Goal: Transaction & Acquisition: Purchase product/service

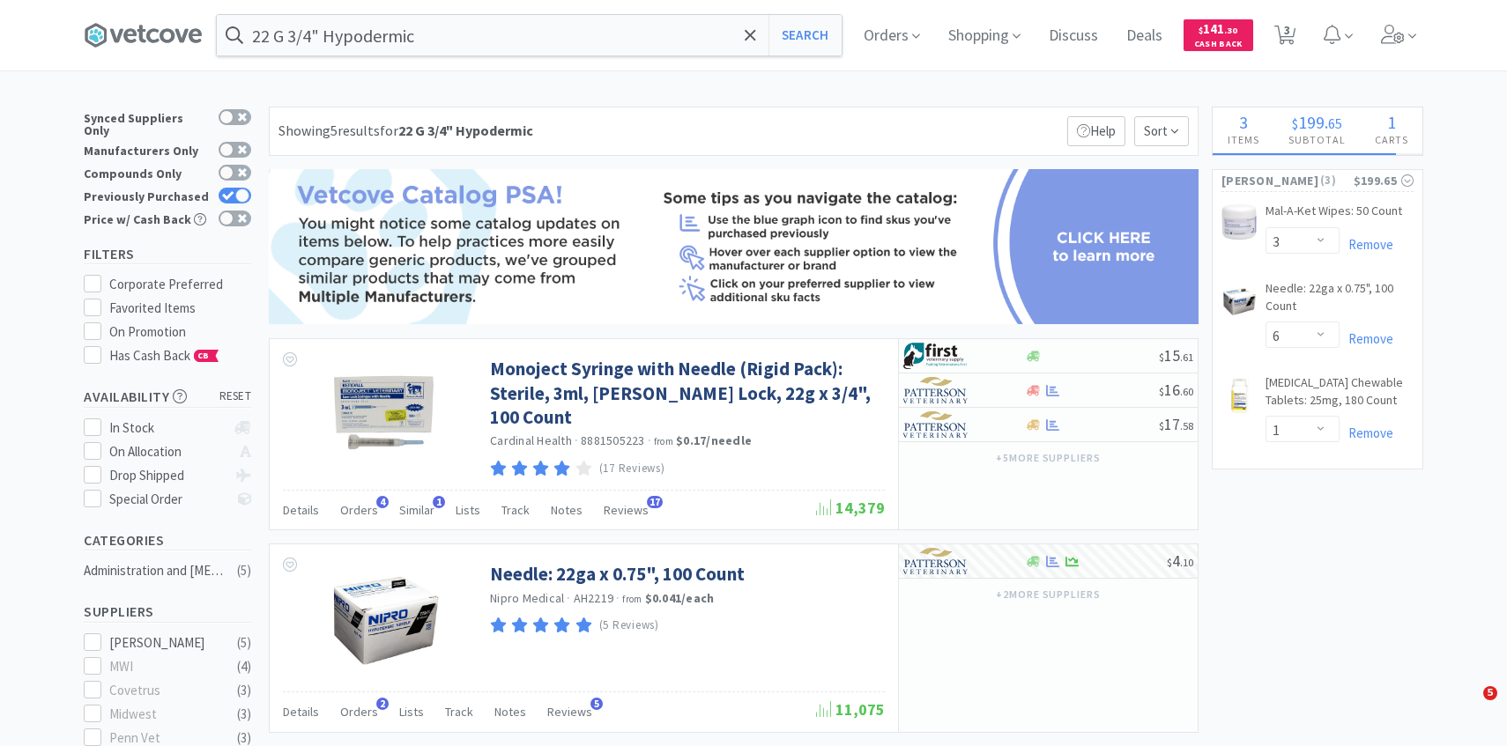
select select "3"
select select "6"
select select "1"
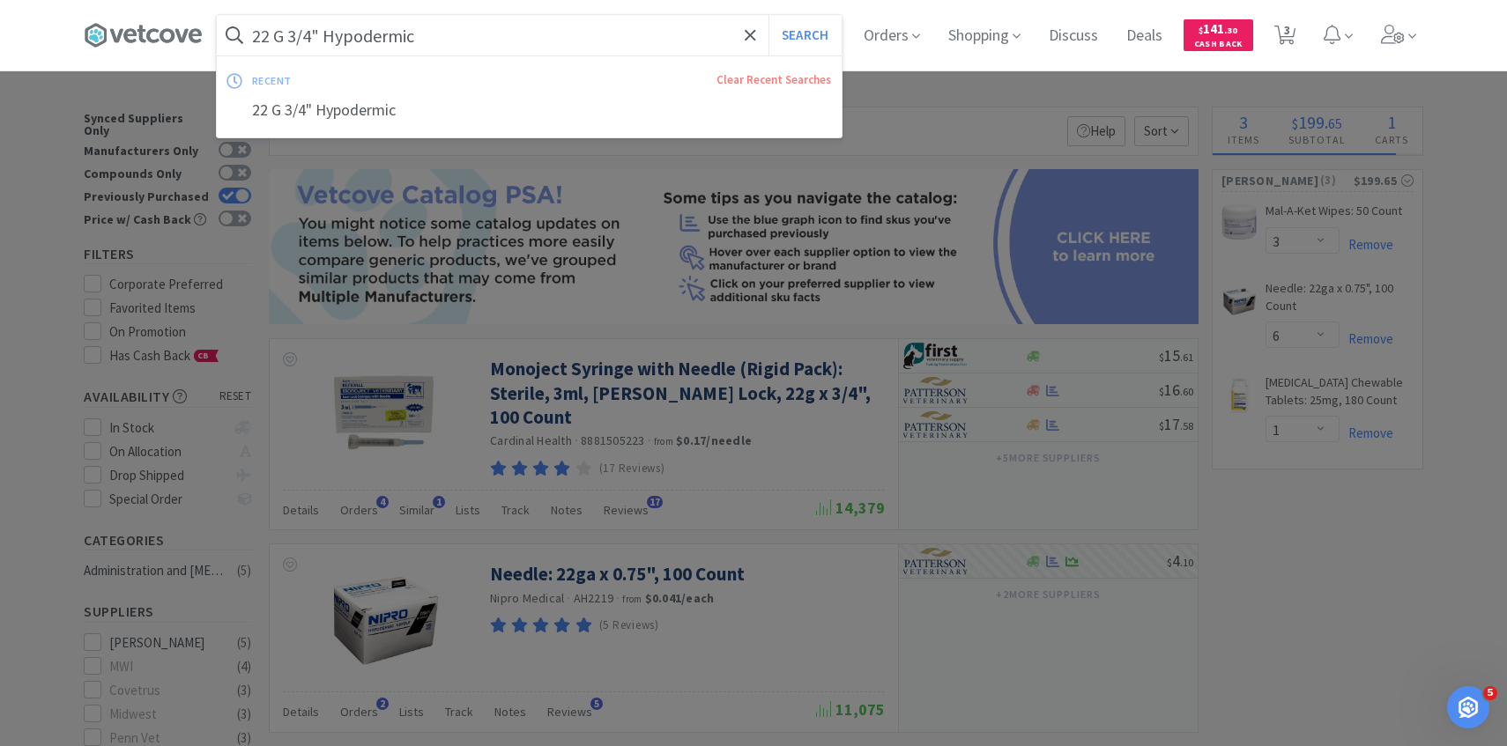
click at [566, 32] on input "22 G 3/4" Hypodermic" at bounding box center [529, 35] width 625 height 41
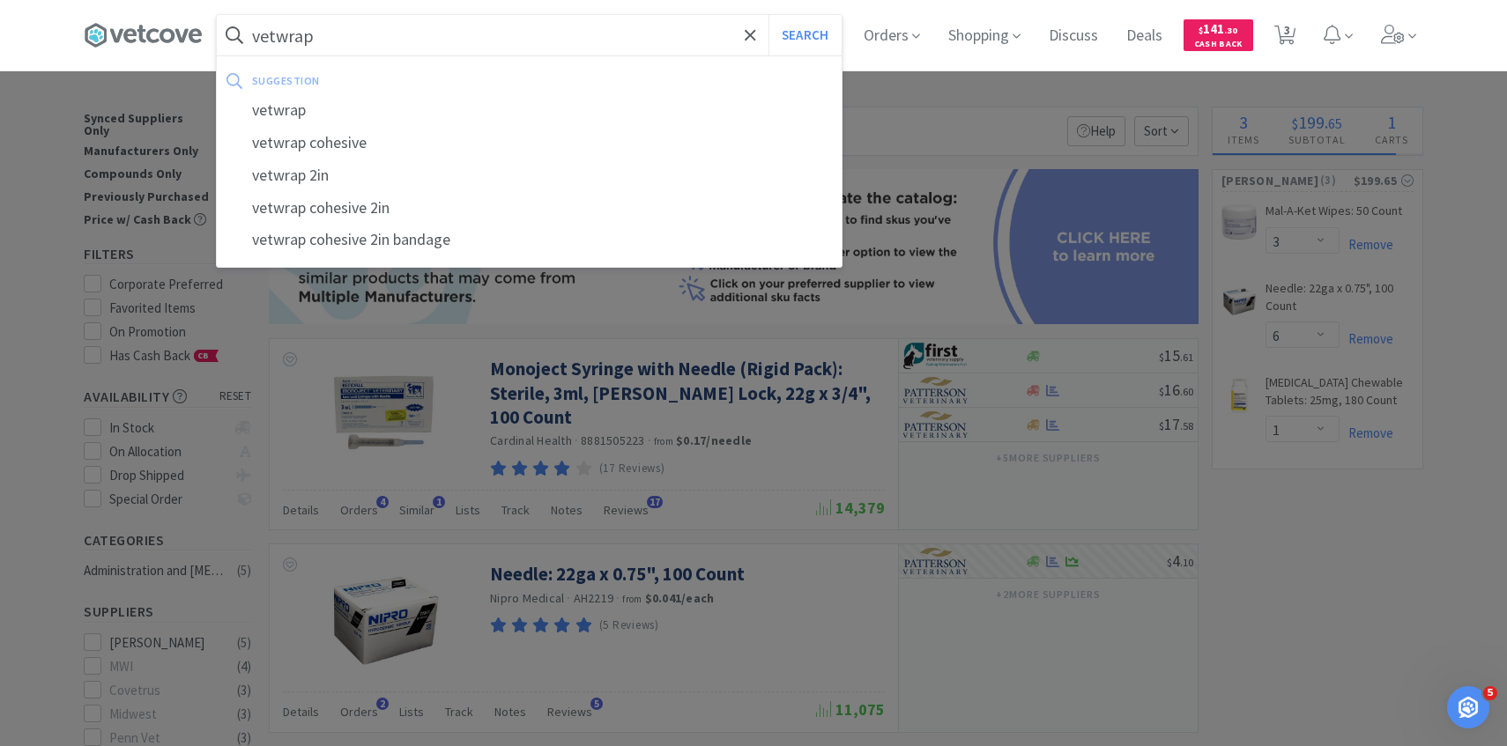
type input "vetwrap"
click at [768, 15] on button "Search" at bounding box center [804, 35] width 73 height 41
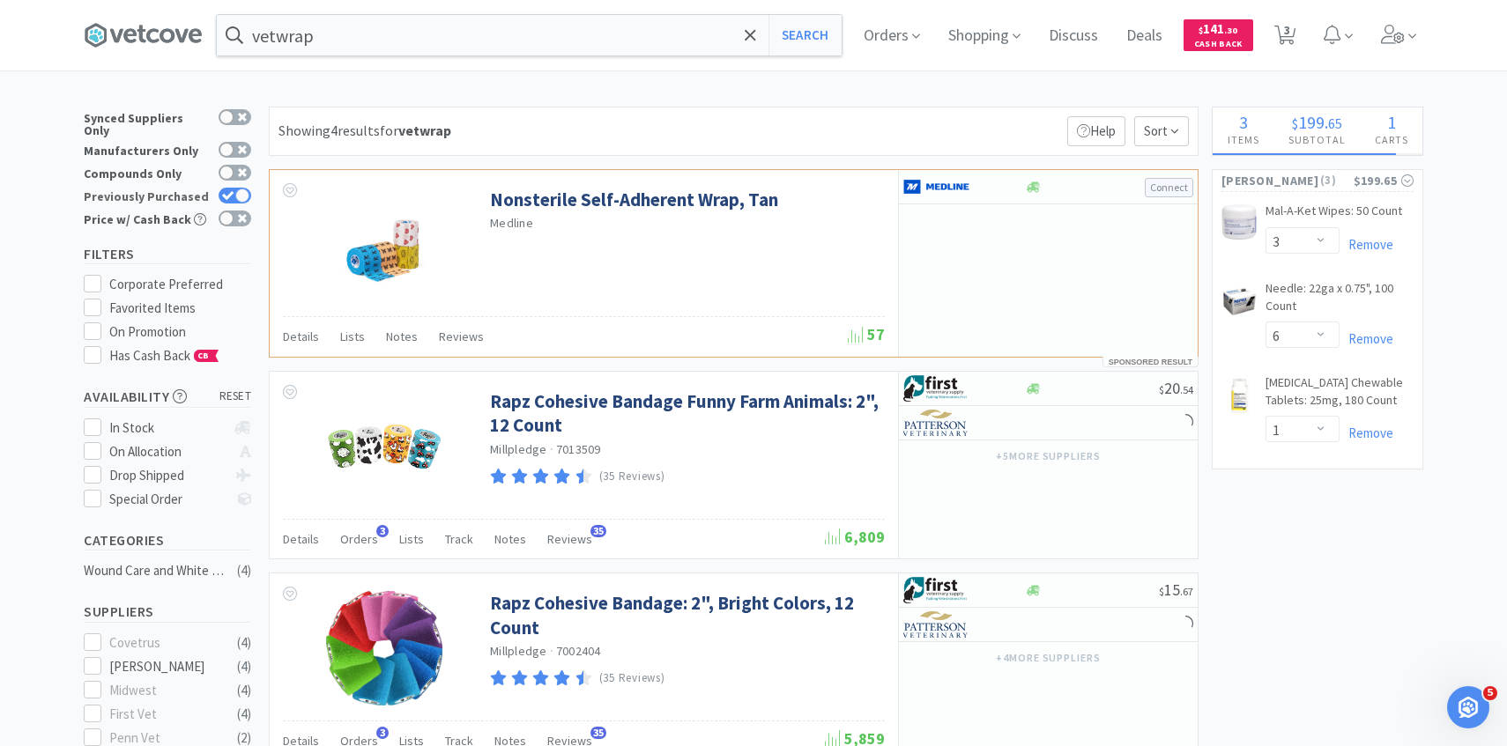
click at [227, 191] on icon at bounding box center [227, 195] width 11 height 9
checkbox input "false"
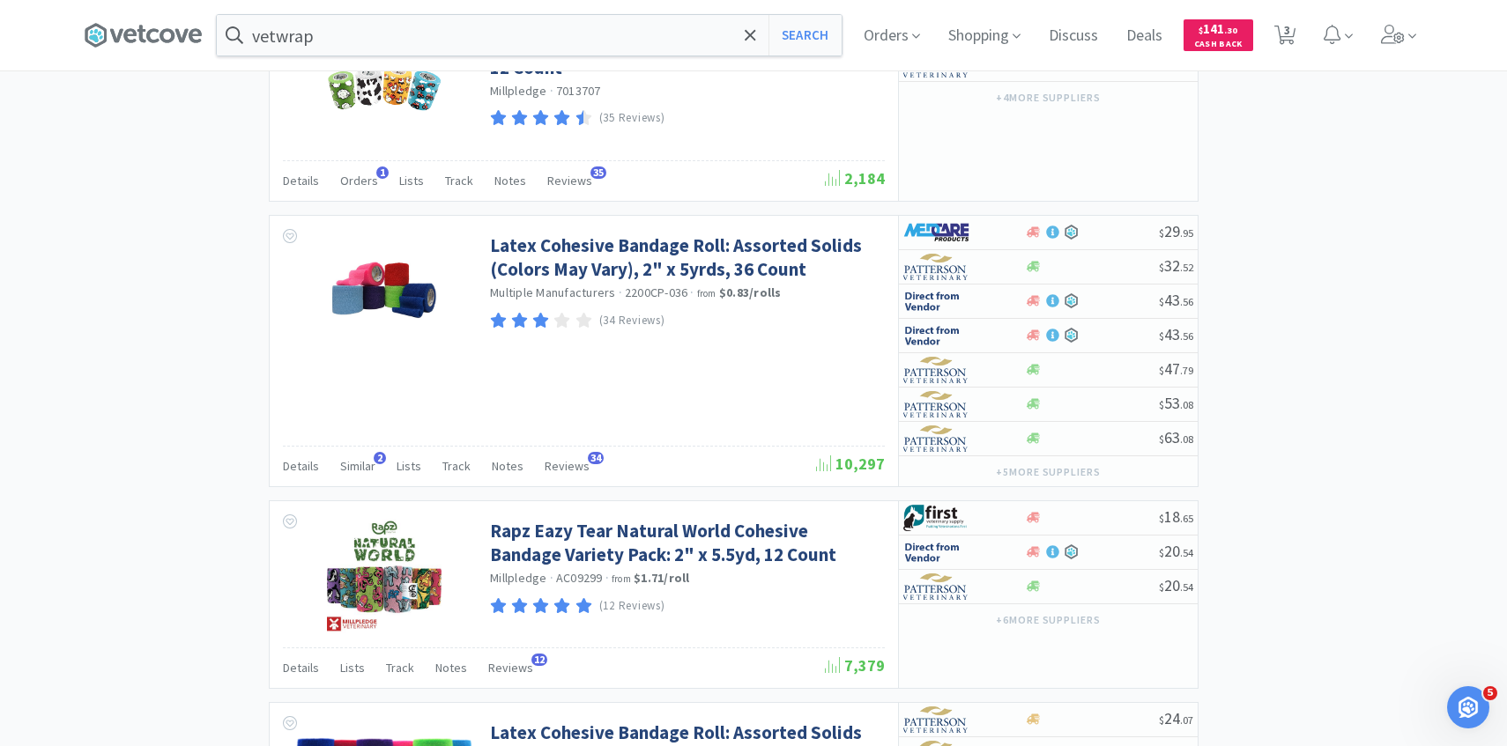
scroll to position [1572, 0]
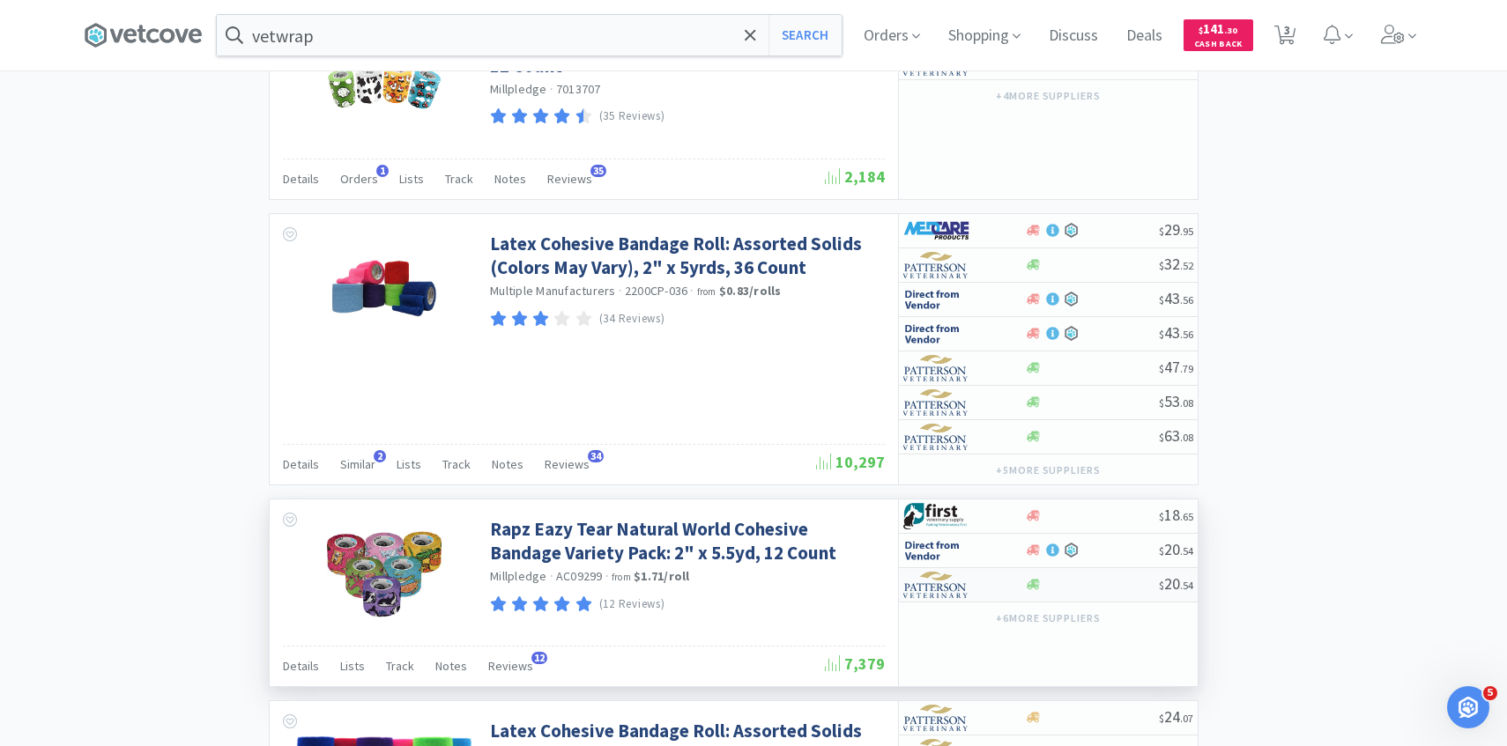
click at [959, 589] on img at bounding box center [936, 585] width 66 height 26
select select "1"
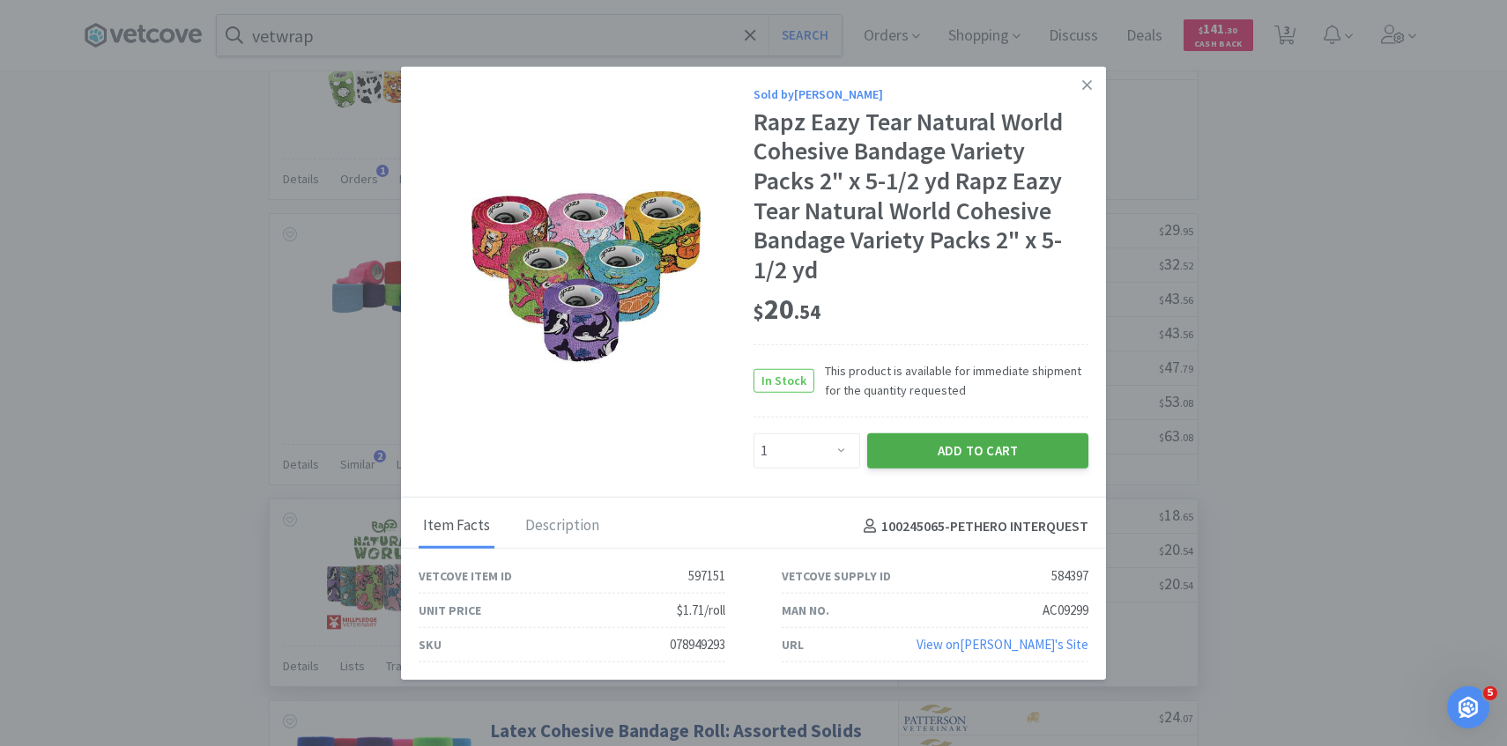
click at [953, 453] on button "Add to Cart" at bounding box center [977, 451] width 221 height 35
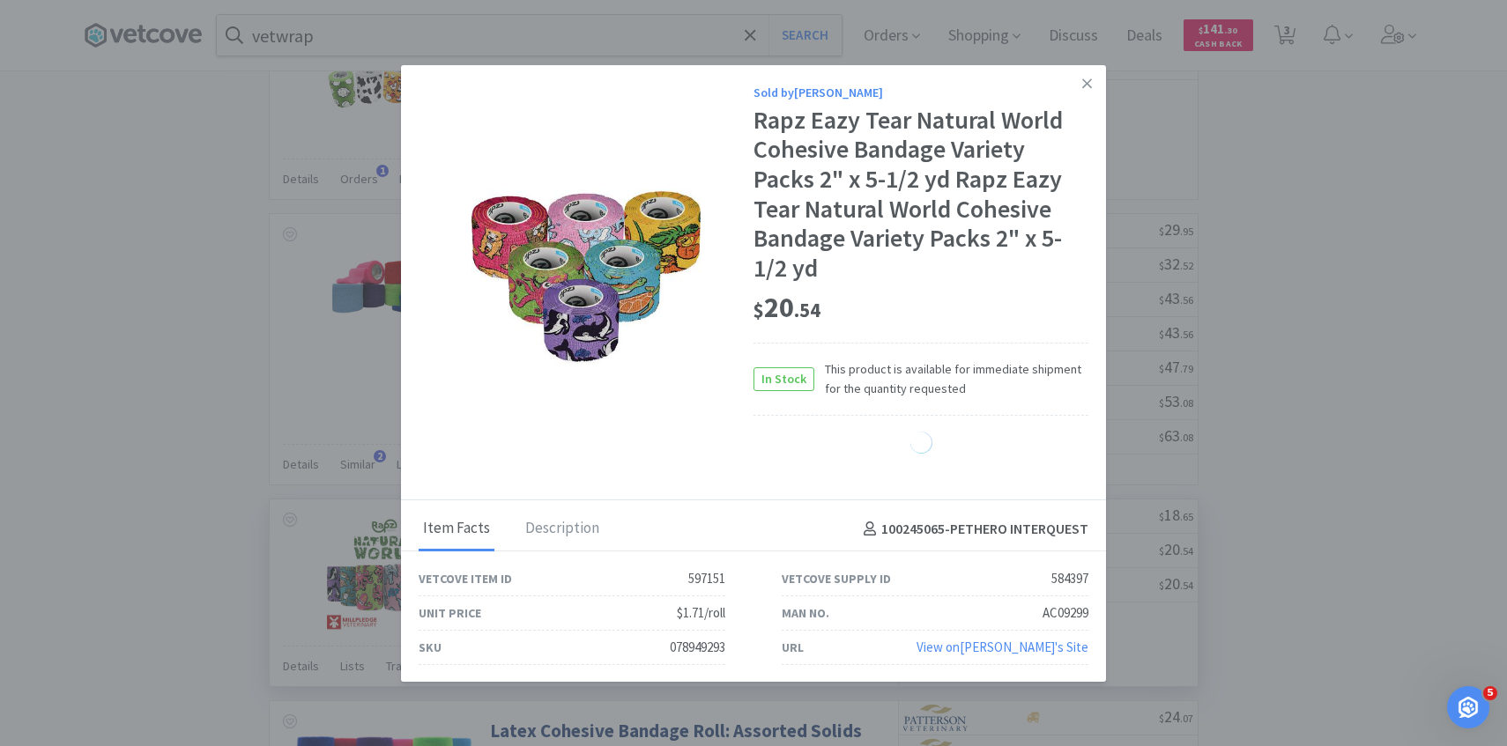
select select "1"
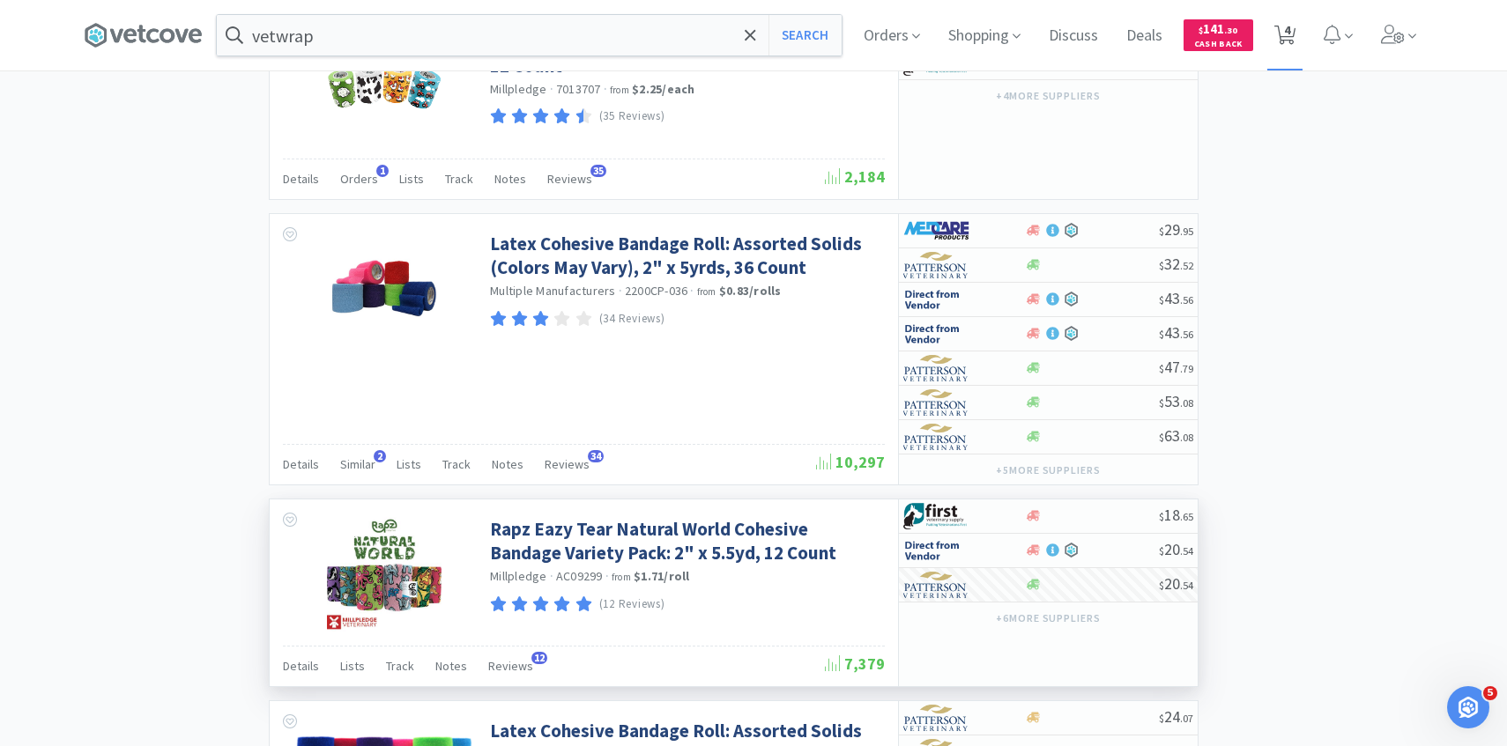
click at [1284, 37] on span "4" at bounding box center [1287, 30] width 6 height 70
select select "3"
select select "6"
select select "1"
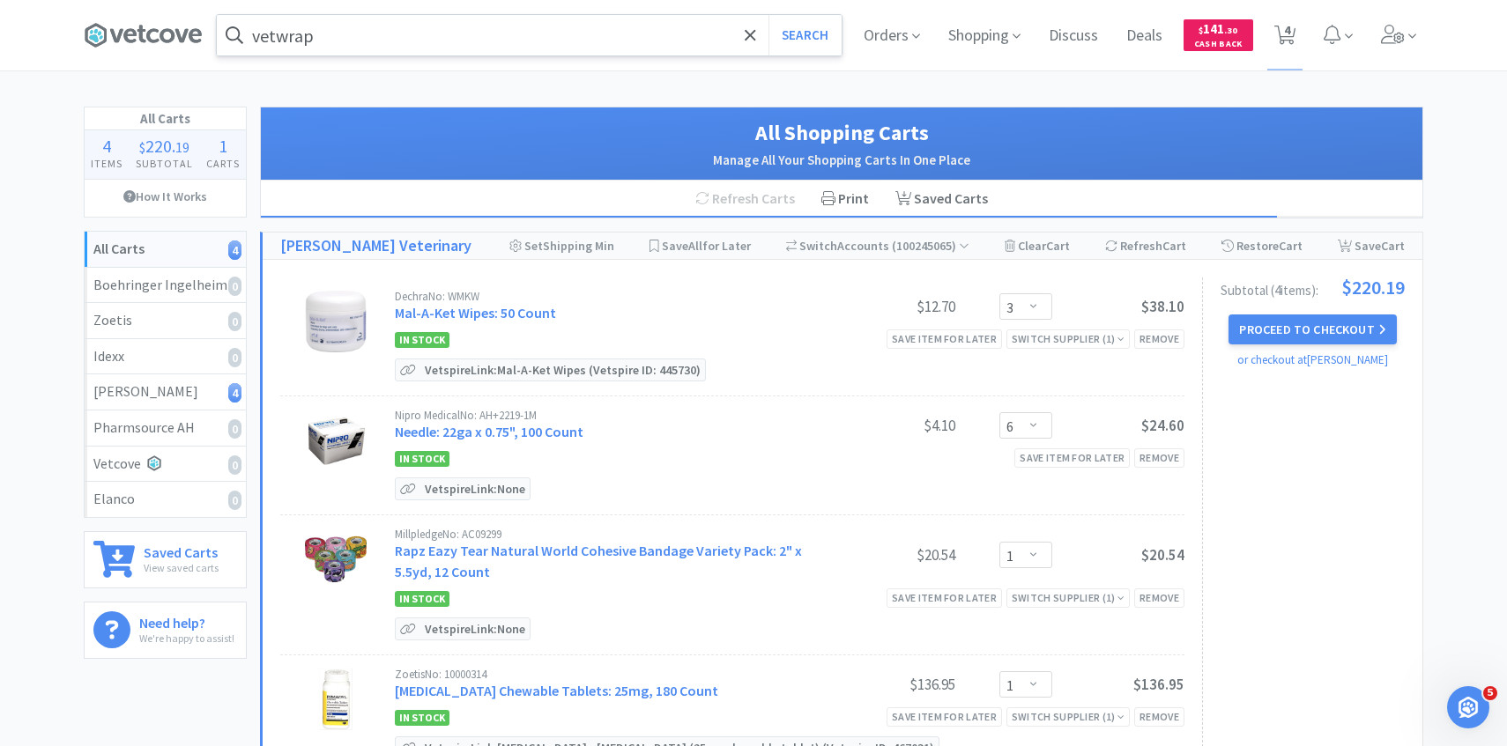
click at [561, 46] on input "vetwrap" at bounding box center [529, 35] width 625 height 41
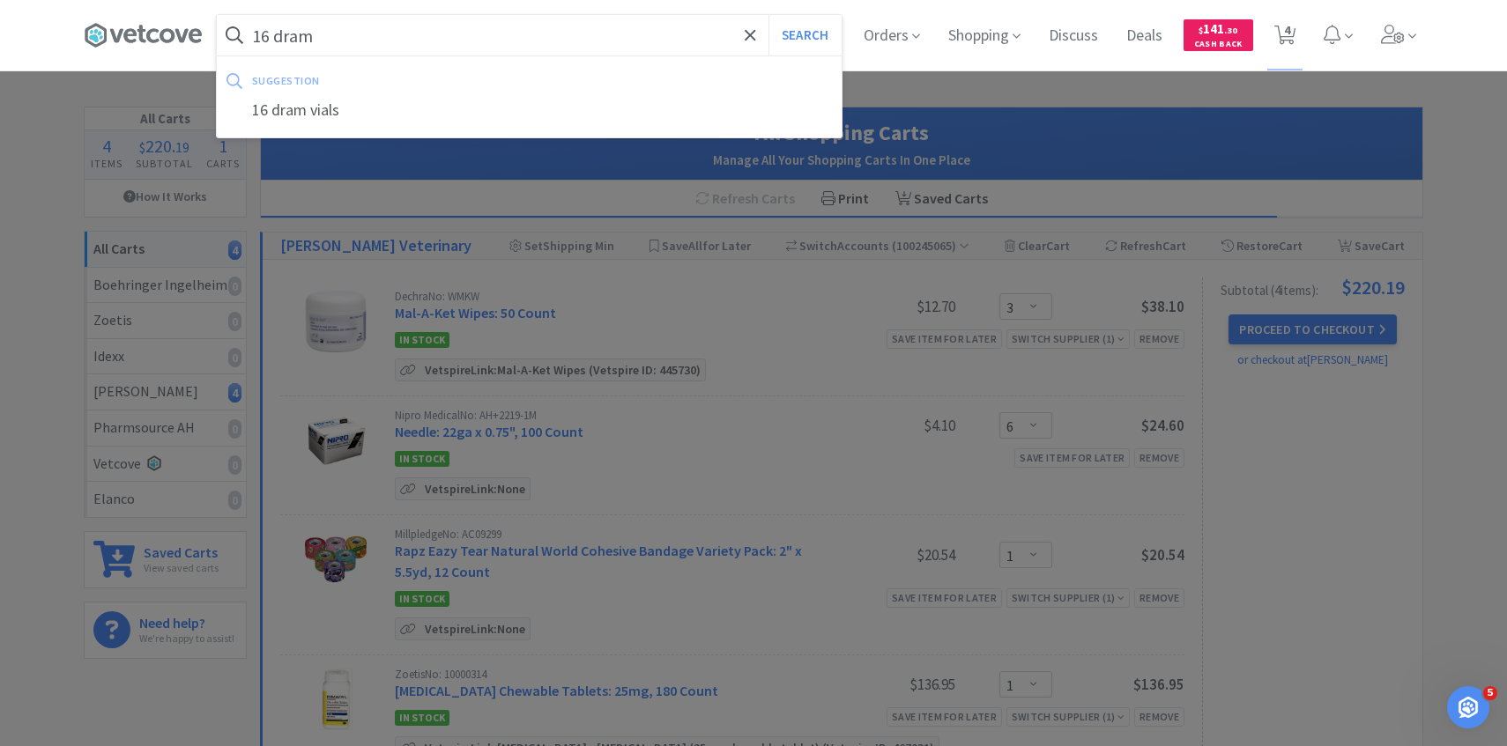
type input "16 dram"
click at [768, 15] on button "Search" at bounding box center [804, 35] width 73 height 41
select select "3"
select select "6"
select select "1"
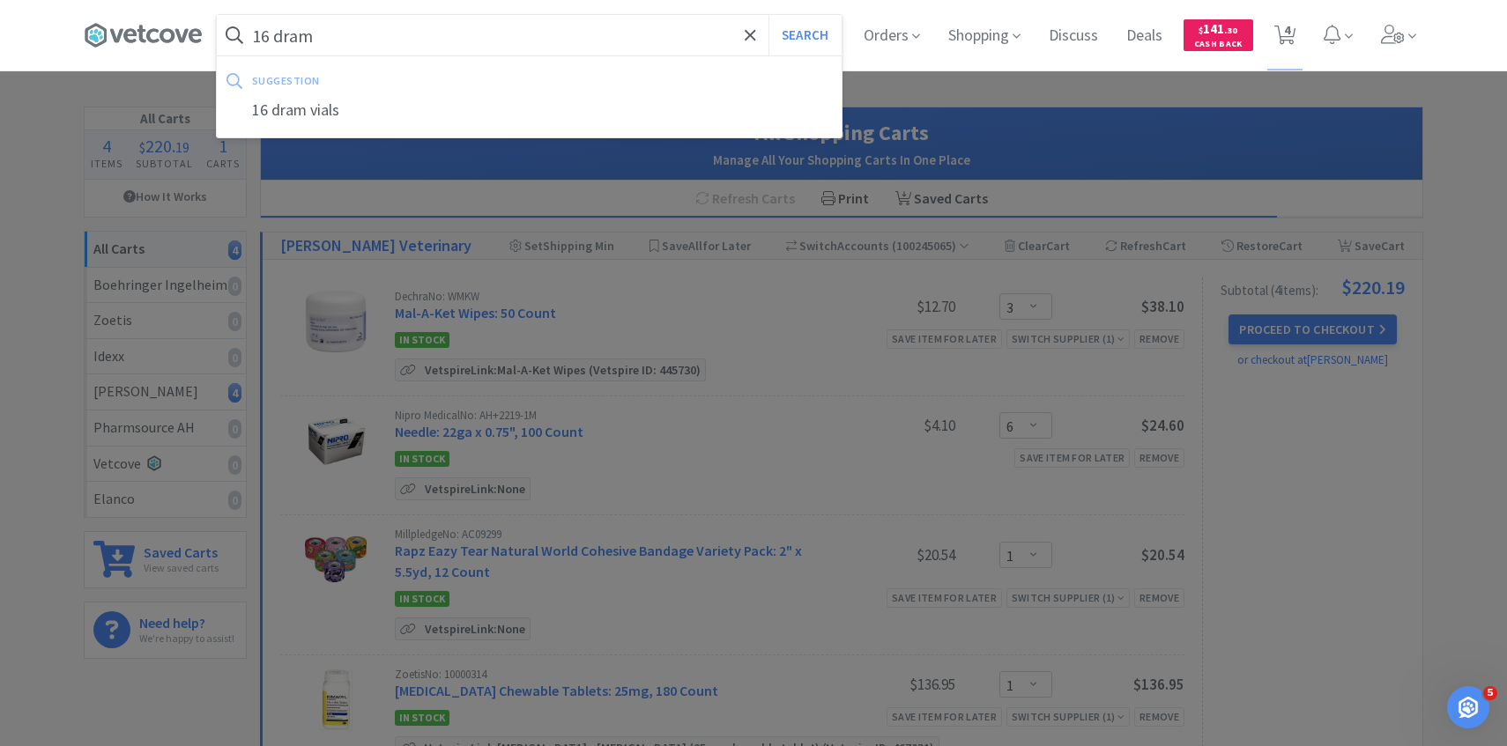
select select "1"
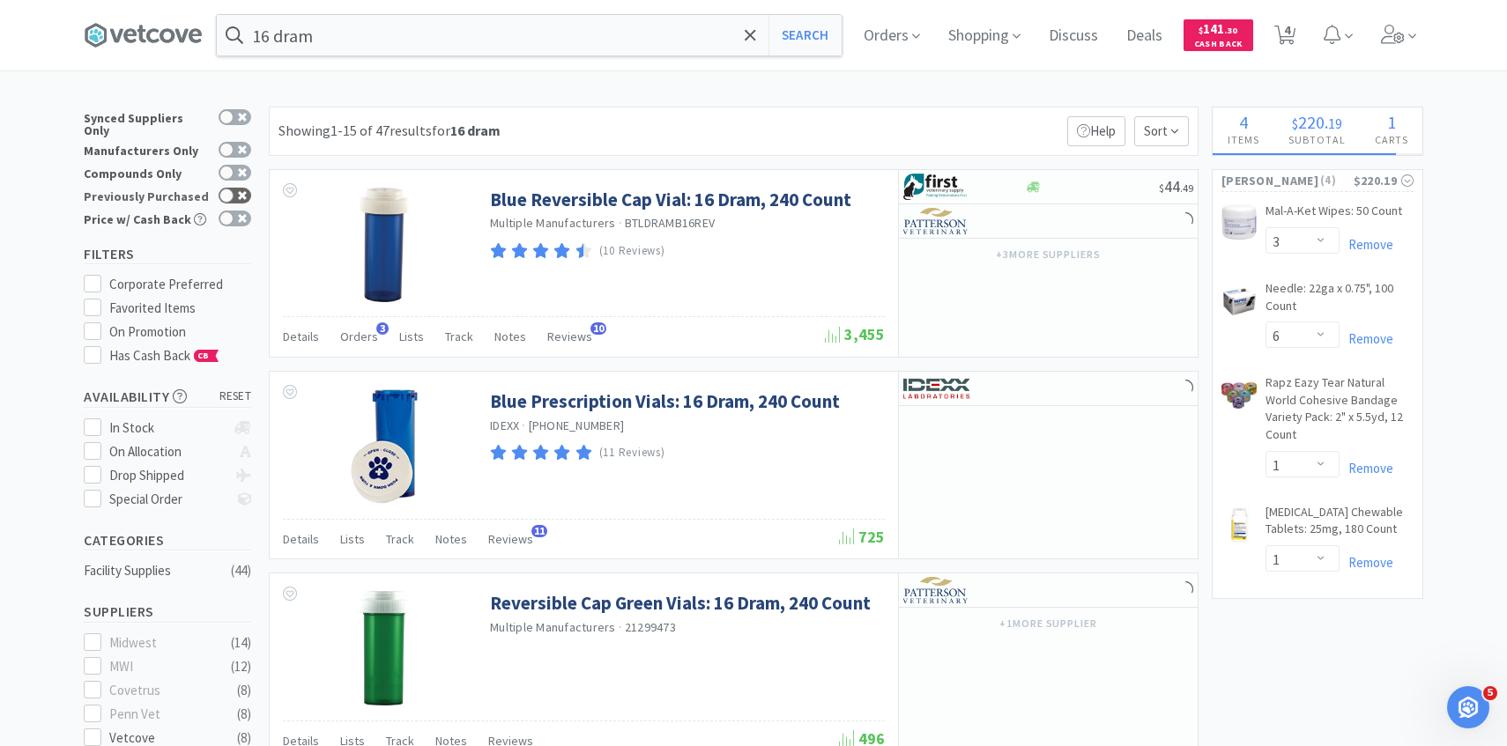
click at [244, 191] on icon at bounding box center [242, 195] width 9 height 9
checkbox input "true"
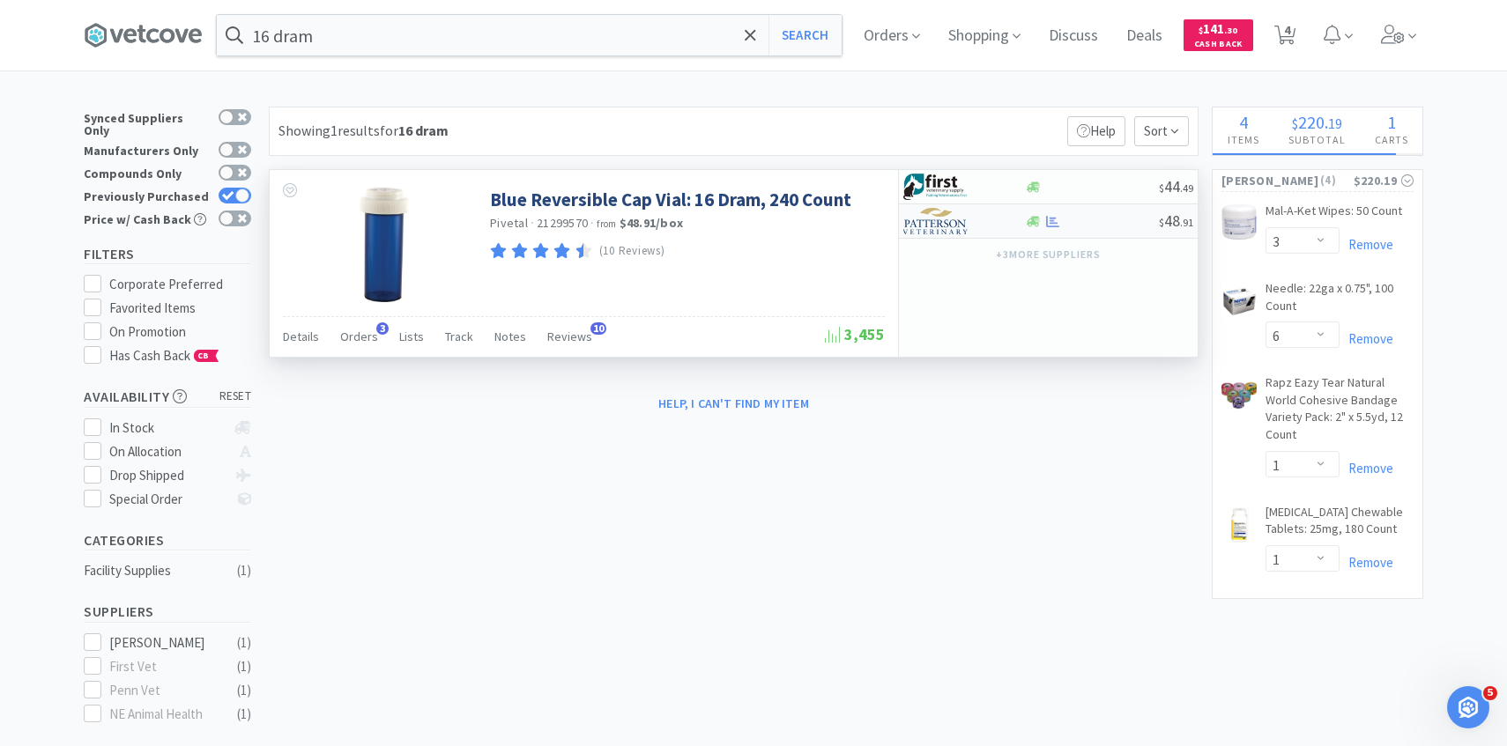
click at [966, 226] on img at bounding box center [936, 221] width 66 height 26
select select "1"
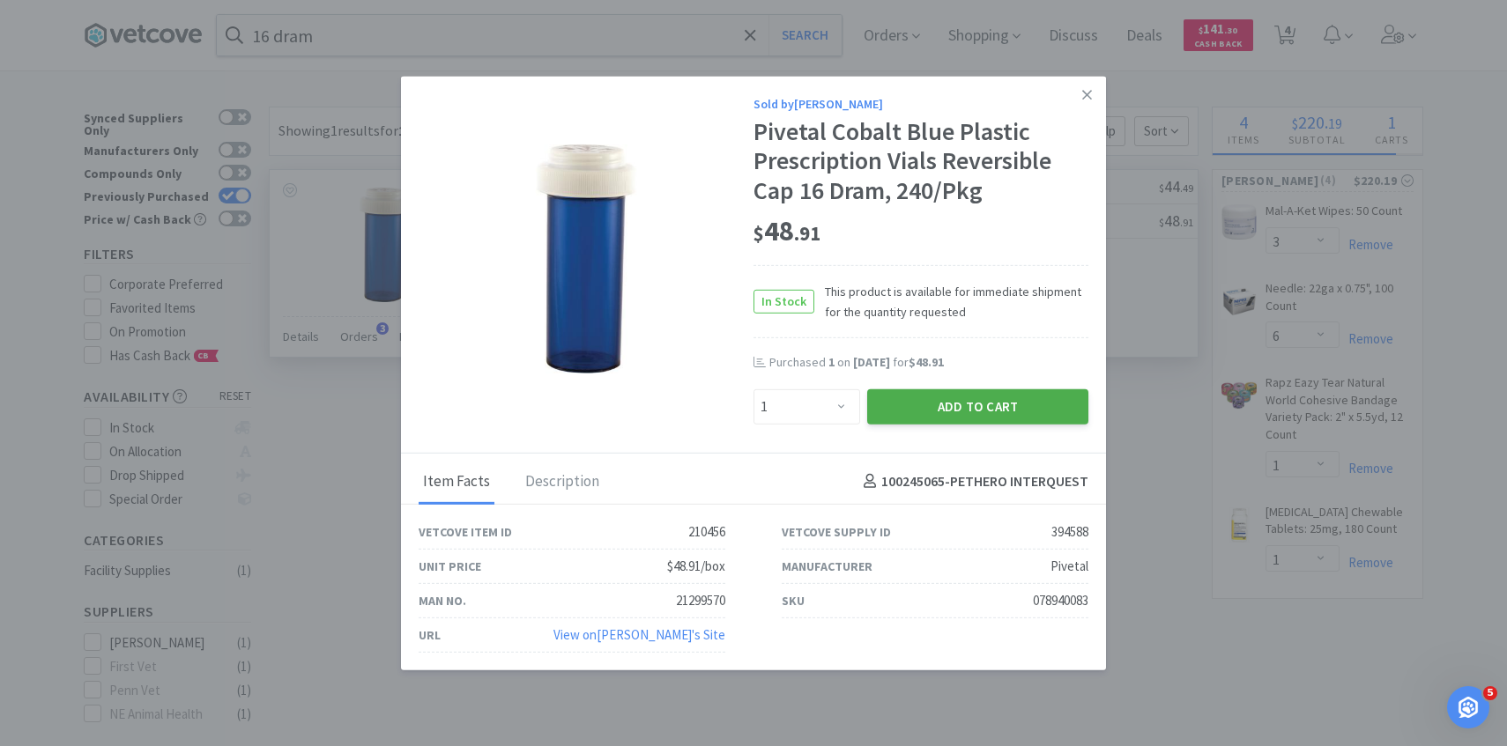
click at [948, 404] on button "Add to Cart" at bounding box center [977, 406] width 221 height 35
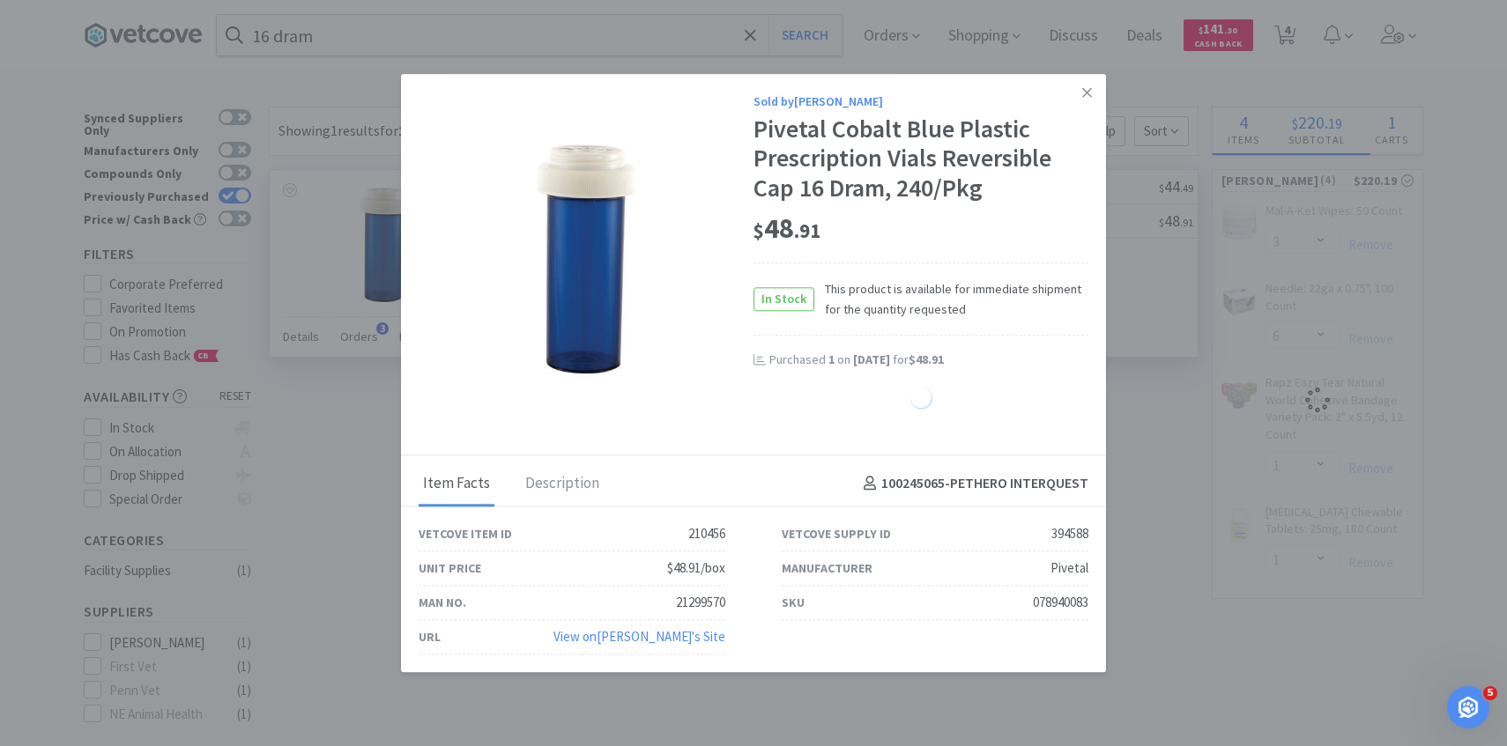
select select "1"
select select "3"
select select "6"
select select "1"
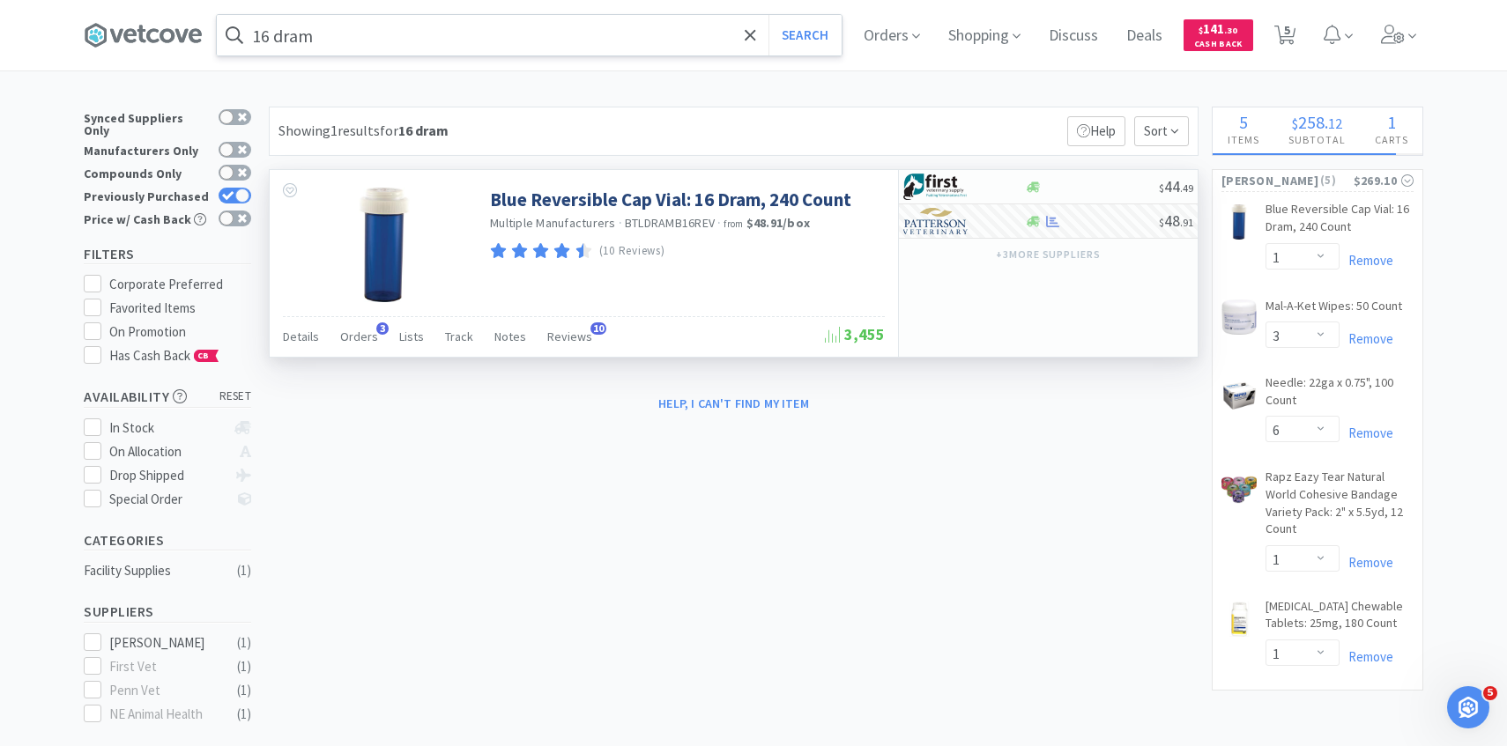
click at [574, 41] on input "16 dram" at bounding box center [529, 35] width 625 height 41
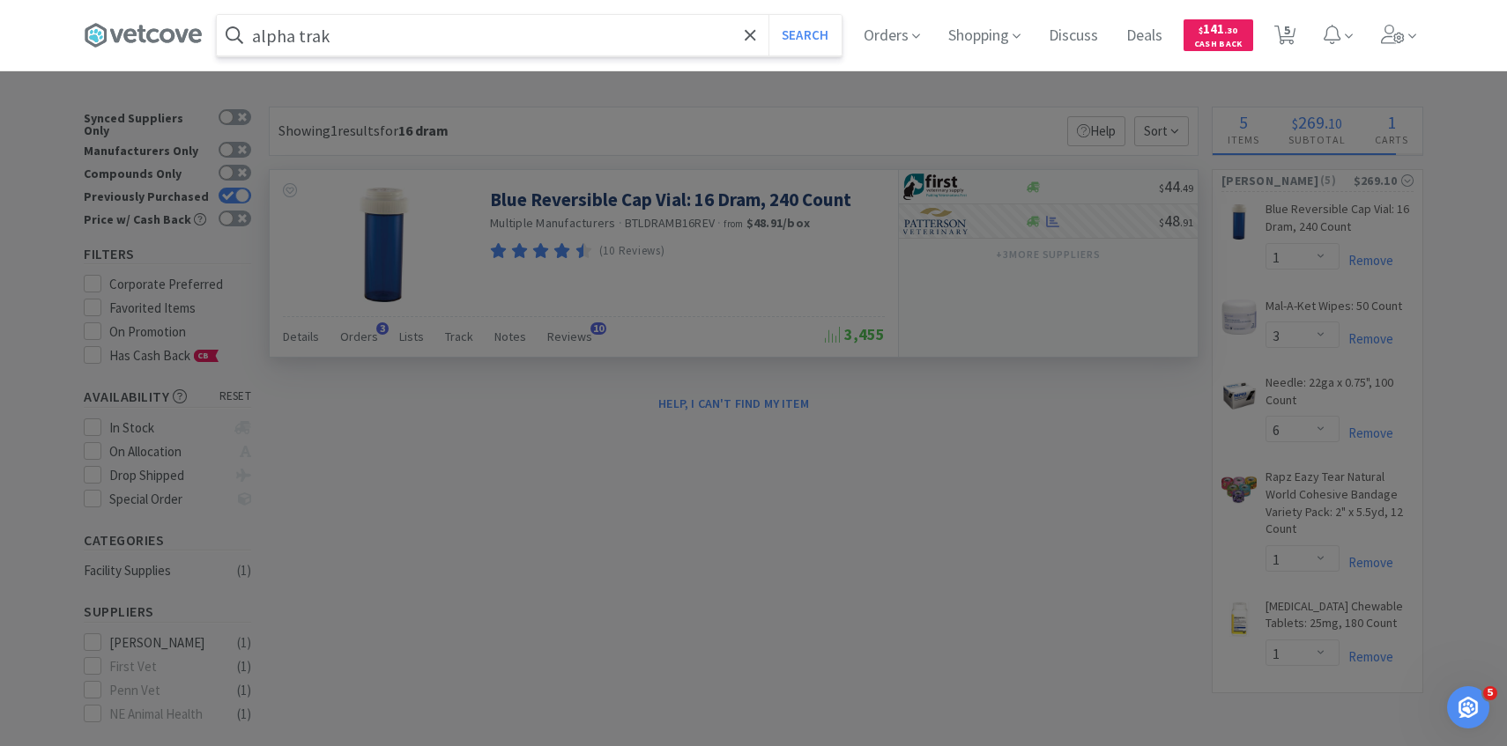
type input "alpha trak"
click at [768, 15] on button "Search" at bounding box center [804, 35] width 73 height 41
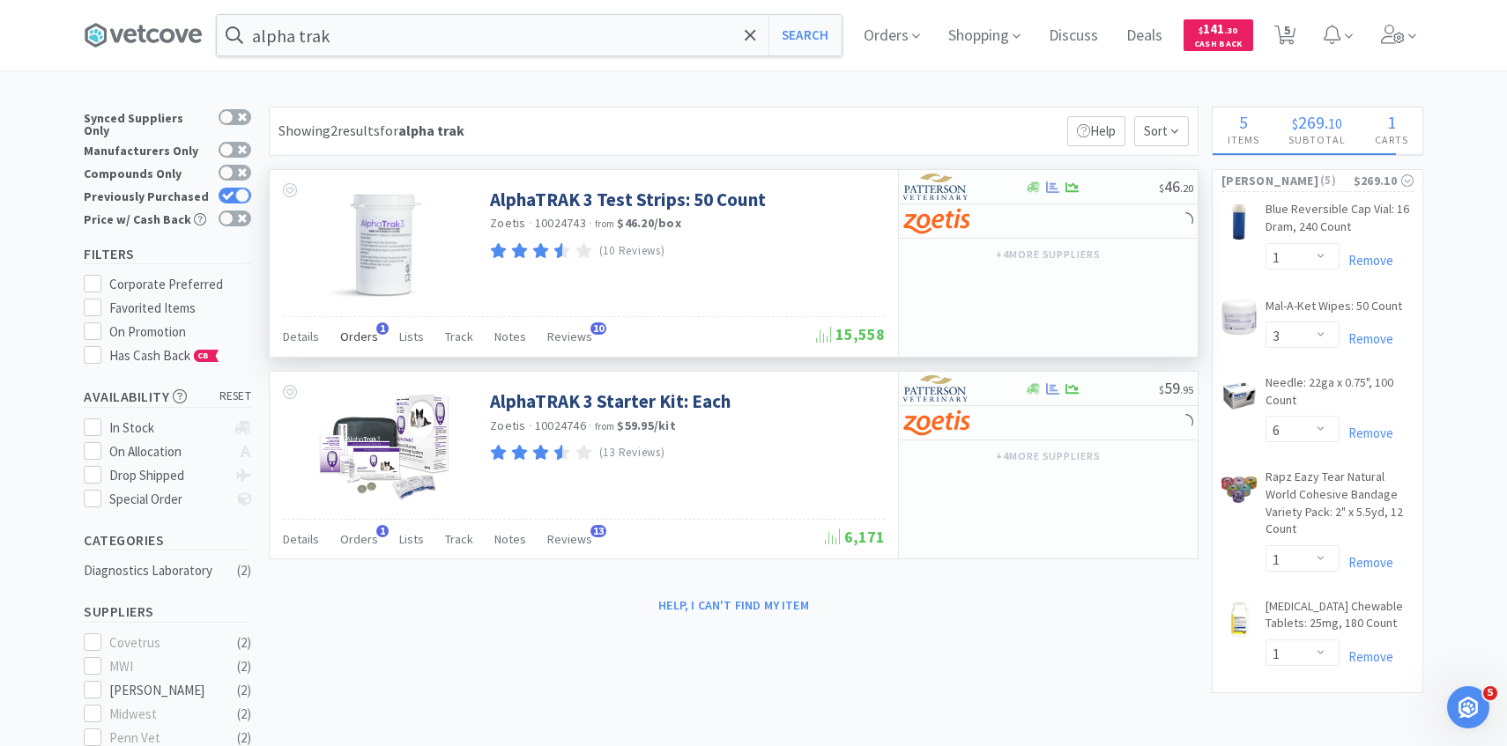
click at [367, 329] on span "Orders" at bounding box center [359, 337] width 38 height 16
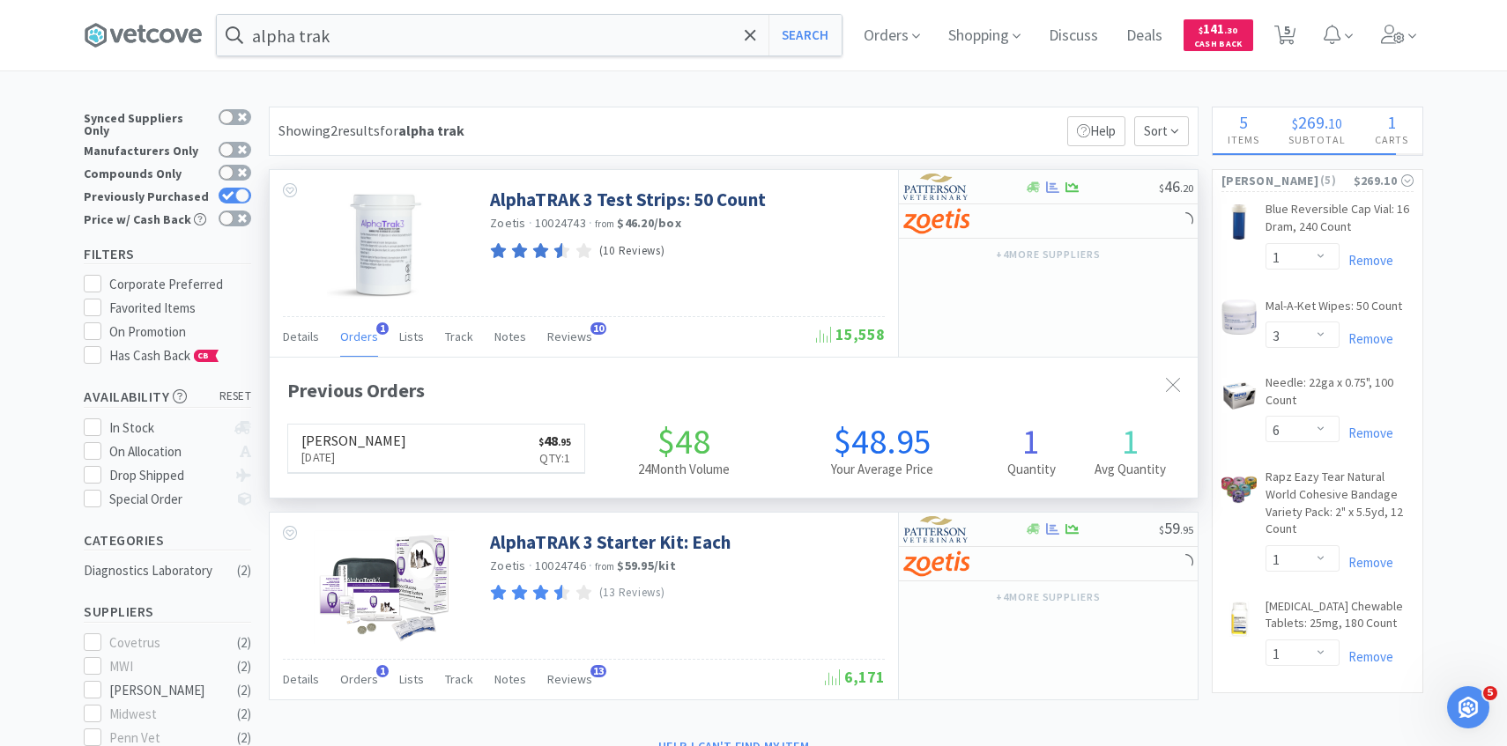
scroll to position [456, 928]
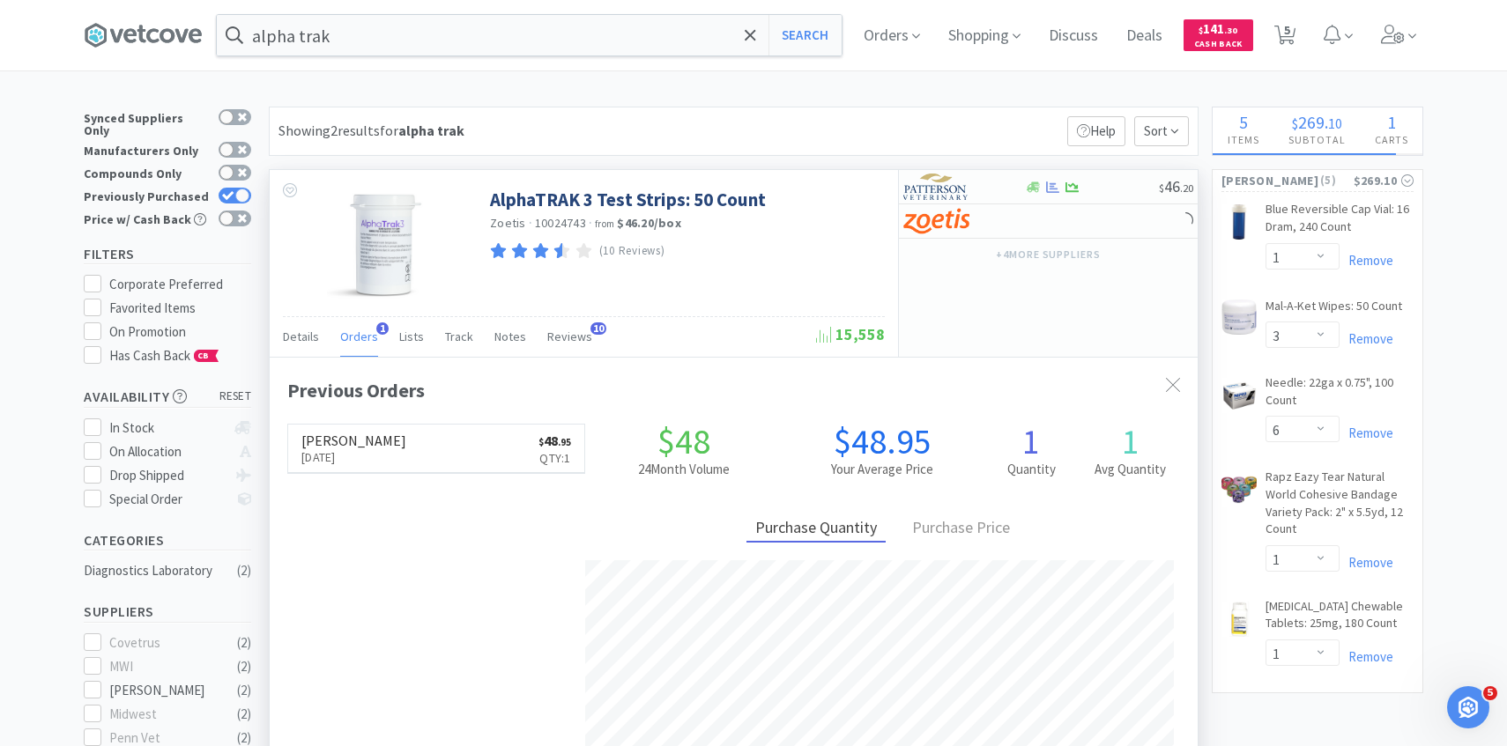
click at [351, 323] on div "Orders 1" at bounding box center [359, 339] width 38 height 33
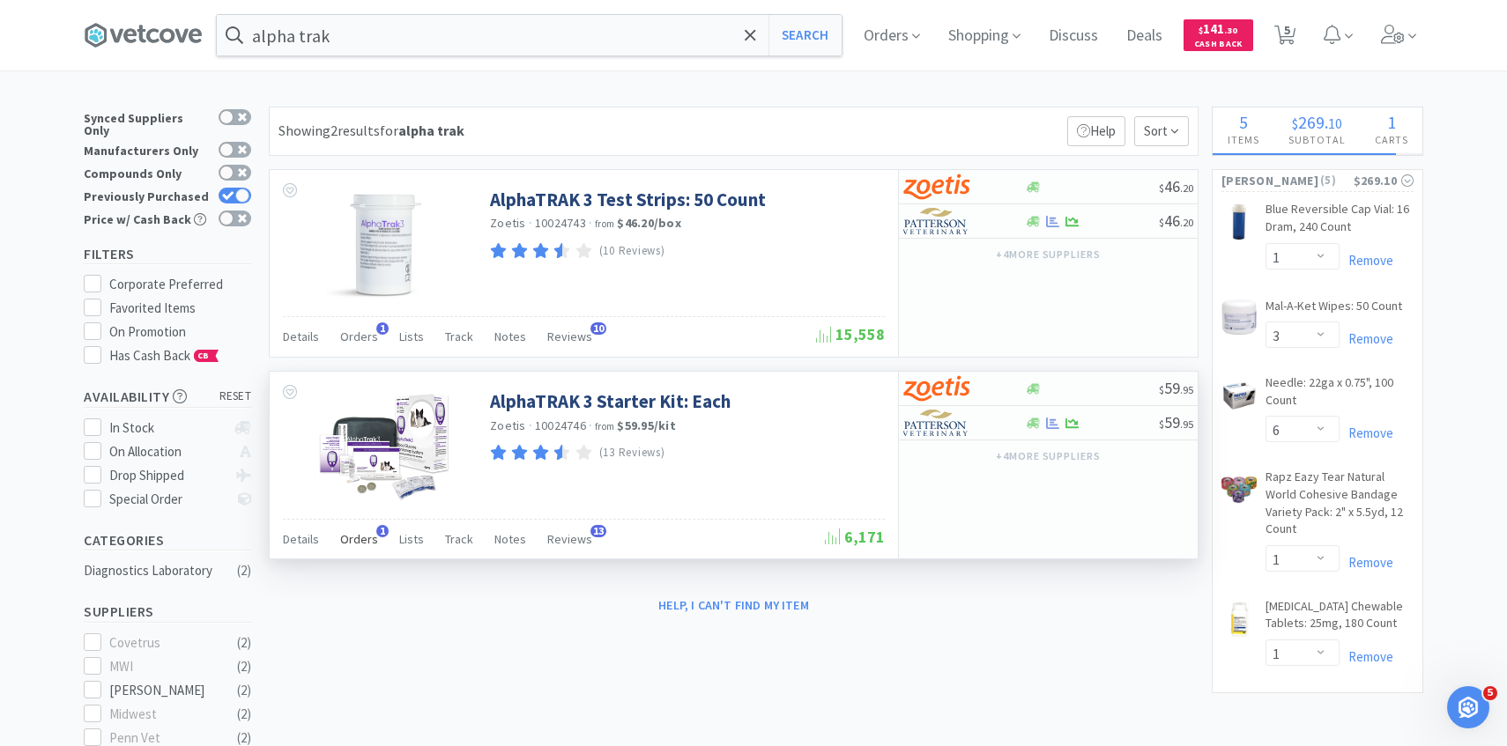
click at [365, 545] on span "Orders" at bounding box center [359, 539] width 38 height 16
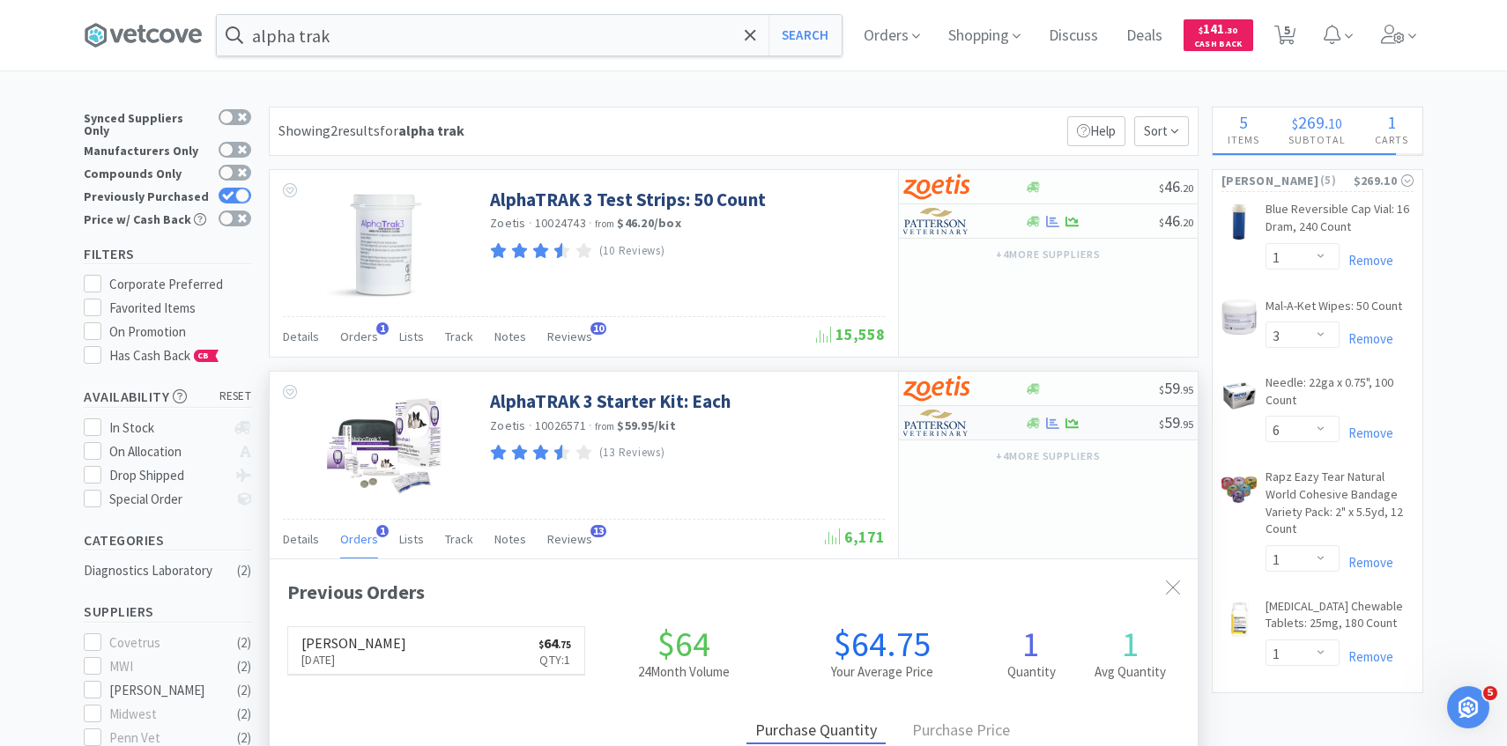
click at [984, 416] on div at bounding box center [951, 423] width 97 height 30
select select "1"
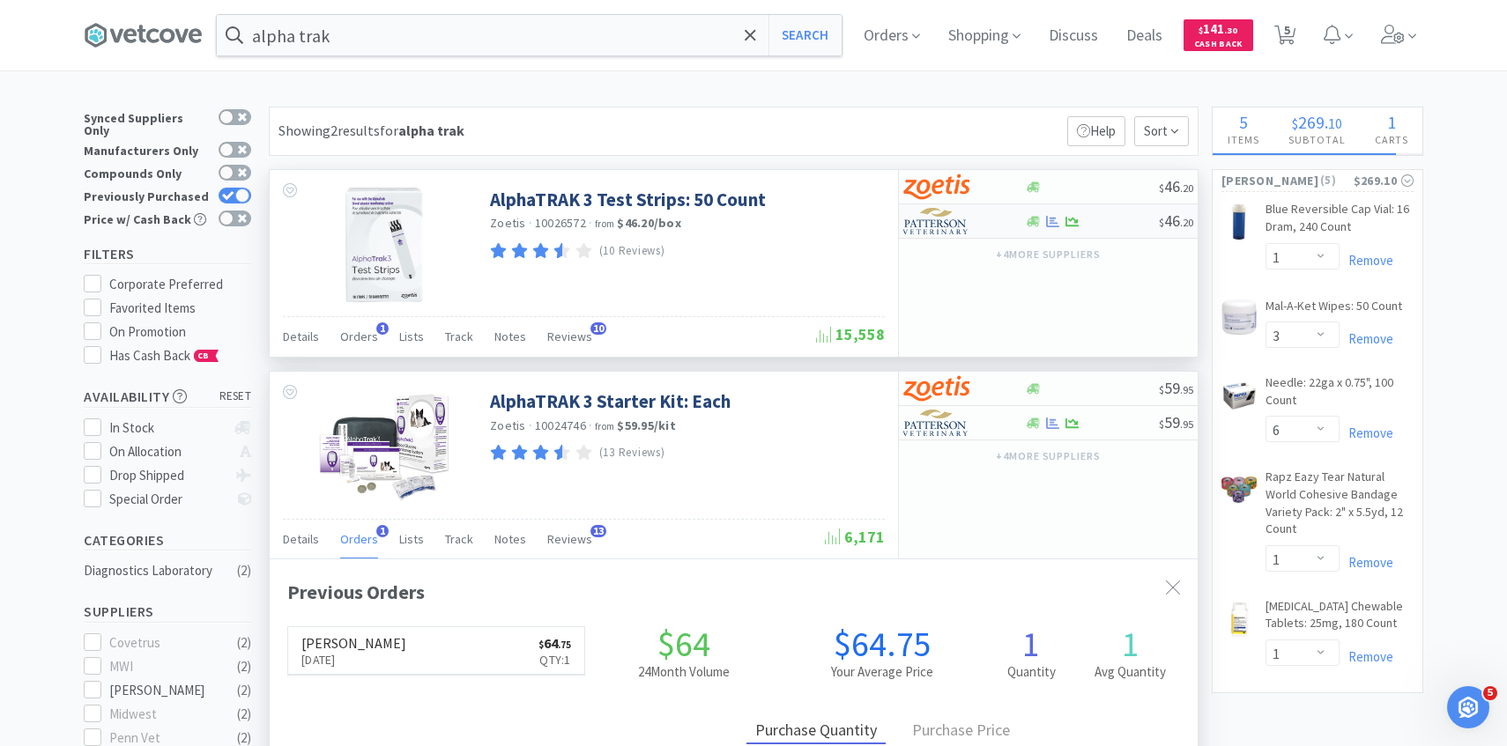
click at [957, 234] on div at bounding box center [951, 221] width 97 height 30
select select "1"
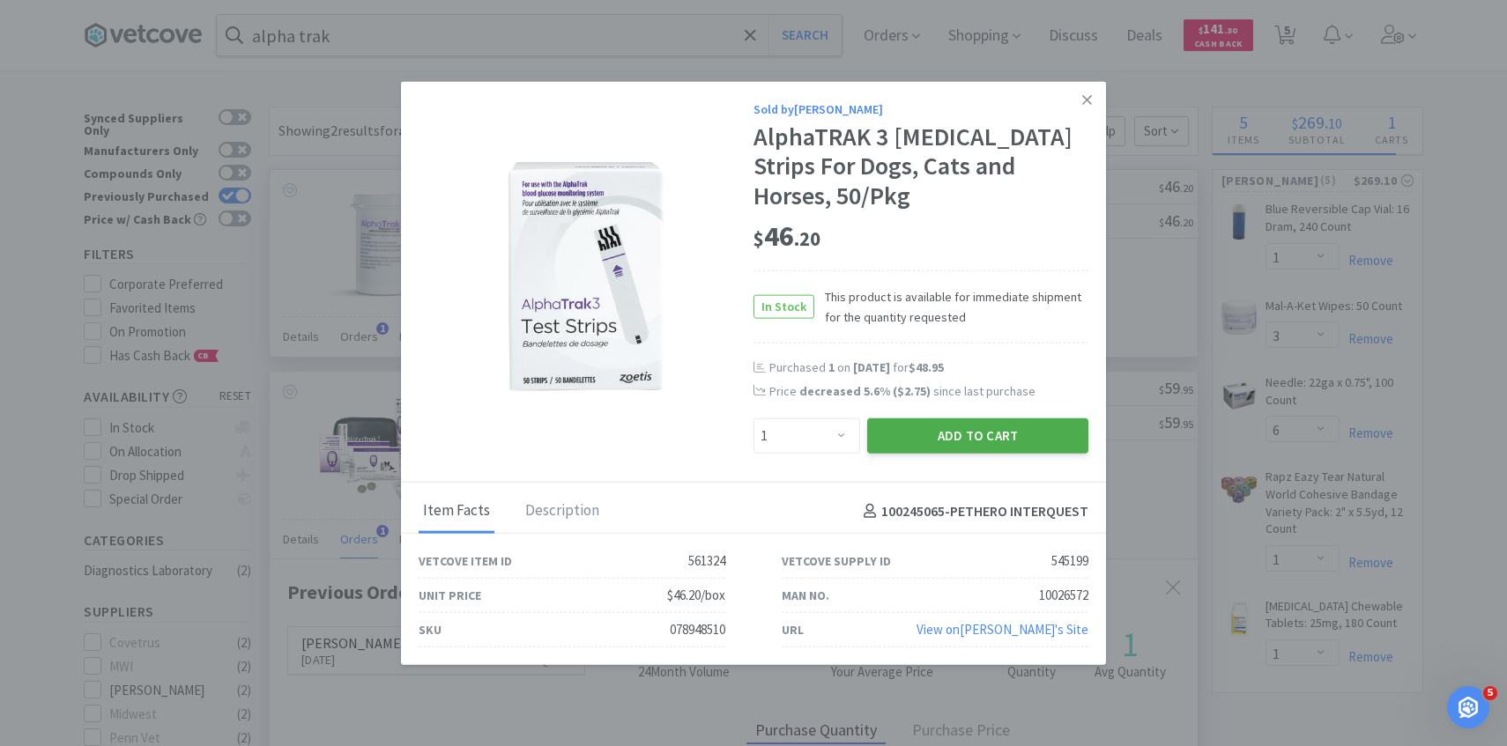
click at [923, 431] on button "Add to Cart" at bounding box center [977, 436] width 221 height 35
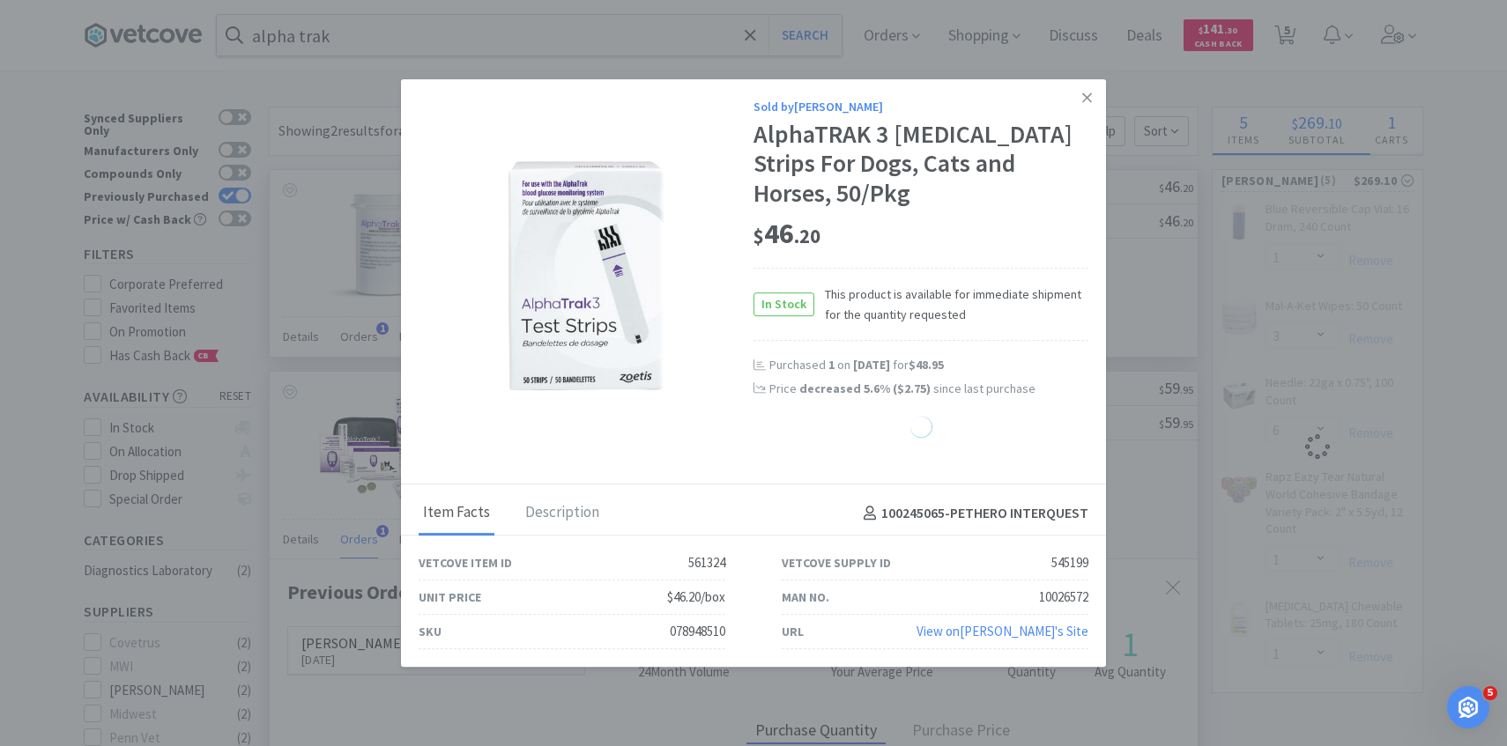
select select "1"
select select "3"
select select "6"
select select "1"
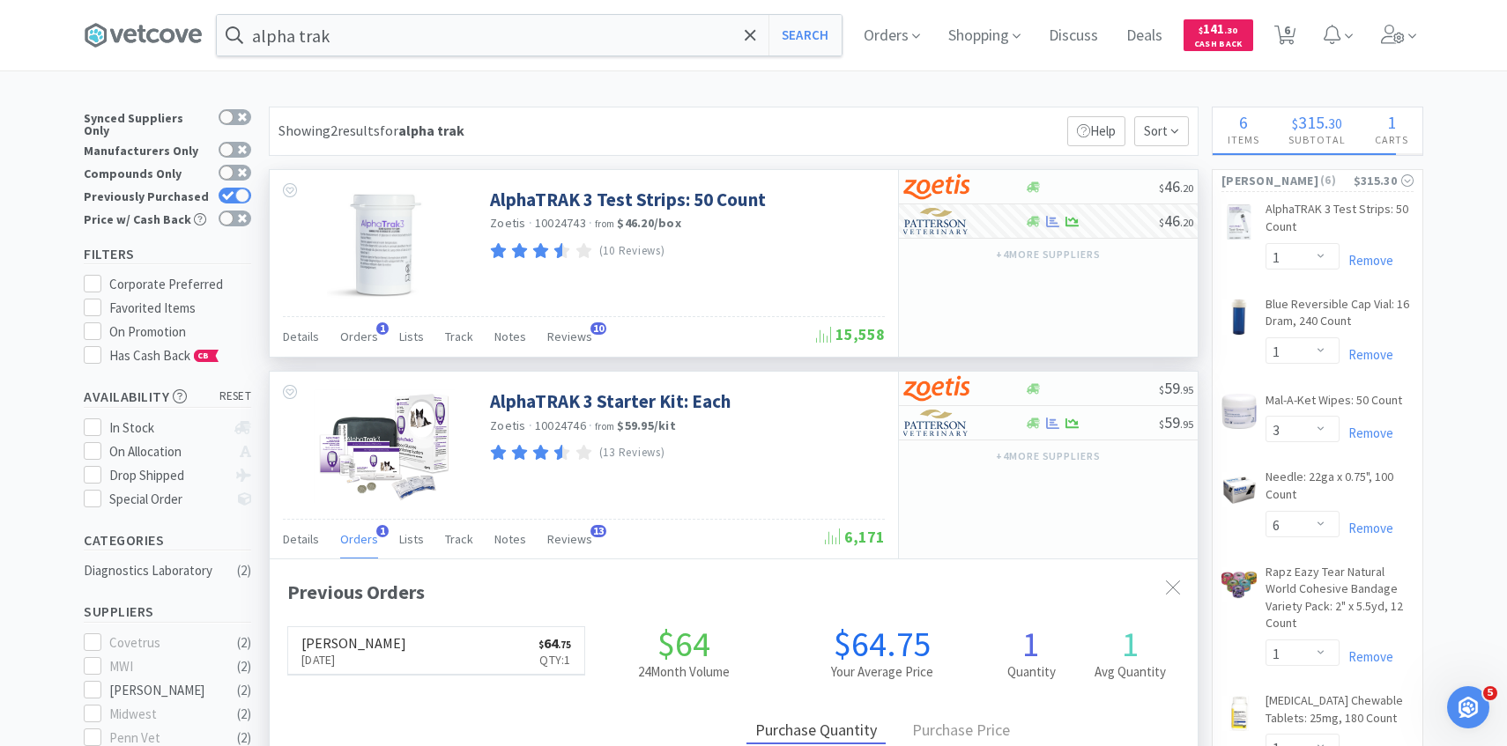
click at [460, 56] on div "alpha trak Search Orders Shopping Discuss Discuss Deals Deals $ 141 . 30 Cash B…" at bounding box center [753, 35] width 1339 height 70
click at [405, 40] on input "alpha trak" at bounding box center [529, 35] width 625 height 41
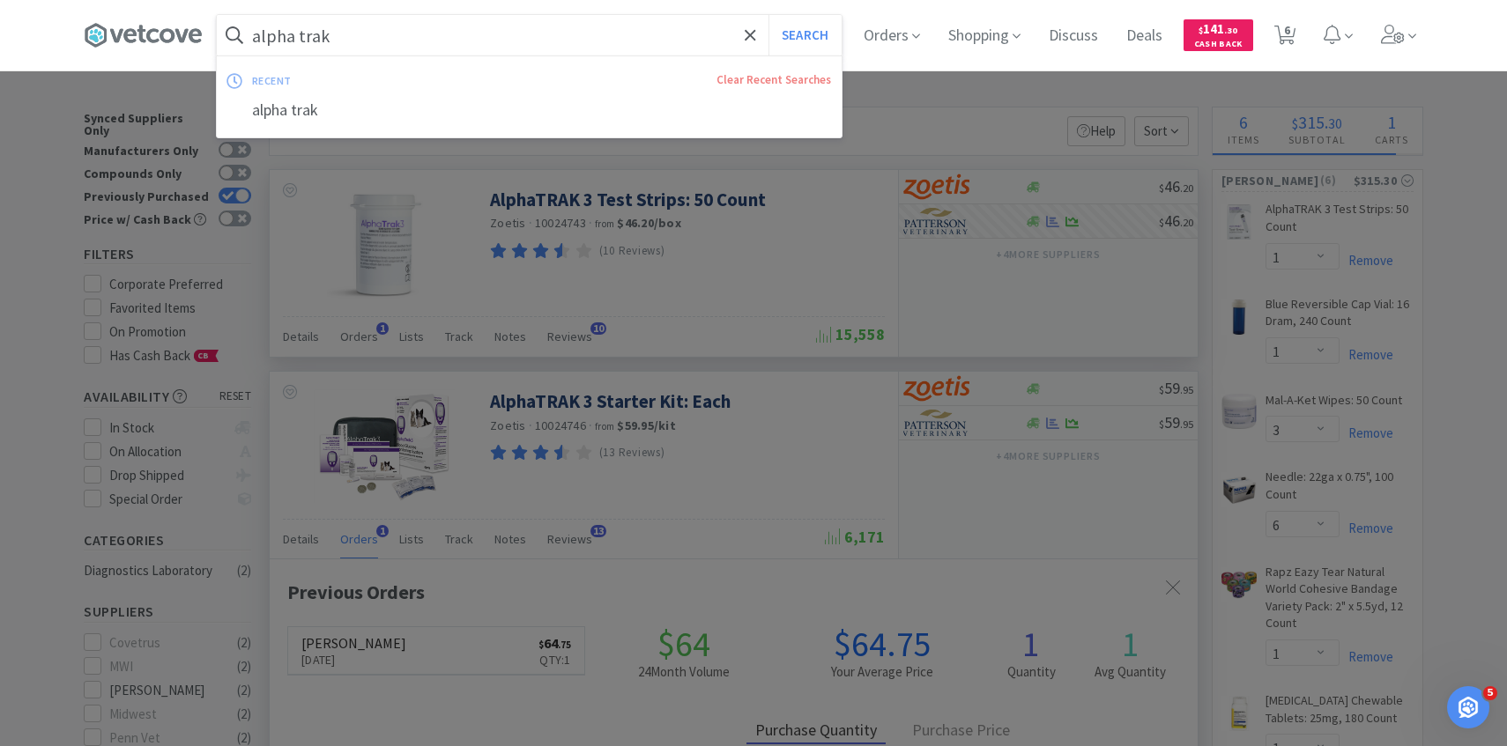
paste input "Red Rubber [MEDICAL_DATA] 10Fr 16""
type input "Red Rubber [MEDICAL_DATA] 10Fr 16""
click at [768, 15] on button "Search" at bounding box center [804, 35] width 73 height 41
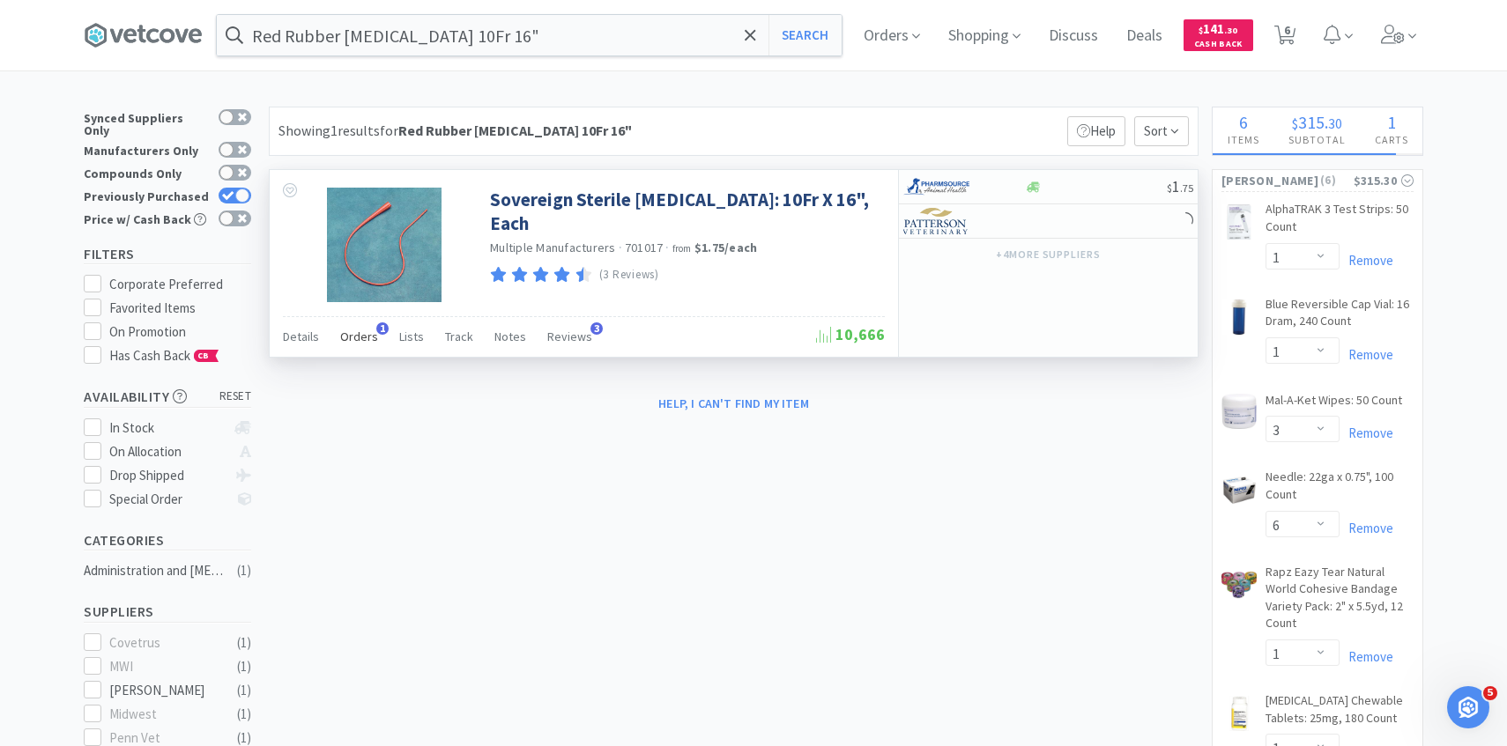
click at [367, 330] on span "Orders" at bounding box center [359, 337] width 38 height 16
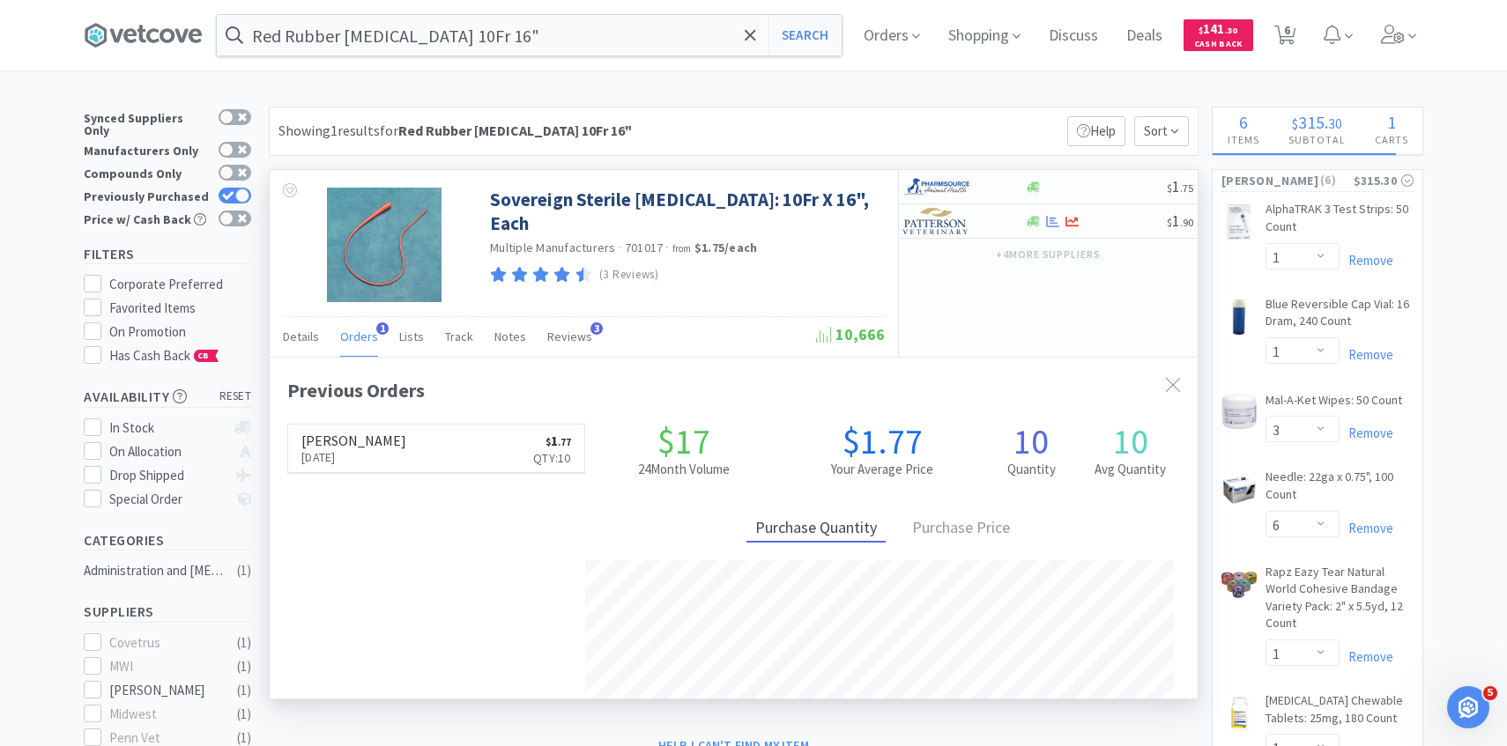
scroll to position [456, 928]
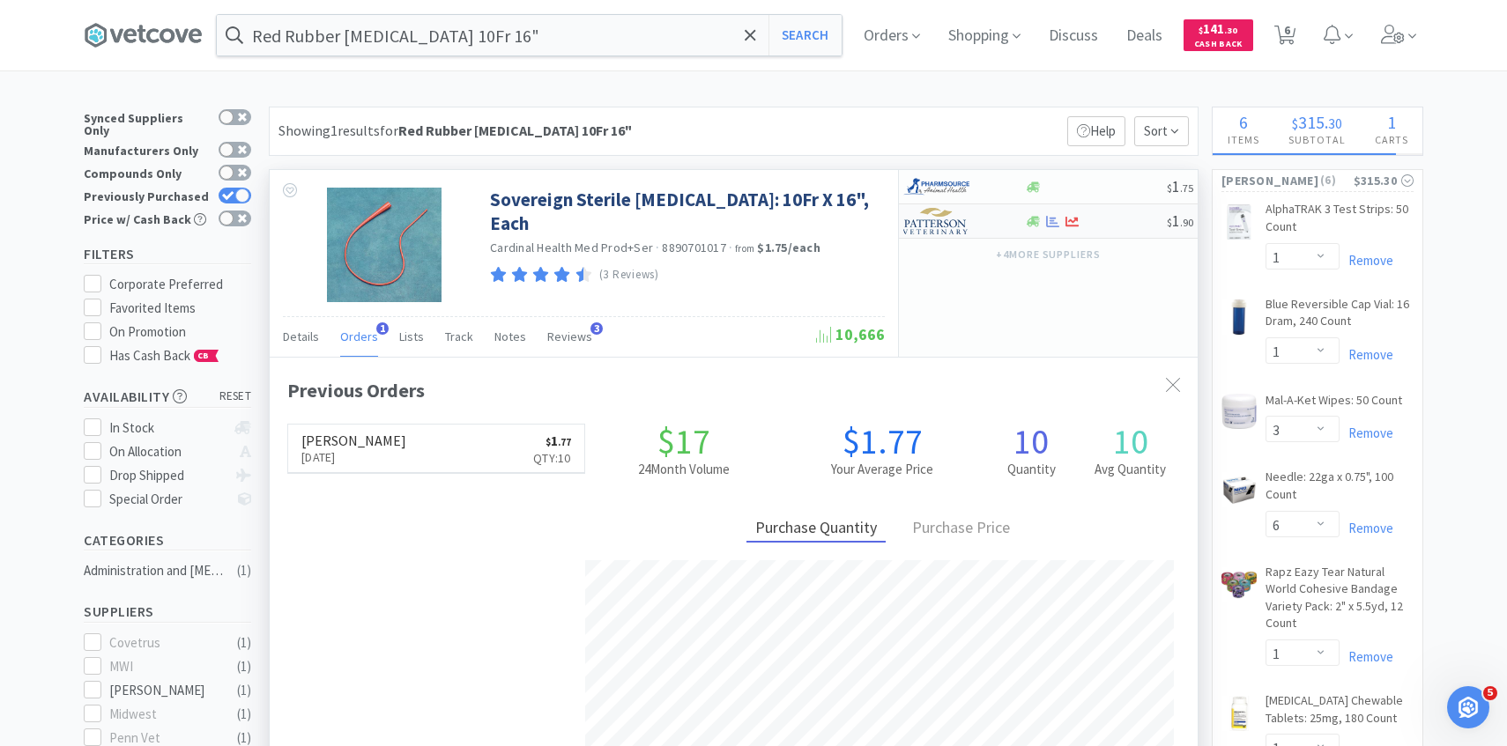
click at [972, 230] on div at bounding box center [951, 221] width 97 height 30
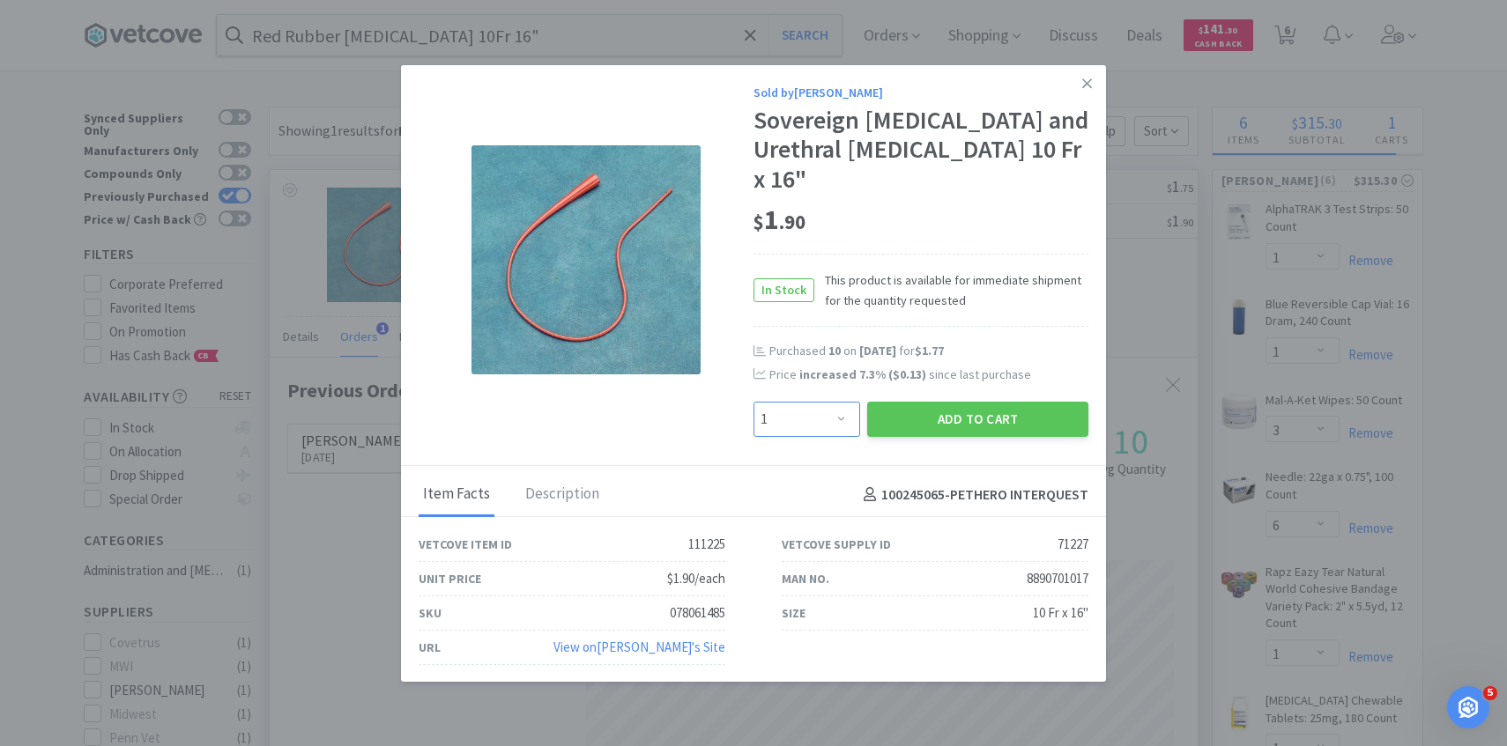
click at [799, 412] on select "Enter Quantity 1 2 3 4 5 6 7 8 9 10 11 12 13 14 15 16 17 18 19 20 Enter Quantity" at bounding box center [806, 419] width 107 height 35
select select "5"
click at [753, 402] on select "Enter Quantity 1 2 3 4 5 6 7 8 9 10 11 12 13 14 15 16 17 18 19 20 Enter Quantity" at bounding box center [806, 419] width 107 height 35
click at [934, 406] on button "Add to Cart" at bounding box center [977, 419] width 221 height 35
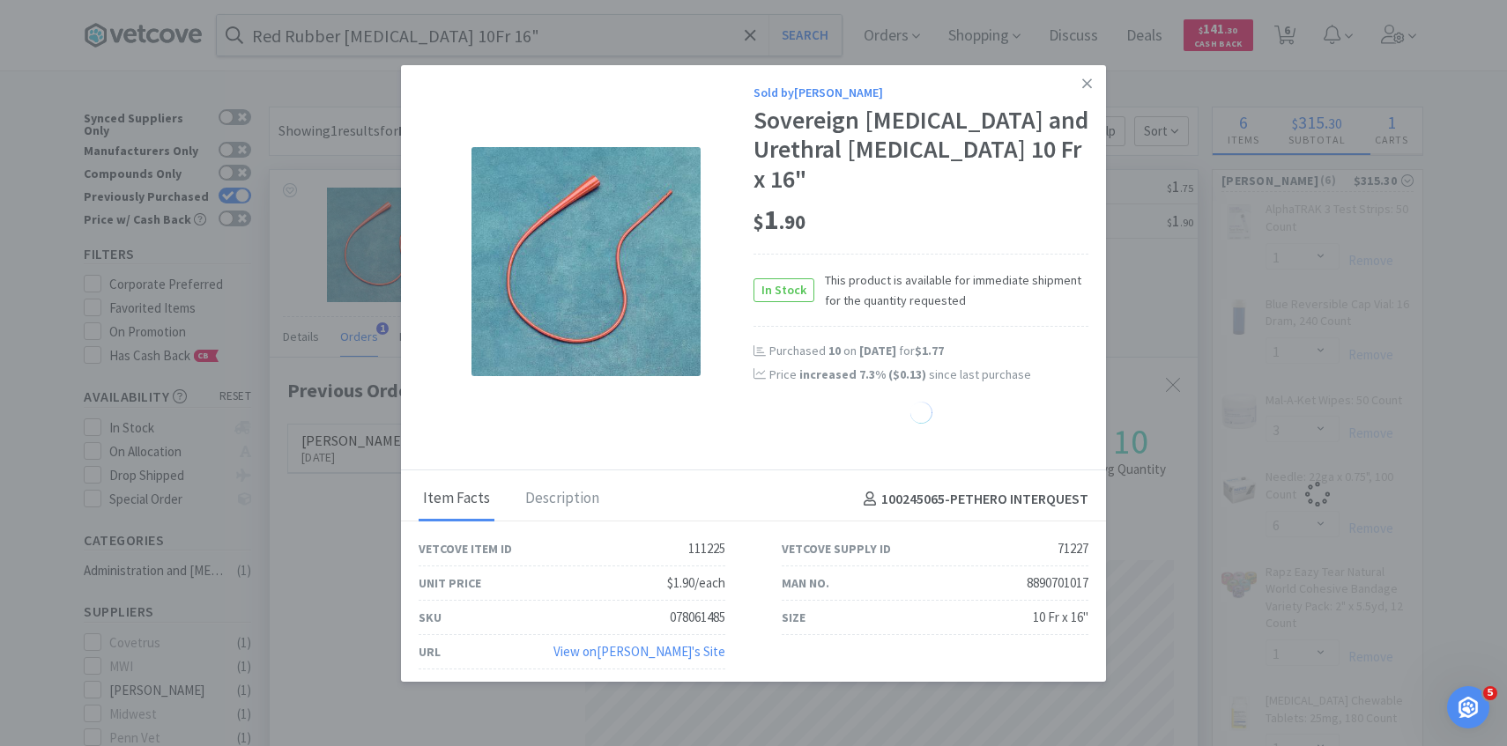
select select "5"
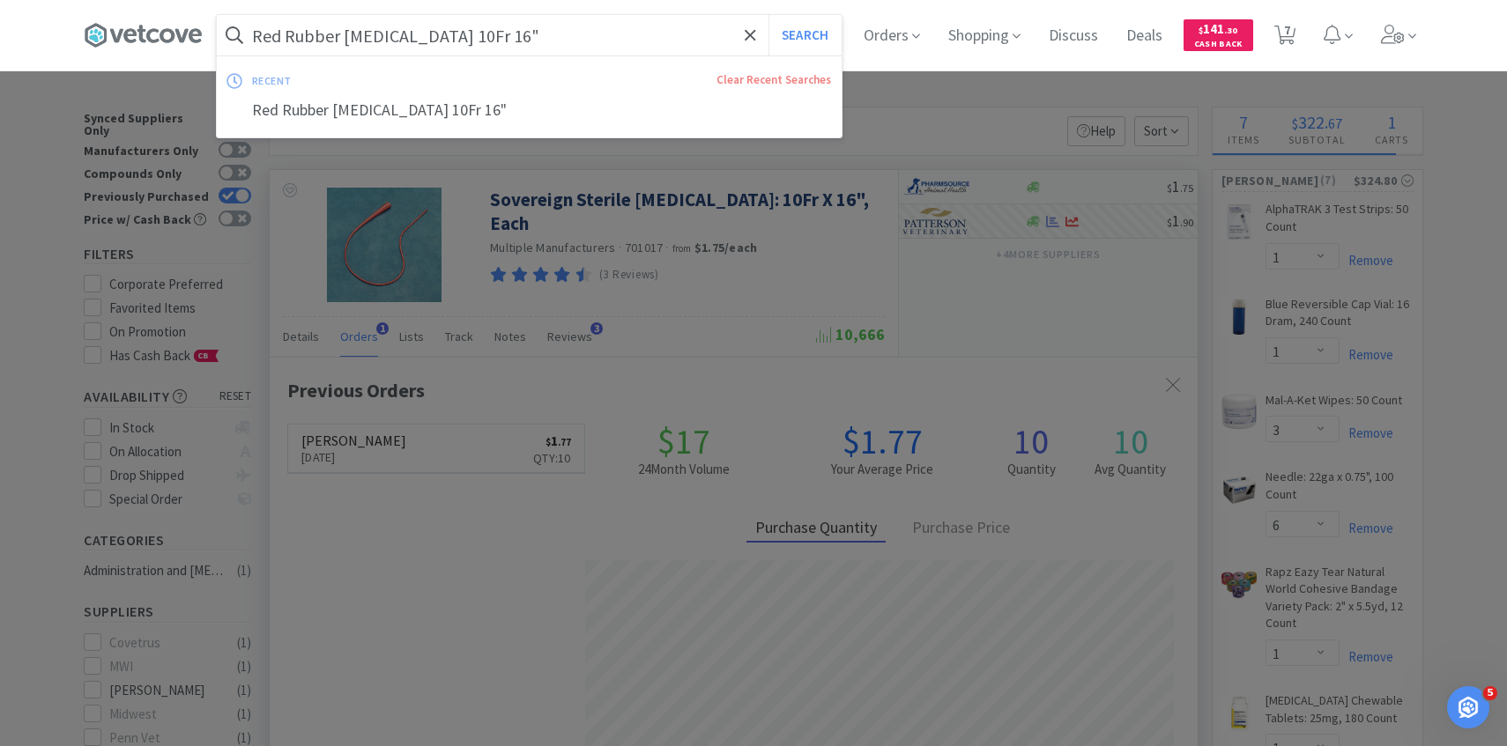
click at [545, 39] on input "Red Rubber [MEDICAL_DATA] 10Fr 16"" at bounding box center [529, 35] width 625 height 41
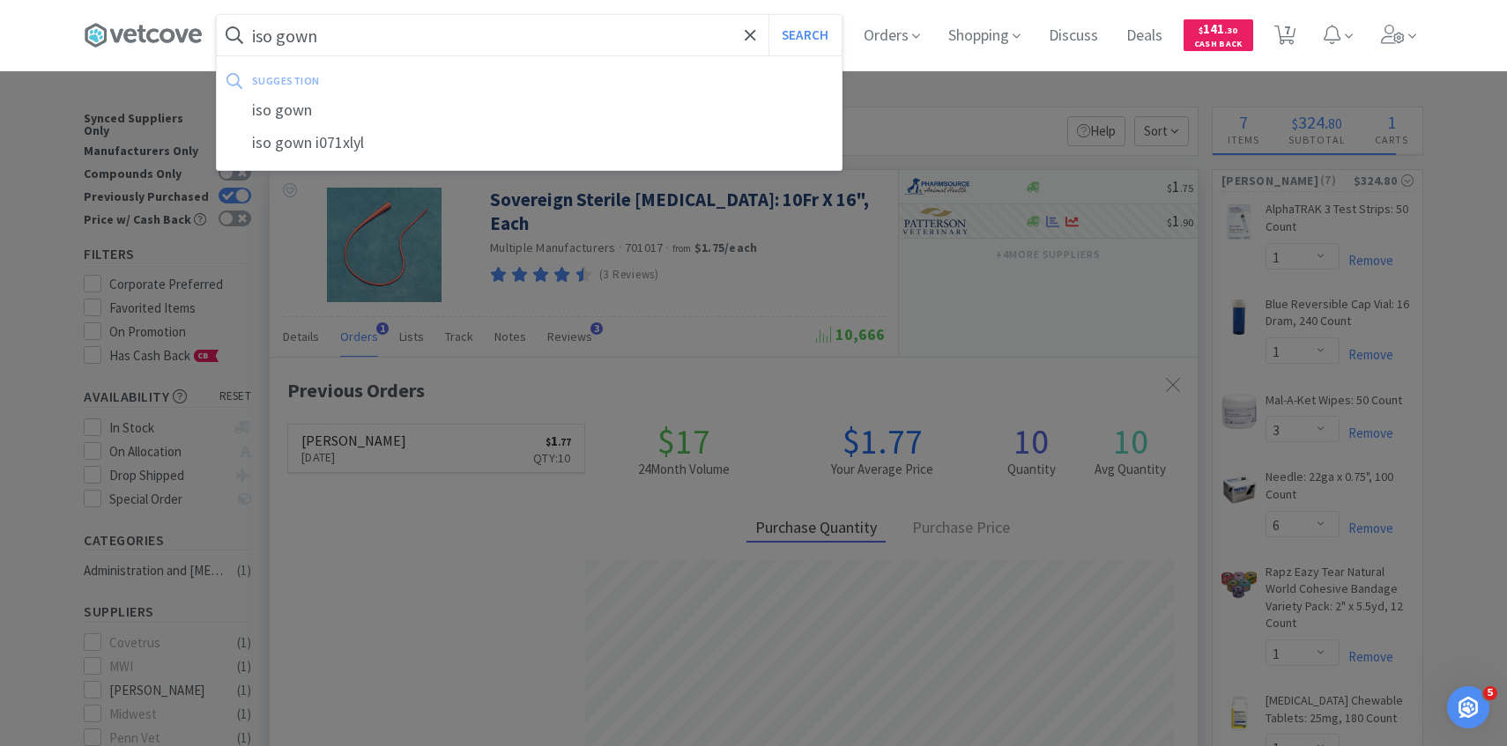
type input "iso gown"
click at [768, 15] on button "Search" at bounding box center [804, 35] width 73 height 41
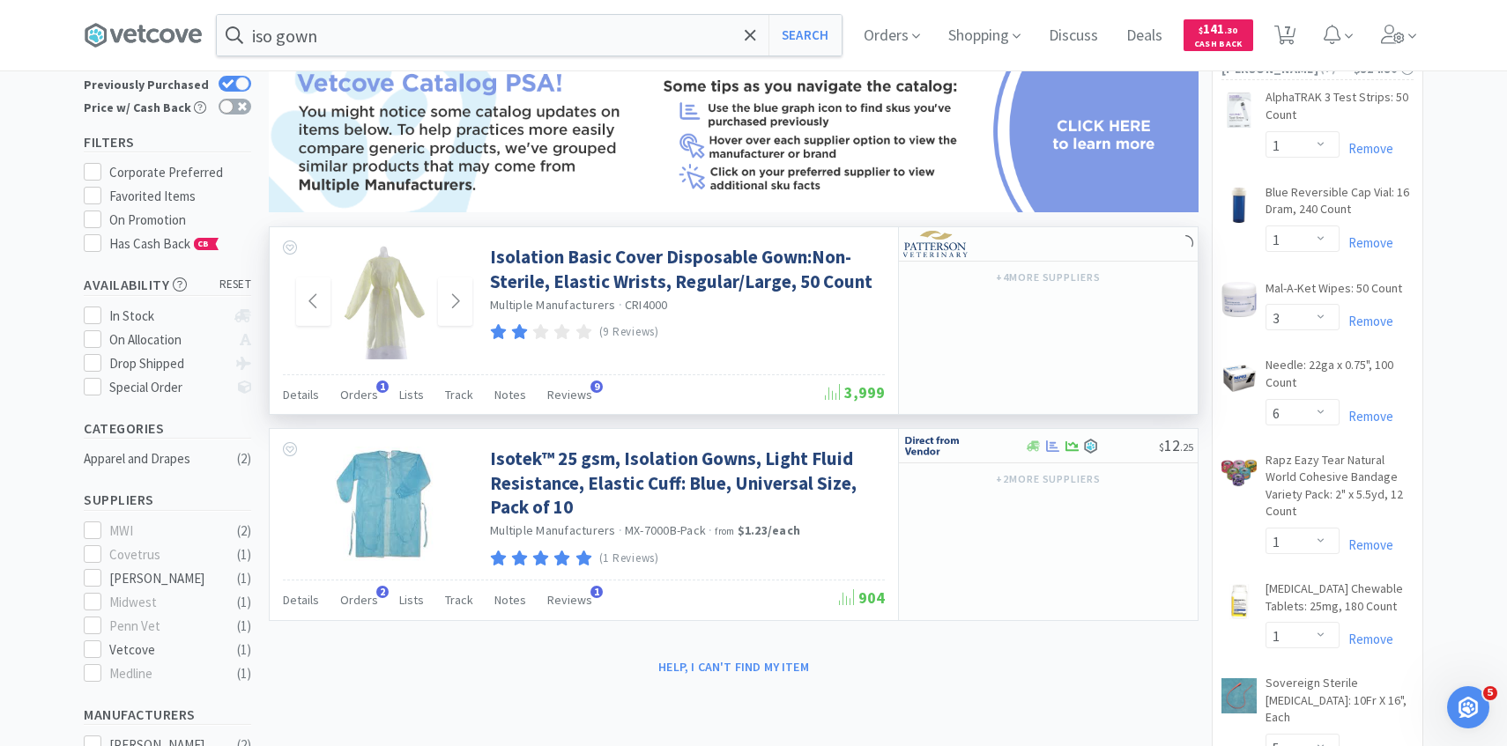
scroll to position [249, 0]
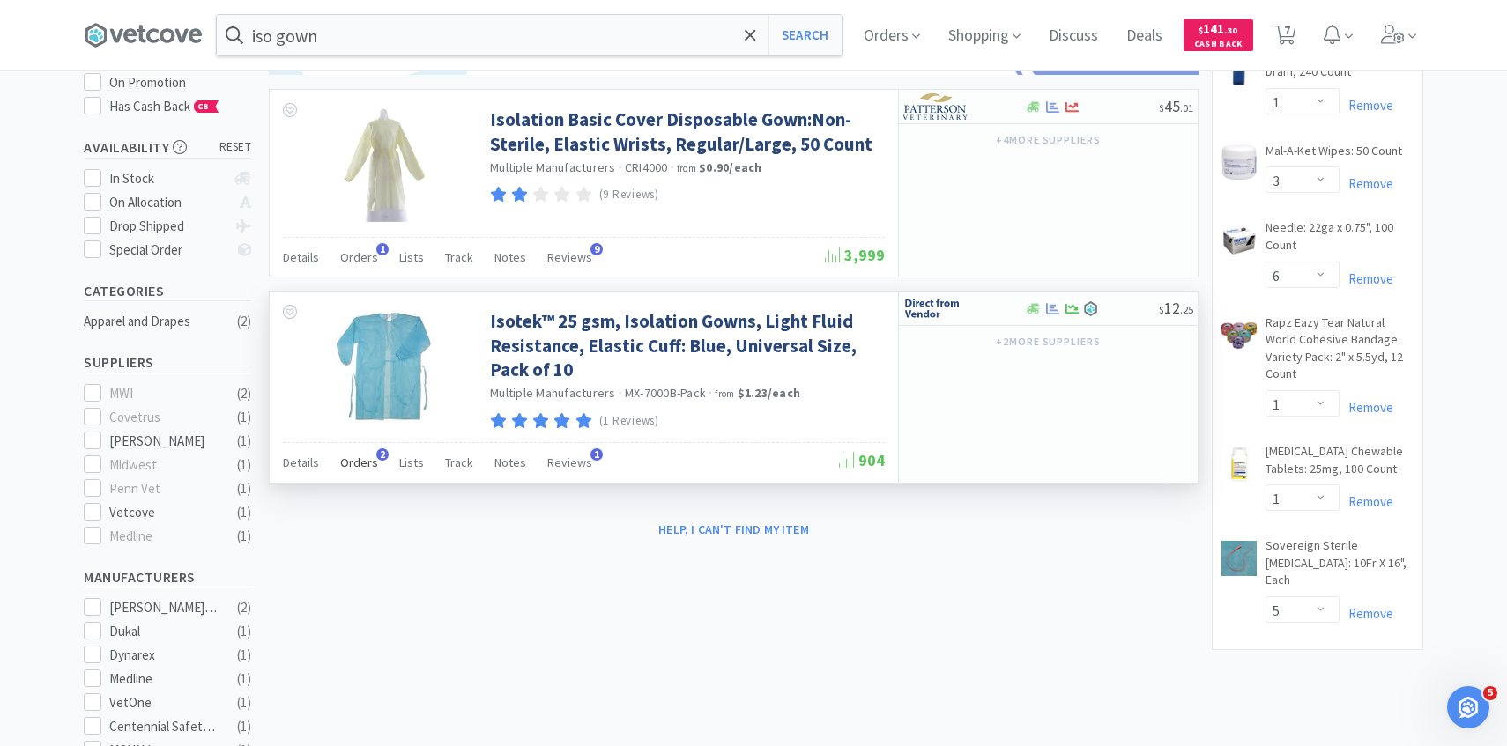
click at [366, 476] on div "Orders 2" at bounding box center [359, 465] width 38 height 33
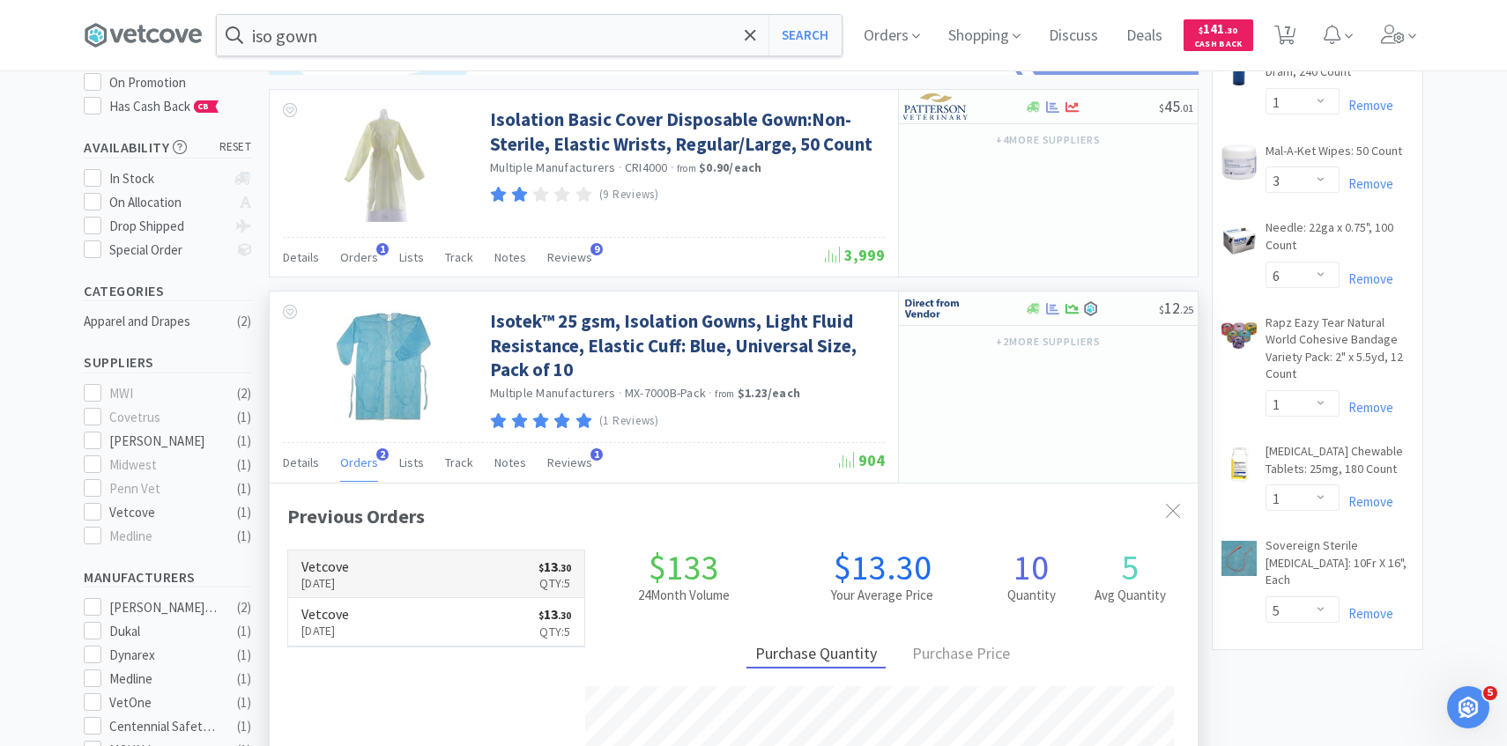
scroll to position [456, 928]
click at [349, 575] on p "[DATE]" at bounding box center [325, 583] width 48 height 19
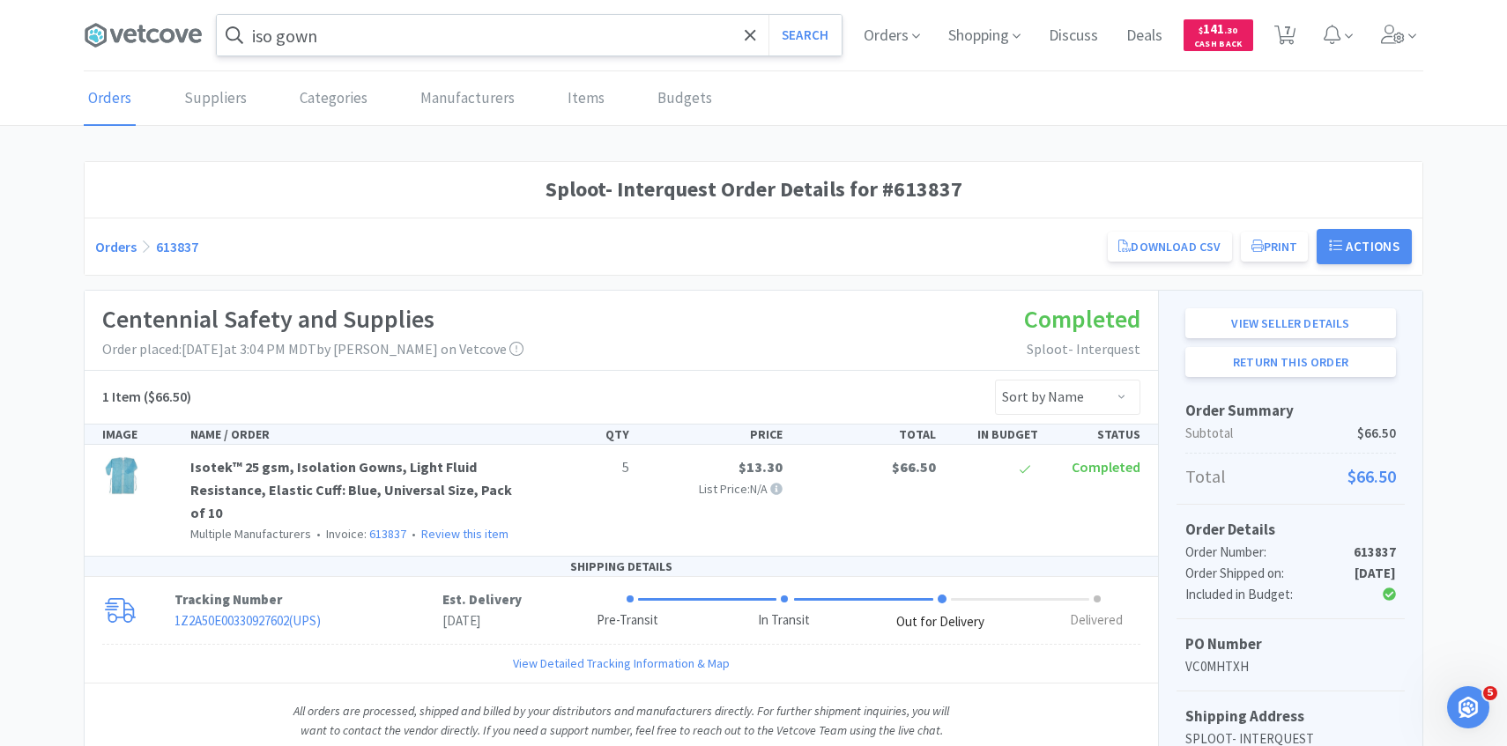
click at [469, 39] on input "iso gown" at bounding box center [529, 35] width 625 height 41
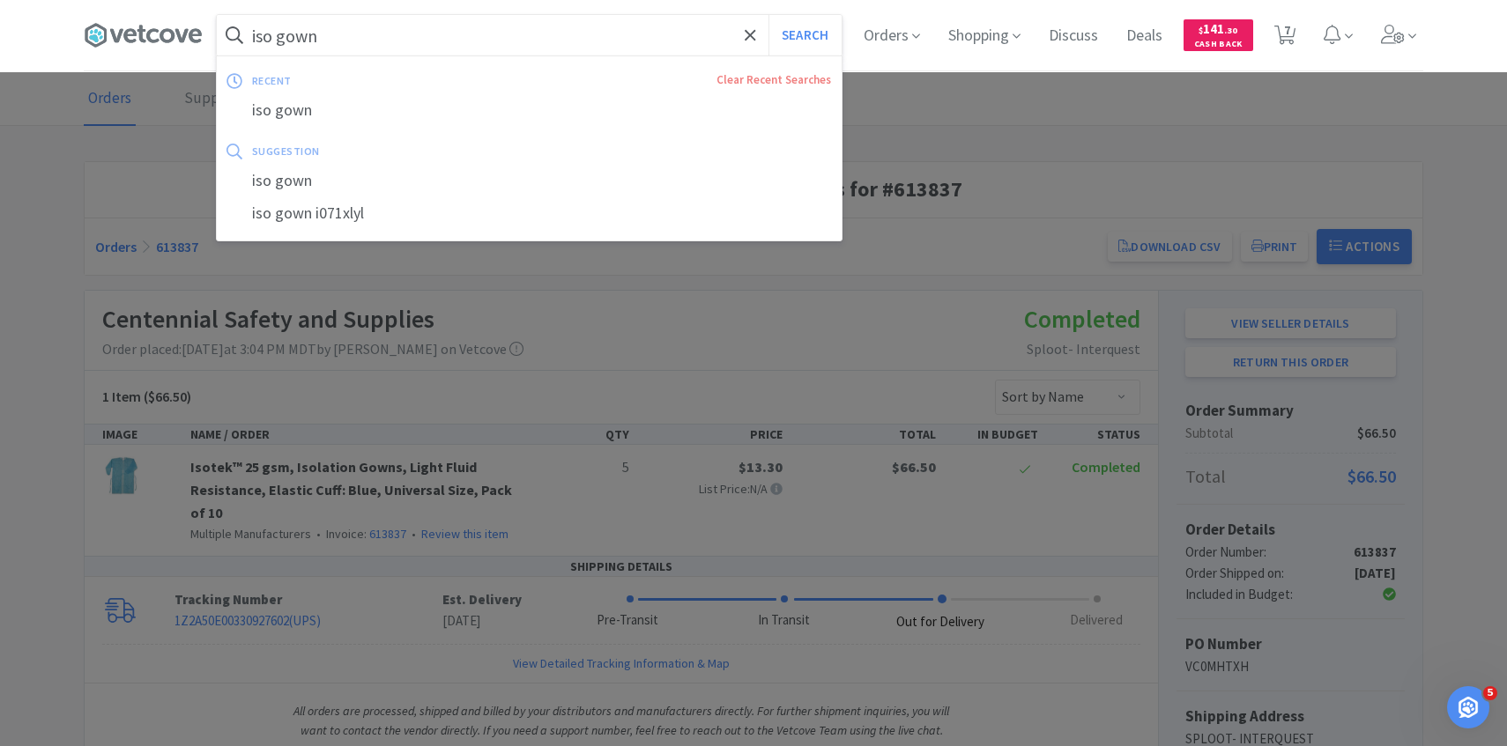
click at [768, 15] on button "Search" at bounding box center [804, 35] width 73 height 41
select select "1"
select select "3"
select select "6"
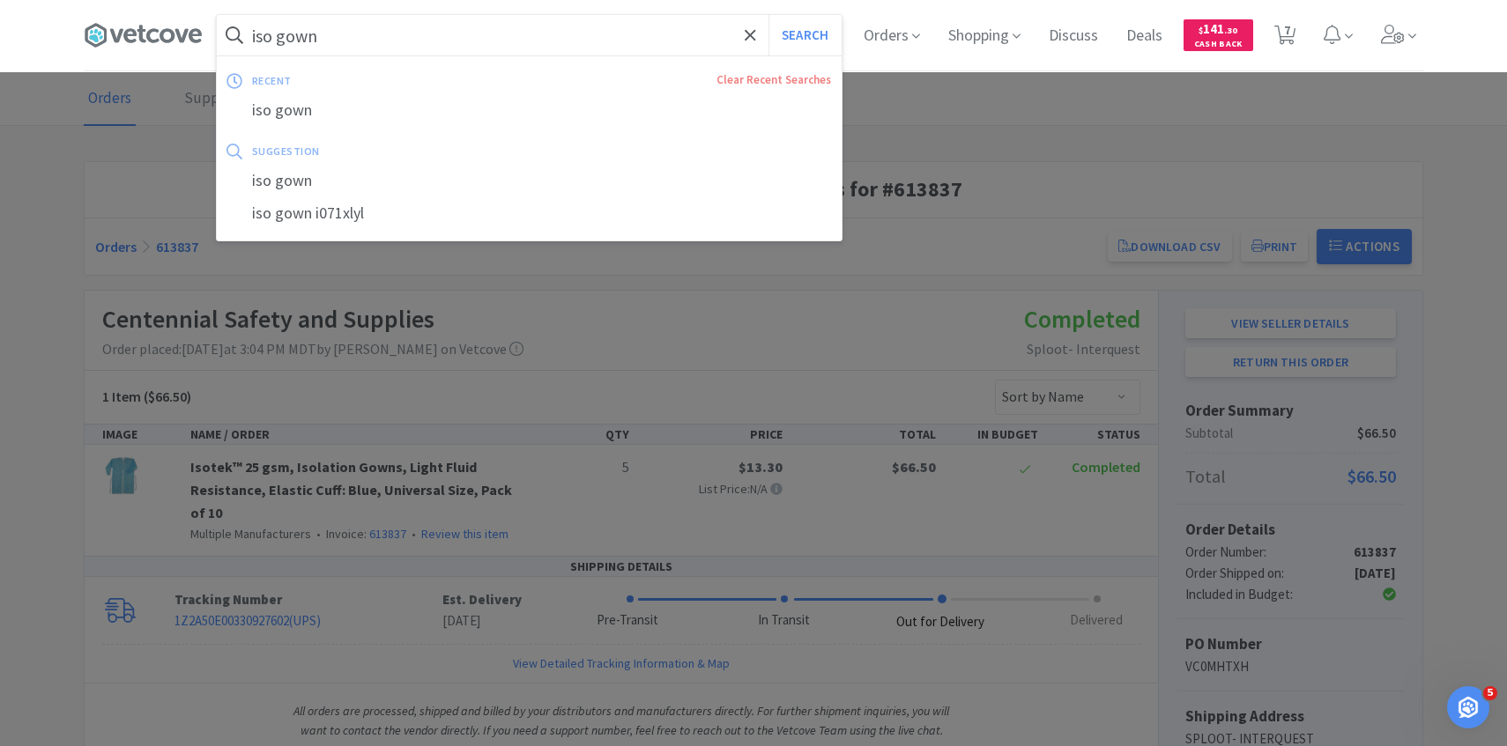
select select "1"
select select "5"
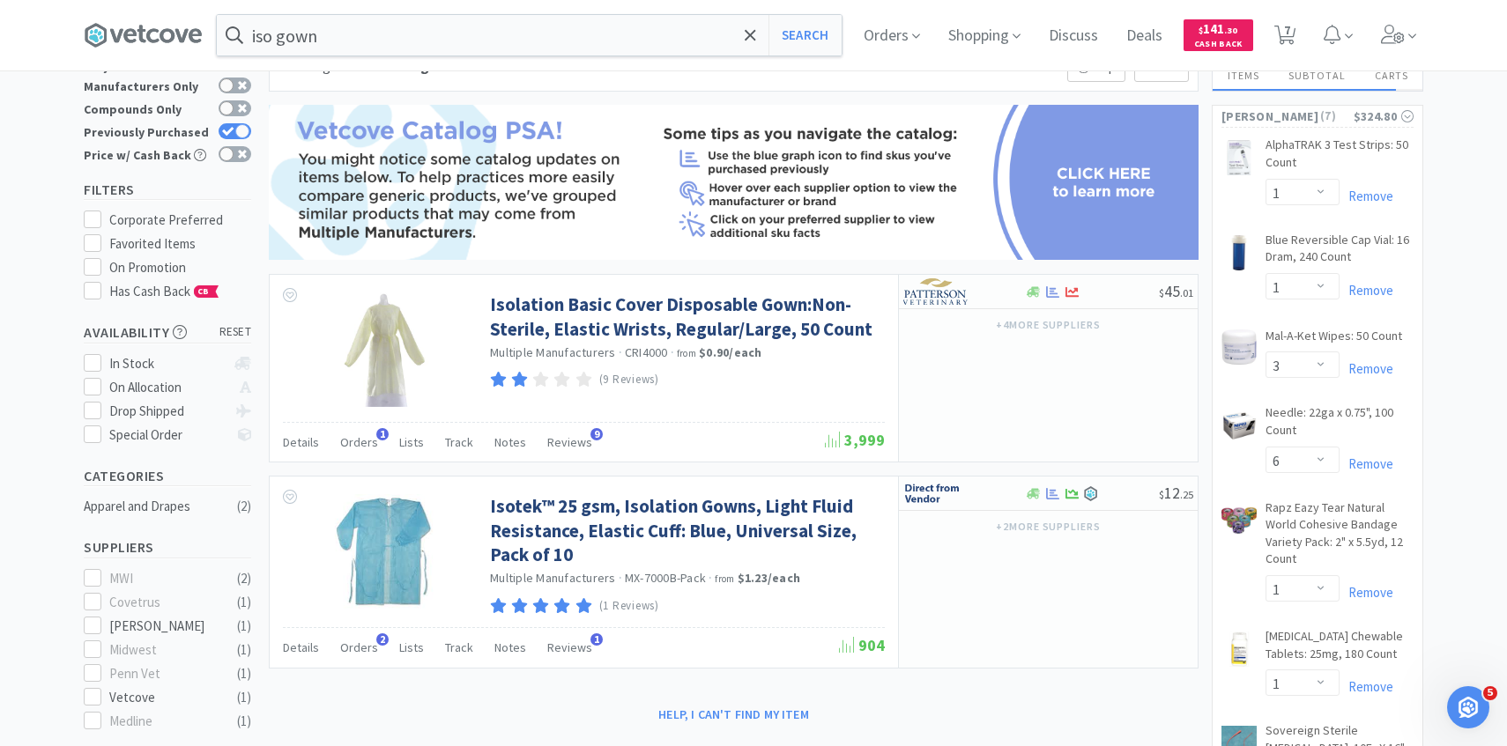
scroll to position [87, 0]
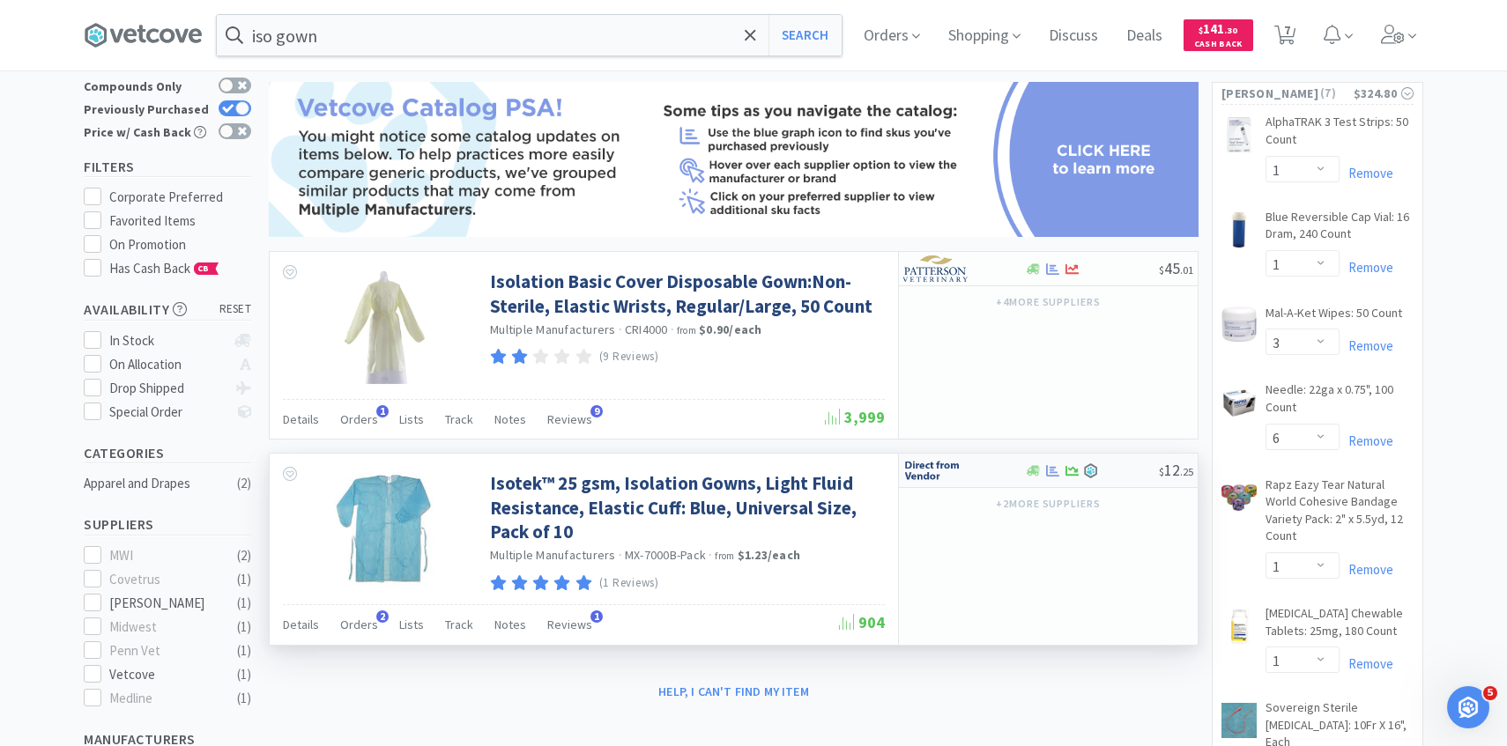
click at [960, 464] on img at bounding box center [936, 470] width 66 height 26
select select "1"
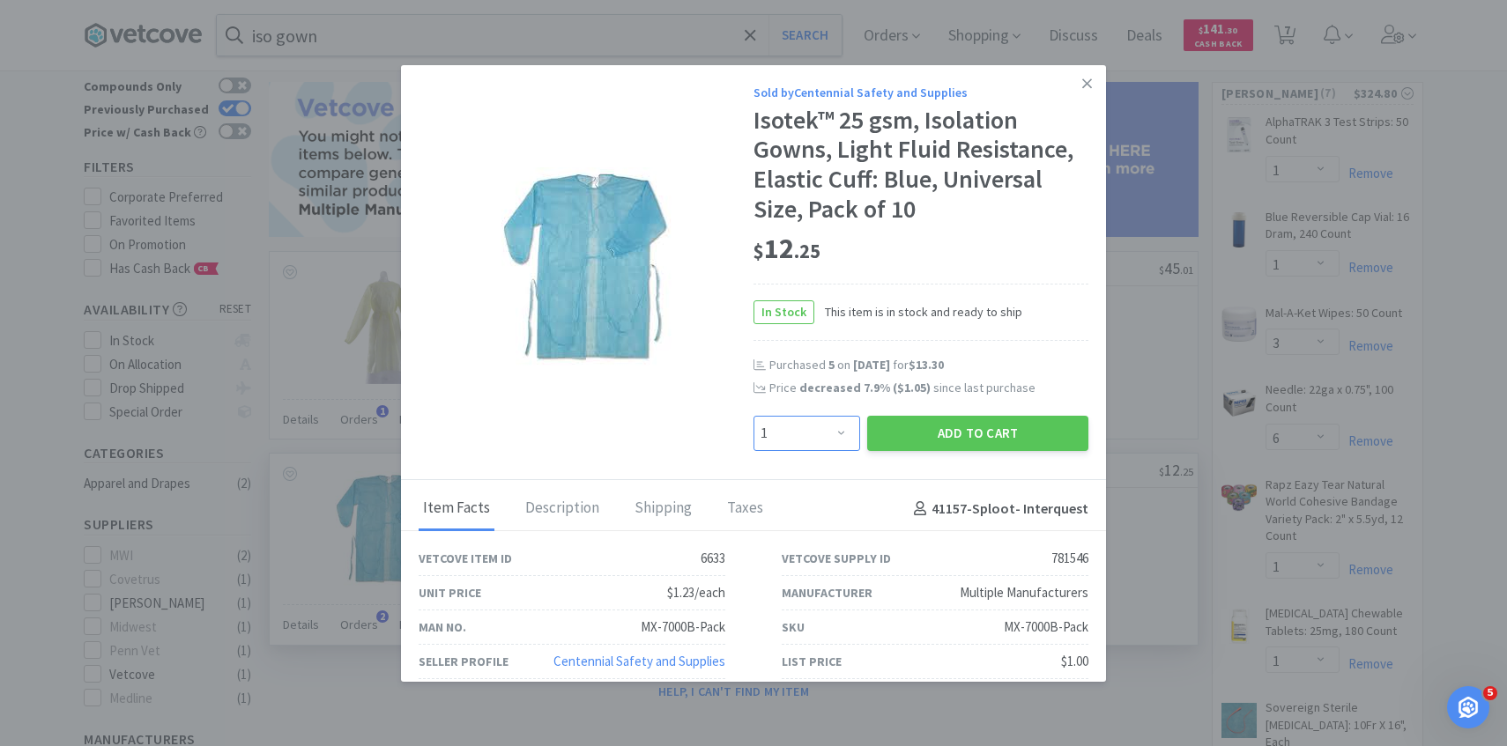
click at [835, 430] on select "Enter Quantity 1 2 3 4 5 6 7 8 9 10 11 12 13 14 15 16 17 18 19 20 Enter Quantity" at bounding box center [806, 433] width 107 height 35
click at [753, 416] on select "Enter Quantity 1 2 3 4 5 6 7 8 9 10 11 12 13 14 15 16 17 18 19 20 Enter Quantity" at bounding box center [806, 433] width 107 height 35
click at [952, 430] on button "Add to Cart" at bounding box center [977, 433] width 221 height 35
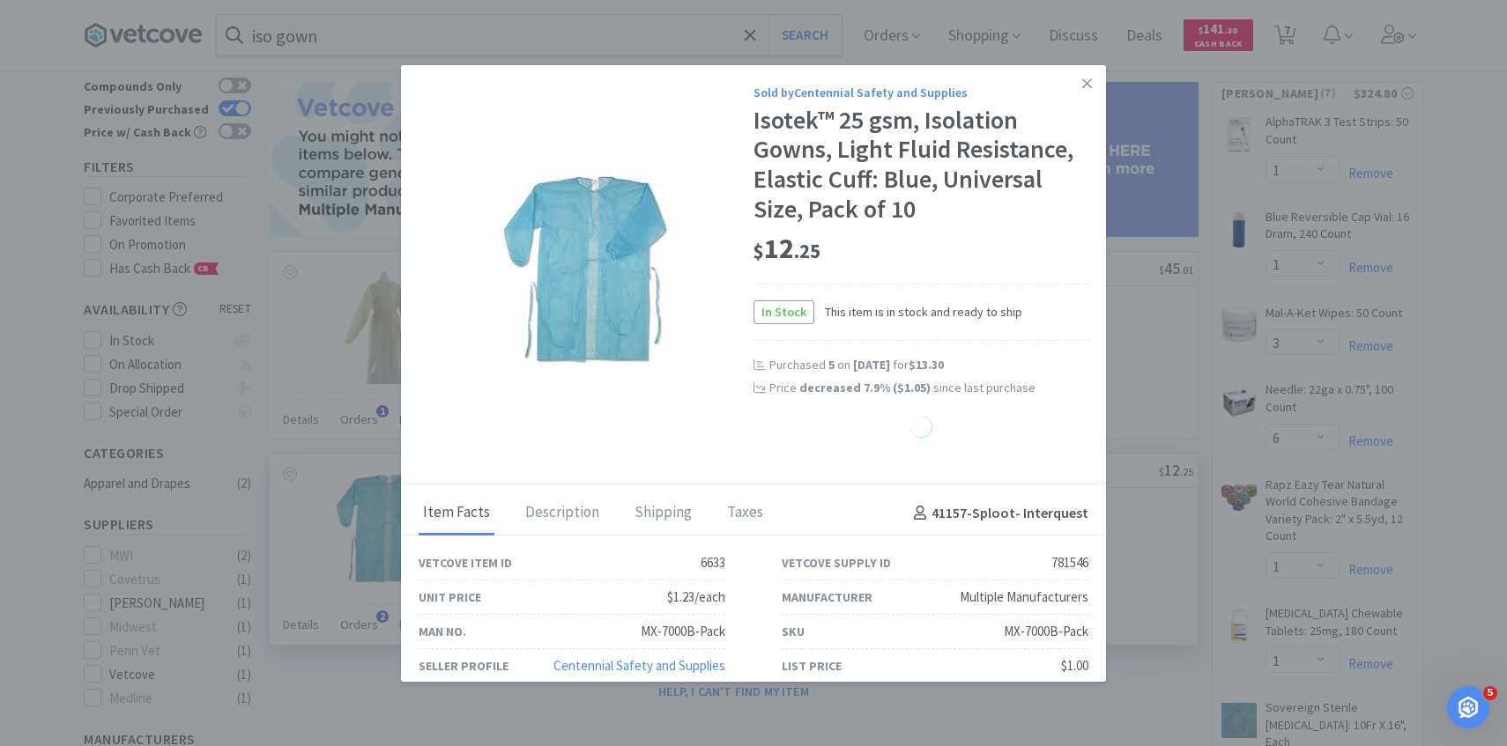
select select "3"
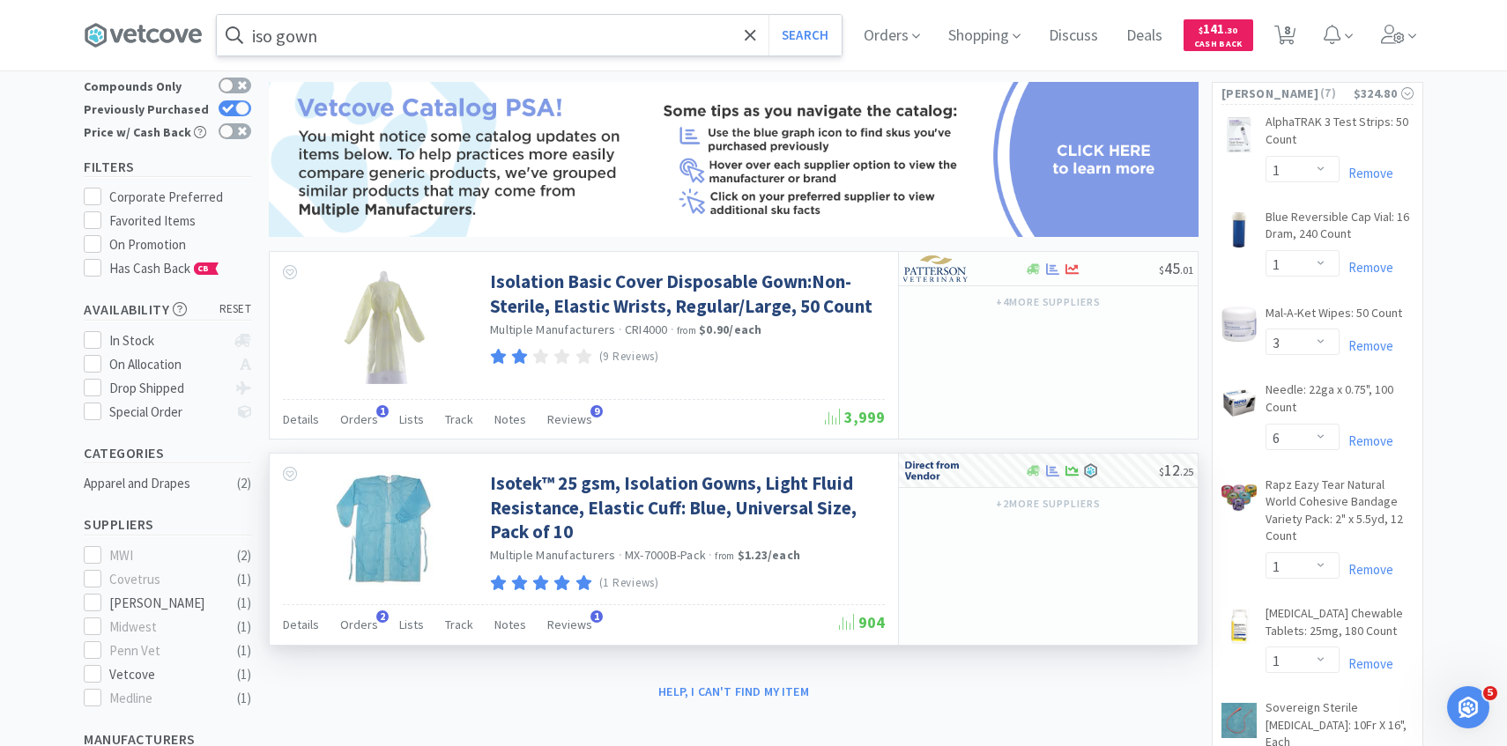
click at [544, 48] on input "iso gown" at bounding box center [529, 35] width 625 height 41
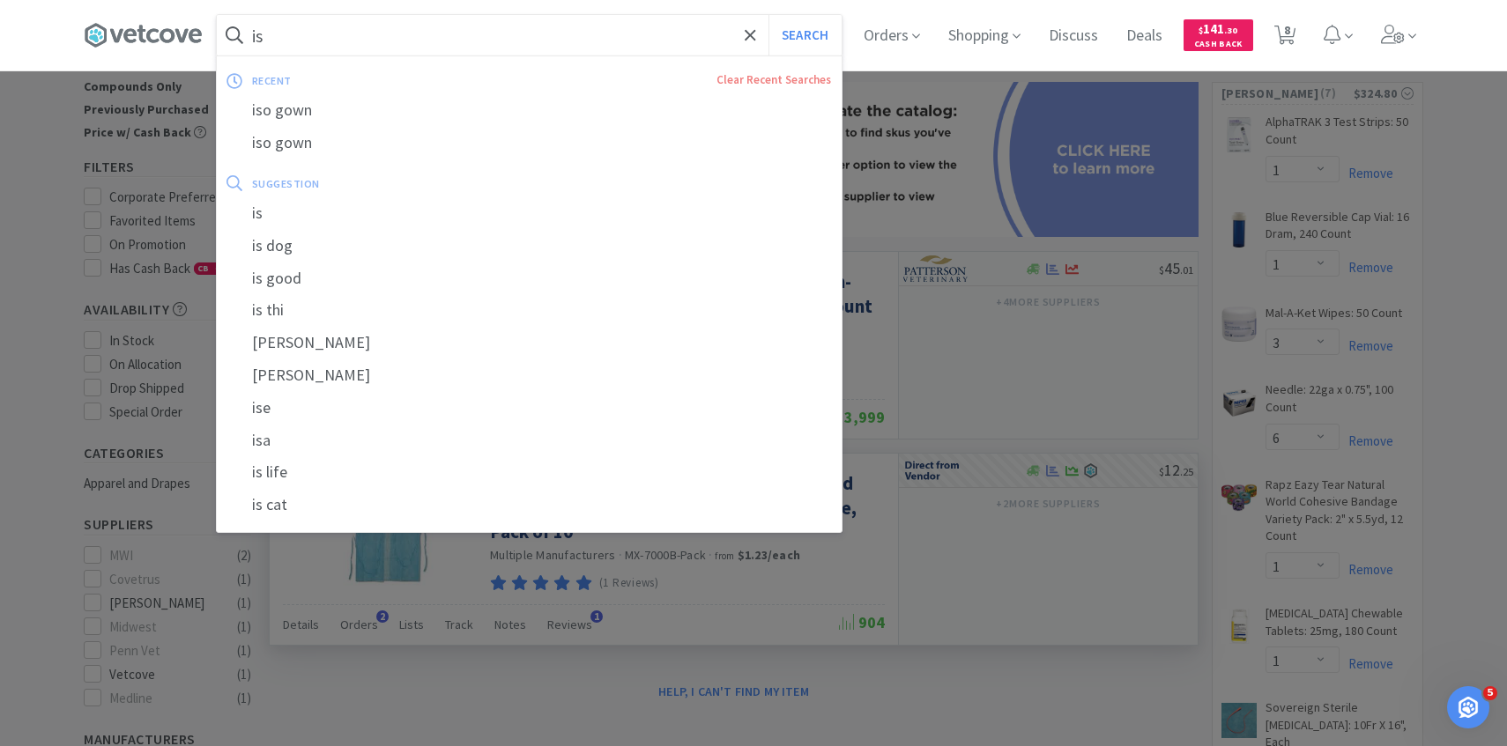
type input "i"
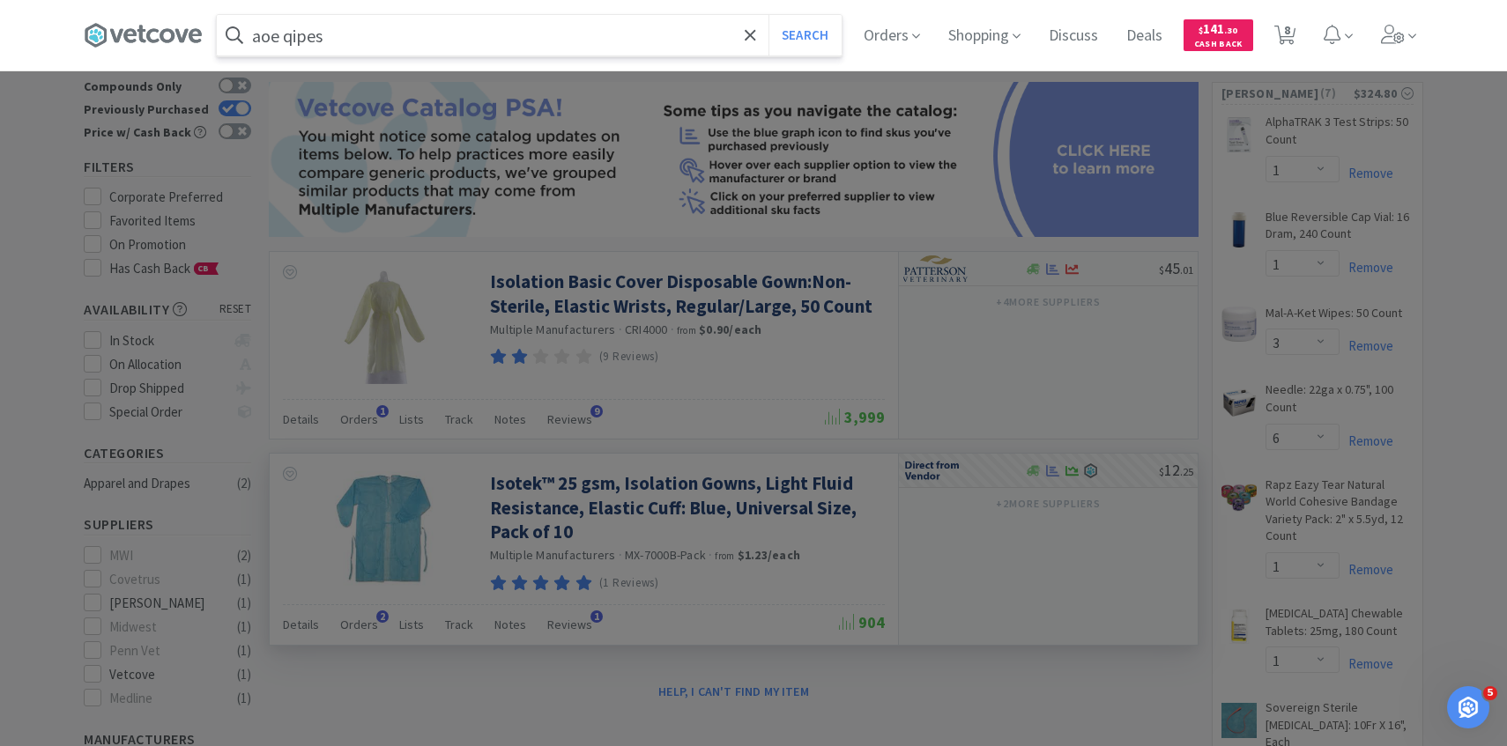
type input "aoe qipes"
click at [768, 15] on button "Search" at bounding box center [804, 35] width 73 height 41
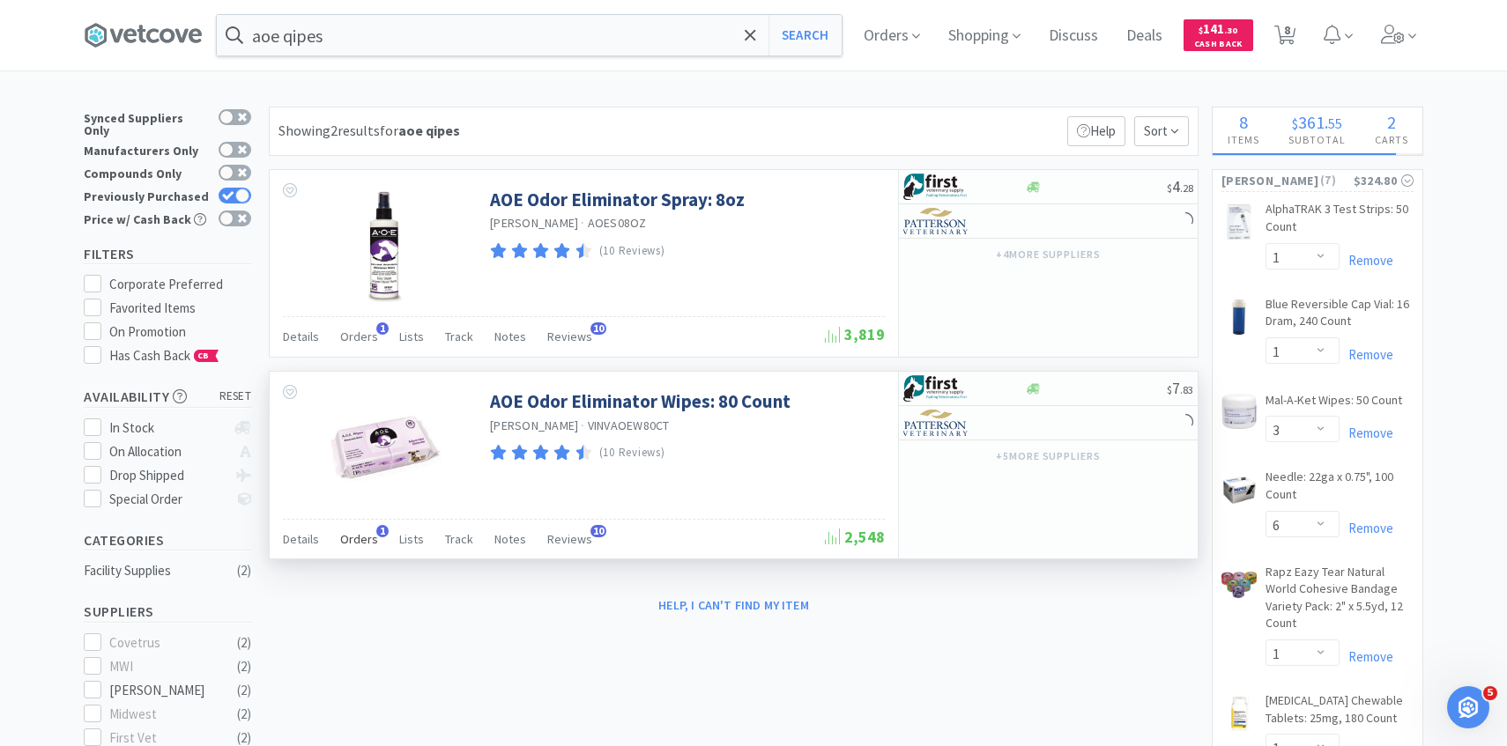
click at [354, 545] on span "Orders" at bounding box center [359, 539] width 38 height 16
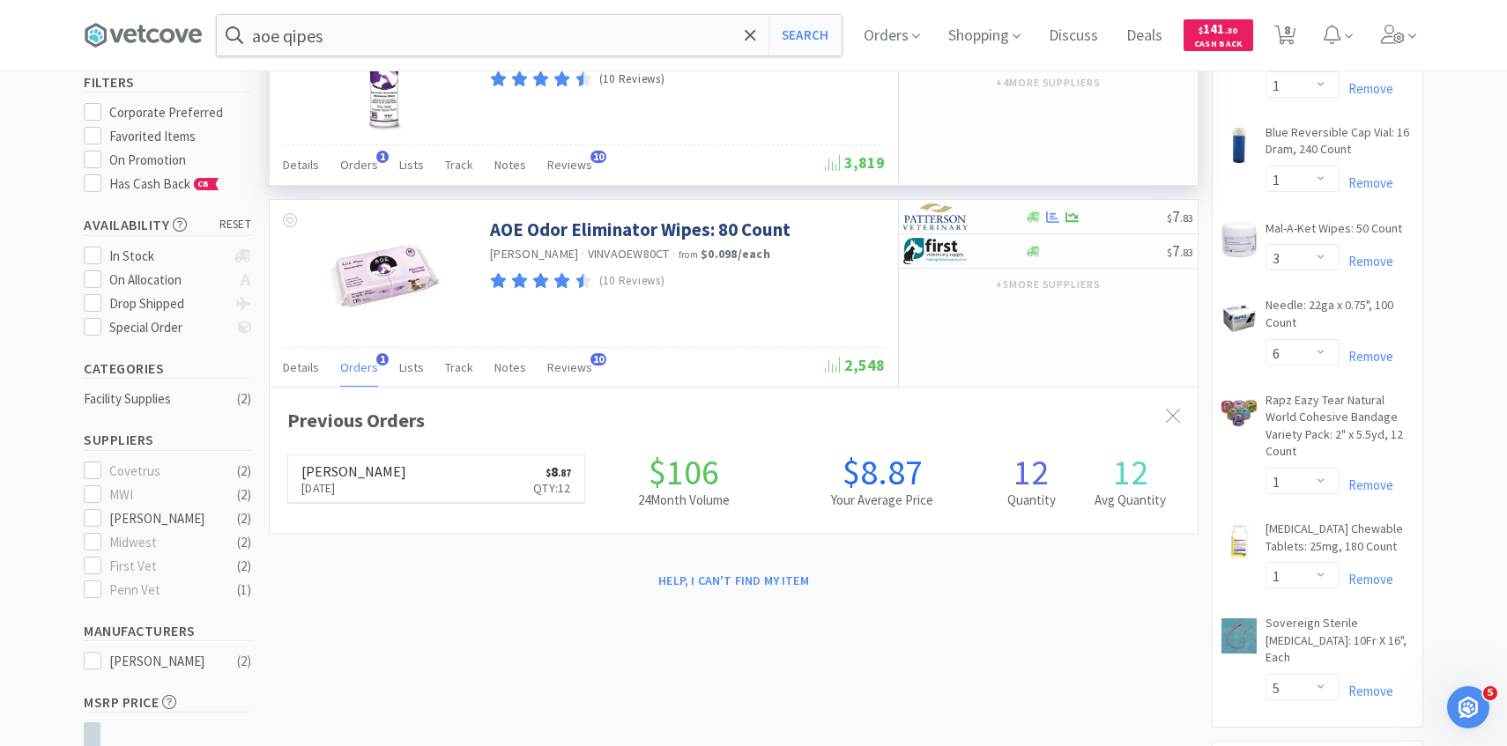
scroll to position [456, 928]
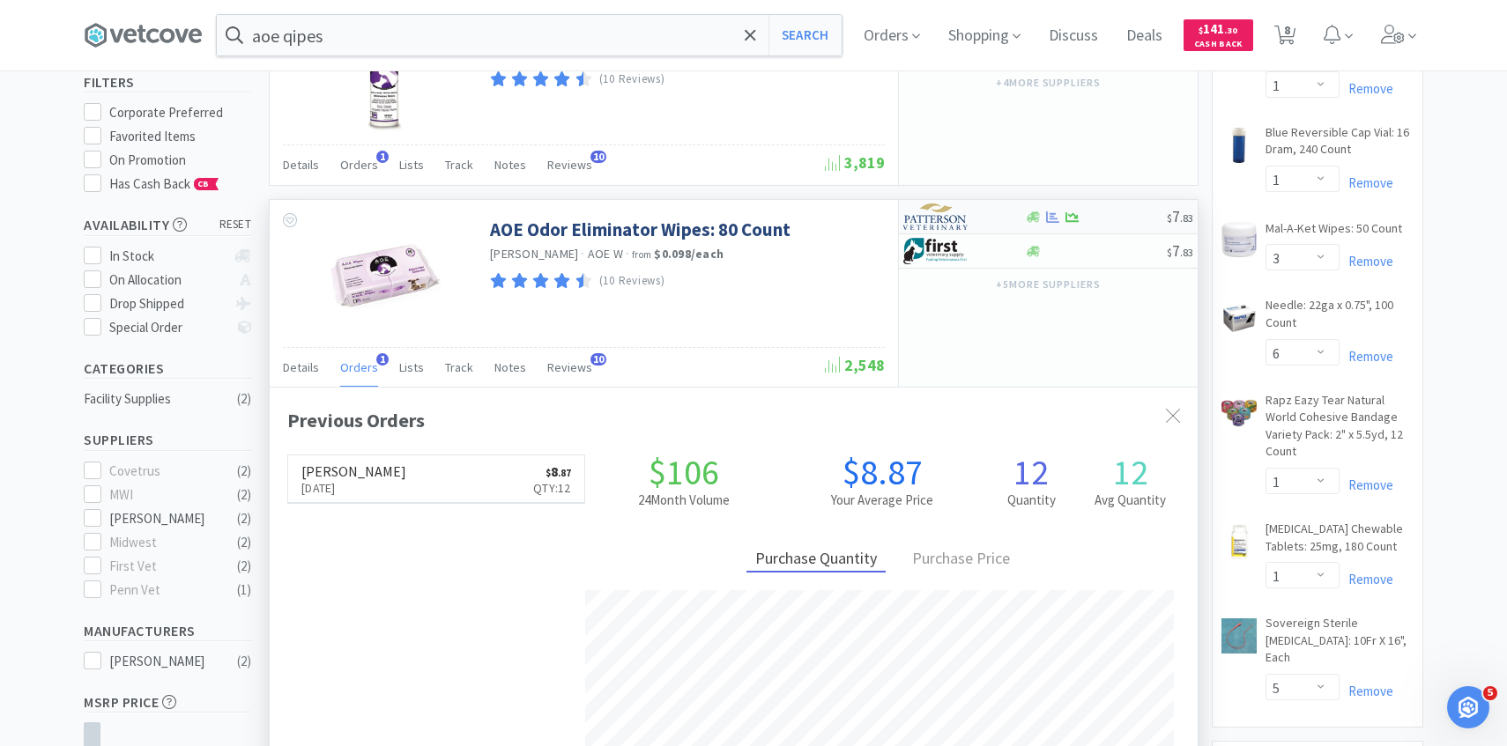
click at [961, 227] on img at bounding box center [936, 217] width 66 height 26
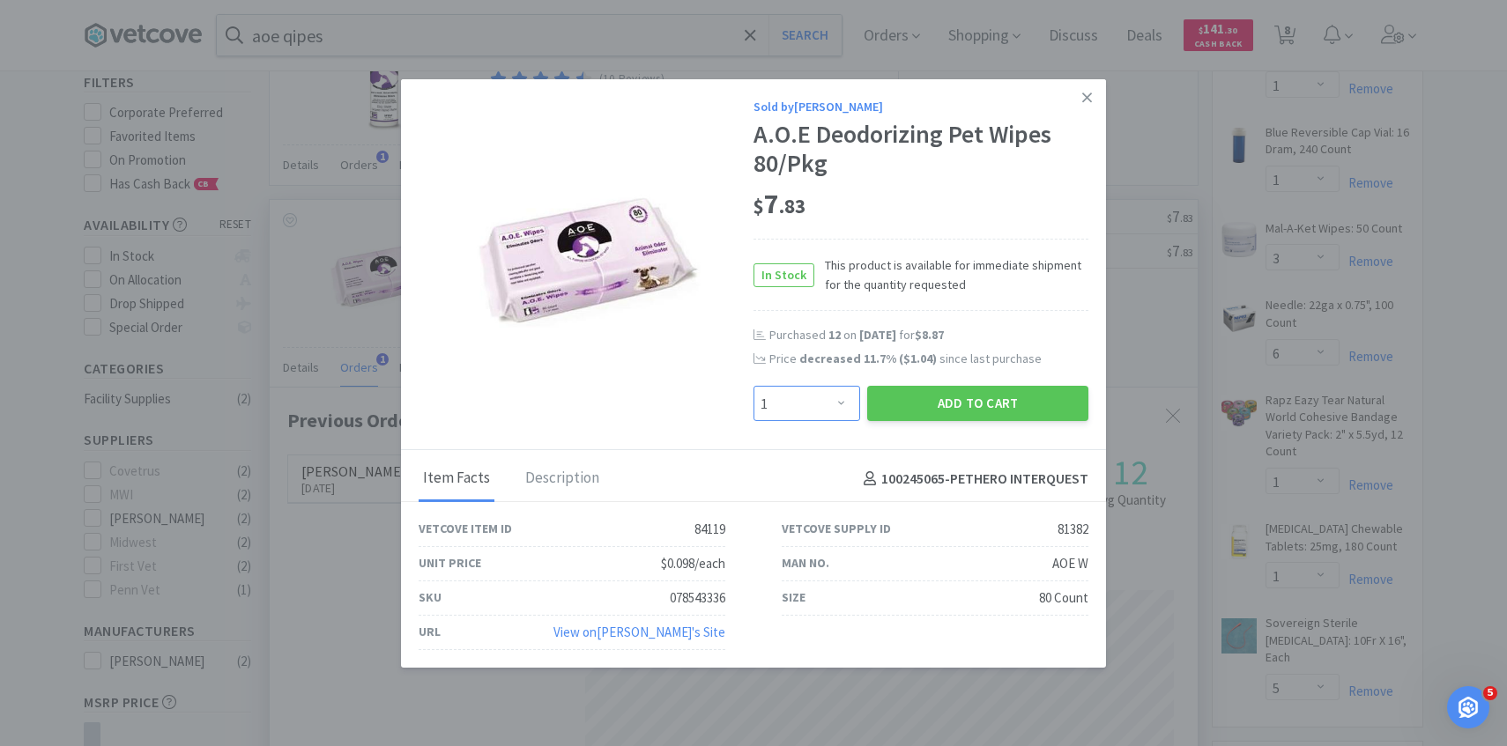
click at [842, 397] on select "Enter Quantity 1 2 3 4 5 6 7 8 9 10 11 12 13 14 15 16 17 18 19 20 Enter Quantity" at bounding box center [806, 403] width 107 height 35
select select "2"
click at [753, 386] on select "Enter Quantity 1 2 3 4 5 6 7 8 9 10 11 12 13 14 15 16 17 18 19 20 Enter Quantity" at bounding box center [806, 403] width 107 height 35
click at [909, 405] on button "Add to Cart" at bounding box center [977, 403] width 221 height 35
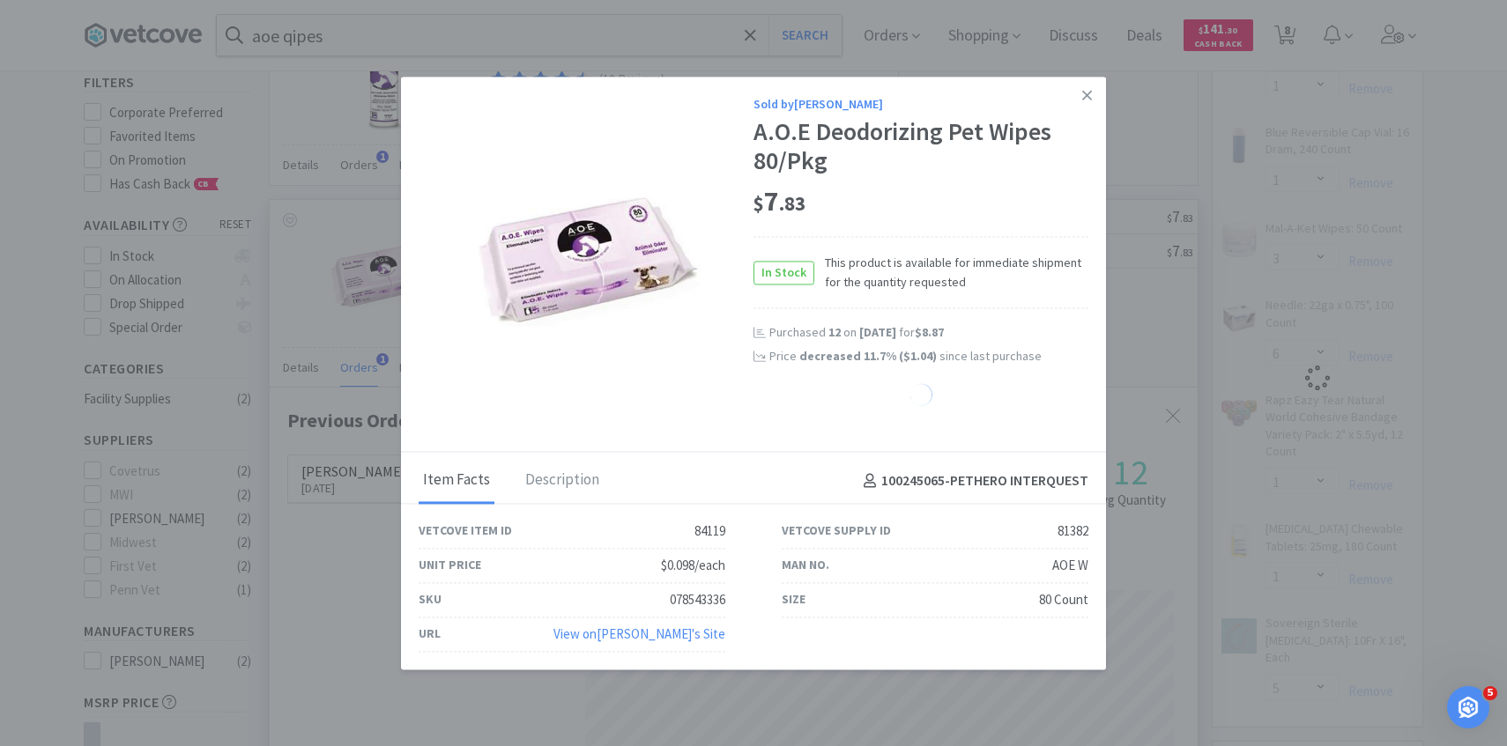
select select "2"
select select "1"
select select "3"
select select "6"
select select "1"
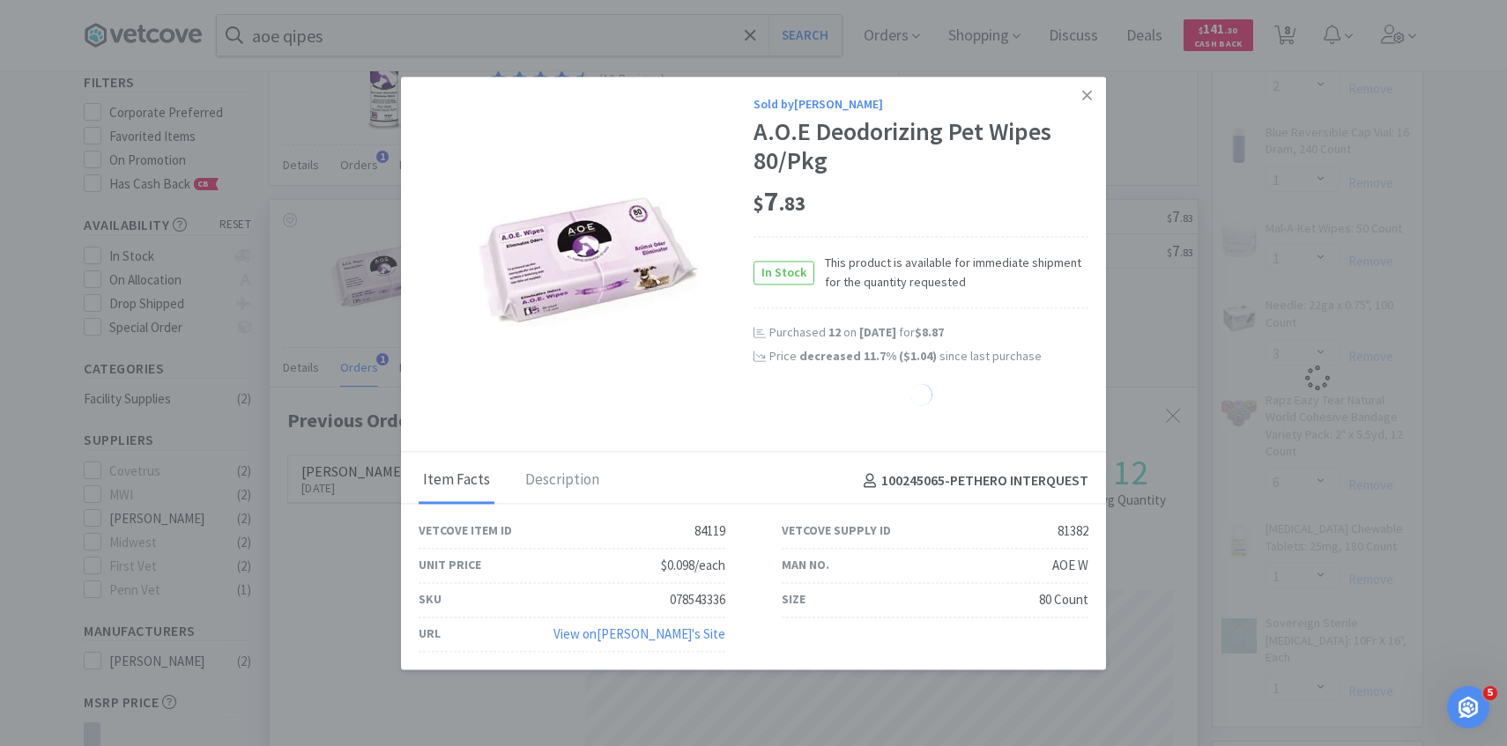
select select "5"
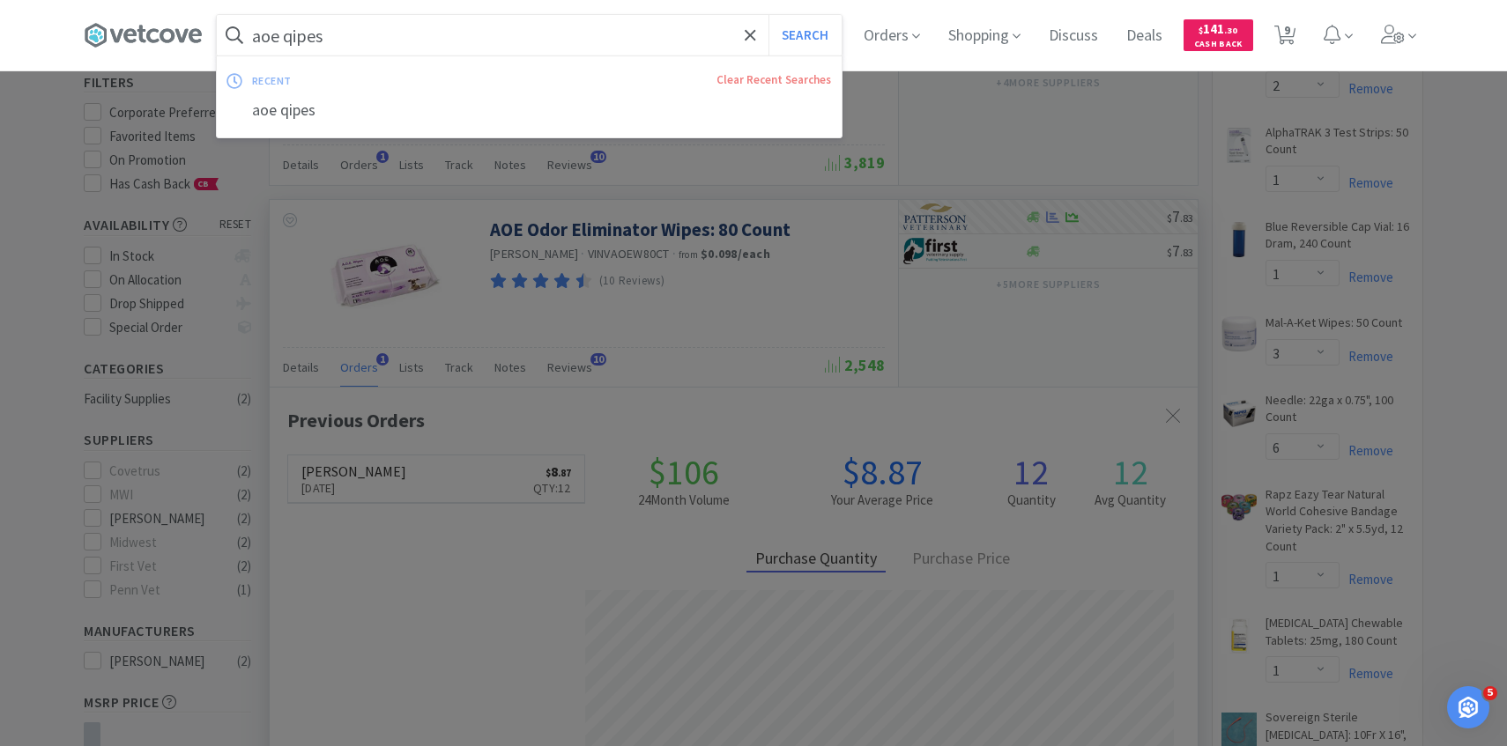
click at [497, 48] on input "aoe qipes" at bounding box center [529, 35] width 625 height 41
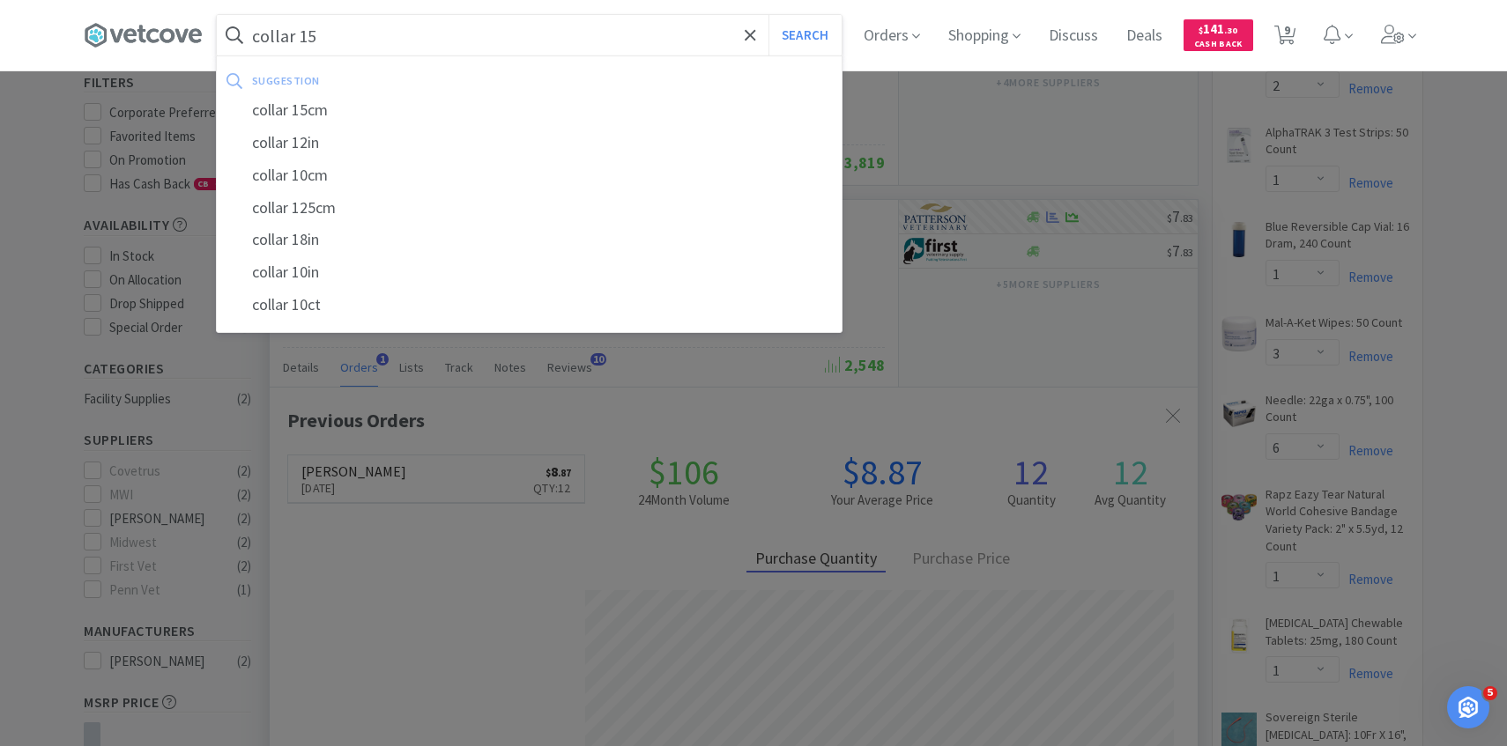
type input "collar 15"
click at [768, 15] on button "Search" at bounding box center [804, 35] width 73 height 41
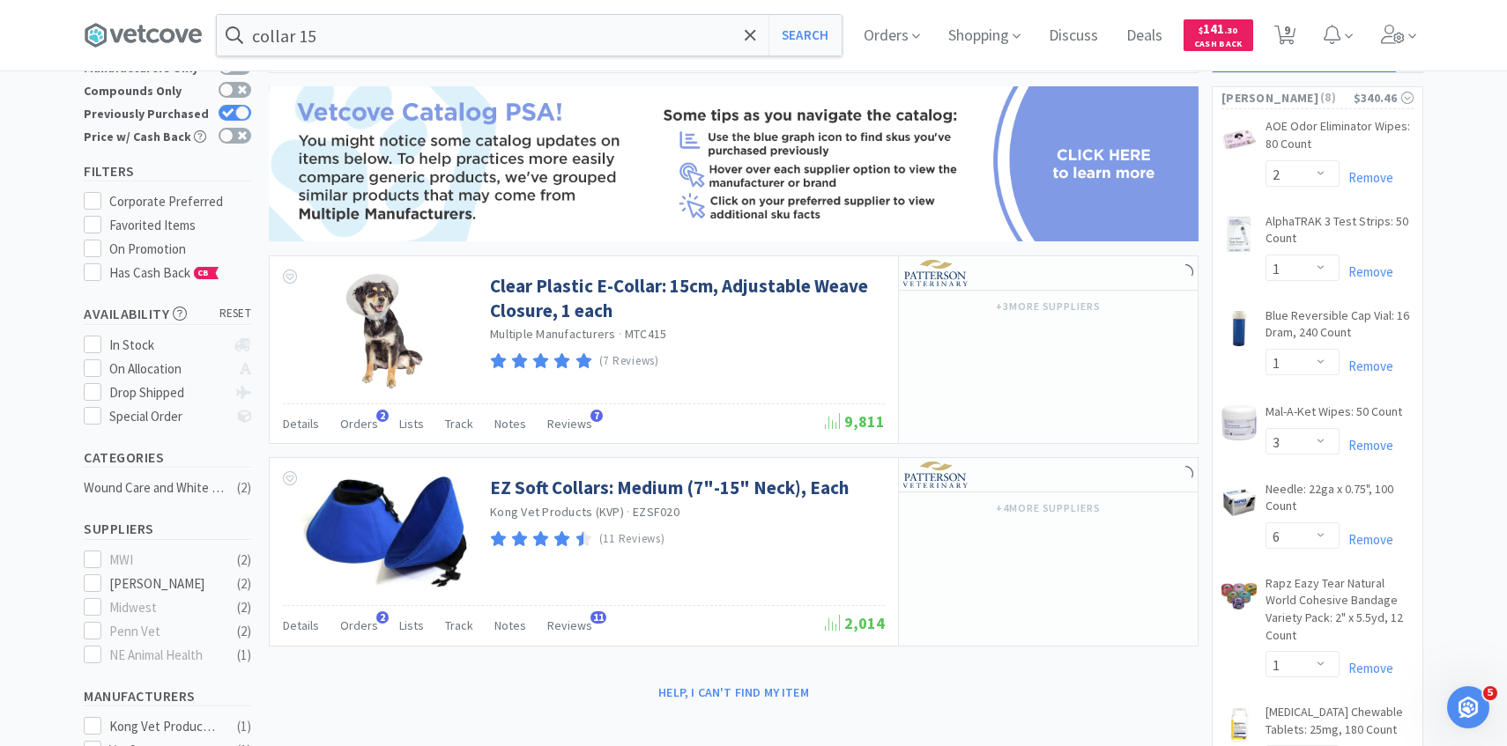
scroll to position [105, 0]
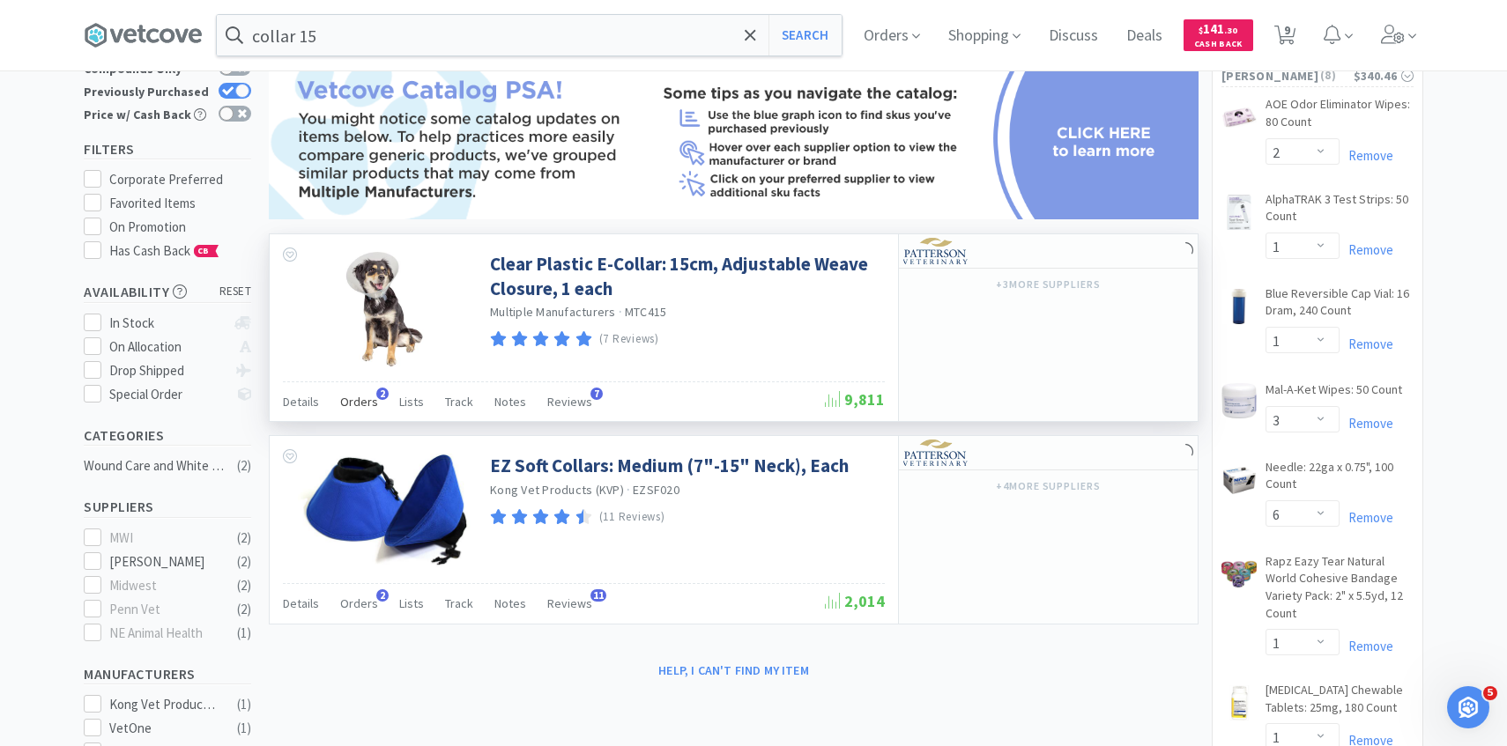
click at [368, 415] on div "Orders 2" at bounding box center [359, 404] width 38 height 33
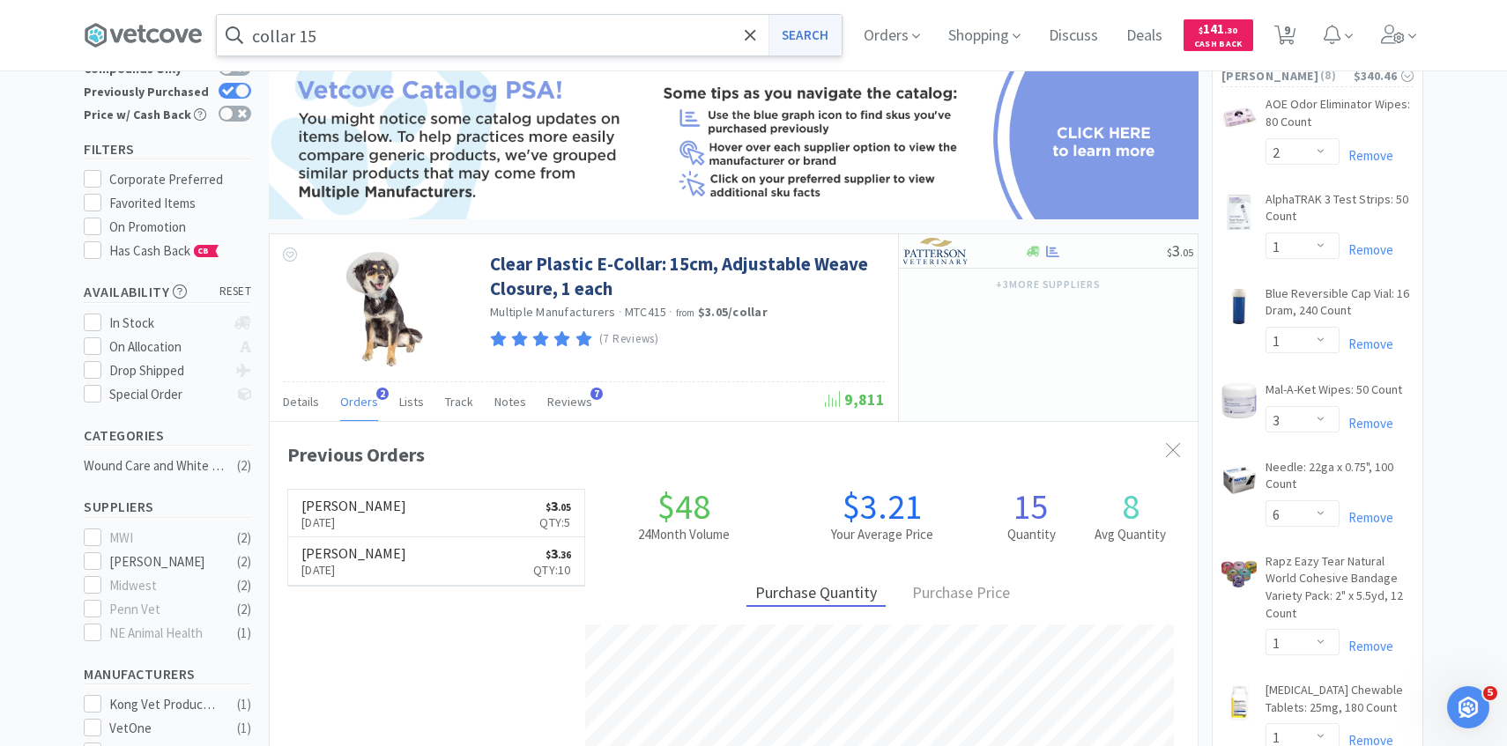
scroll to position [456, 928]
click at [972, 262] on div at bounding box center [951, 251] width 97 height 30
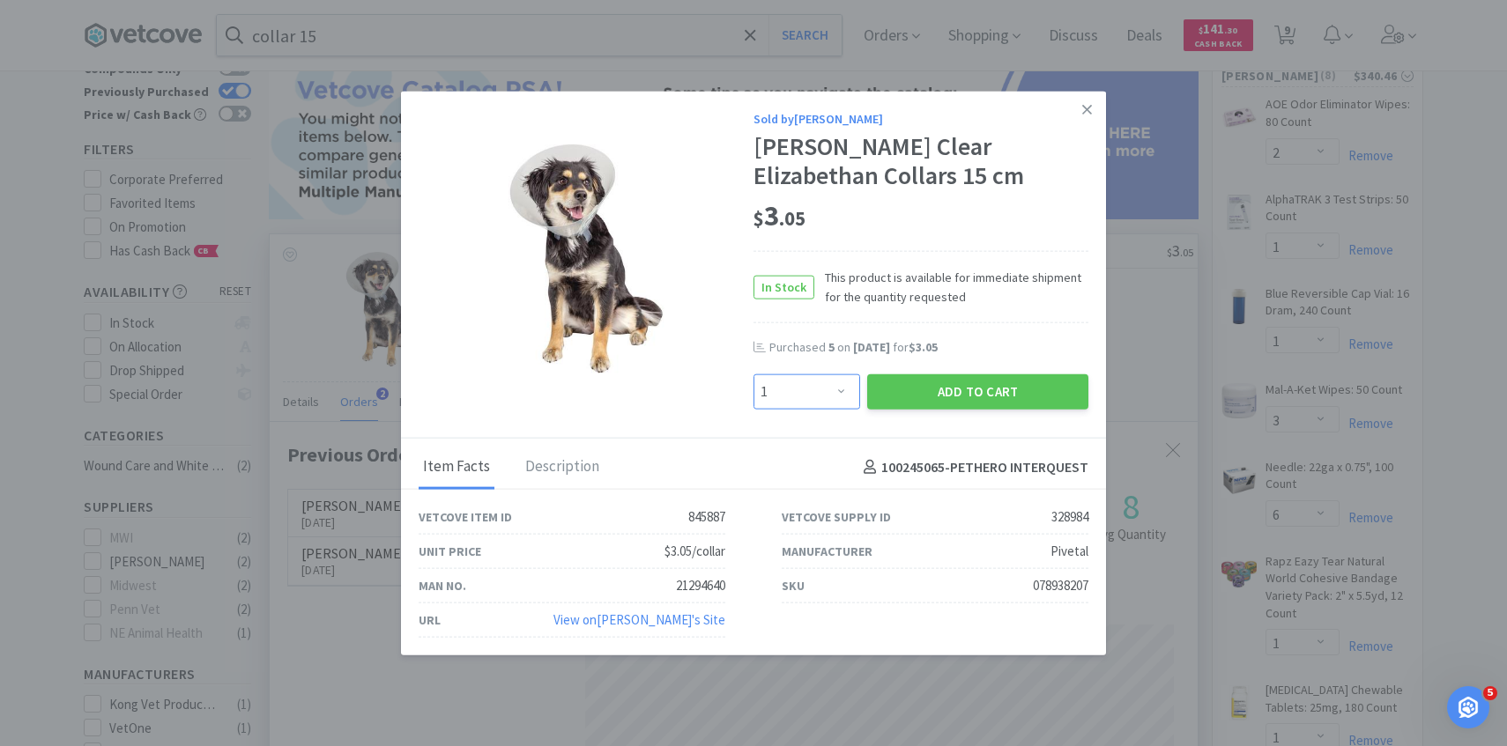
click at [812, 395] on select "Enter Quantity 1 2 3 4 5 6 7 8 9 10 11 12 13 14 15 16 17 18 19 20 Enter Quantity" at bounding box center [806, 391] width 107 height 35
select select "5"
click at [753, 374] on select "Enter Quantity 1 2 3 4 5 6 7 8 9 10 11 12 13 14 15 16 17 18 19 20 Enter Quantity" at bounding box center [806, 391] width 107 height 35
click at [923, 402] on button "Add to Cart" at bounding box center [977, 391] width 221 height 35
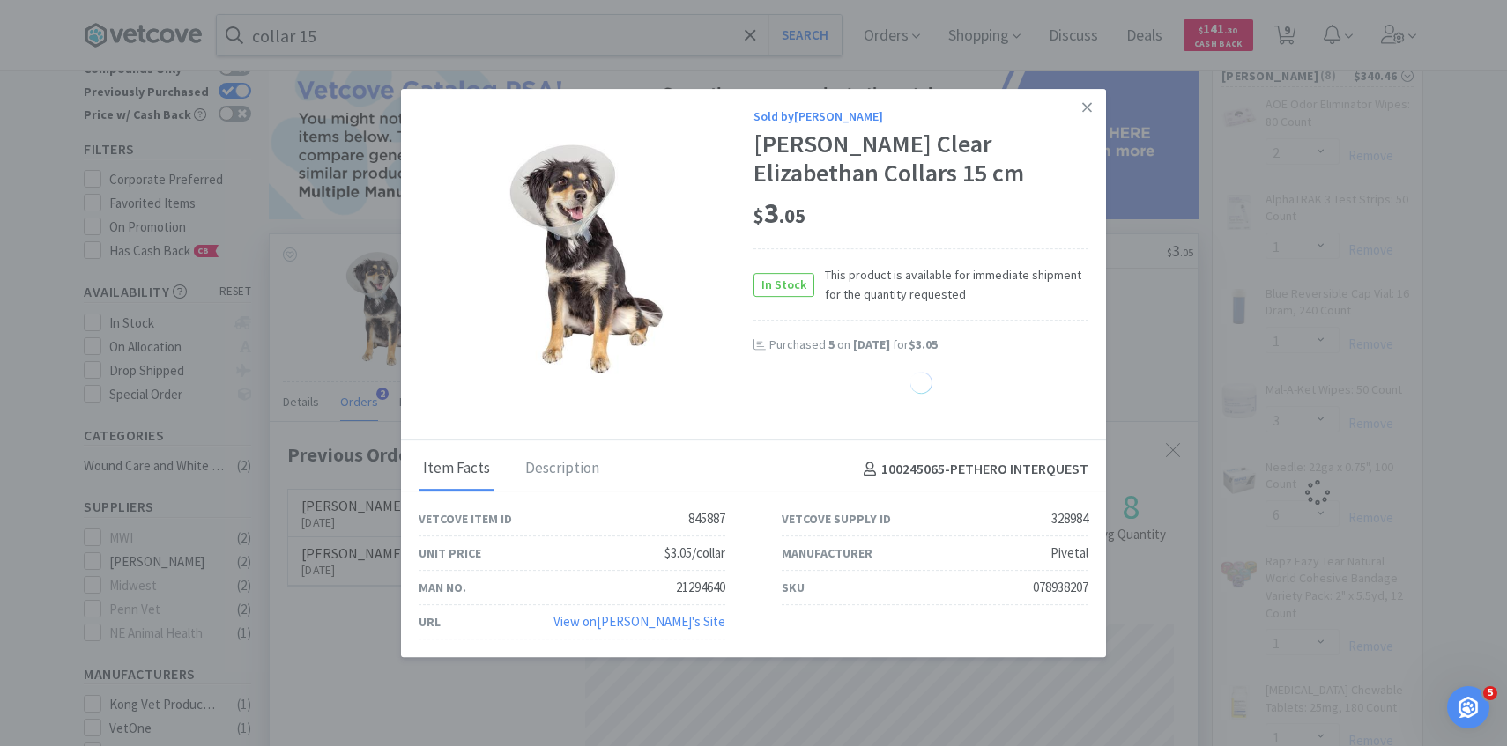
select select "5"
select select "3"
select select "6"
select select "1"
select select "5"
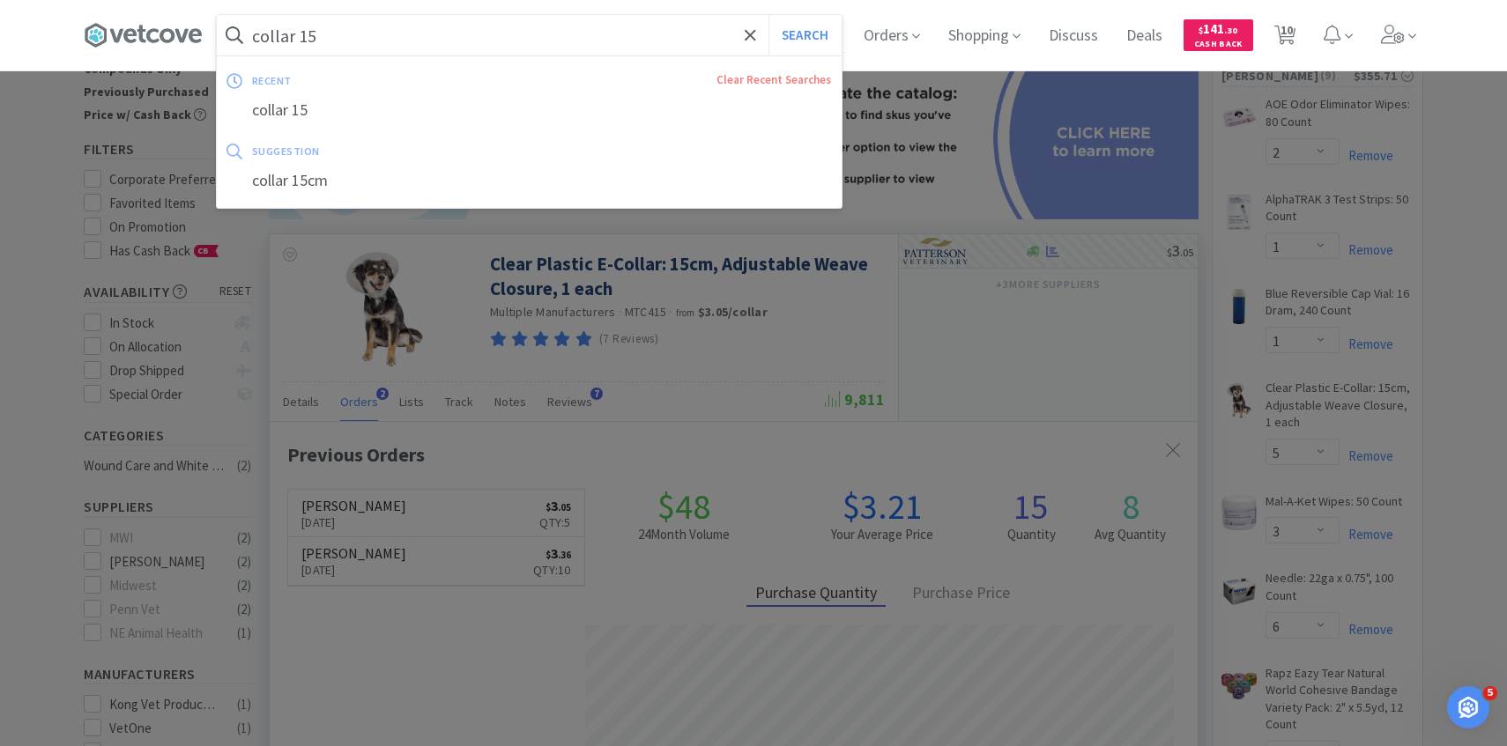
click at [516, 40] on input "collar 15" at bounding box center [529, 35] width 625 height 41
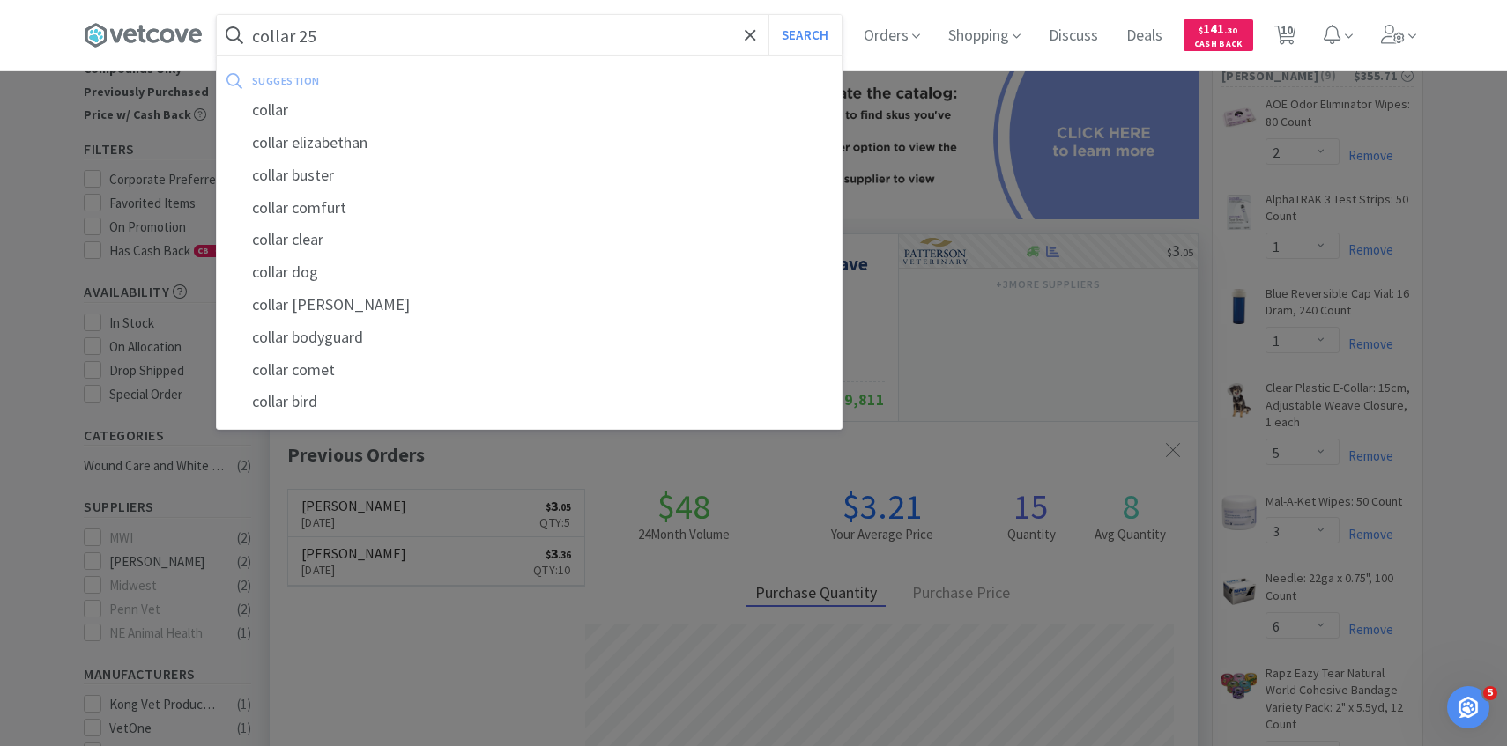
type input "collar 25"
click at [768, 15] on button "Search" at bounding box center [804, 35] width 73 height 41
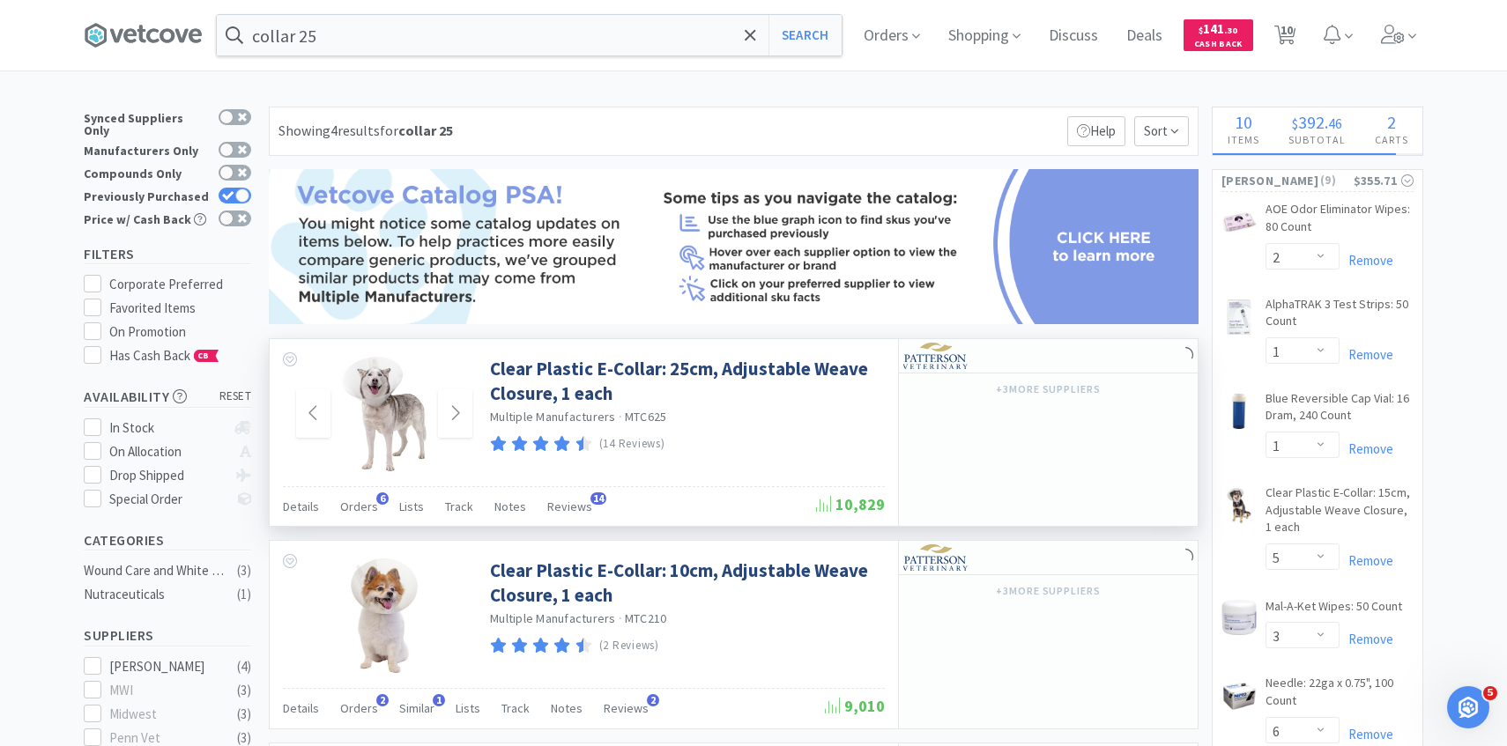
scroll to position [68, 0]
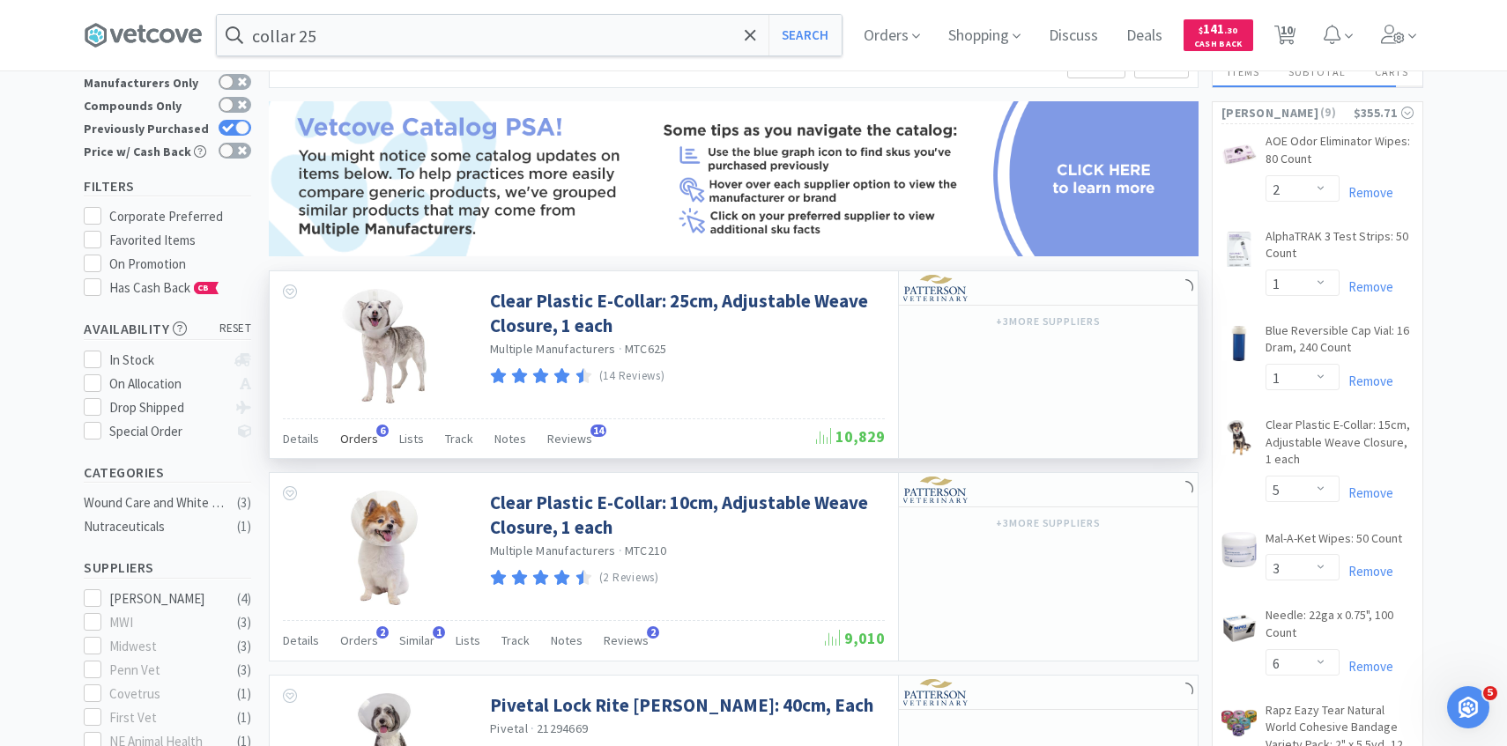
click at [355, 442] on span "Orders" at bounding box center [359, 439] width 38 height 16
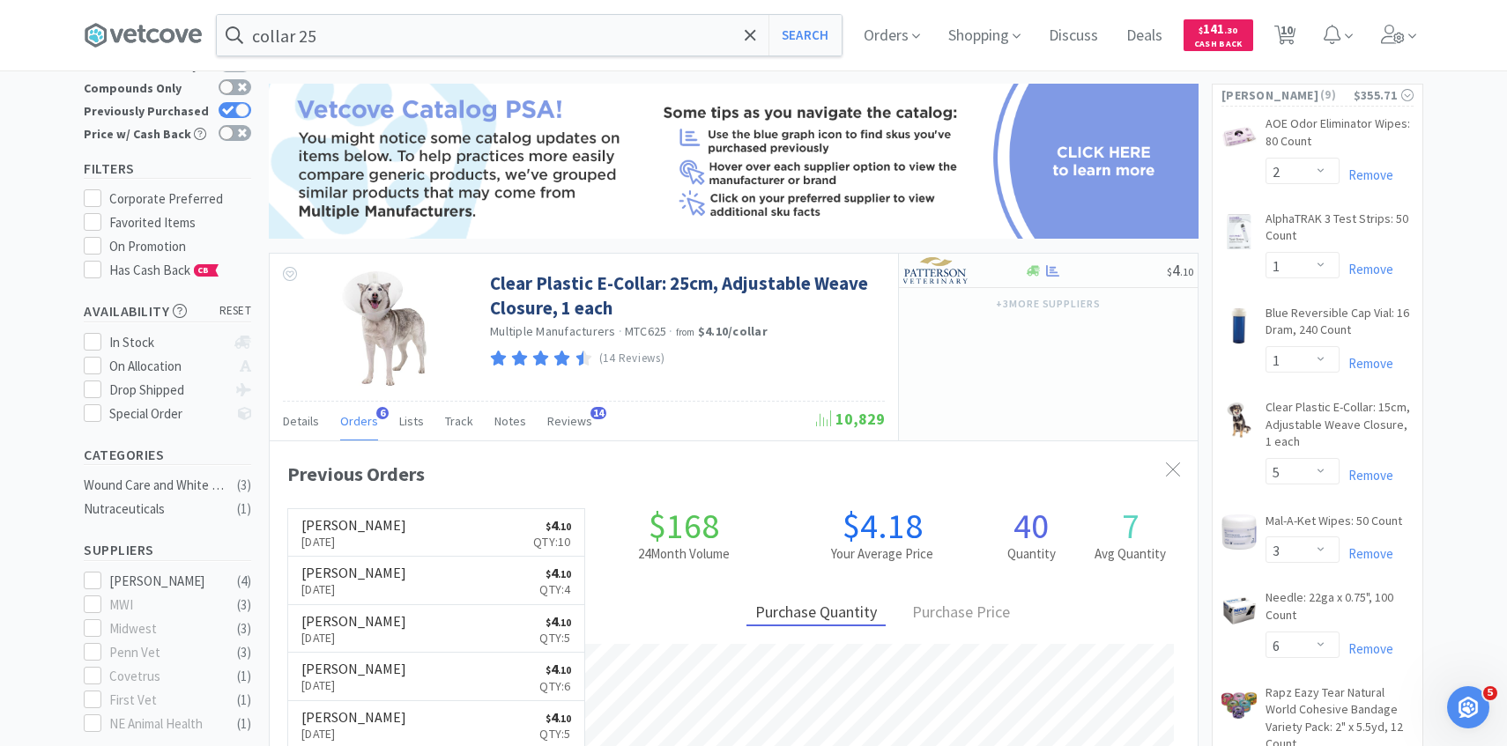
scroll to position [88, 0]
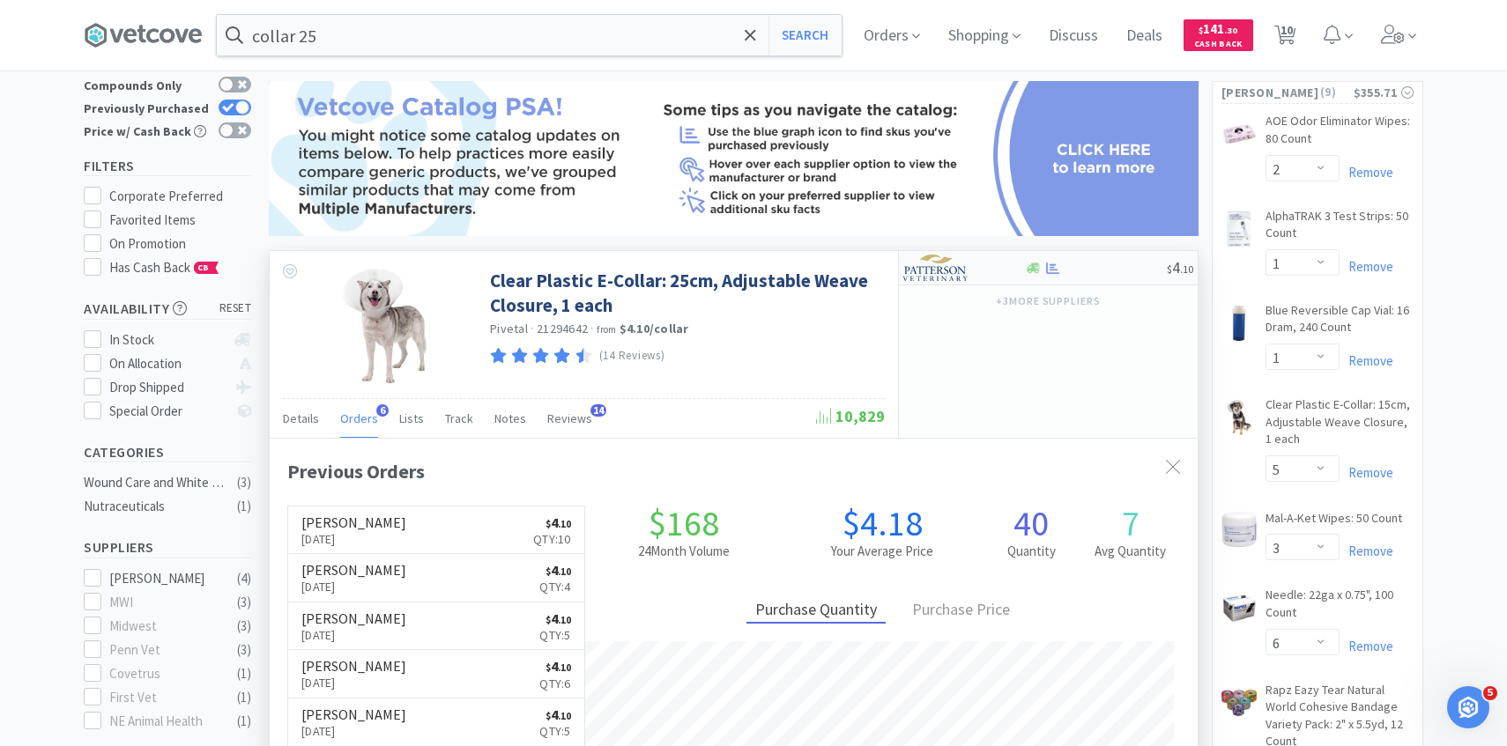
click at [928, 275] on img at bounding box center [936, 268] width 66 height 26
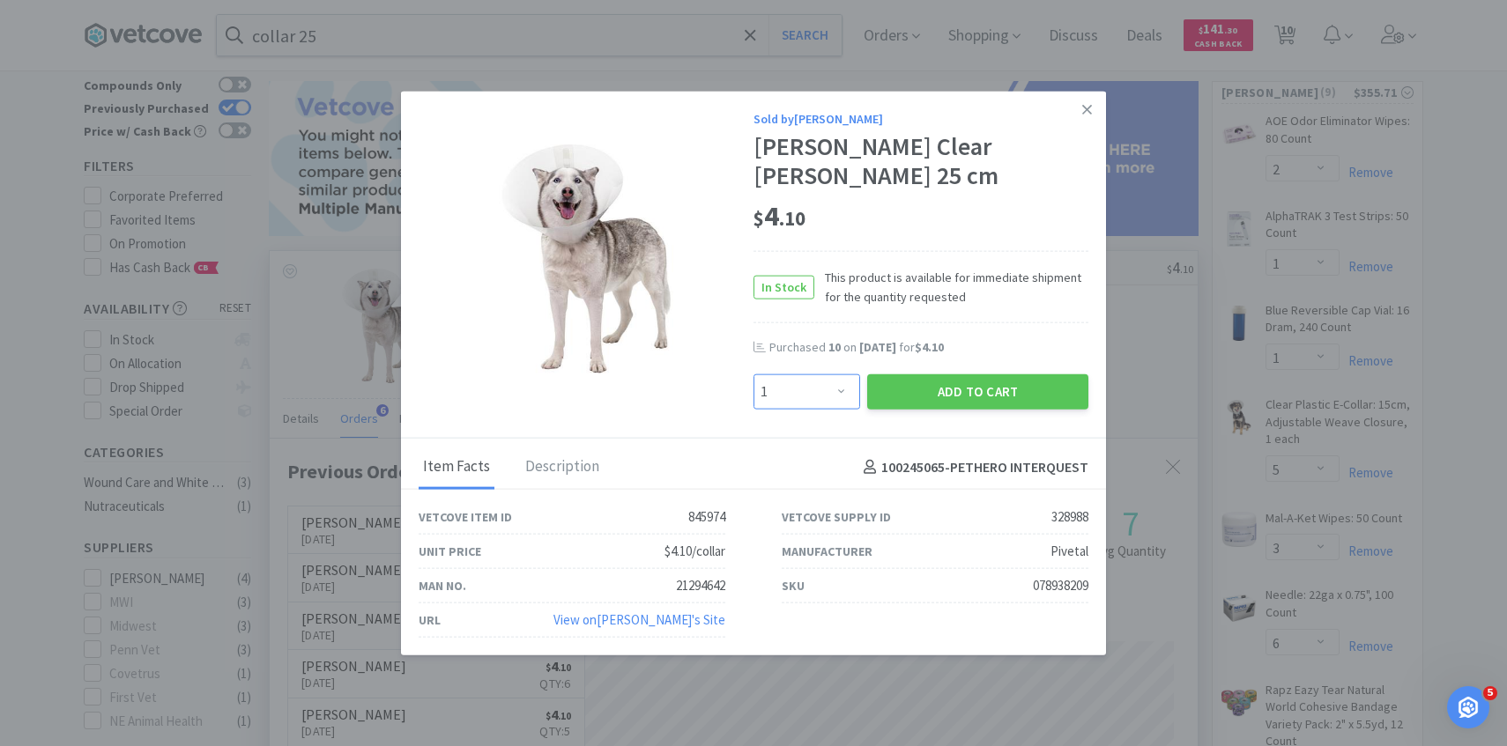
click at [803, 389] on select "Enter Quantity 1 2 3 4 5 6 7 8 9 10 11 12 13 14 15 16 17 18 19 20 Enter Quantity" at bounding box center [806, 391] width 107 height 35
select select "5"
click at [753, 374] on select "Enter Quantity 1 2 3 4 5 6 7 8 9 10 11 12 13 14 15 16 17 18 19 20 Enter Quantity" at bounding box center [806, 391] width 107 height 35
click at [915, 388] on button "Add to Cart" at bounding box center [977, 391] width 221 height 35
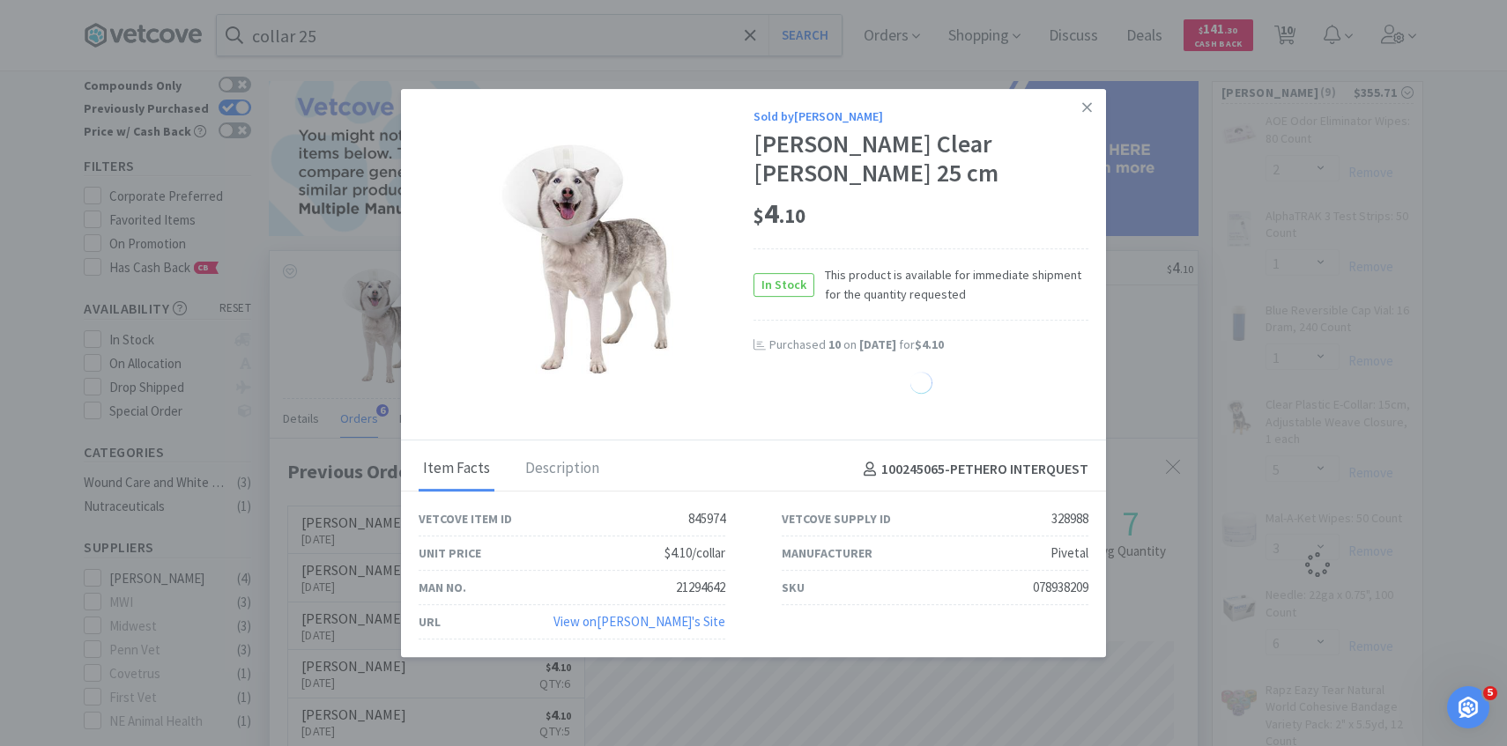
select select "5"
select select "3"
select select "6"
select select "1"
select select "5"
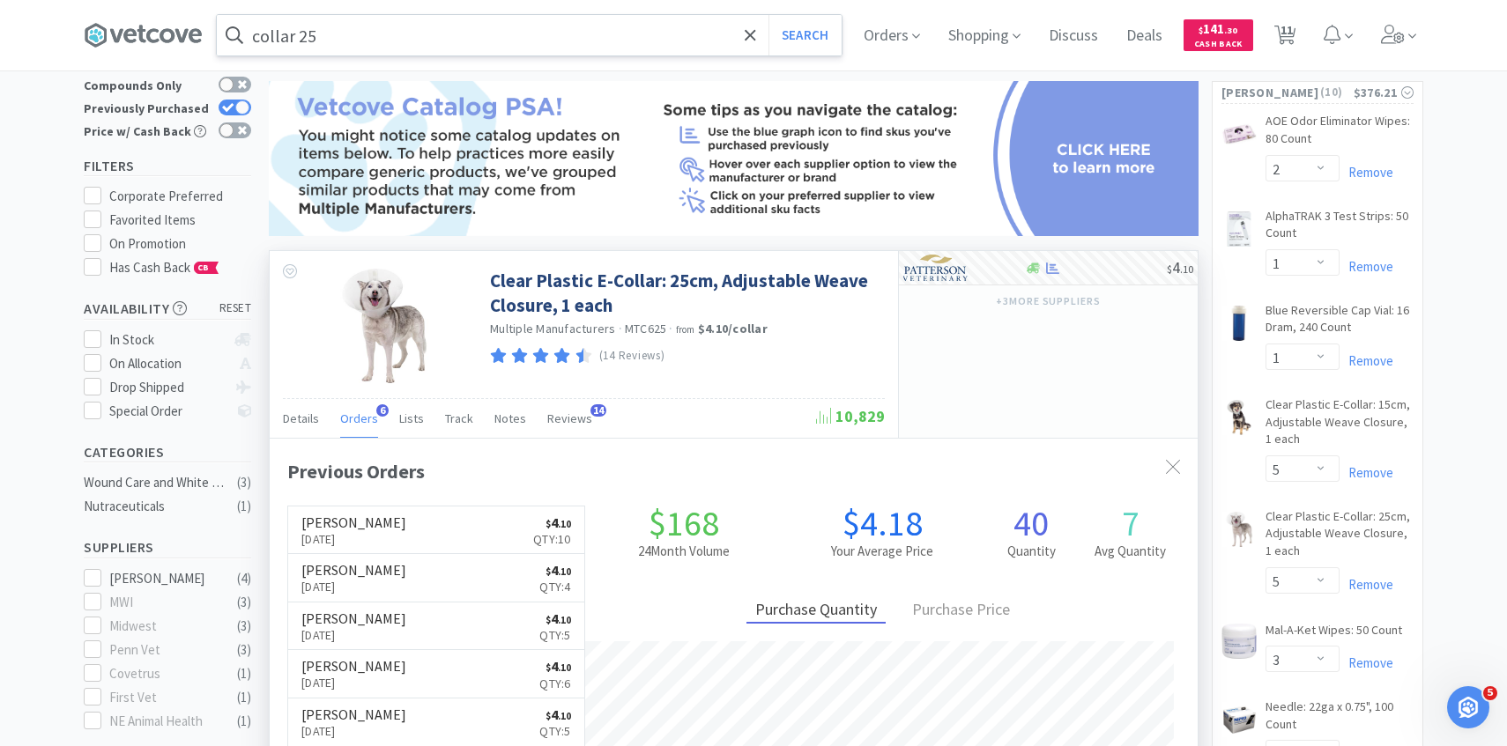
click at [561, 41] on input "collar 25" at bounding box center [529, 35] width 625 height 41
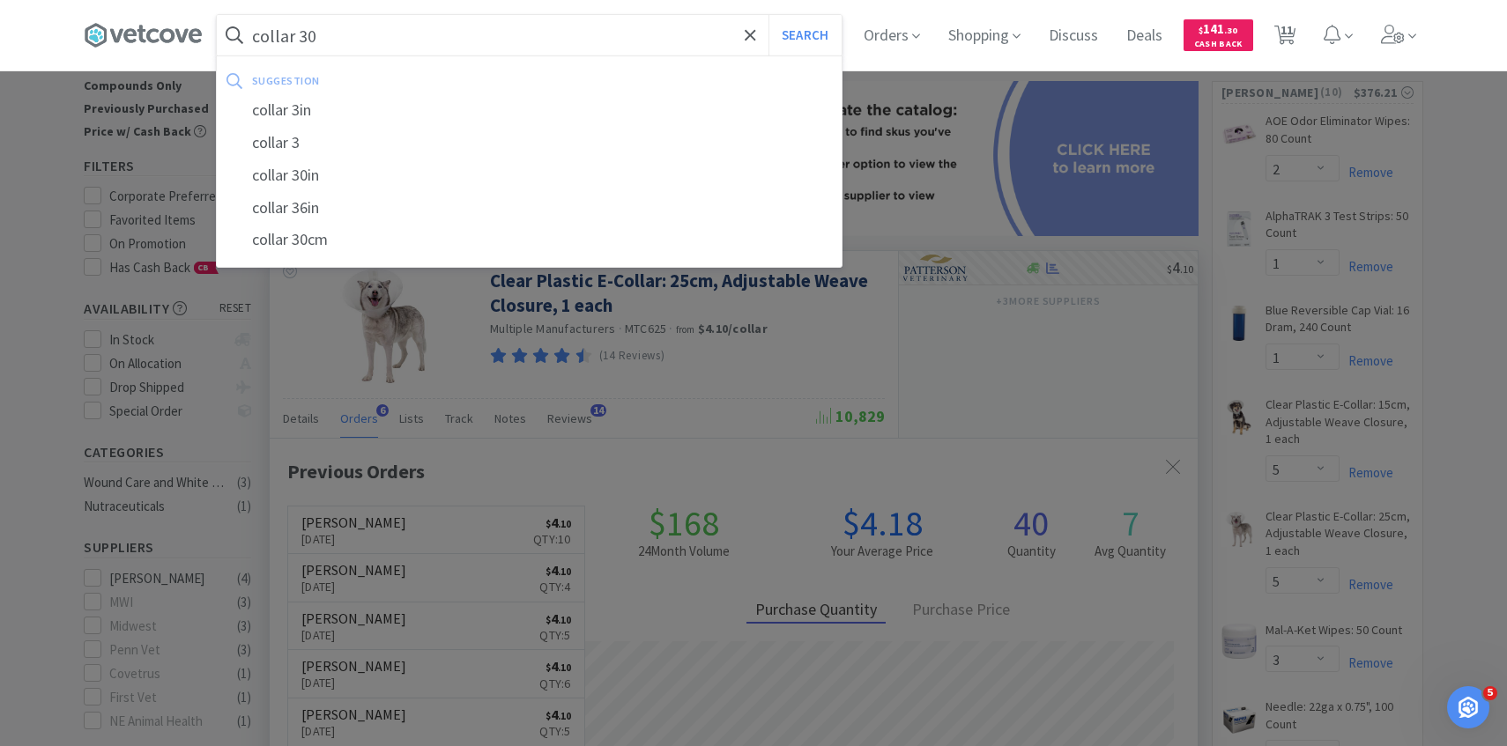
type input "collar 30"
click at [768, 15] on button "Search" at bounding box center [804, 35] width 73 height 41
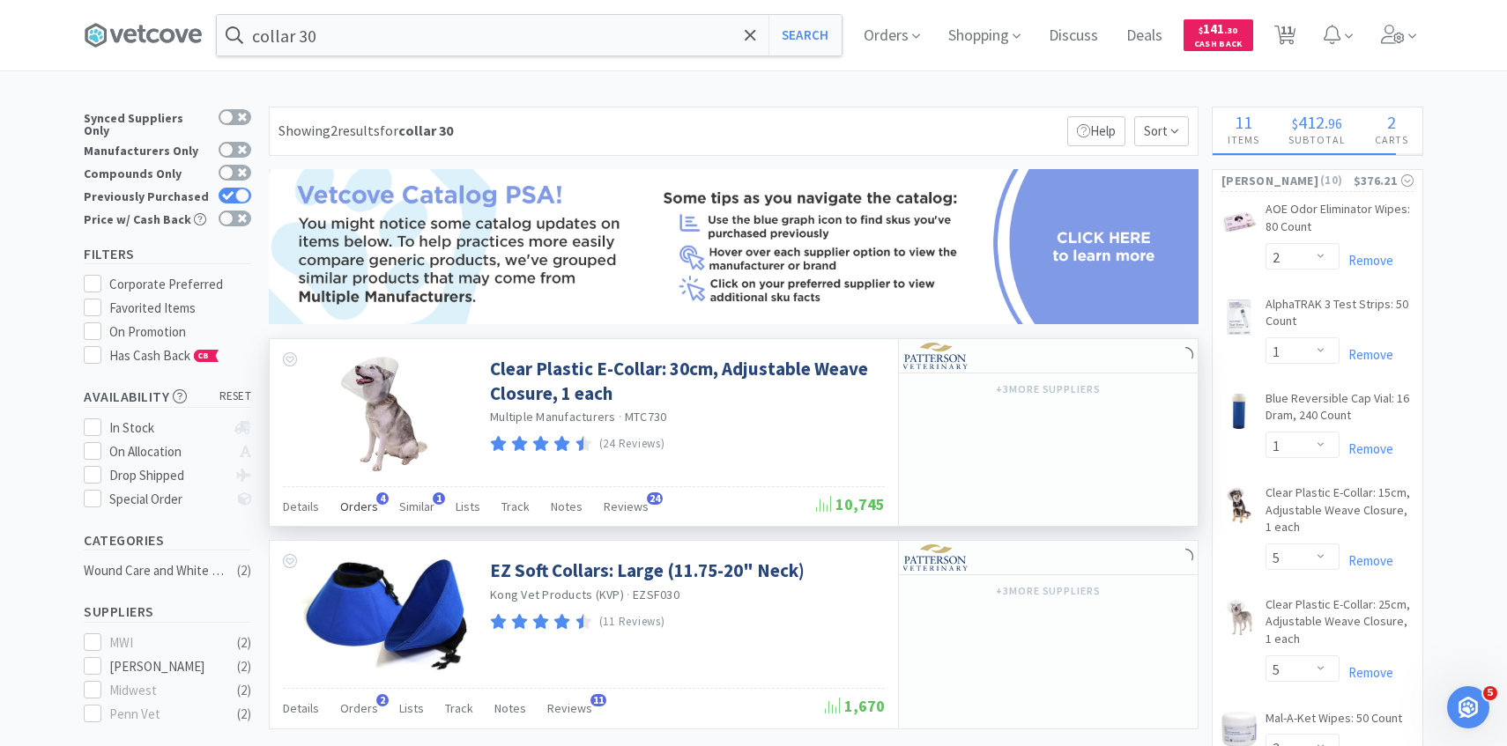
click at [360, 511] on span "Orders" at bounding box center [359, 507] width 38 height 16
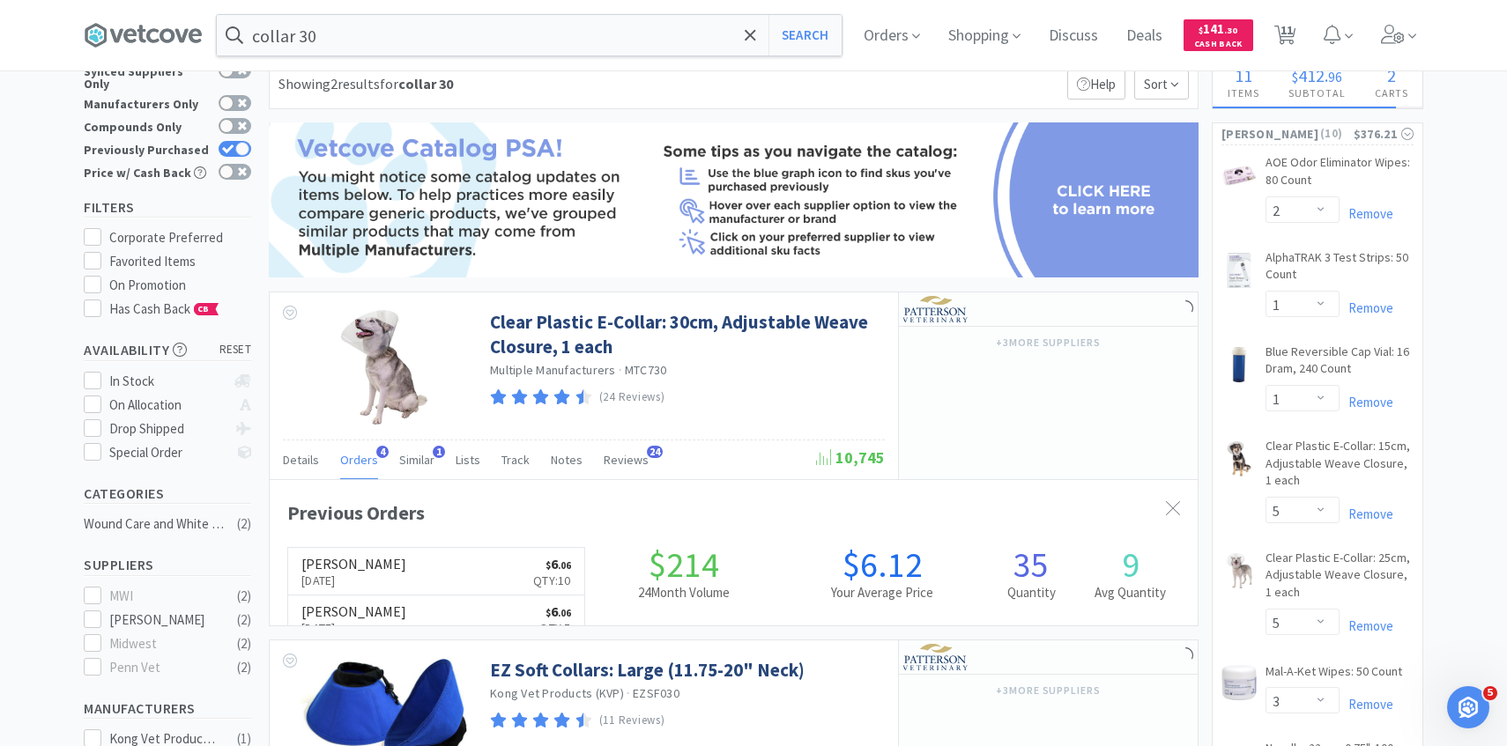
scroll to position [107, 0]
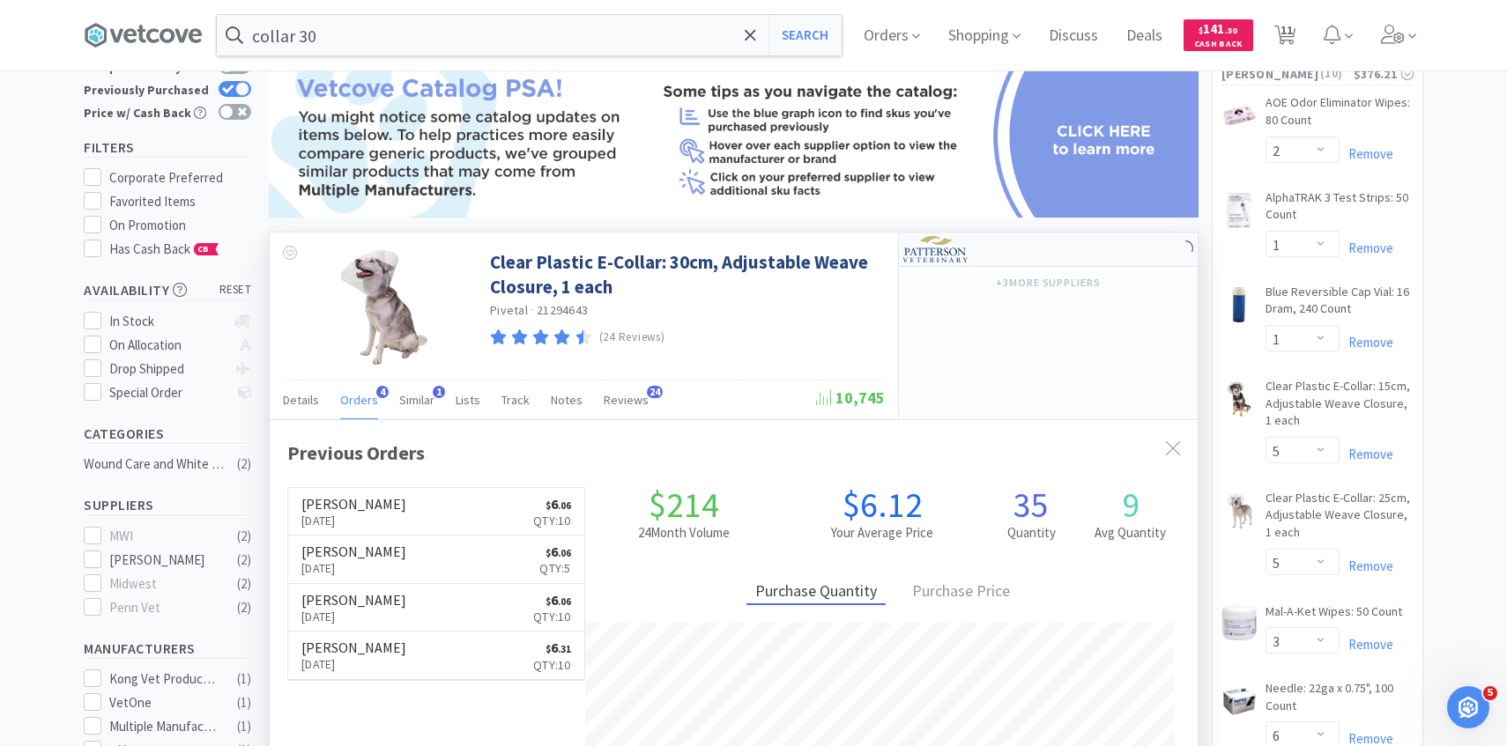
click at [946, 250] on img at bounding box center [936, 249] width 66 height 26
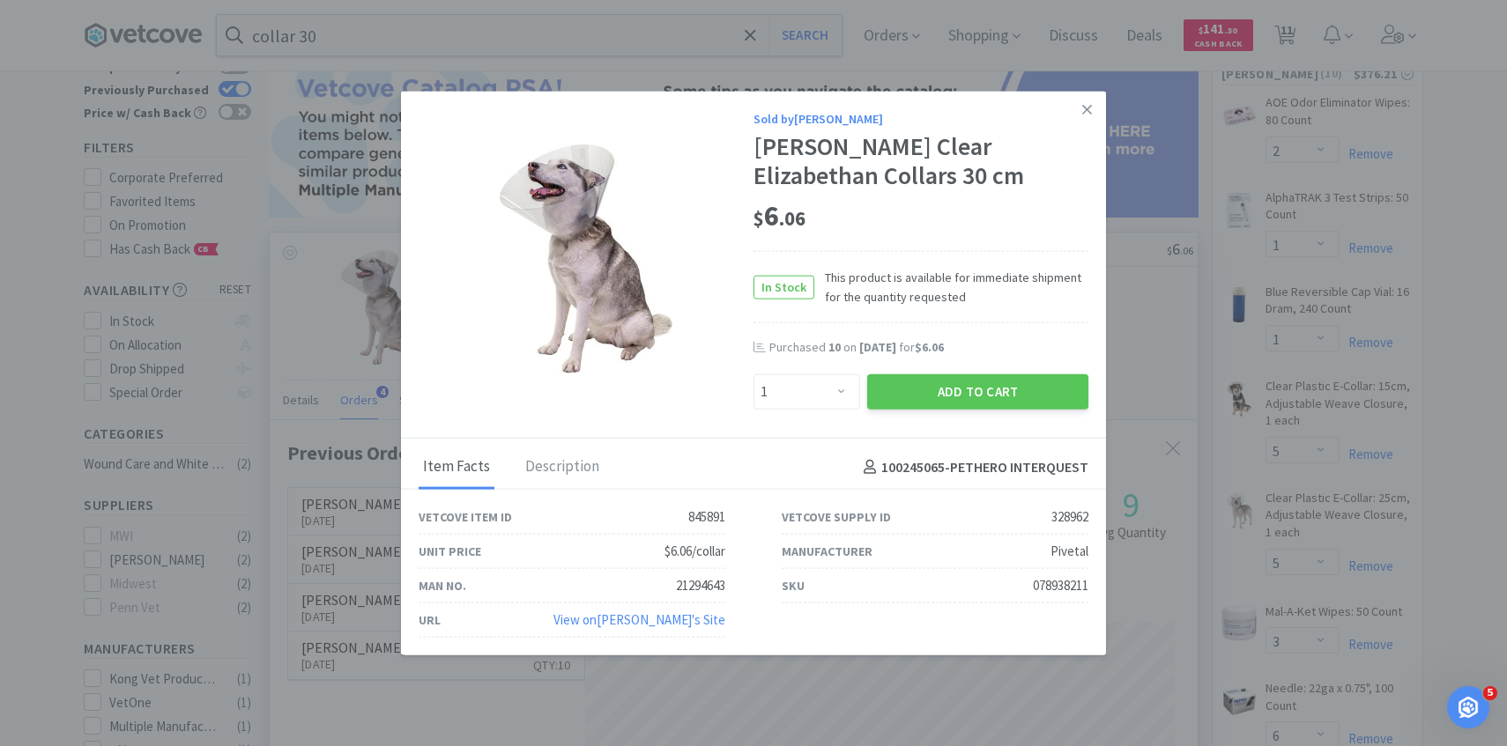
scroll to position [456, 928]
click at [845, 395] on select "Enter Quantity 1 2 3 4 5 6 7 8 9 10 11 12 13 14 15 16 17 18 19 20 Enter Quantity" at bounding box center [806, 391] width 107 height 35
select select "5"
click at [753, 374] on select "Enter Quantity 1 2 3 4 5 6 7 8 9 10 11 12 13 14 15 16 17 18 19 20 Enter Quantity" at bounding box center [806, 391] width 107 height 35
click at [898, 393] on button "Add to Cart" at bounding box center [977, 391] width 221 height 35
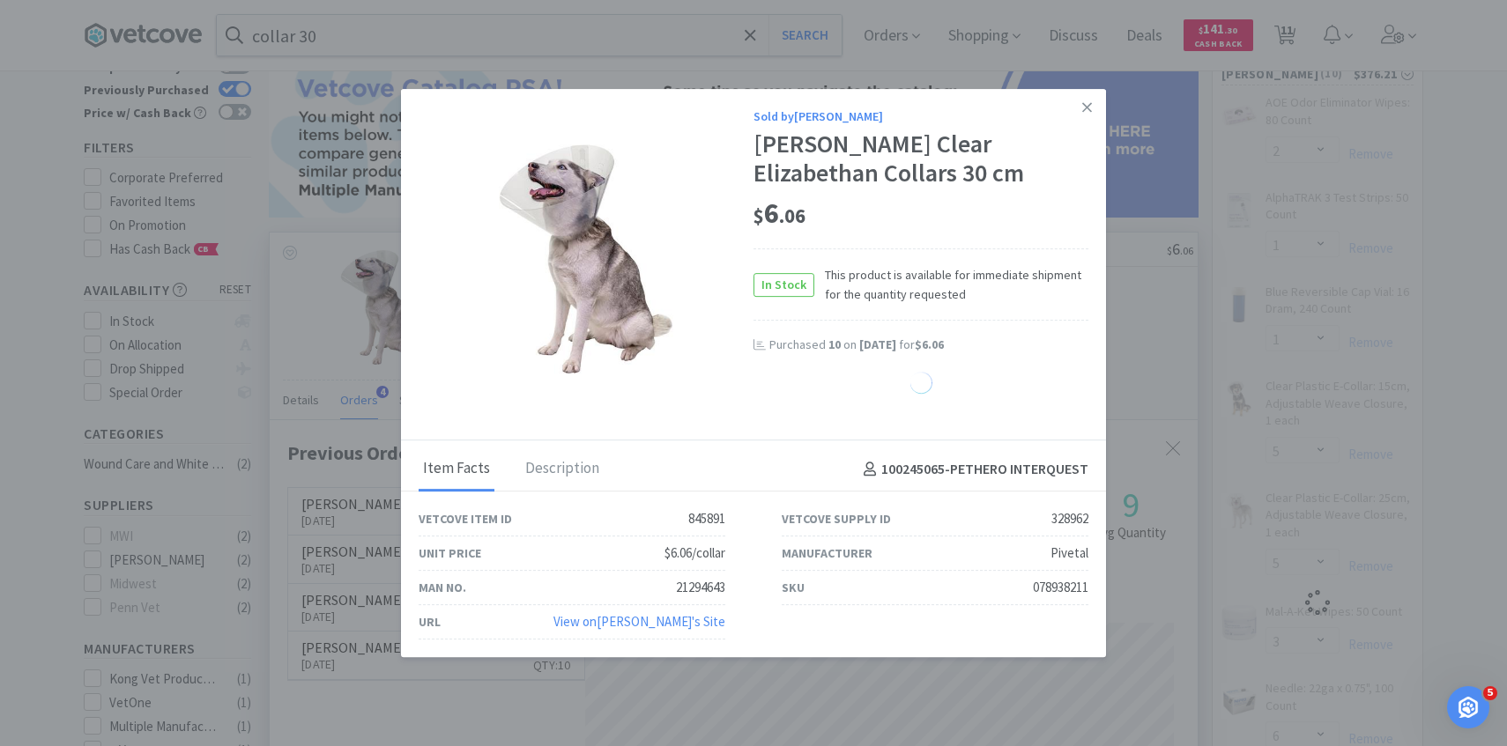
select select "5"
select select "3"
select select "6"
select select "1"
select select "5"
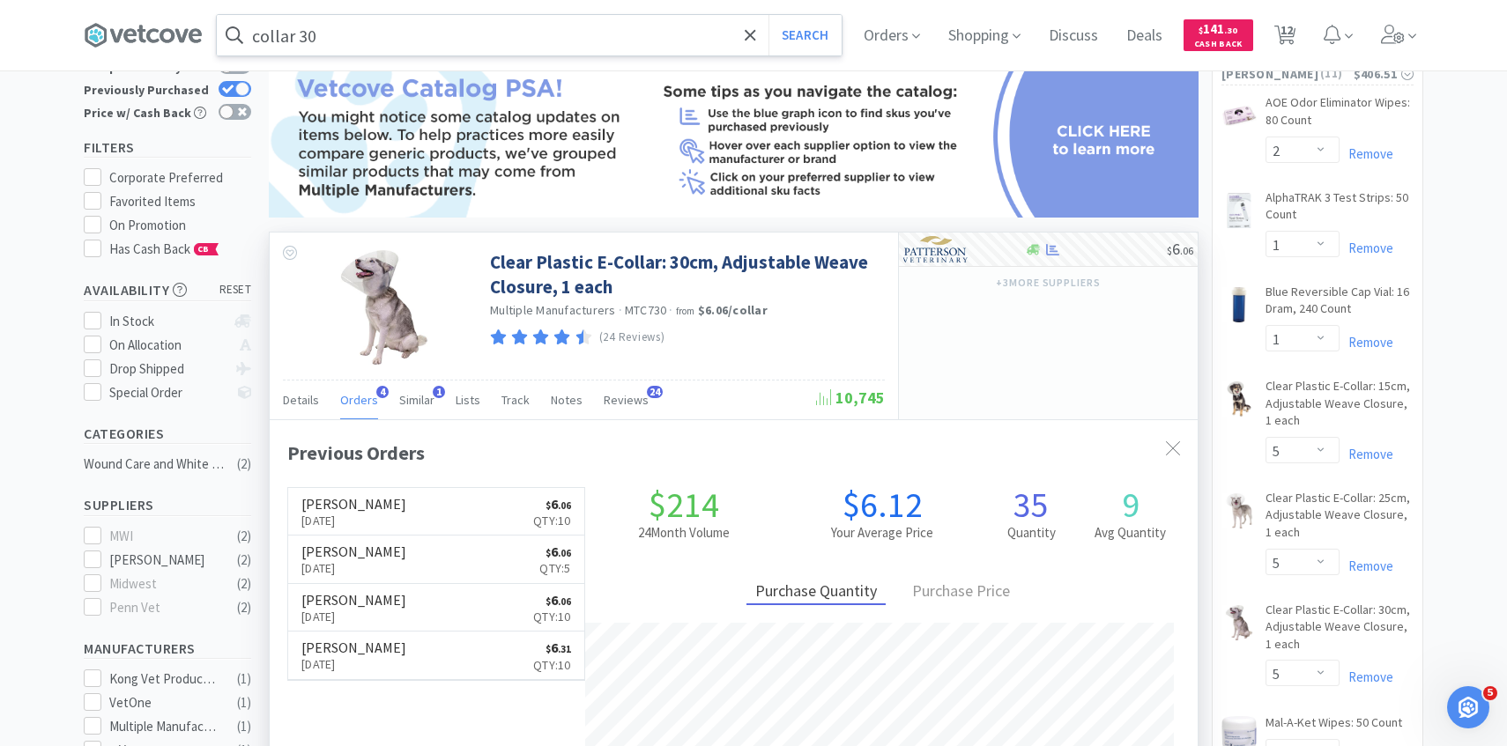
click at [443, 34] on input "collar 30" at bounding box center [529, 35] width 625 height 41
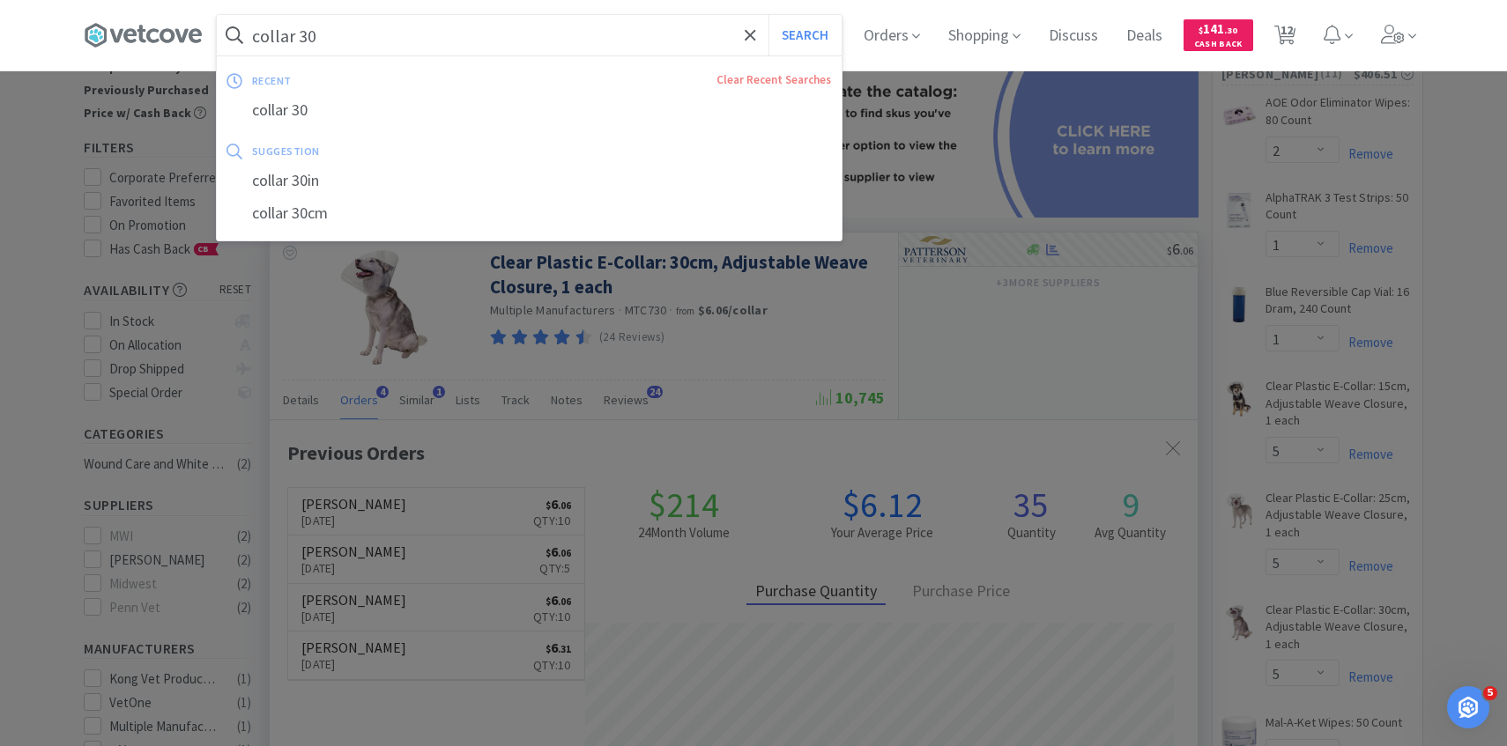
paste input "PVC Cuffed Endotracheal Tube: 4 mm"
type input "PVC Cuffed Endotracheal Tube: 4 mm"
click at [768, 15] on button "Search" at bounding box center [804, 35] width 73 height 41
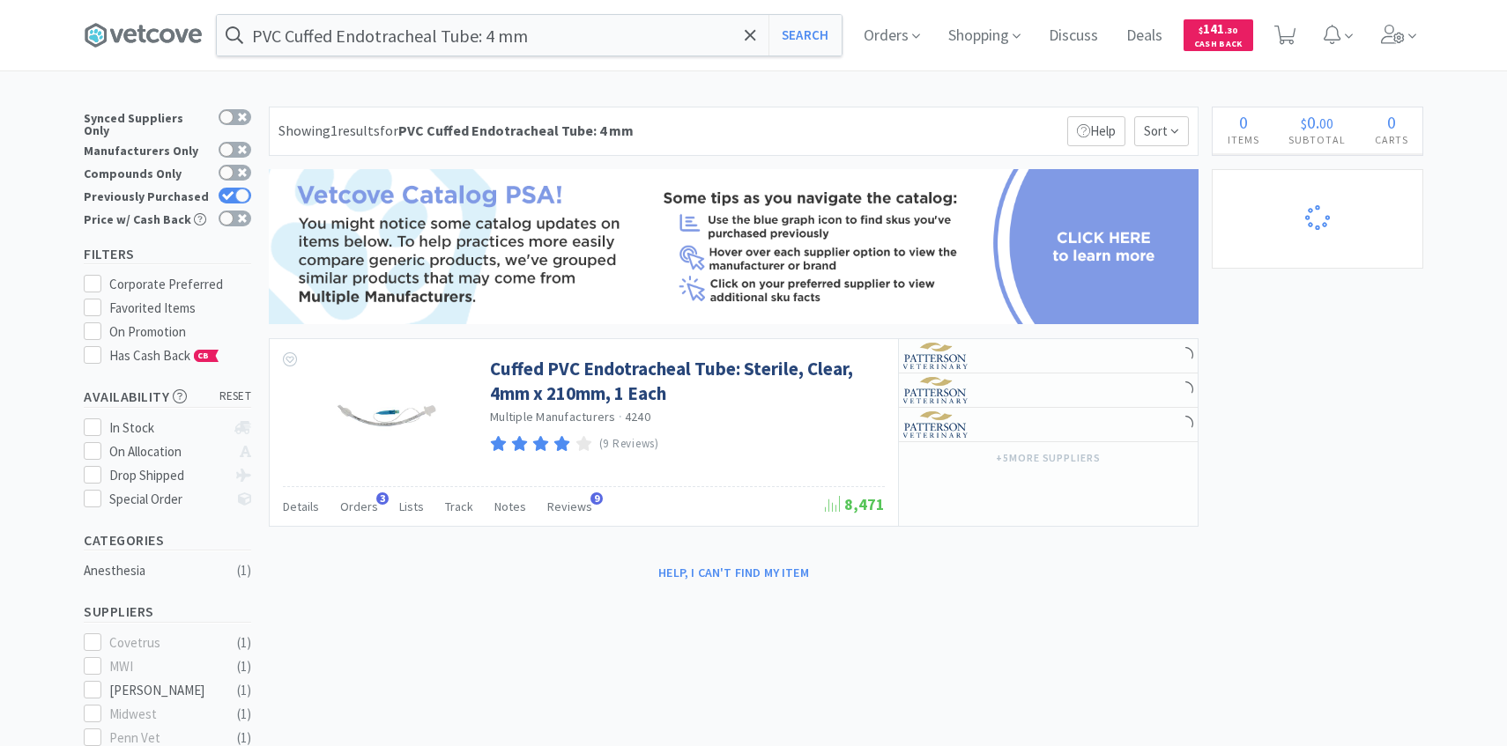
select select "2"
select select "1"
select select "5"
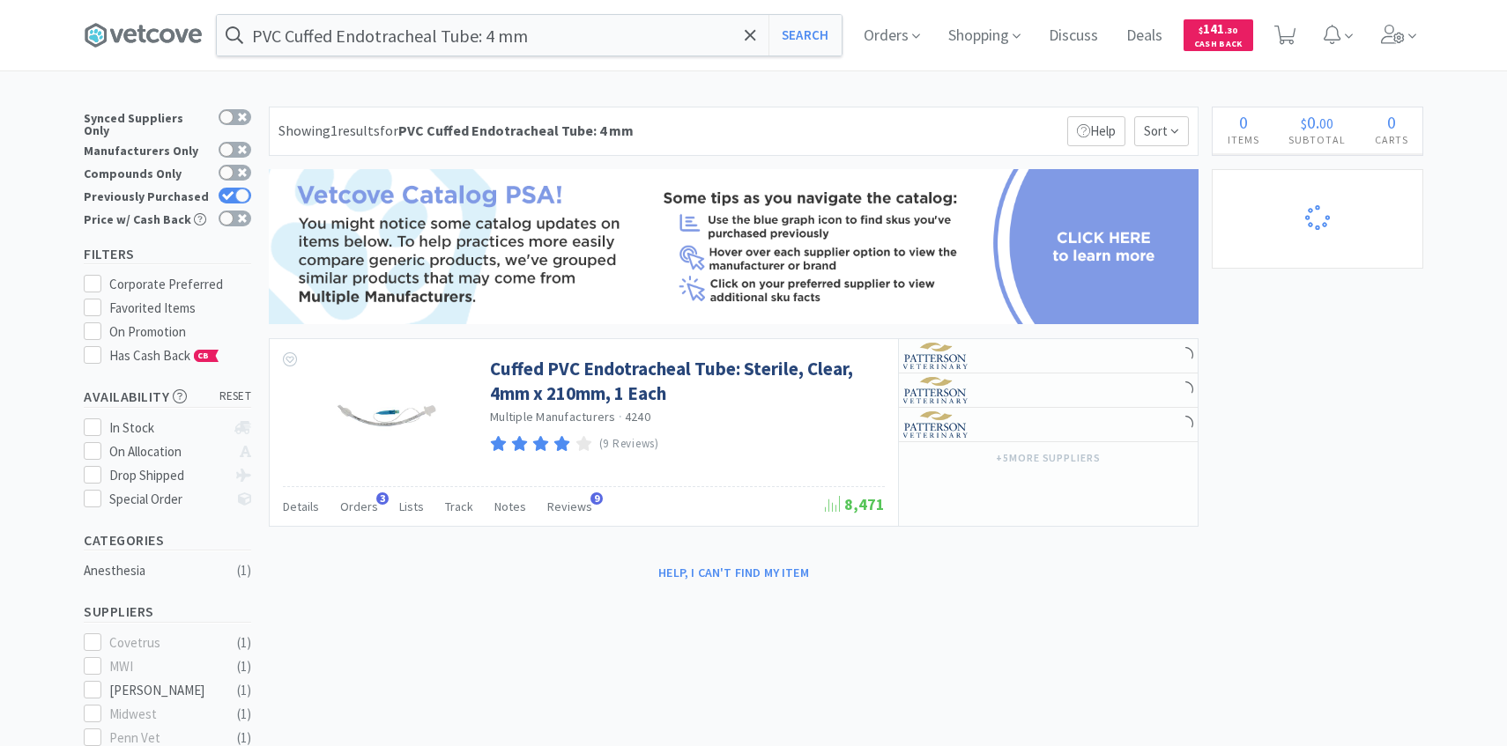
select select "5"
select select "3"
select select "6"
select select "1"
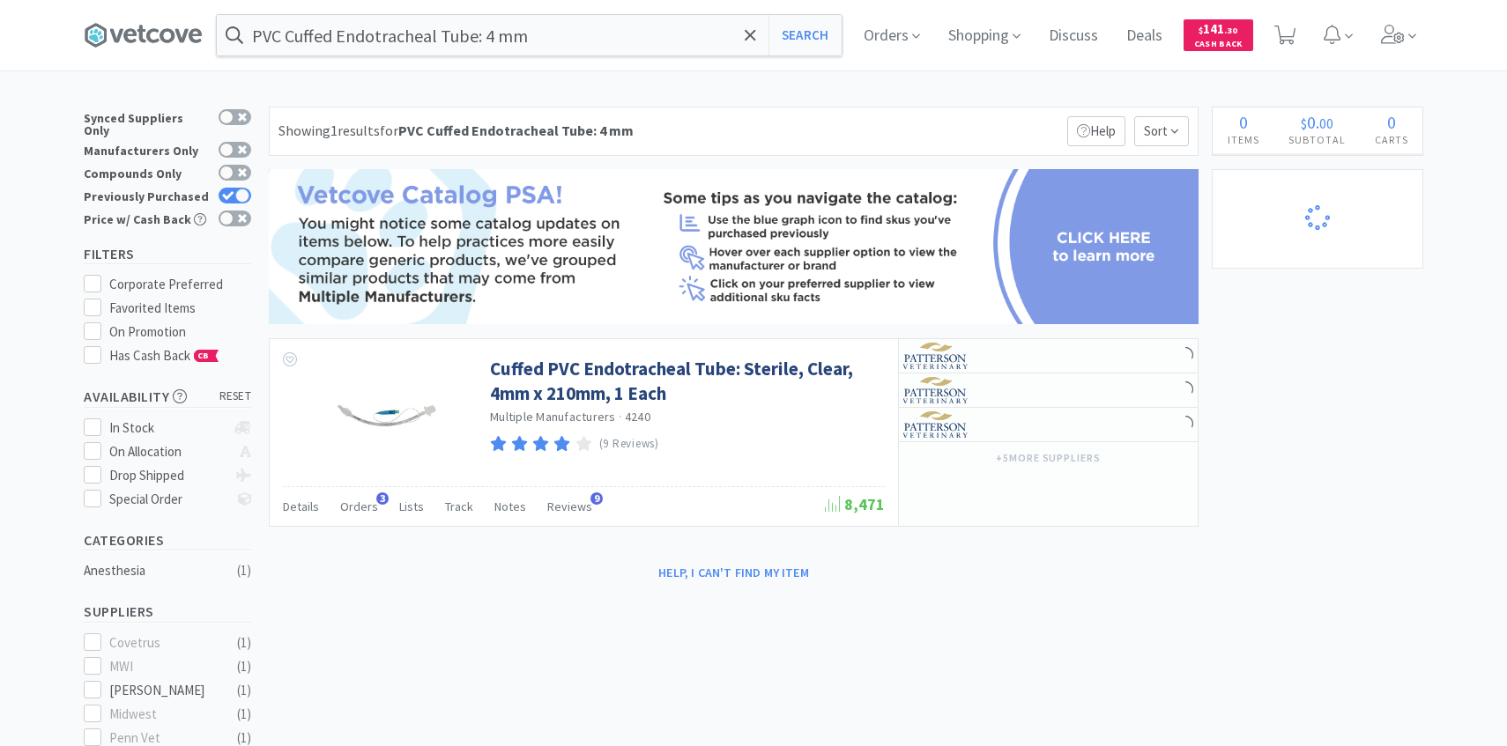
select select "5"
select select "3"
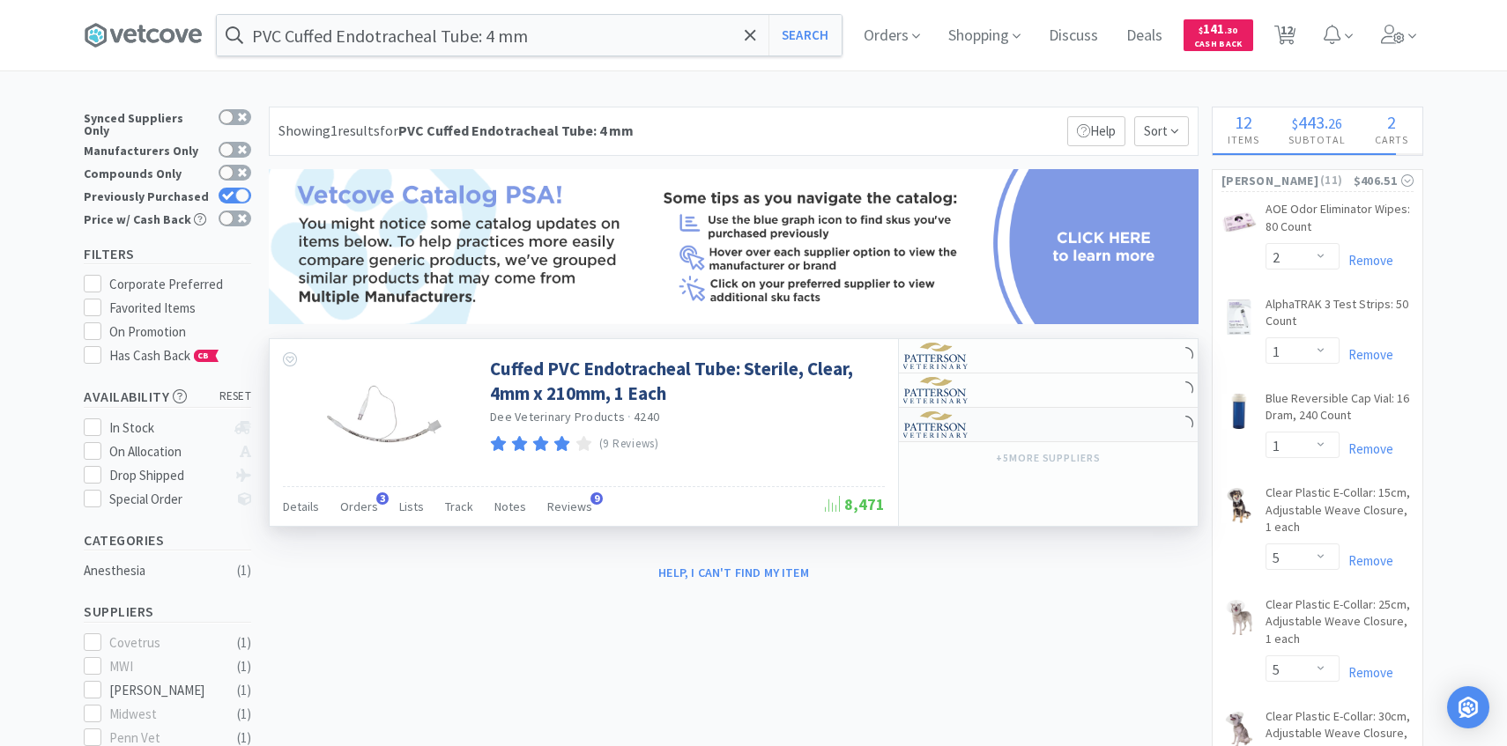
click at [965, 436] on img at bounding box center [936, 425] width 66 height 26
select select "1"
click at [961, 388] on img at bounding box center [936, 390] width 66 height 26
select select "1"
click at [364, 515] on div "Orders 3" at bounding box center [359, 509] width 38 height 33
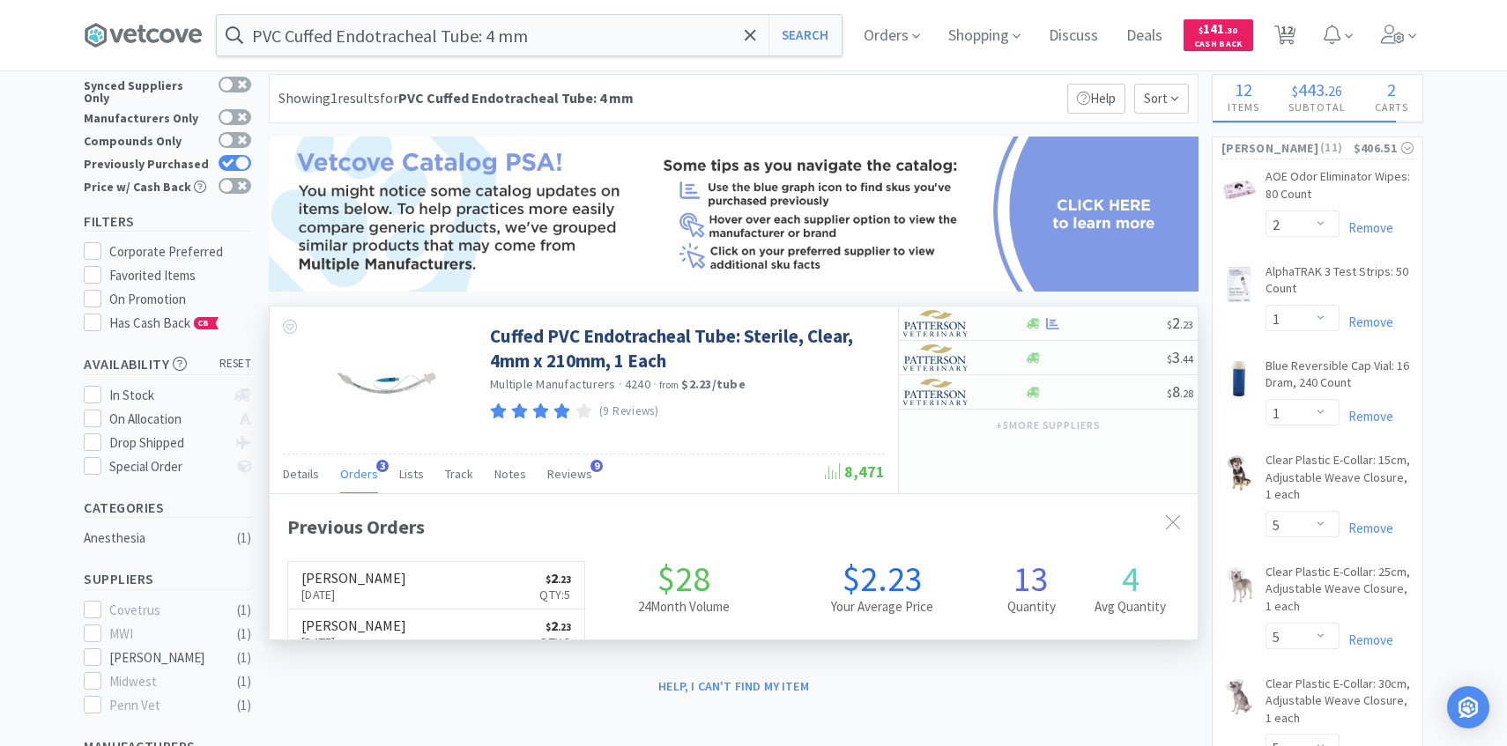
scroll to position [33, 0]
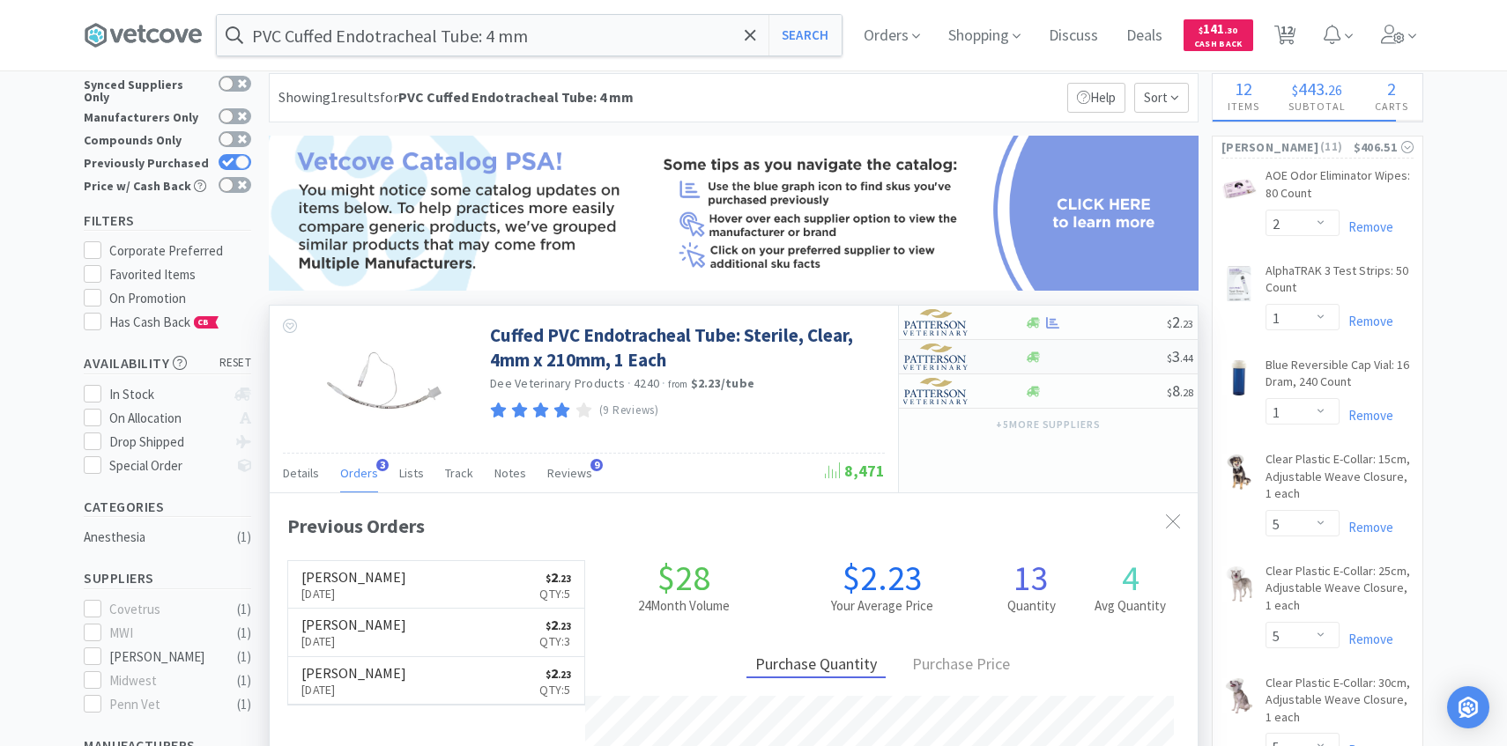
click at [966, 364] on img at bounding box center [936, 357] width 66 height 26
select select "1"
click at [950, 317] on img at bounding box center [936, 322] width 66 height 26
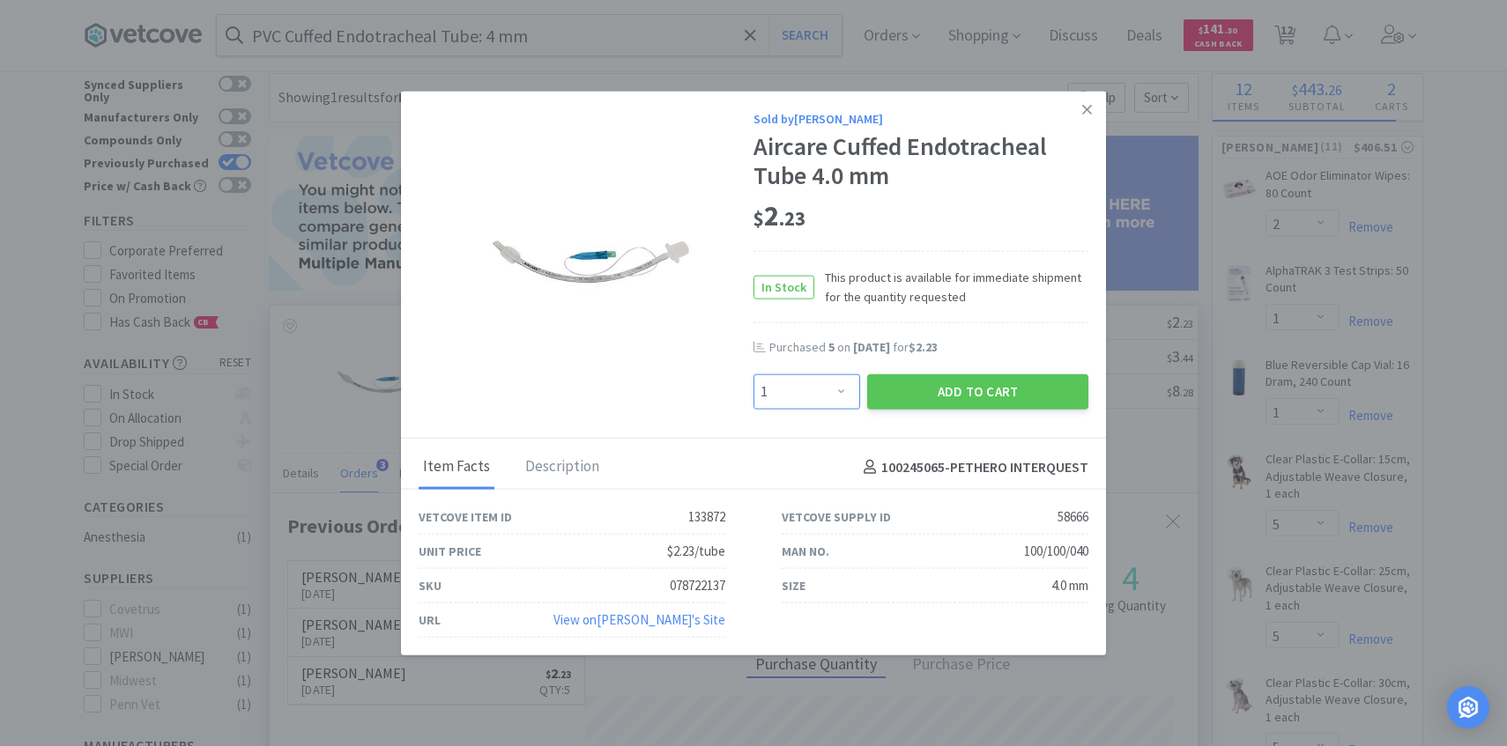
click at [838, 390] on select "Enter Quantity 1 2 3 4 5 6 7 8 9 10 11 12 13 14 15 16 17 18 19 20 Enter Quantity" at bounding box center [806, 391] width 107 height 35
select select "3"
click at [753, 374] on select "Enter Quantity 1 2 3 4 5 6 7 8 9 10 11 12 13 14 15 16 17 18 19 20 Enter Quantity" at bounding box center [806, 391] width 107 height 35
click at [944, 401] on button "Add to Cart" at bounding box center [977, 391] width 221 height 35
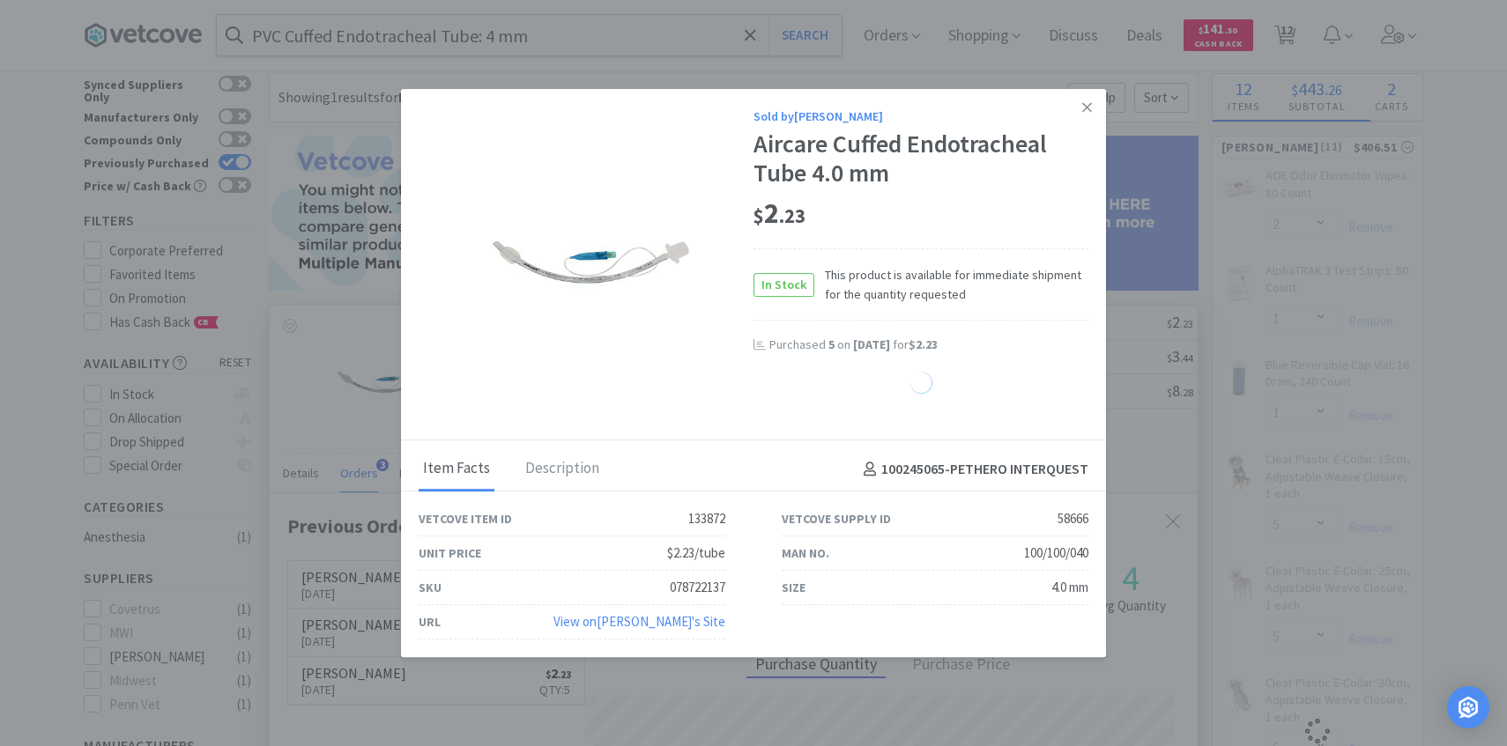
select select "3"
select select "6"
select select "1"
select select "5"
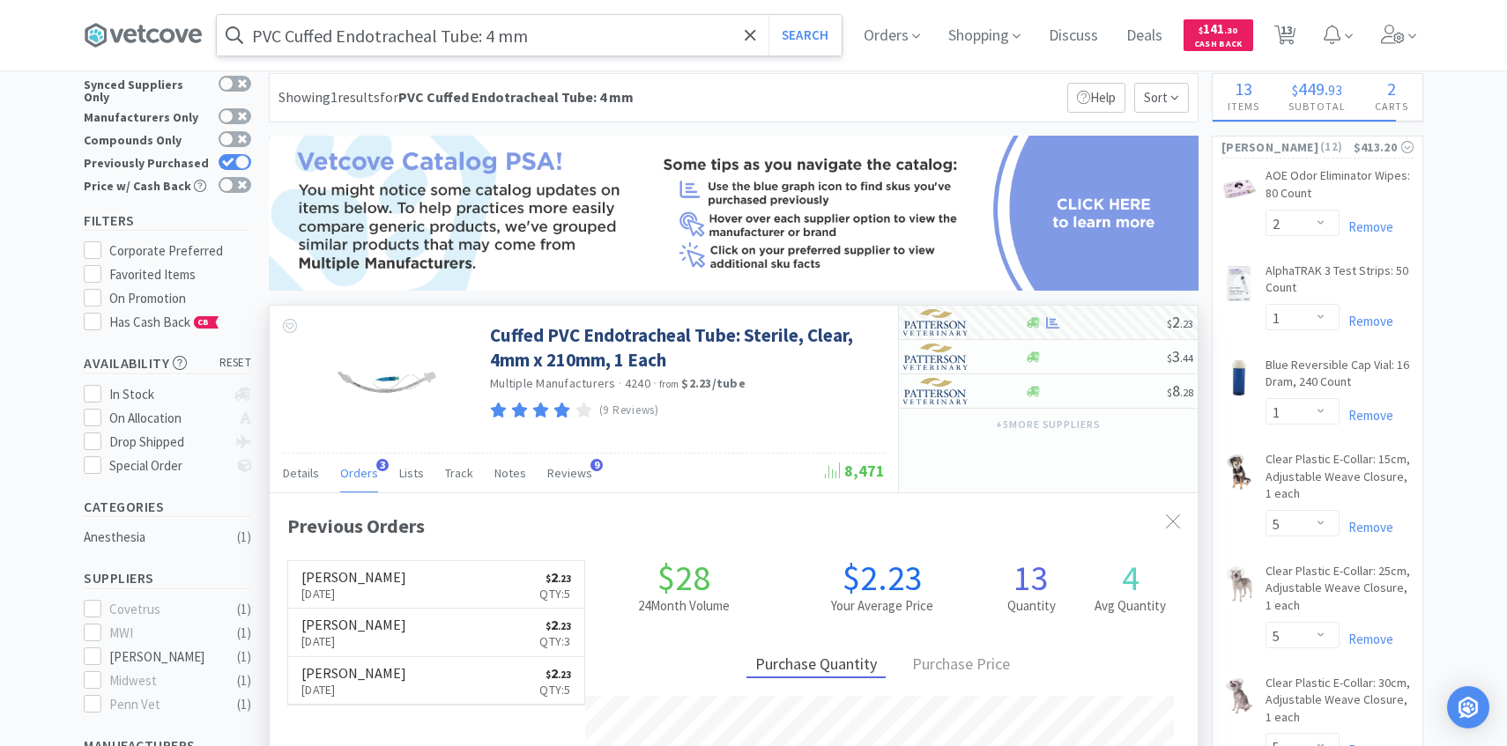
click at [501, 39] on input "PVC Cuffed Endotracheal Tube: 4 mm" at bounding box center [529, 35] width 625 height 41
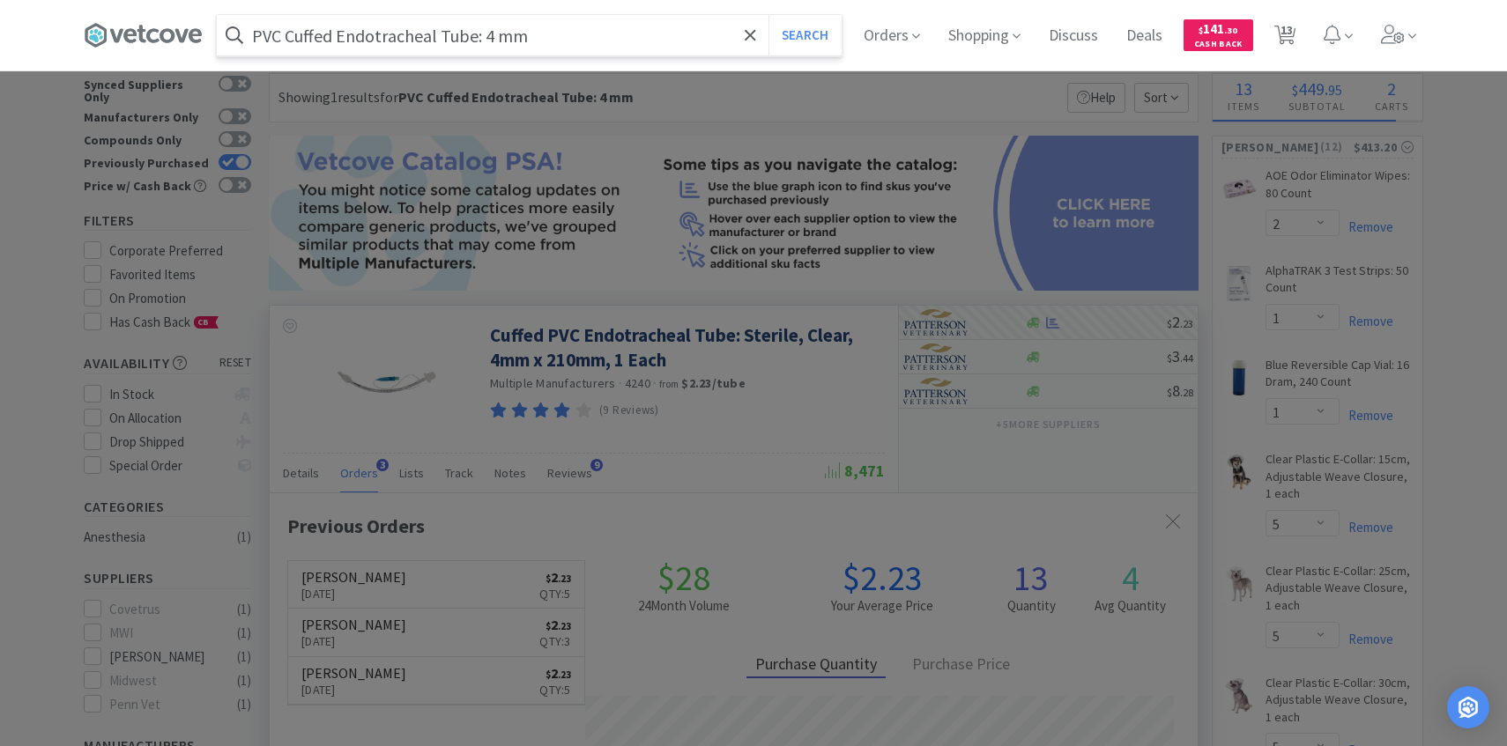
click at [492, 39] on input "PVC Cuffed Endotracheal Tube: 4 mm" at bounding box center [529, 35] width 625 height 41
type input "PVC Cuffed Endotracheal Tube: 5 mm"
click at [768, 15] on button "Search" at bounding box center [804, 35] width 73 height 41
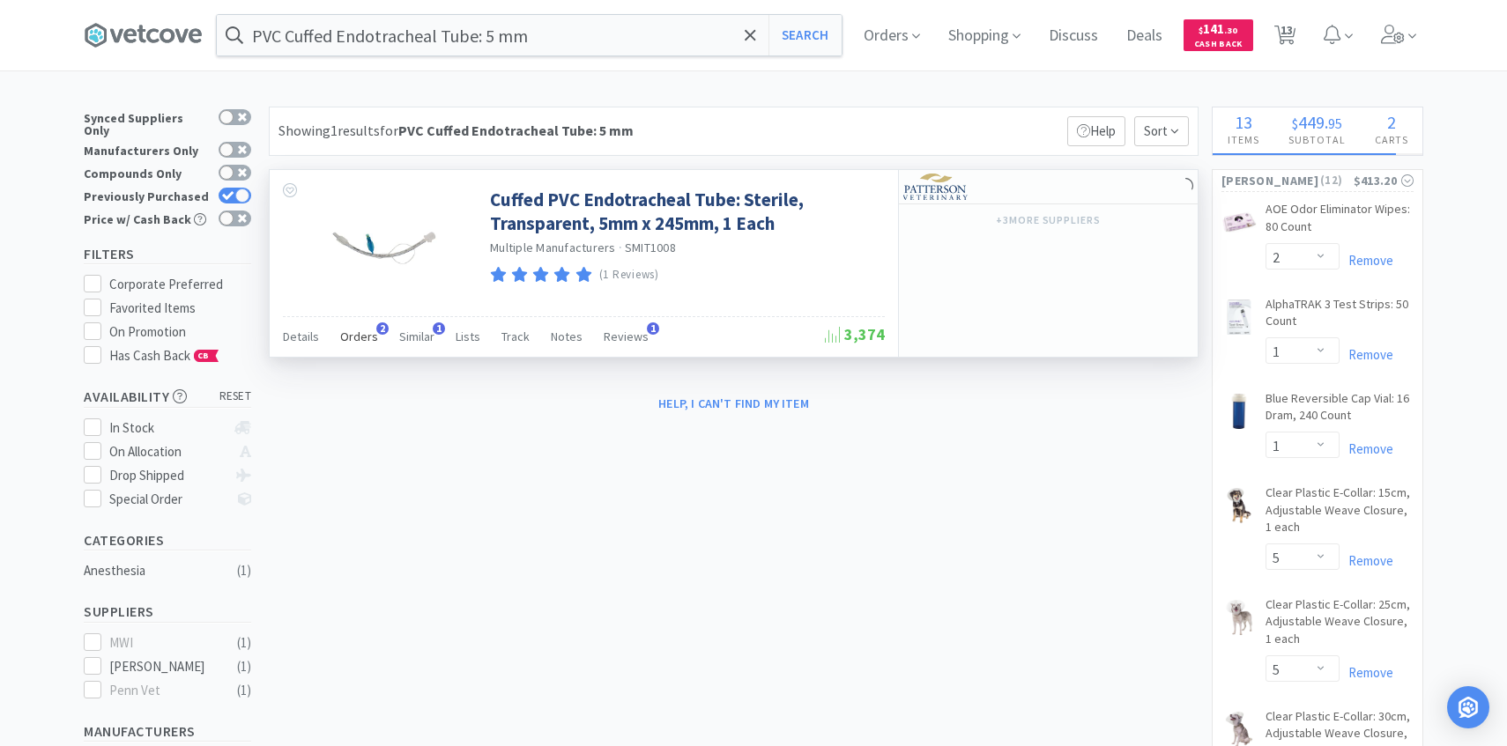
click at [368, 329] on span "Orders" at bounding box center [359, 337] width 38 height 16
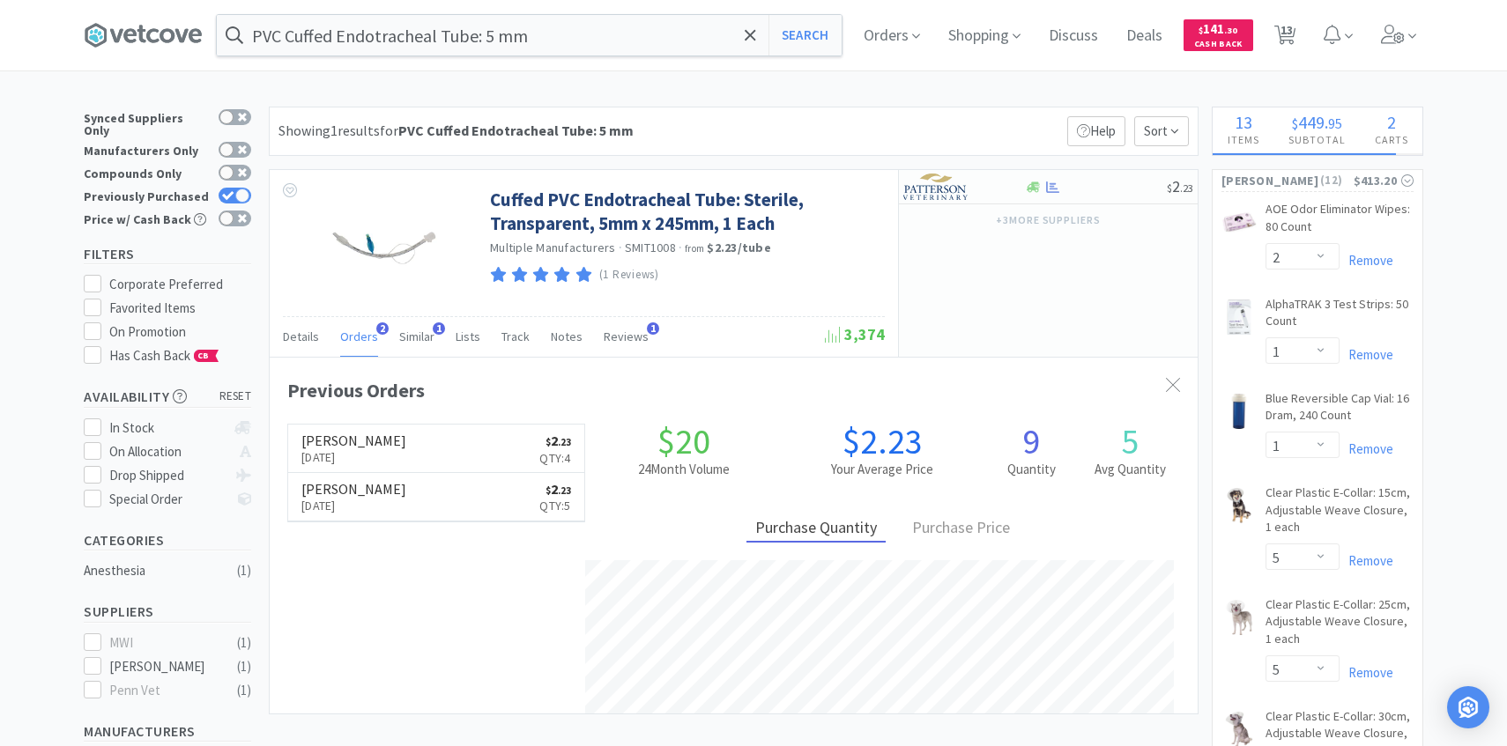
scroll to position [456, 928]
click at [944, 185] on img at bounding box center [936, 187] width 66 height 26
select select "1"
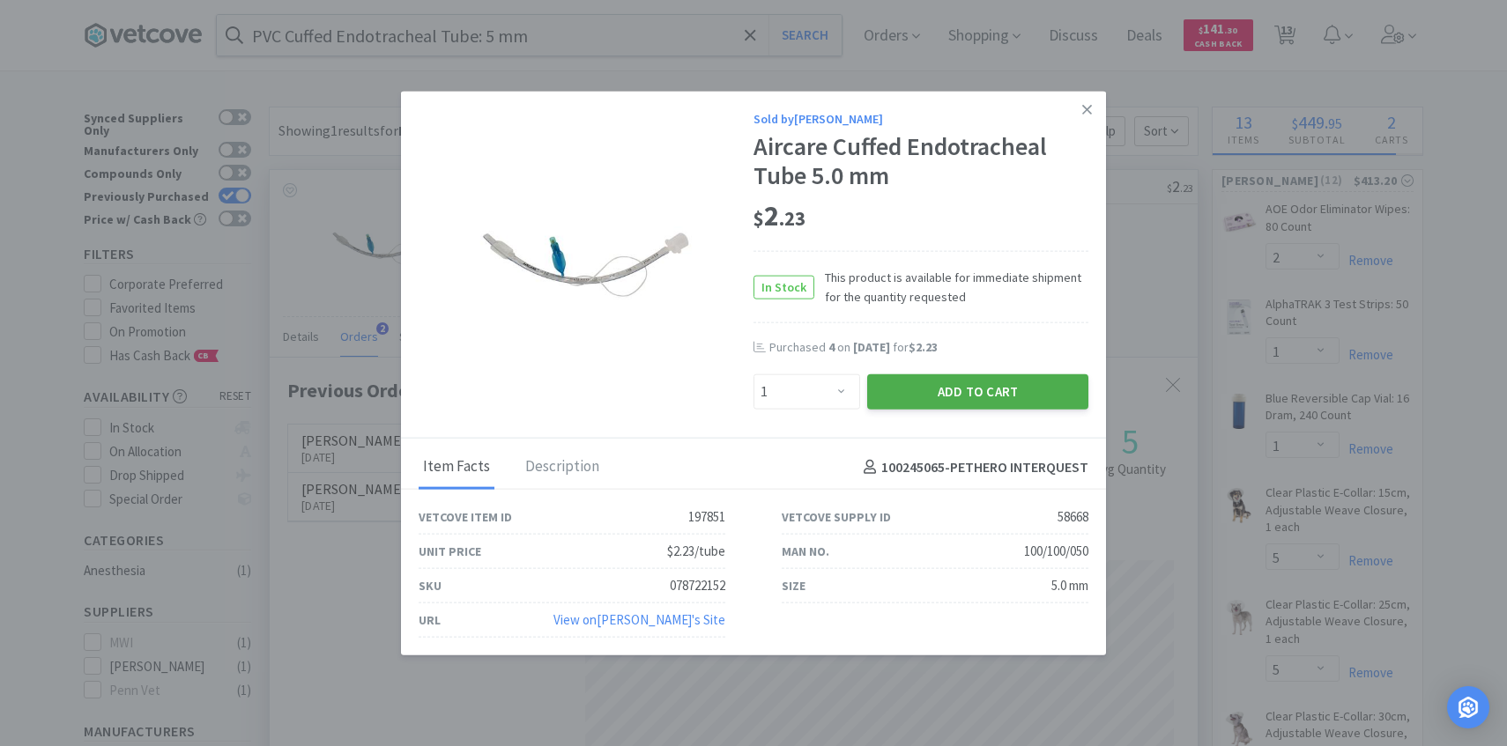
click at [916, 402] on button "Add to Cart" at bounding box center [977, 391] width 221 height 35
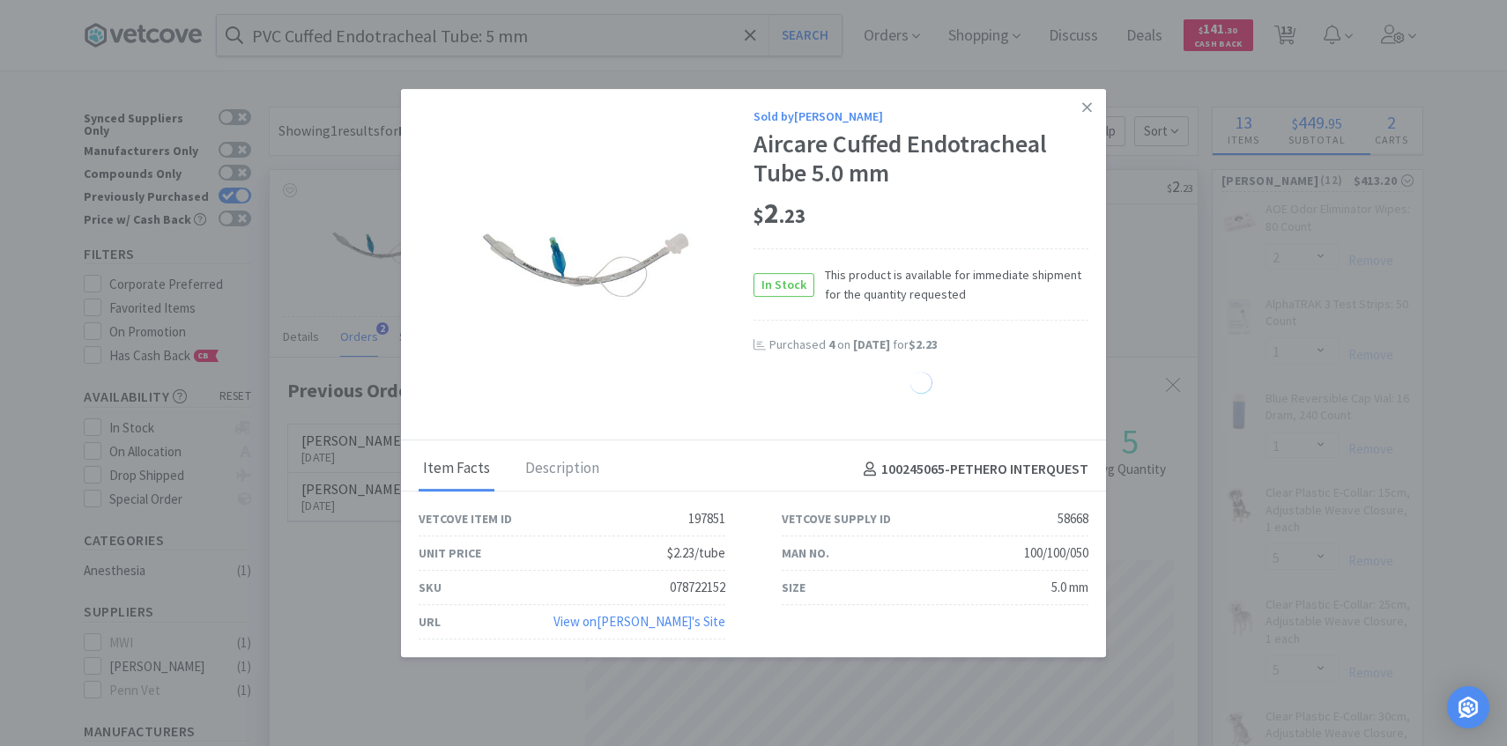
select select "1"
select select "3"
select select "6"
select select "1"
select select "5"
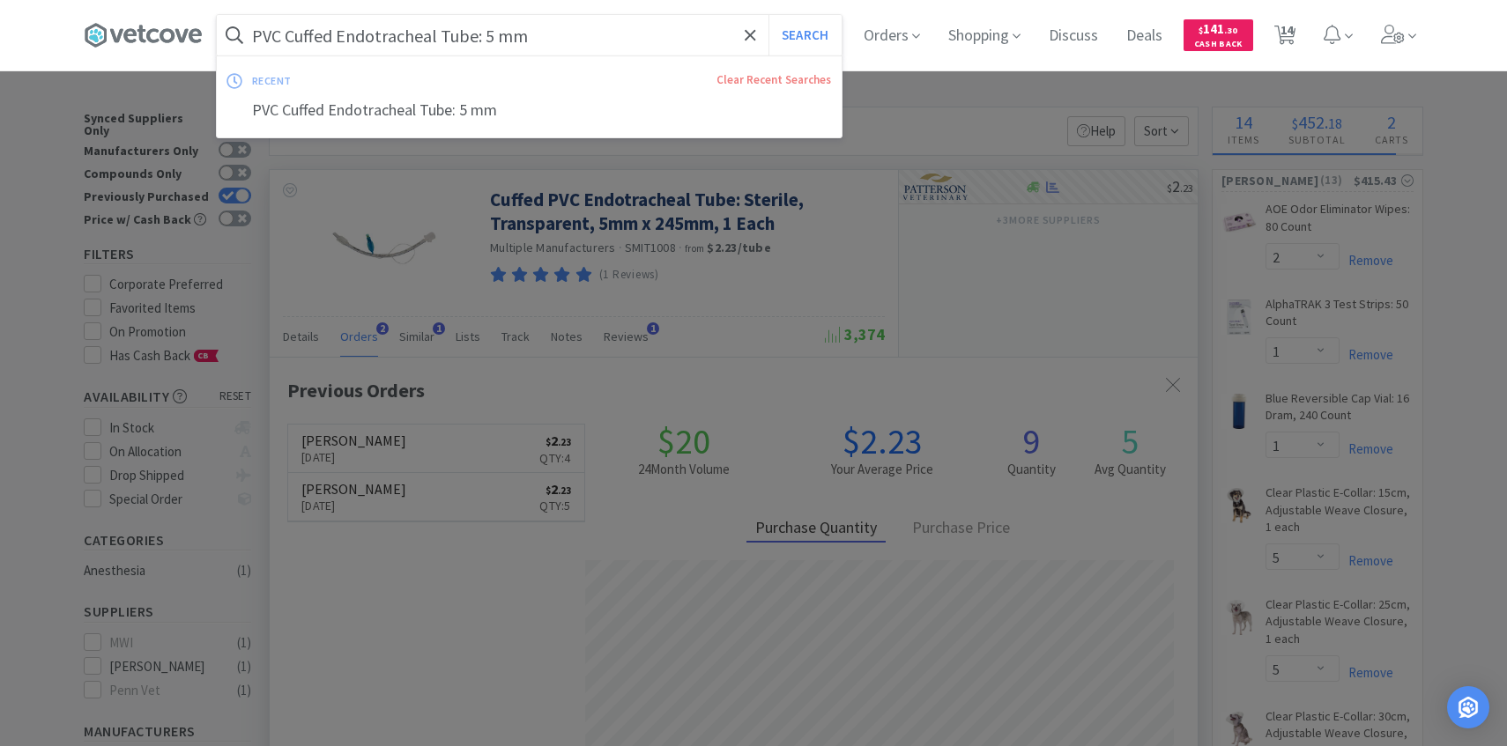
click at [486, 37] on input "PVC Cuffed Endotracheal Tube: 5 mm" at bounding box center [529, 35] width 625 height 41
click at [493, 37] on input "PVC Cuffed Endotracheal Tube: 5 mm" at bounding box center [529, 35] width 625 height 41
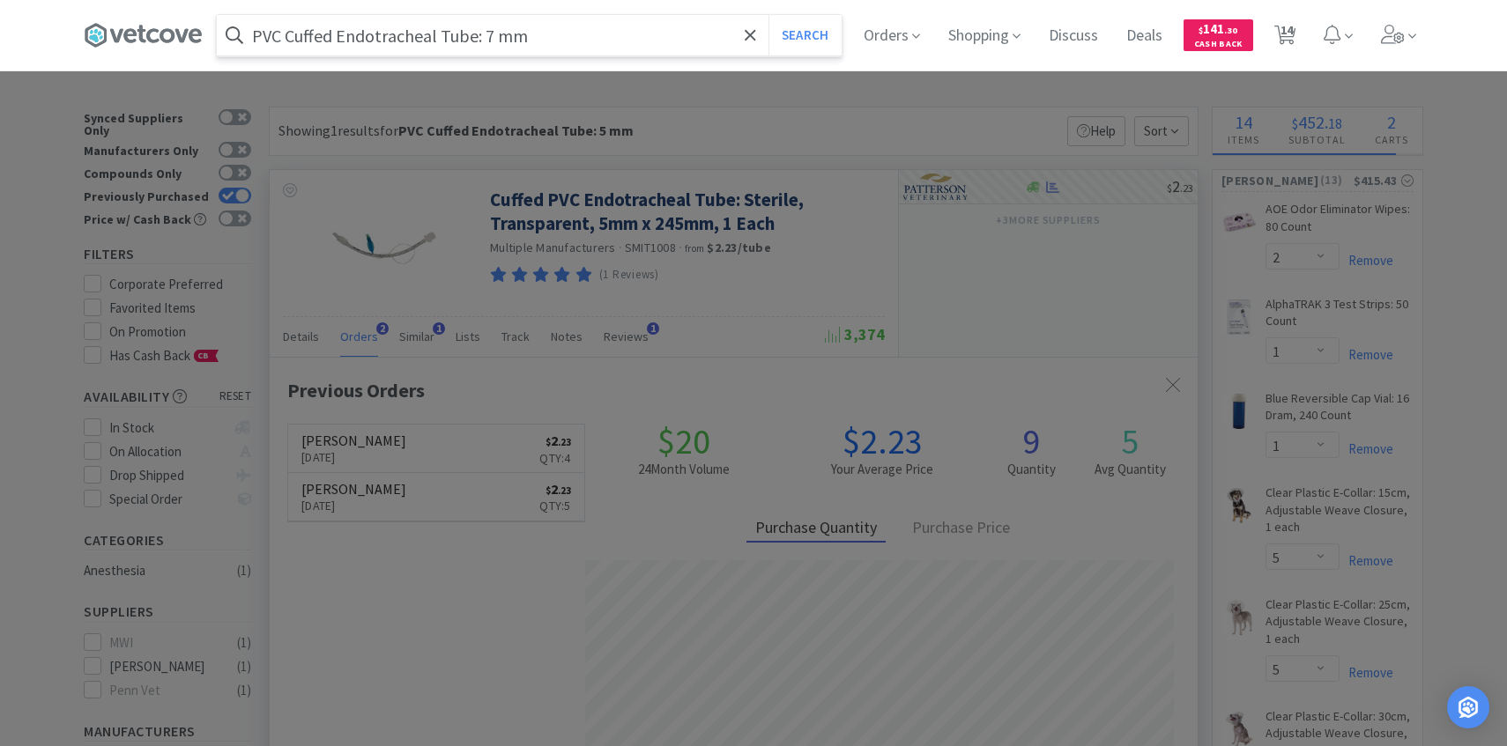
type input "PVC Cuffed Endotracheal Tube: 7 mm"
click at [768, 15] on button "Search" at bounding box center [804, 35] width 73 height 41
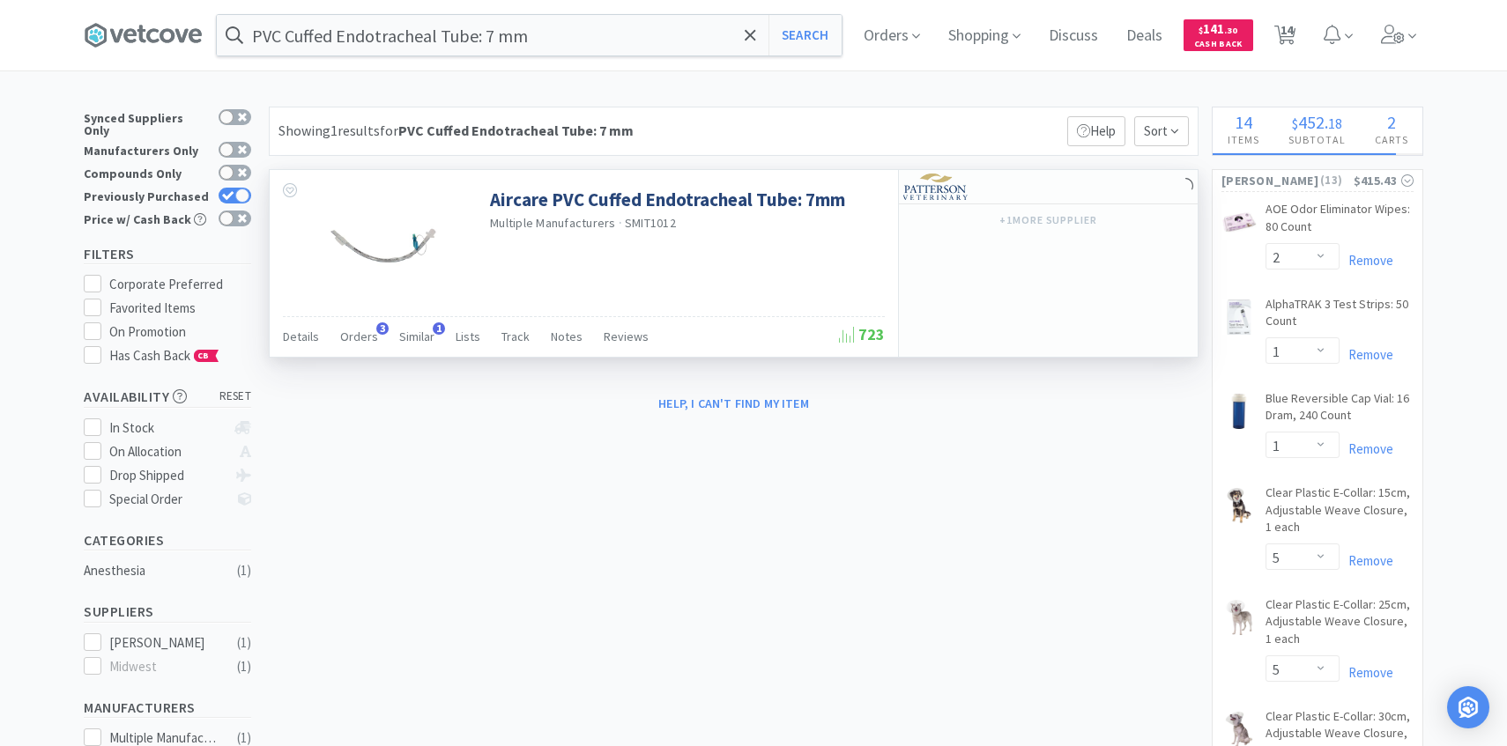
click at [375, 340] on div "Details Orders 3 Similar 1 Lists Track Notes Reviews" at bounding box center [561, 339] width 556 height 33
click at [368, 340] on span "Orders" at bounding box center [359, 337] width 38 height 16
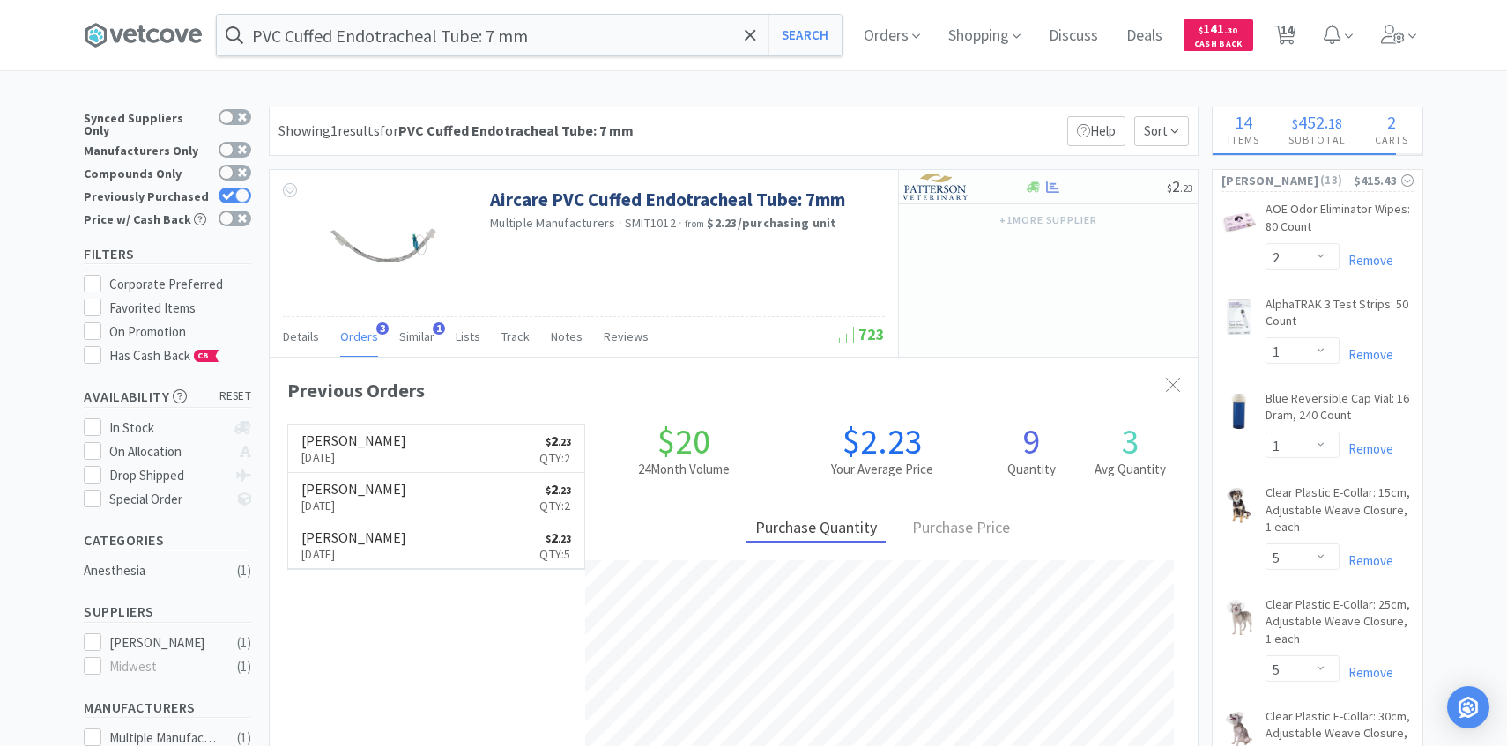
scroll to position [456, 928]
click at [951, 187] on img at bounding box center [936, 187] width 66 height 26
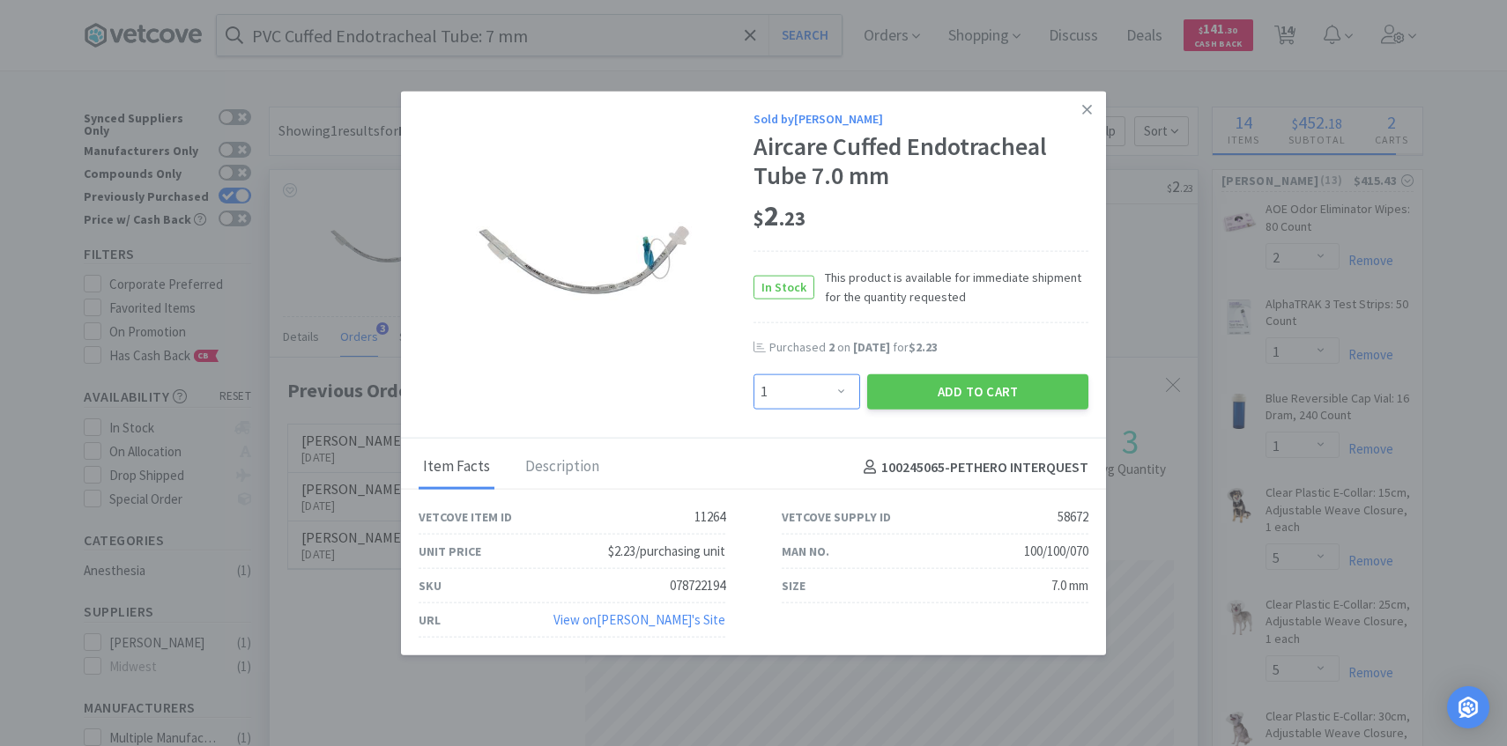
click at [824, 378] on select "Enter Quantity 1 2 3 4 5 6 7 8 9 10 11 12 13 14 15 16 17 18 19 20 Enter Quantity" at bounding box center [806, 391] width 107 height 35
select select "2"
click at [753, 374] on select "Enter Quantity 1 2 3 4 5 6 7 8 9 10 11 12 13 14 15 16 17 18 19 20 Enter Quantity" at bounding box center [806, 391] width 107 height 35
click at [931, 395] on button "Add to Cart" at bounding box center [977, 391] width 221 height 35
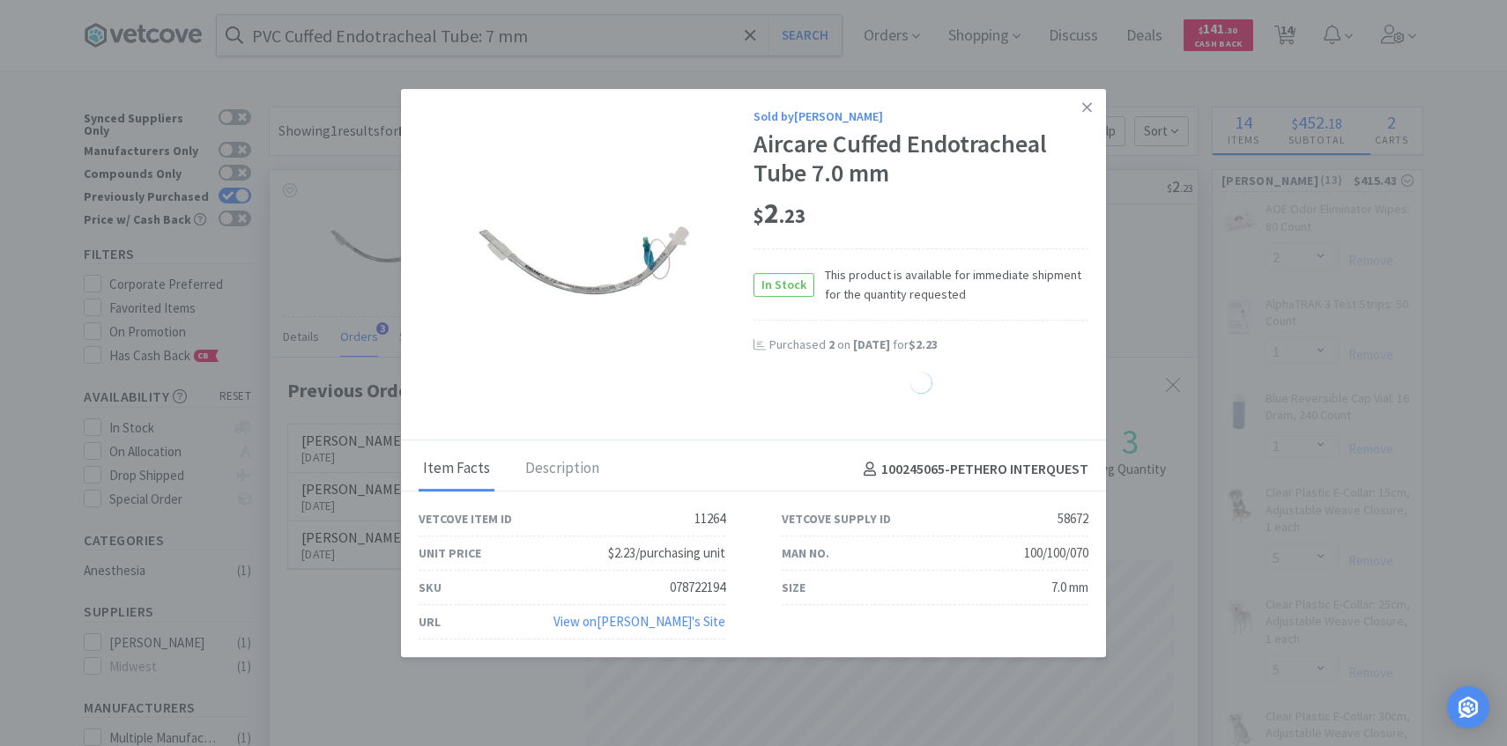
select select "2"
select select "1"
select select "5"
select select "3"
select select "1"
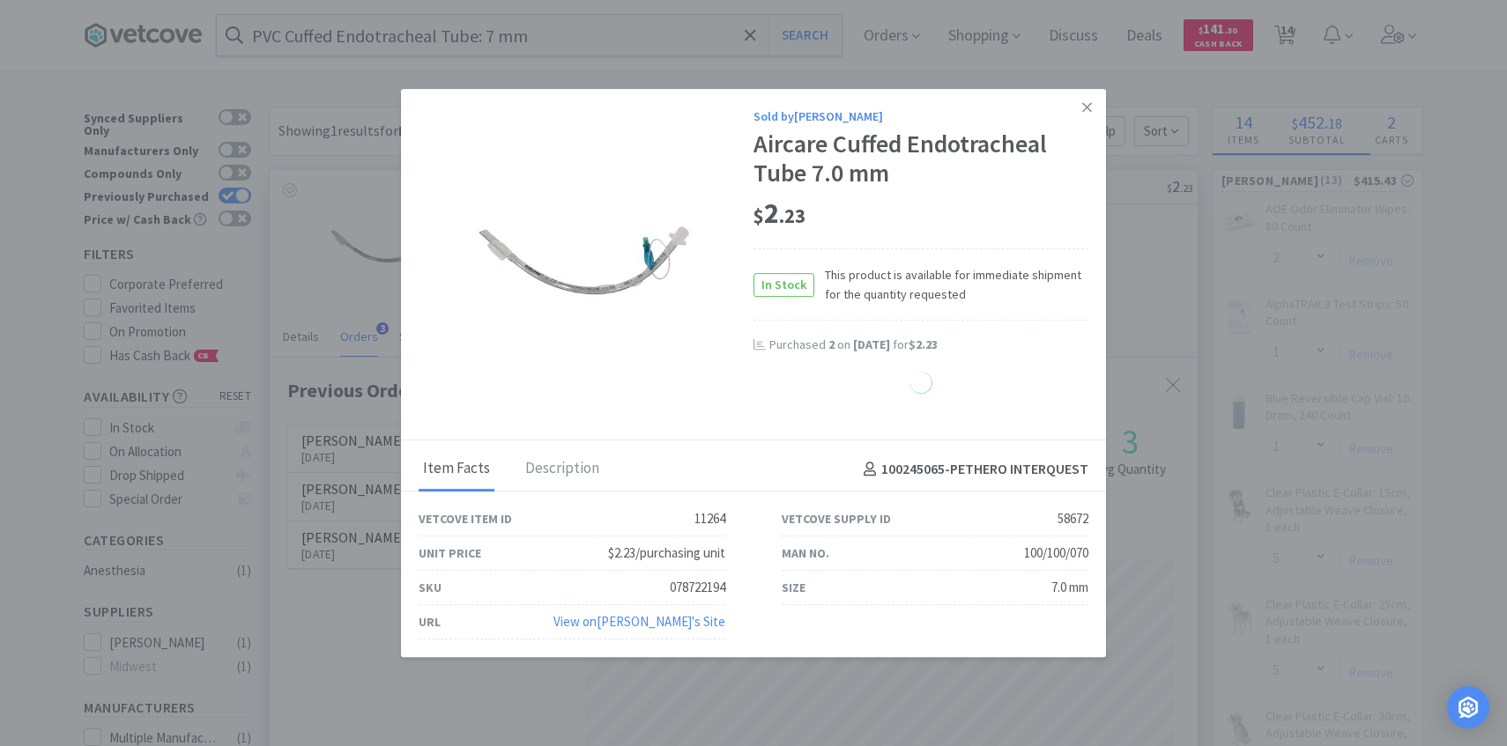
select select "3"
select select "6"
select select "1"
select select "5"
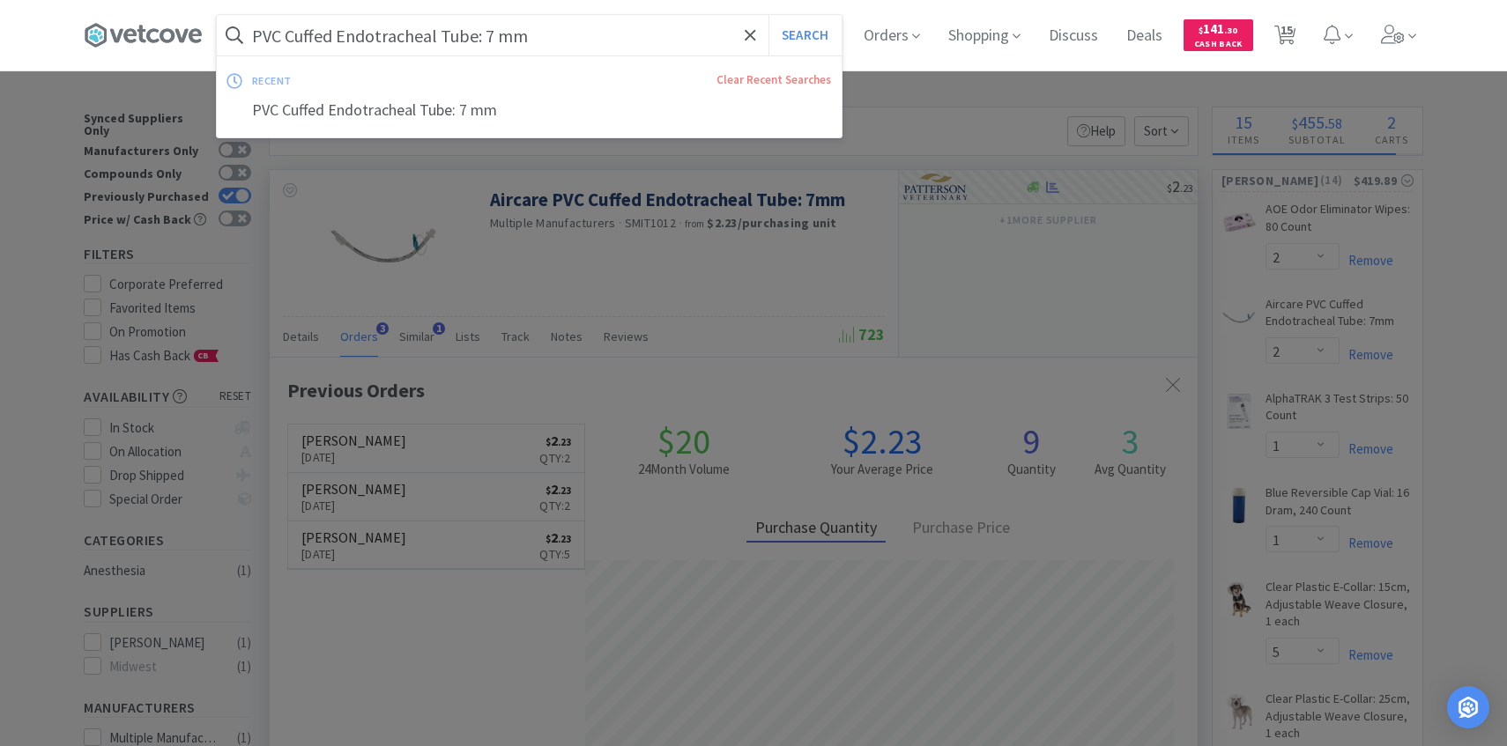
click at [556, 24] on input "PVC Cuffed Endotracheal Tube: 7 mm" at bounding box center [529, 35] width 625 height 41
click at [556, 19] on input "PVC Cuffed Endotracheal Tube: 7 mm" at bounding box center [529, 35] width 625 height 41
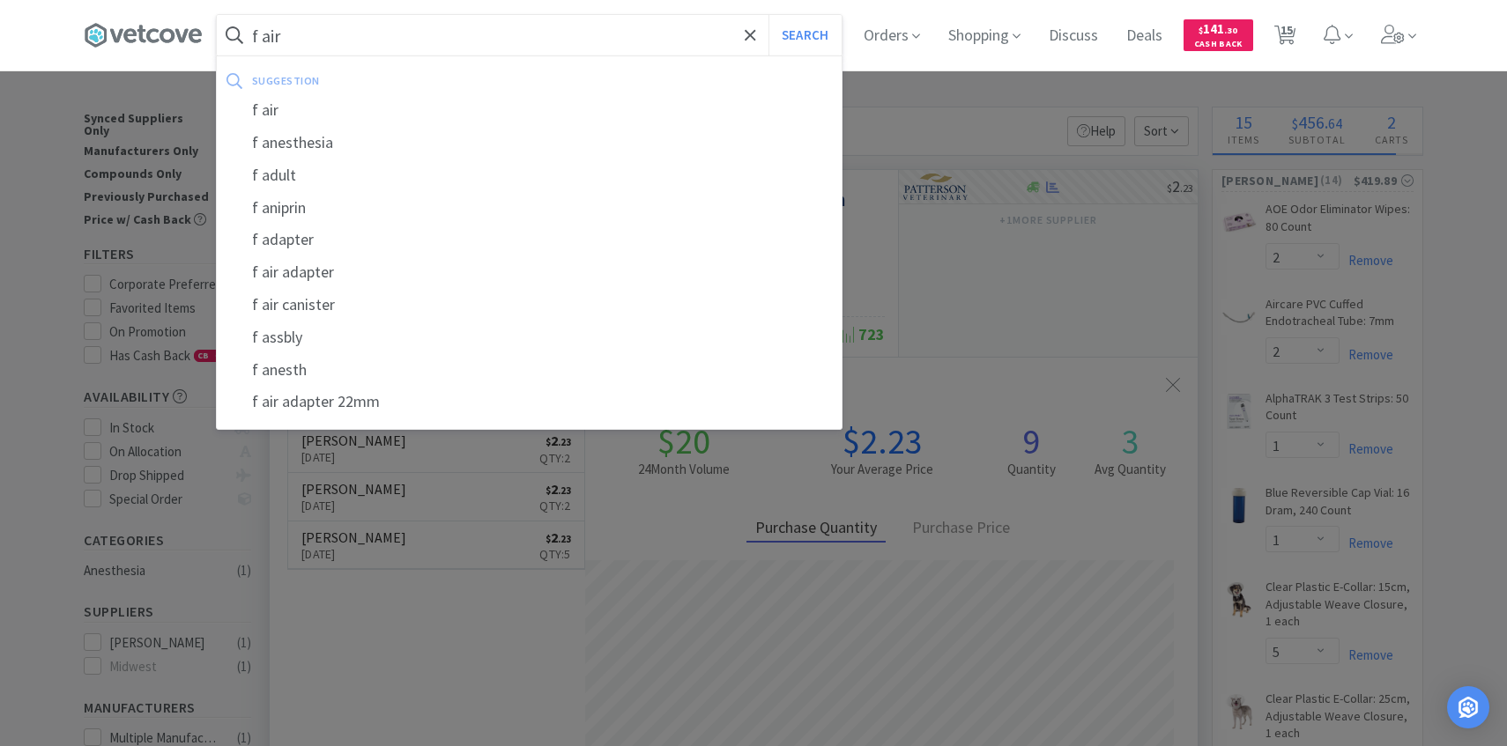
type input "f air"
click at [768, 15] on button "Search" at bounding box center [804, 35] width 73 height 41
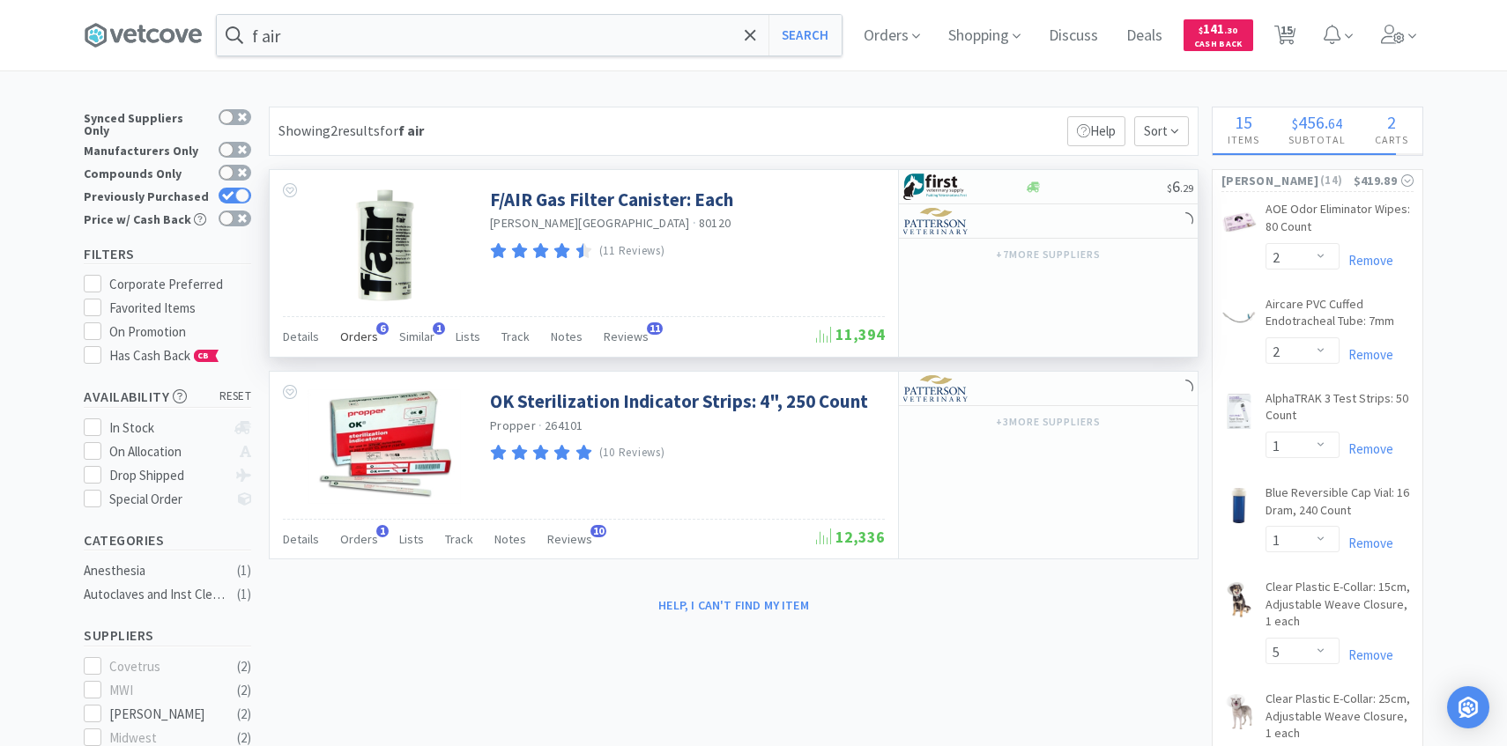
click at [362, 341] on span "Orders" at bounding box center [359, 337] width 38 height 16
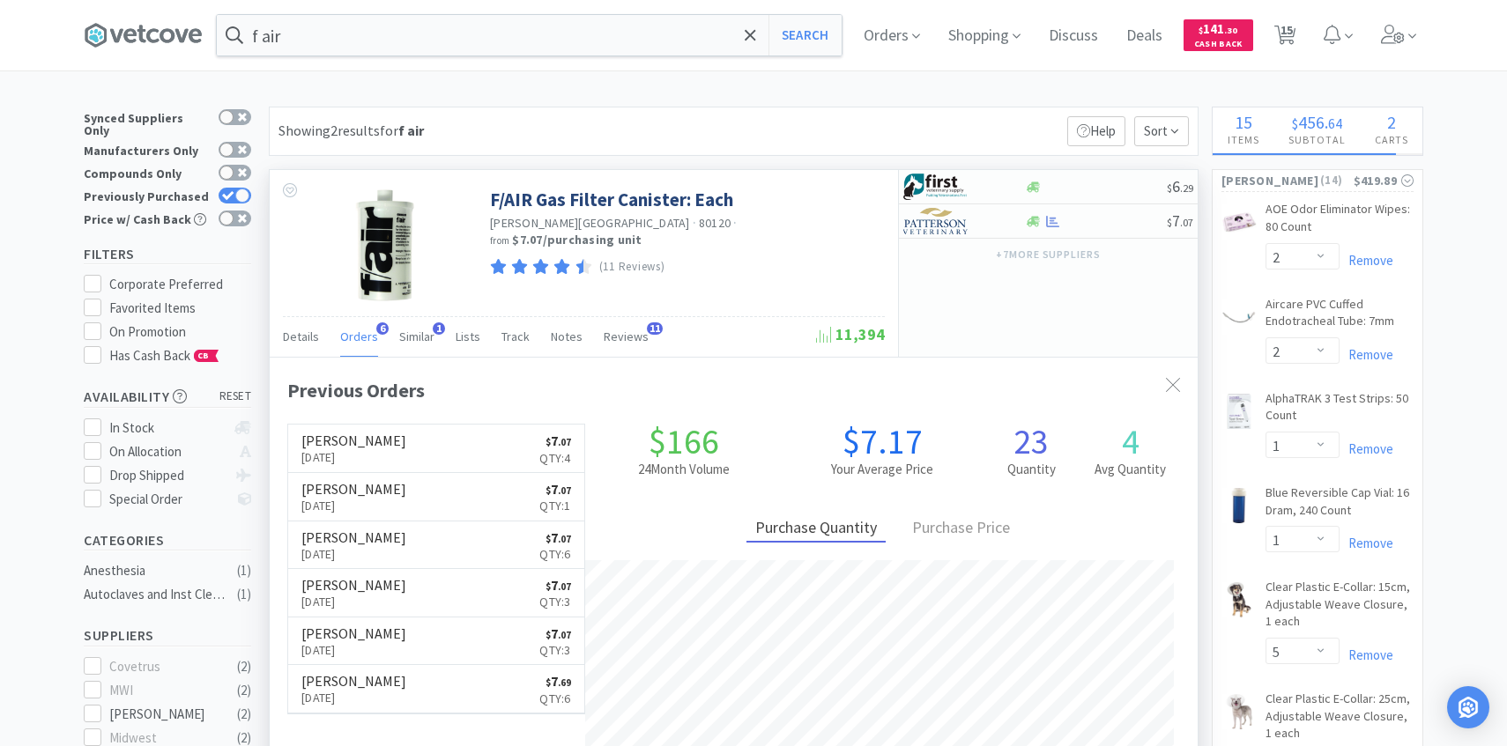
scroll to position [456, 928]
click at [949, 229] on img at bounding box center [936, 221] width 66 height 26
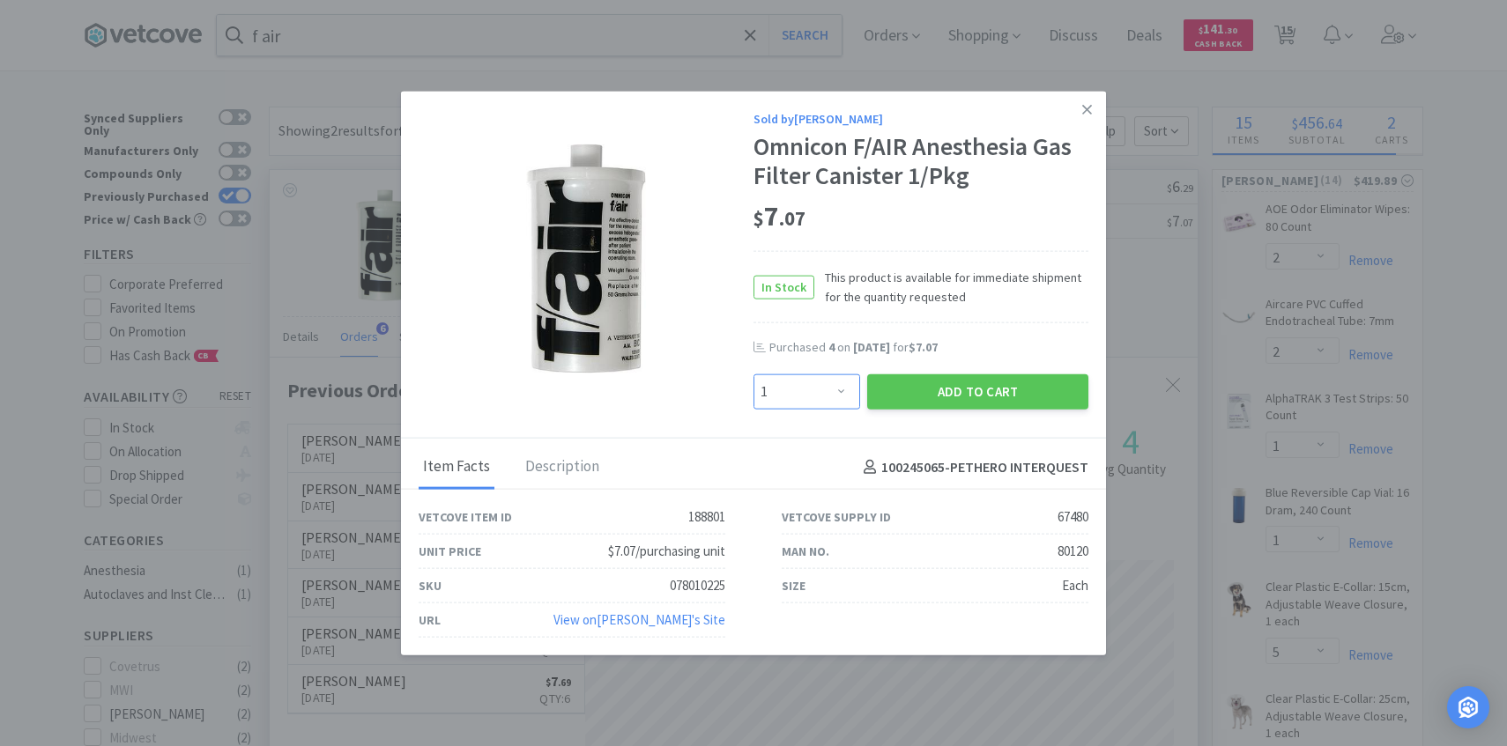
click at [824, 399] on select "Enter Quantity 1 2 3 4 5 6 7 8 9 10 11 12 13 14 15 16 17 18 19 20 Enter Quantity" at bounding box center [806, 391] width 107 height 35
select select "3"
click at [753, 374] on select "Enter Quantity 1 2 3 4 5 6 7 8 9 10 11 12 13 14 15 16 17 18 19 20 Enter Quantity" at bounding box center [806, 391] width 107 height 35
click at [927, 400] on button "Add to Cart" at bounding box center [977, 391] width 221 height 35
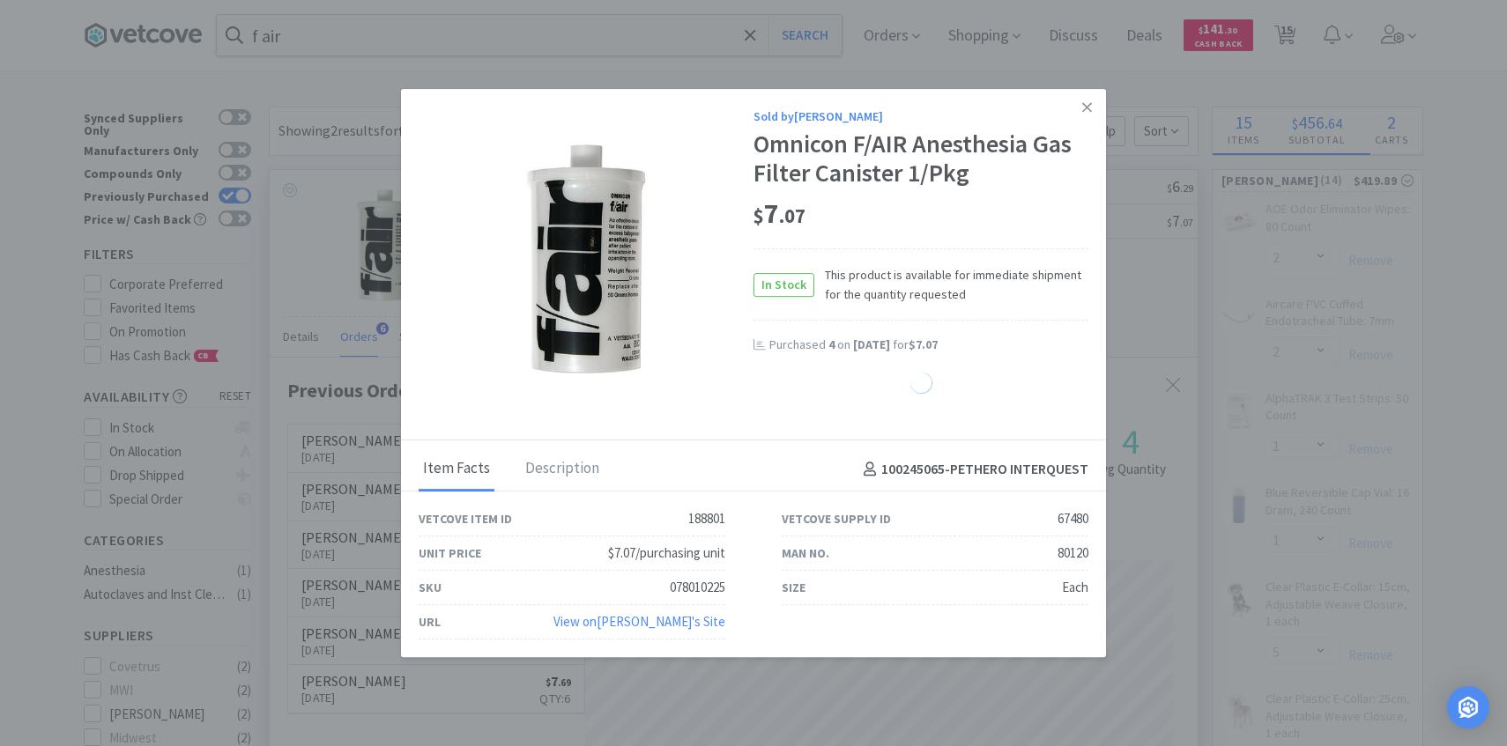
select select "3"
select select "6"
select select "1"
select select "5"
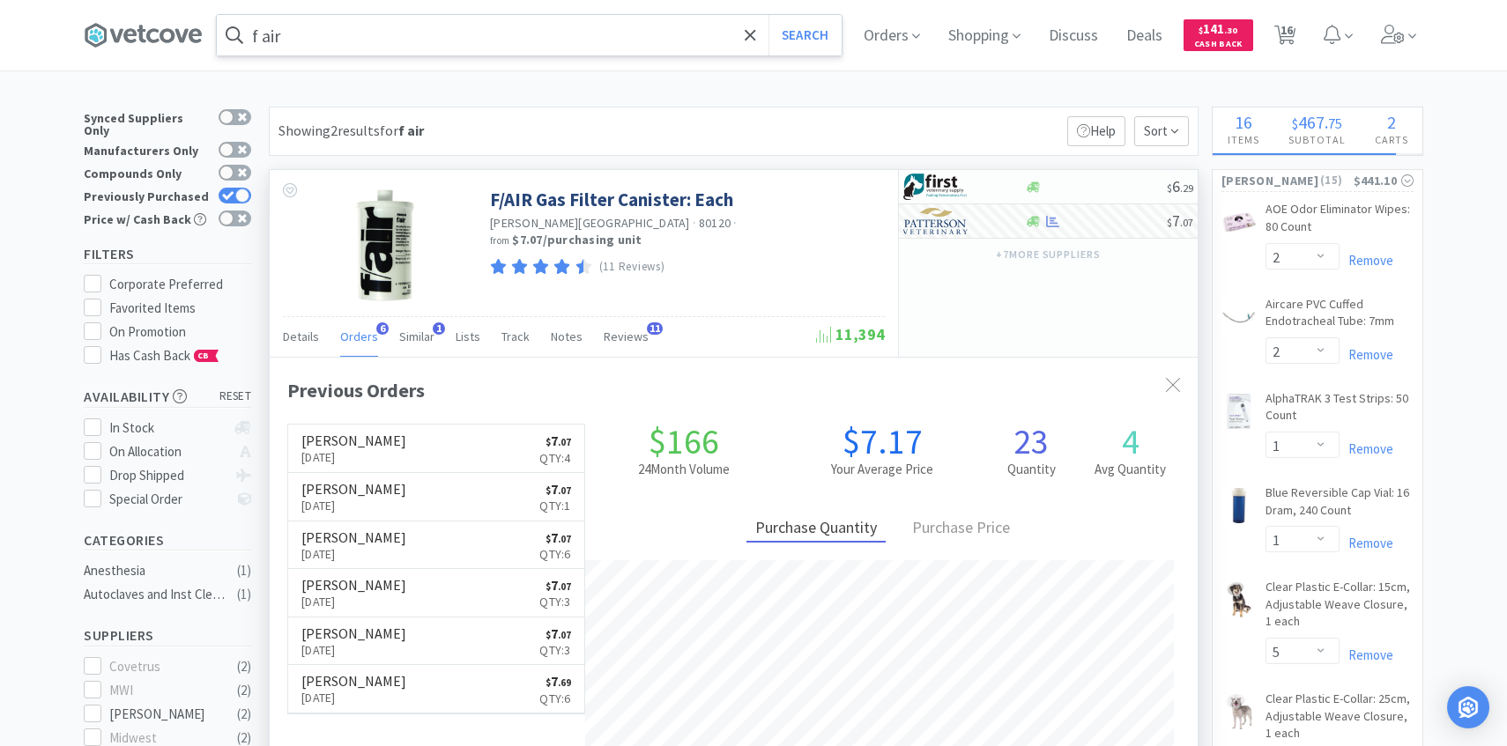
click at [540, 42] on input "f air" at bounding box center [529, 35] width 625 height 41
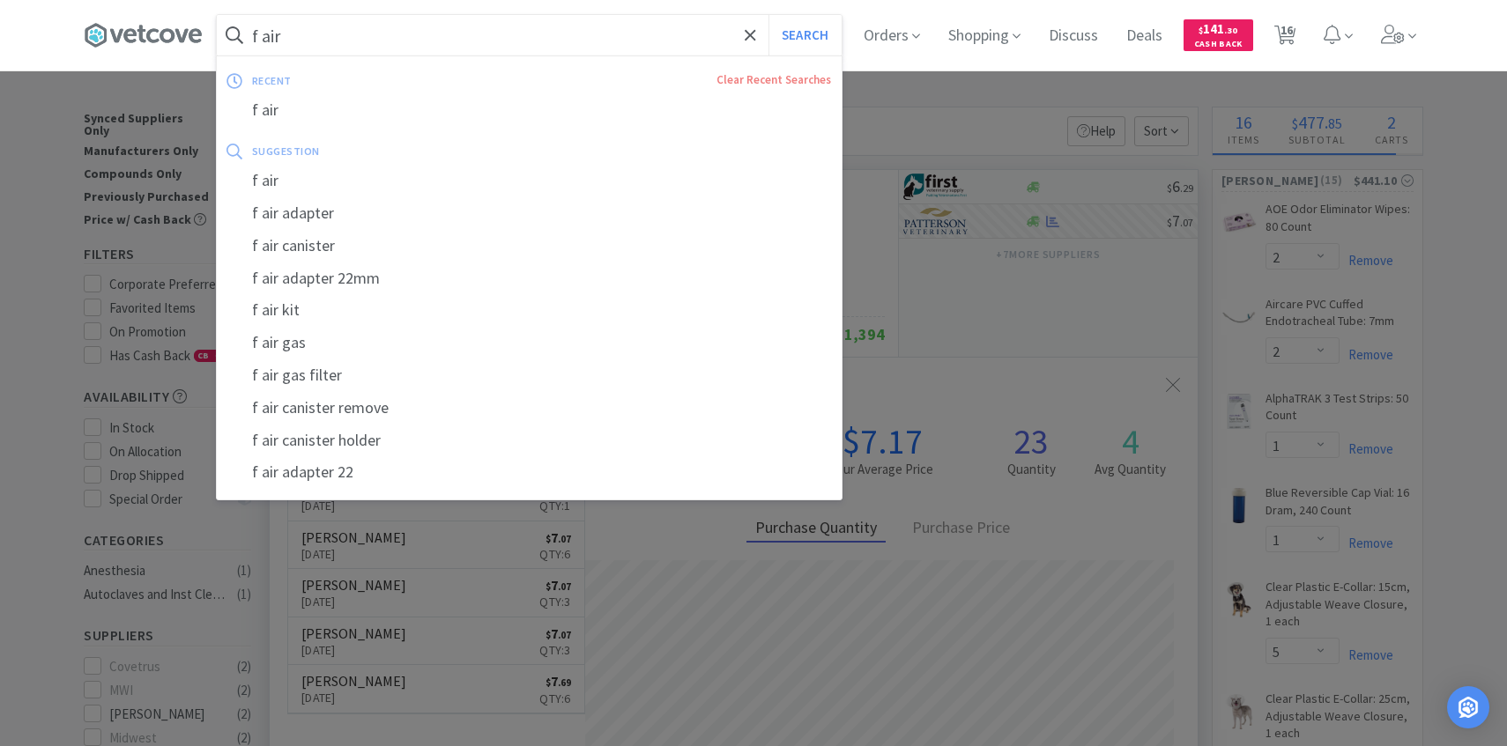
paste input "Patterson Pouch Plus Sterilization Pouches 7-1/2" x 13", 200/Pkg"
type input "Patterson Pouch Plus Sterilization Pouches 7-1/2" x 13", 200/Pkg"
click at [768, 15] on button "Search" at bounding box center [804, 35] width 73 height 41
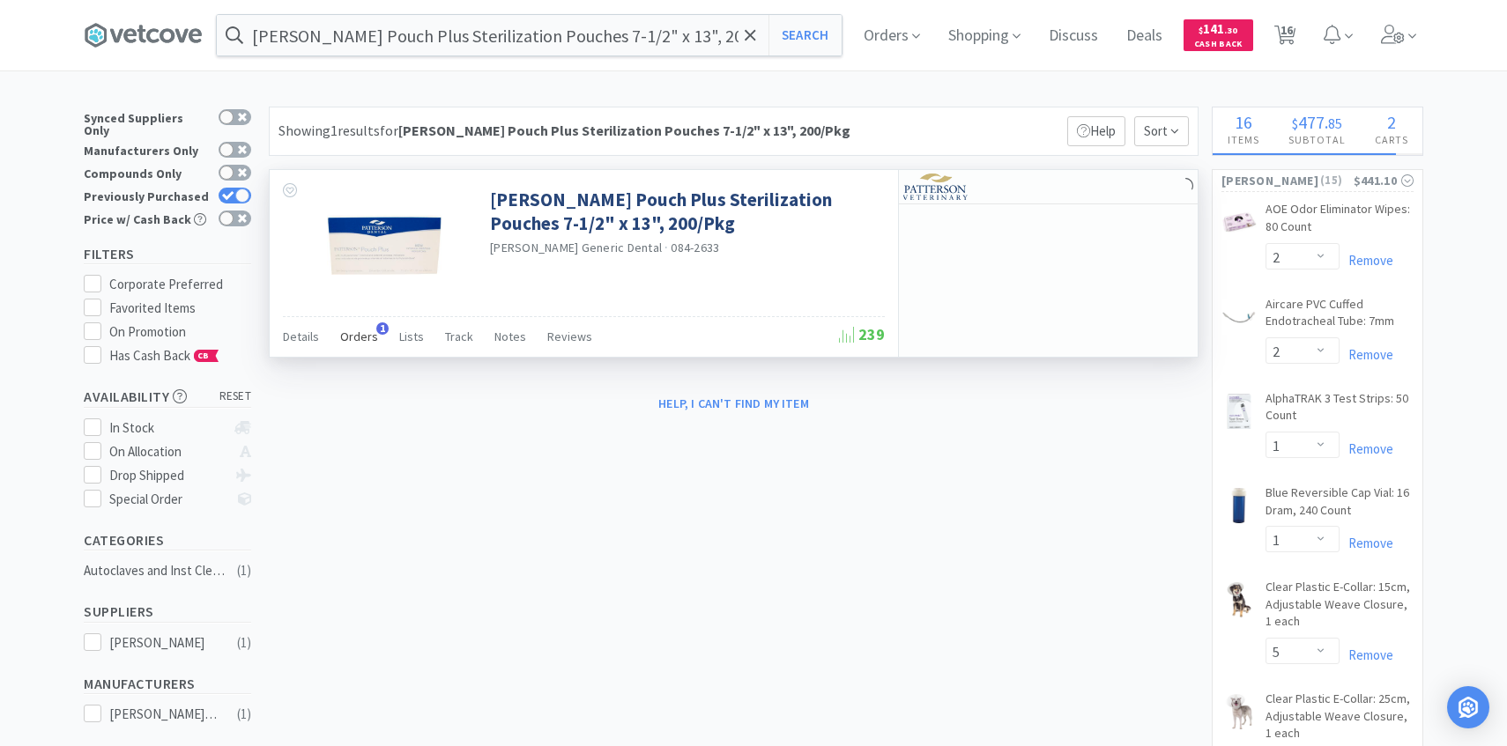
click at [369, 345] on div "Orders 1" at bounding box center [359, 339] width 38 height 33
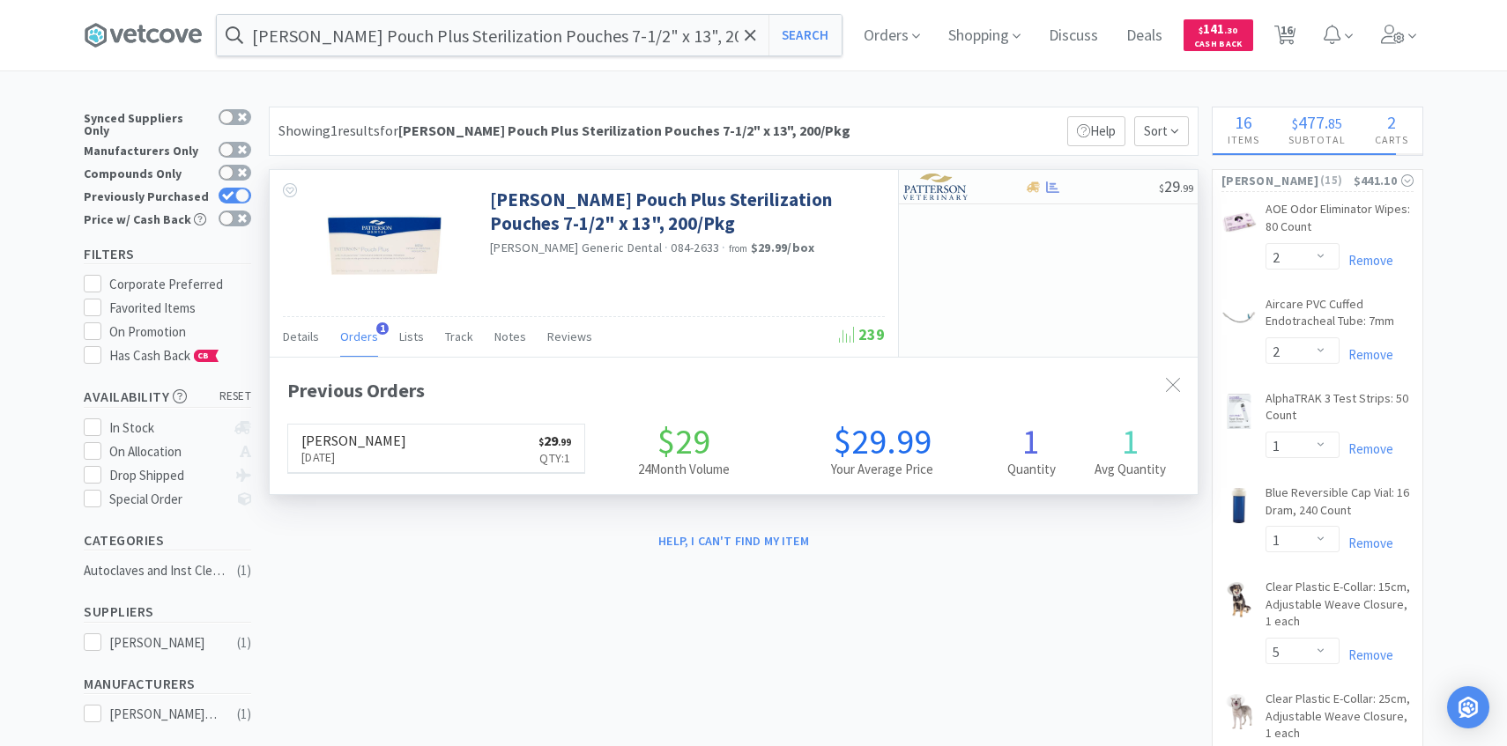
scroll to position [456, 928]
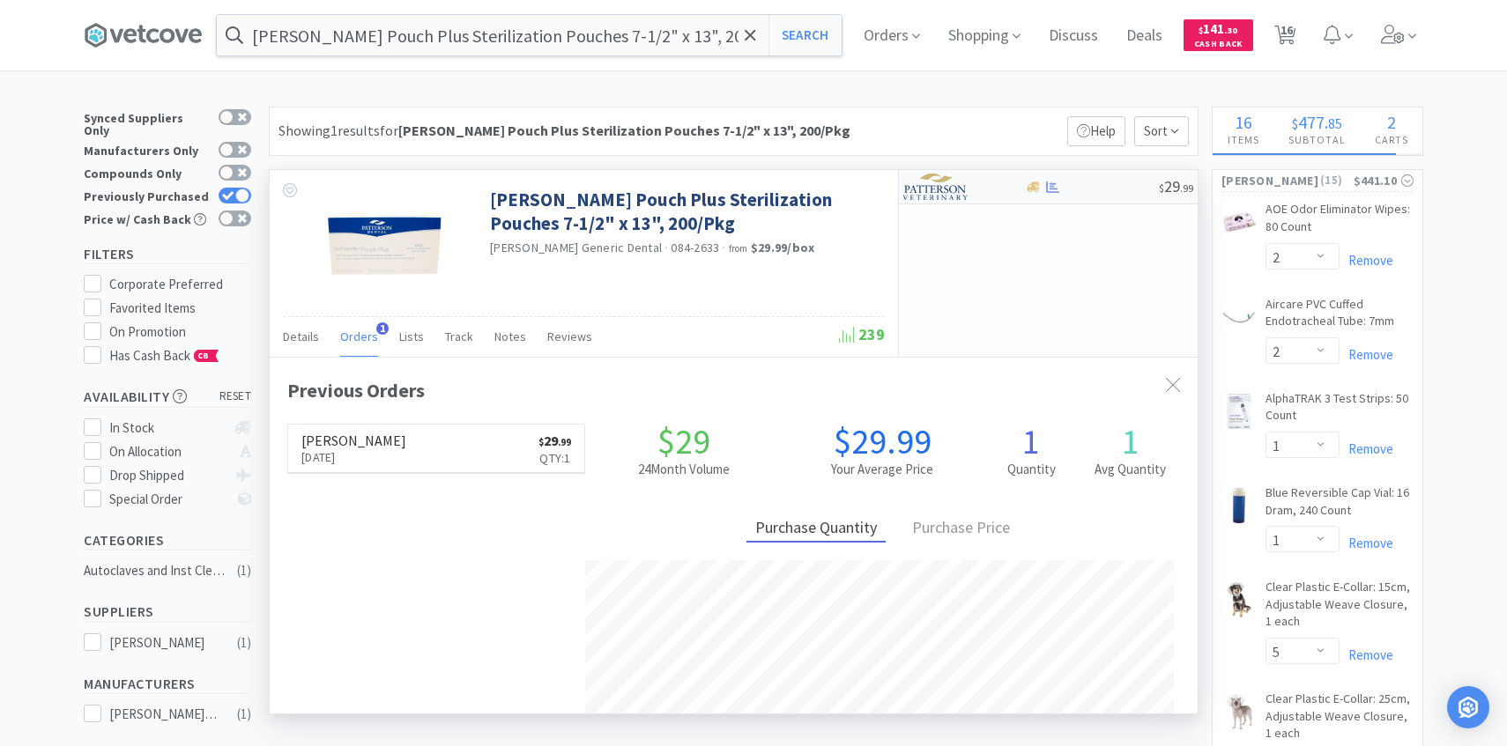
click at [931, 185] on img at bounding box center [936, 187] width 66 height 26
select select "1"
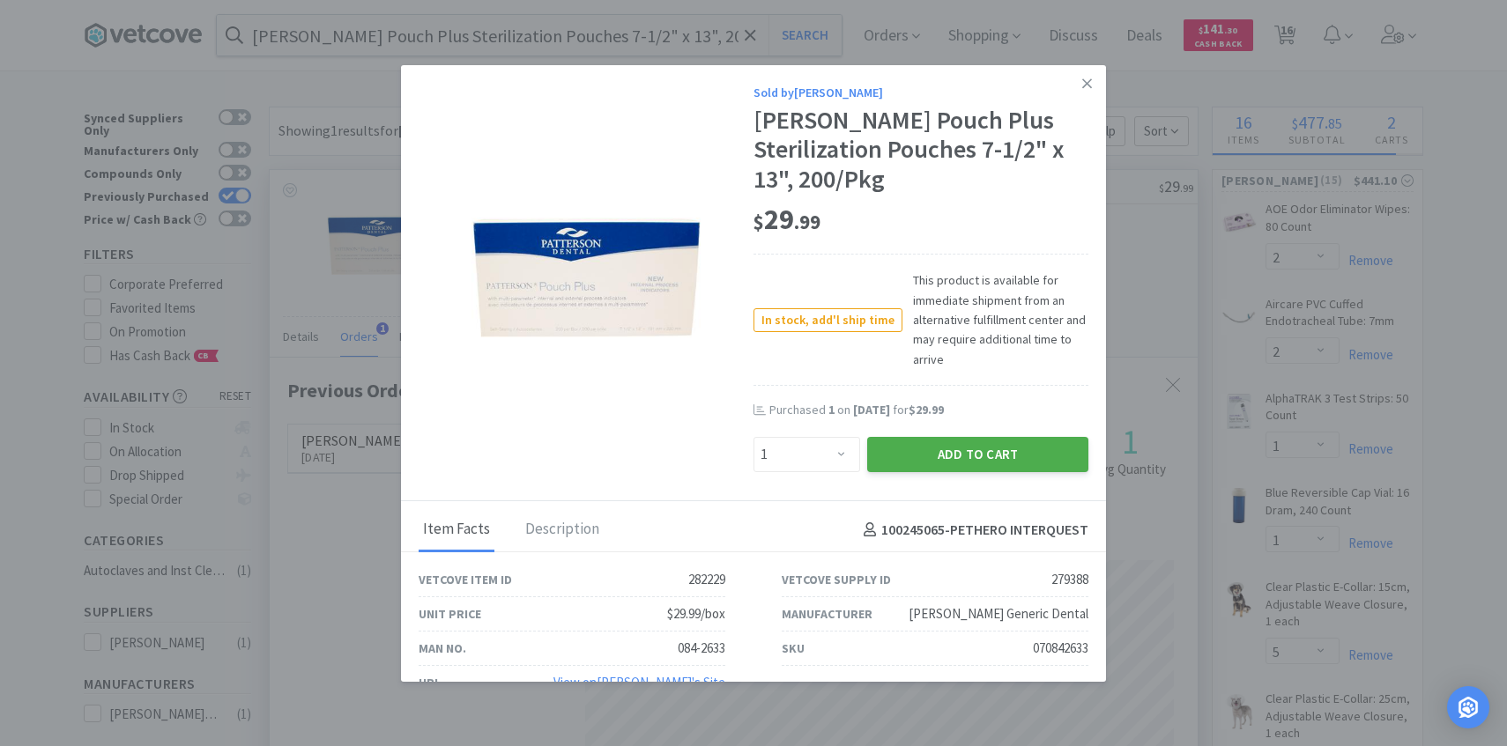
click at [905, 450] on button "Add to Cart" at bounding box center [977, 454] width 221 height 35
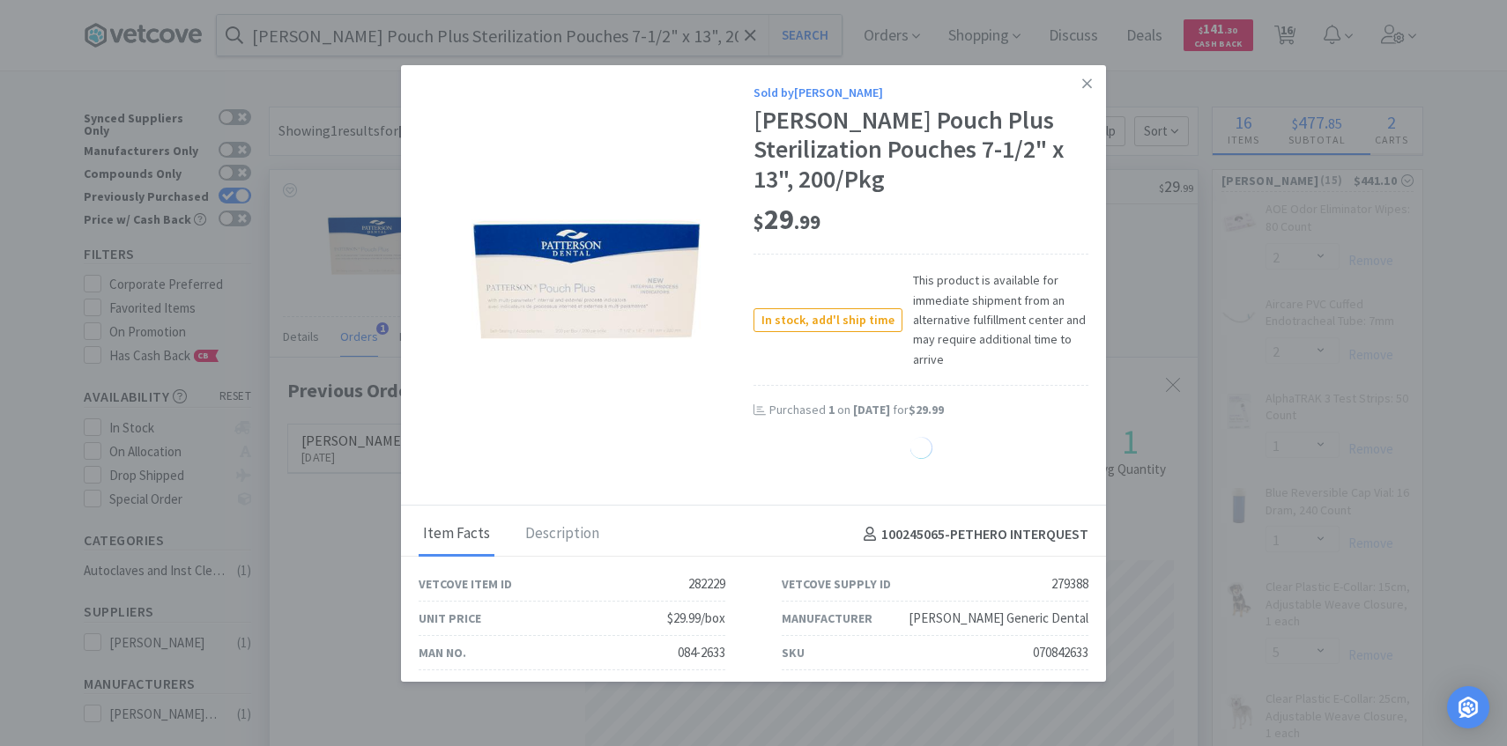
select select "1"
select select "5"
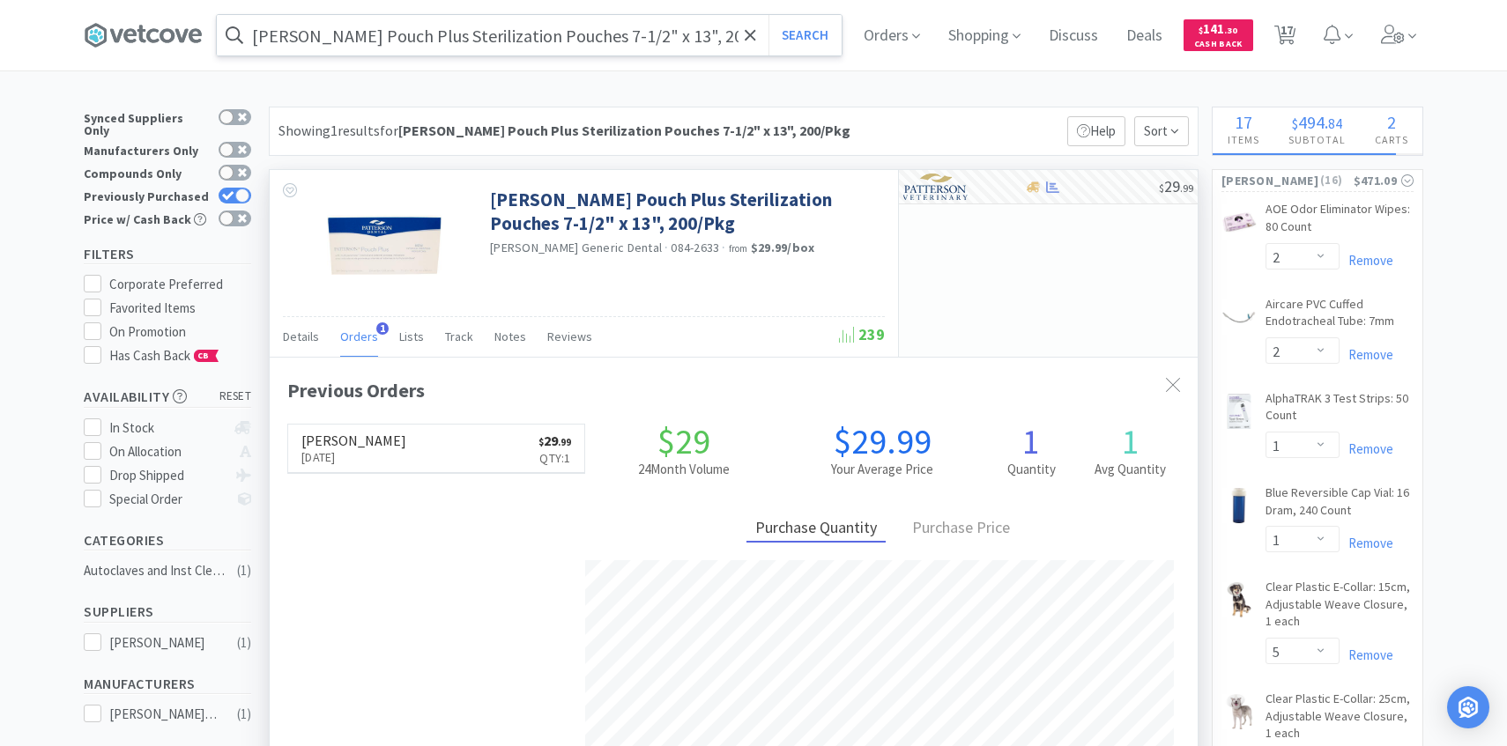
click at [465, 45] on input "Patterson Pouch Plus Sterilization Pouches 7-1/2" x 13", 200/Pkg" at bounding box center [529, 35] width 625 height 41
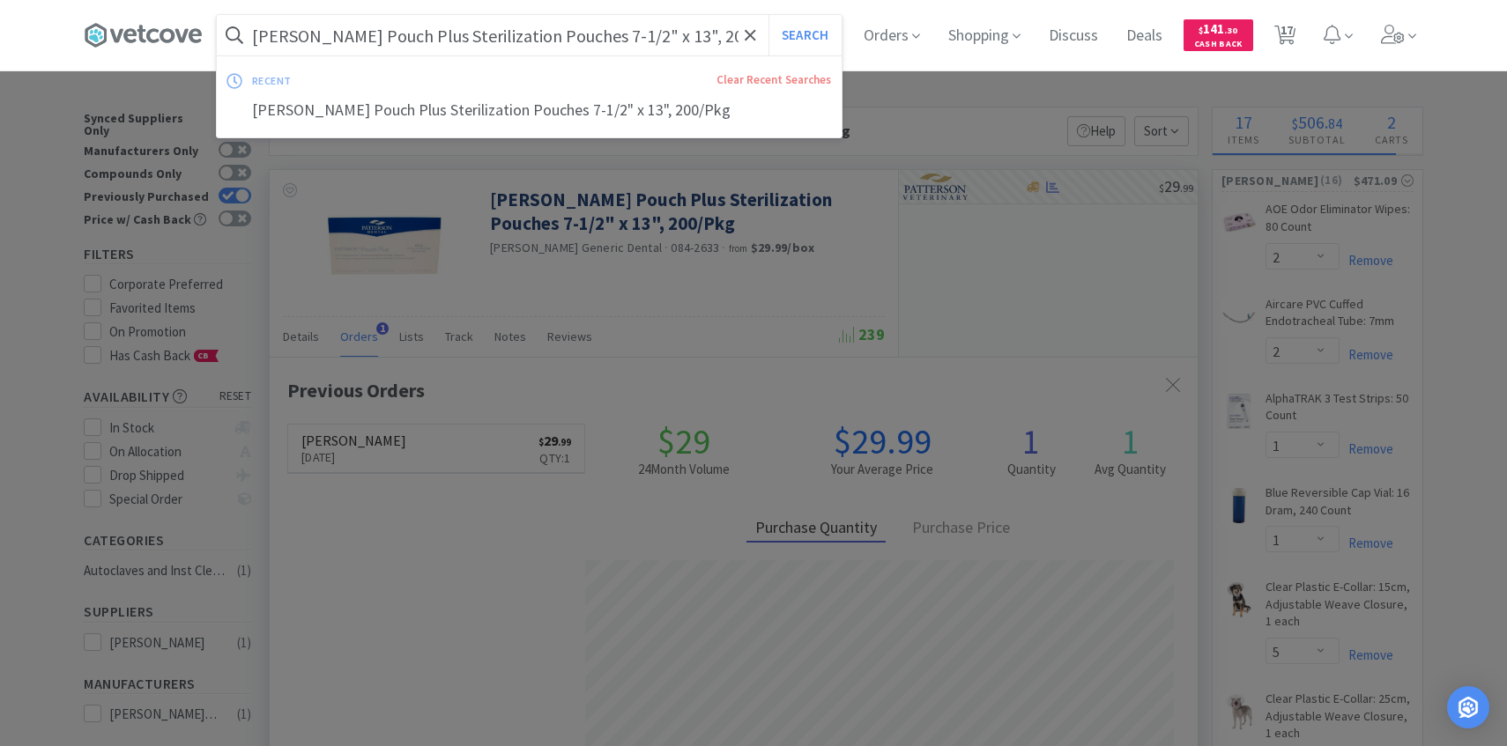
click at [465, 45] on input "Patterson Pouch Plus Sterilization Pouches 7-1/2" x 13", 200/Pkg" at bounding box center [529, 35] width 625 height 41
paste input "Sensi-Touch Latex Powder Free Sterile Gloves: Size 6.5, 50 Count"
type input "Sensi-Touch Latex Powder Free Sterile Gloves: Size 6.5, 50 Count"
click at [768, 15] on button "Search" at bounding box center [804, 35] width 73 height 41
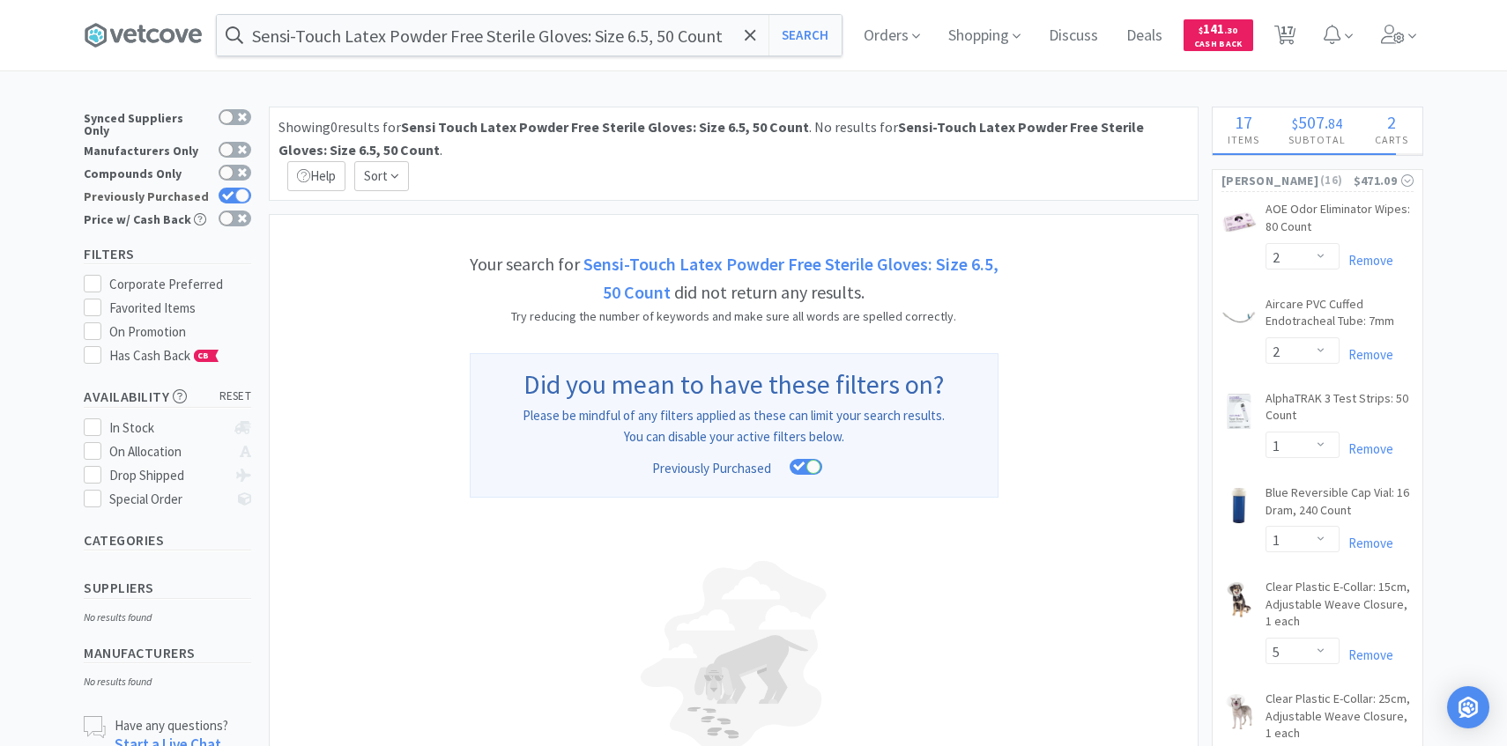
click at [237, 189] on div at bounding box center [242, 196] width 14 height 14
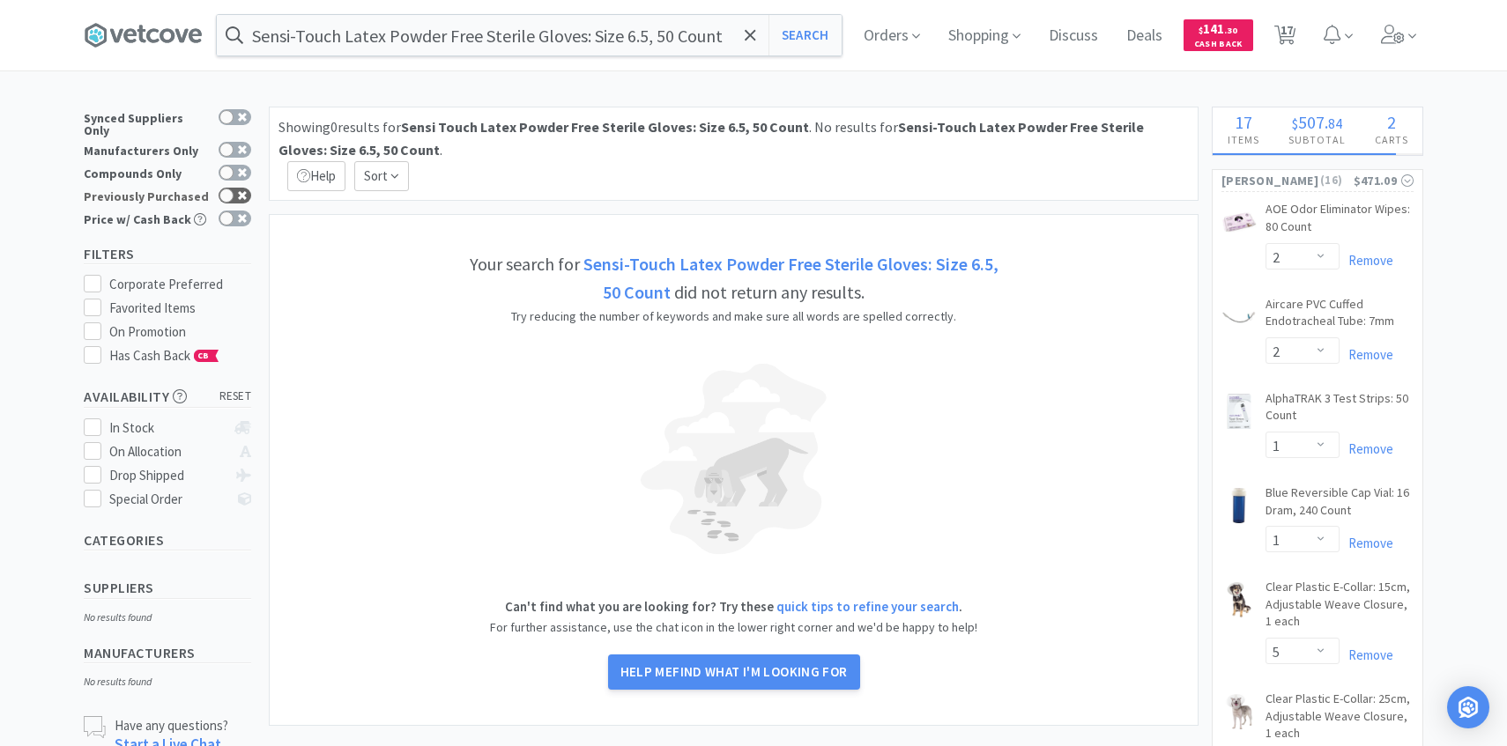
click at [237, 188] on div at bounding box center [235, 196] width 33 height 16
checkbox input "true"
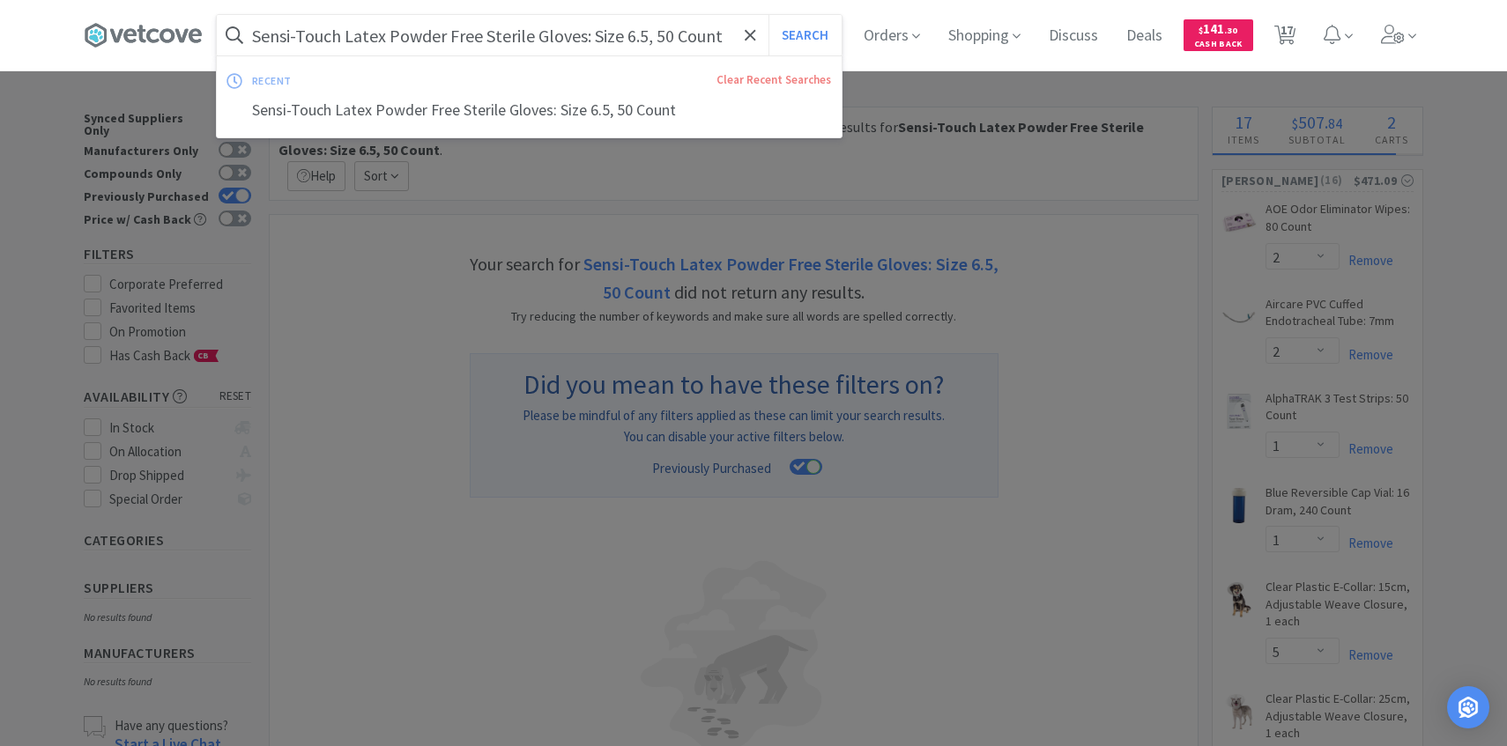
click at [654, 34] on input "Sensi-Touch Latex Powder Free Sterile Gloves: Size 6.5, 50 Count" at bounding box center [529, 35] width 625 height 41
click at [654, 37] on input "Sensi-Touch Latex Powder Free Sterile Gloves: Size 6.5, 50 Count" at bounding box center [529, 35] width 625 height 41
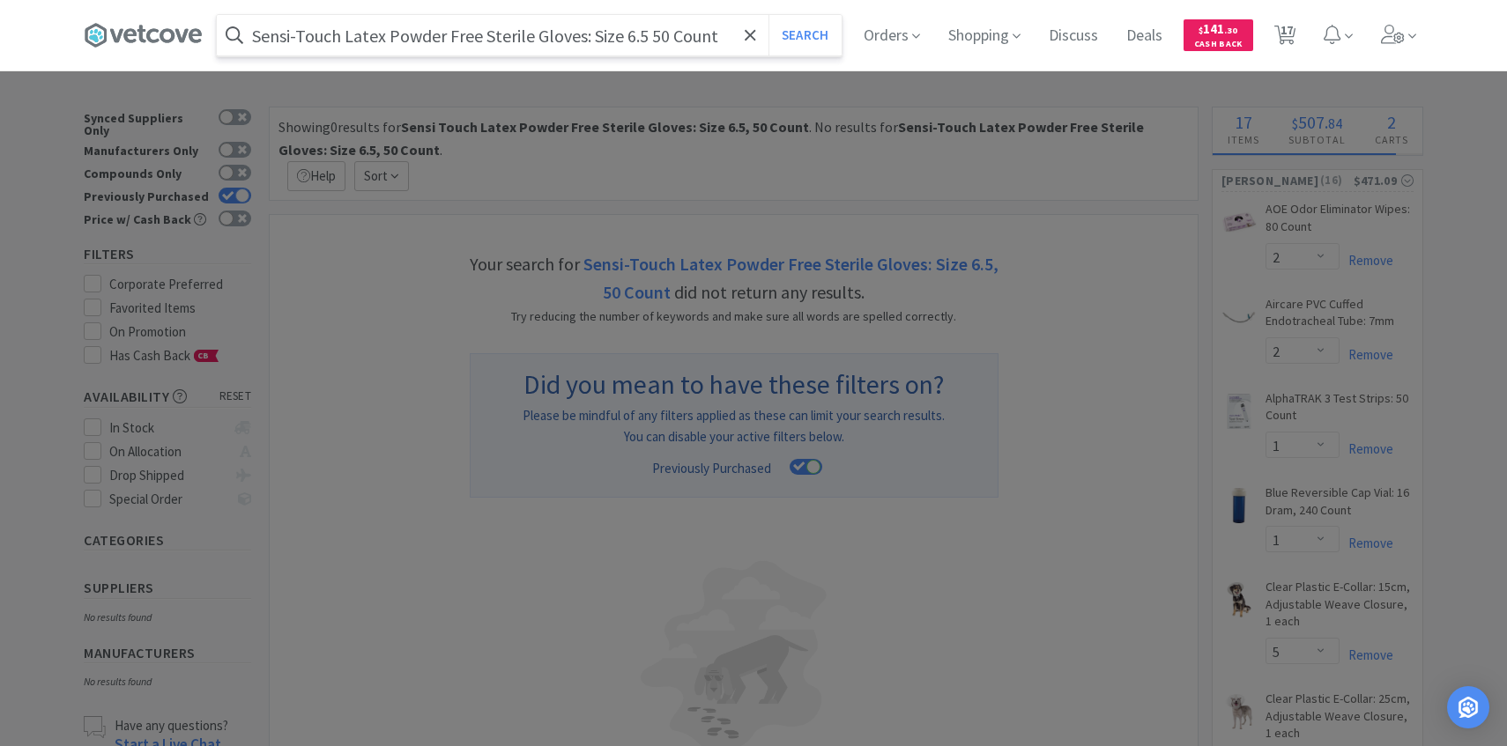
click at [768, 15] on button "Search" at bounding box center [804, 35] width 73 height 41
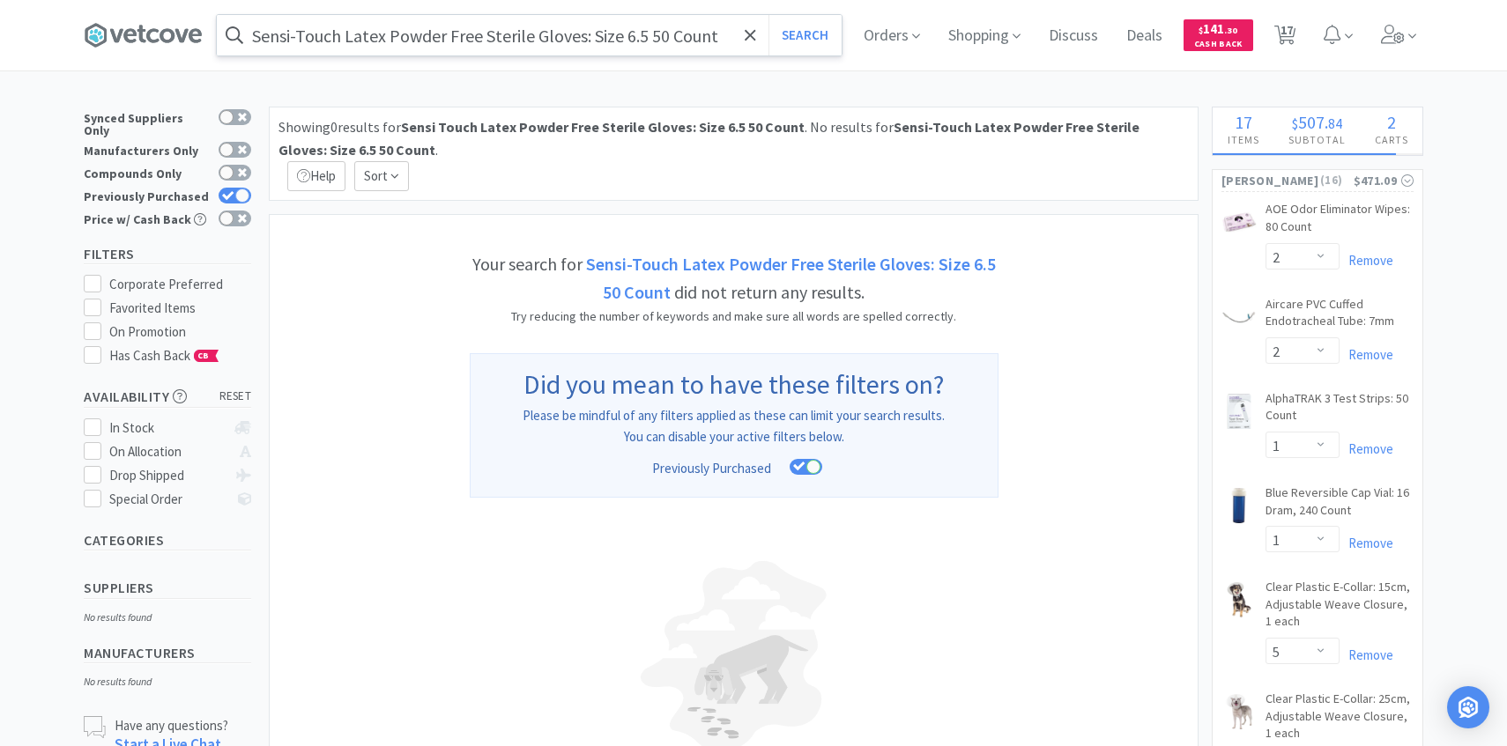
click at [590, 41] on input "Sensi-Touch Latex Powder Free Sterile Gloves: Size 6.5 50 Count" at bounding box center [529, 35] width 625 height 41
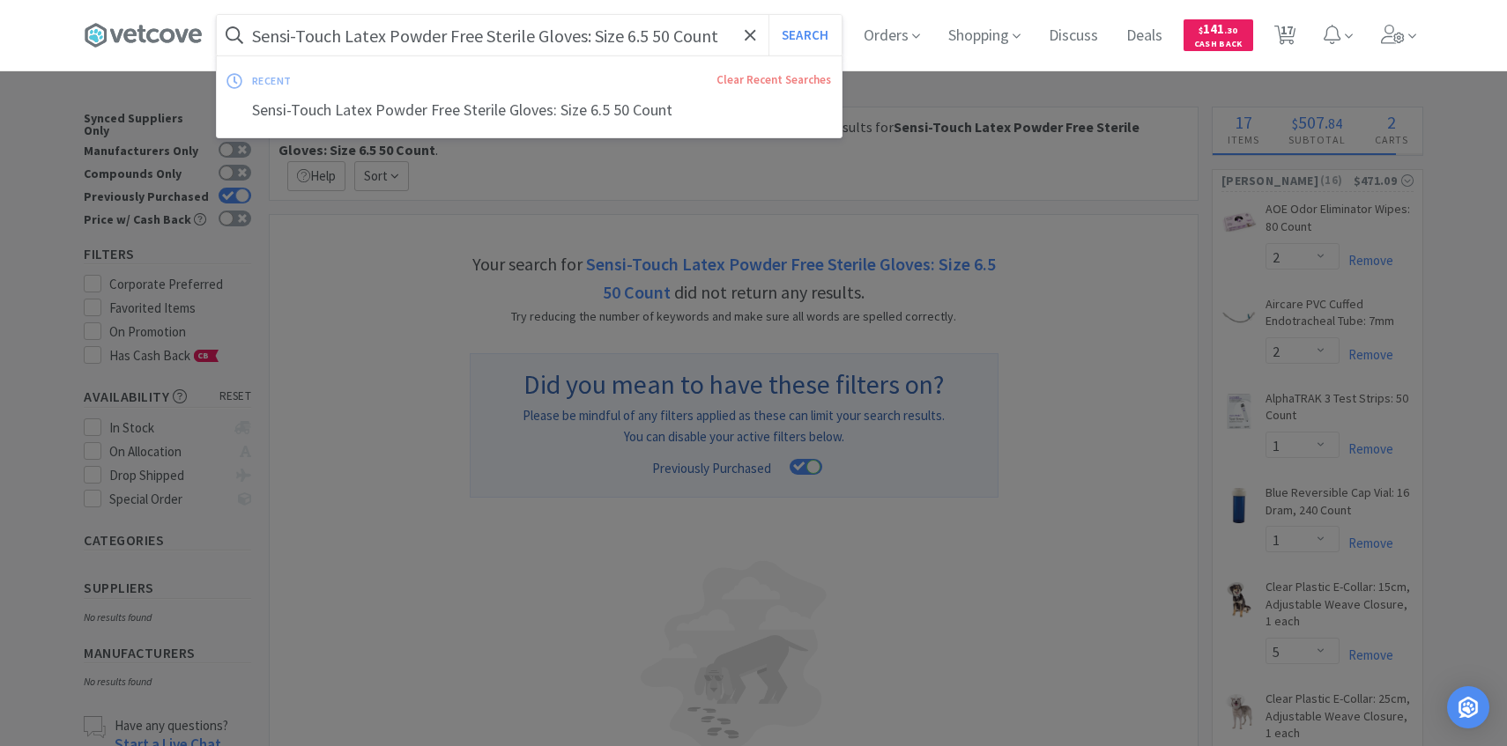
click at [589, 33] on input "Sensi-Touch Latex Powder Free Sterile Gloves: Size 6.5 50 Count" at bounding box center [529, 35] width 625 height 41
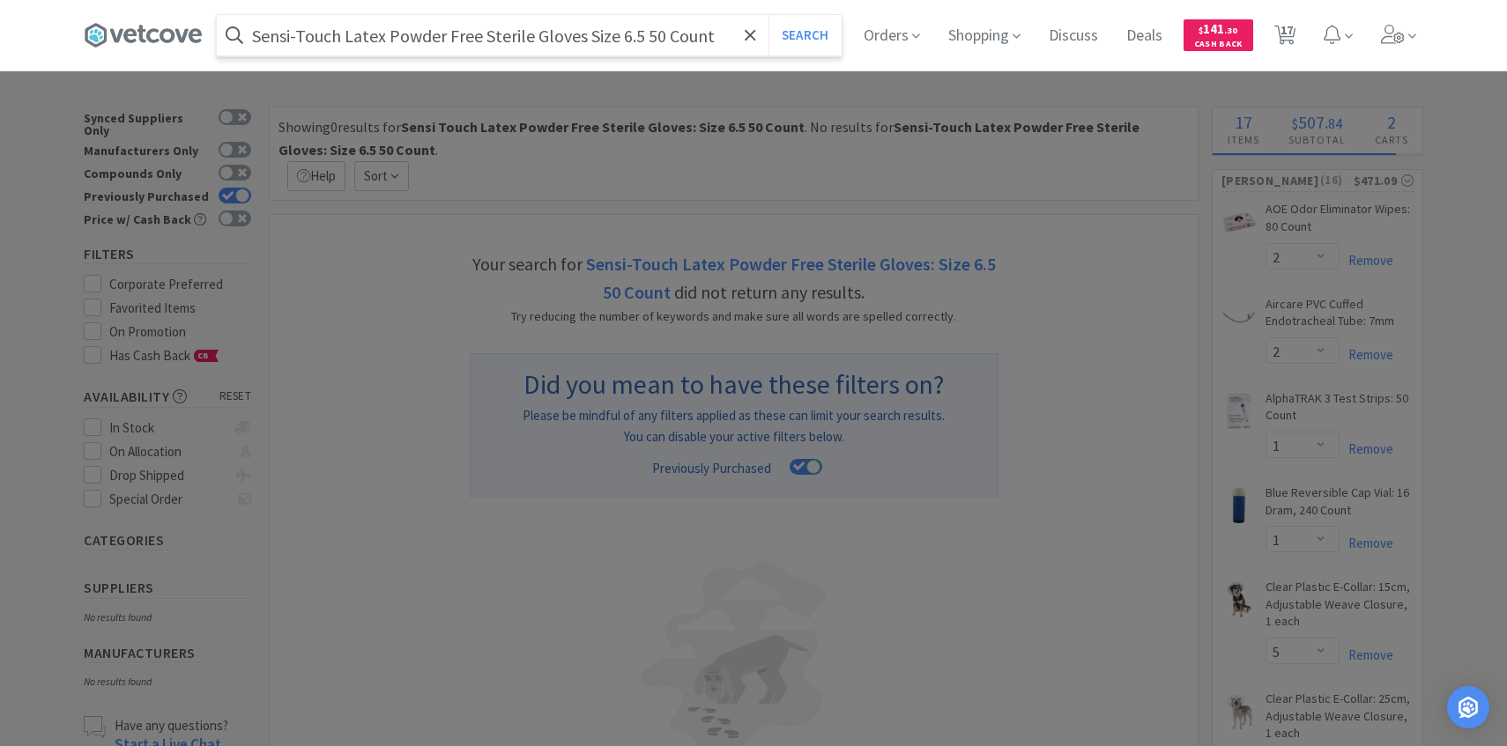
click at [768, 15] on button "Search" at bounding box center [804, 35] width 73 height 41
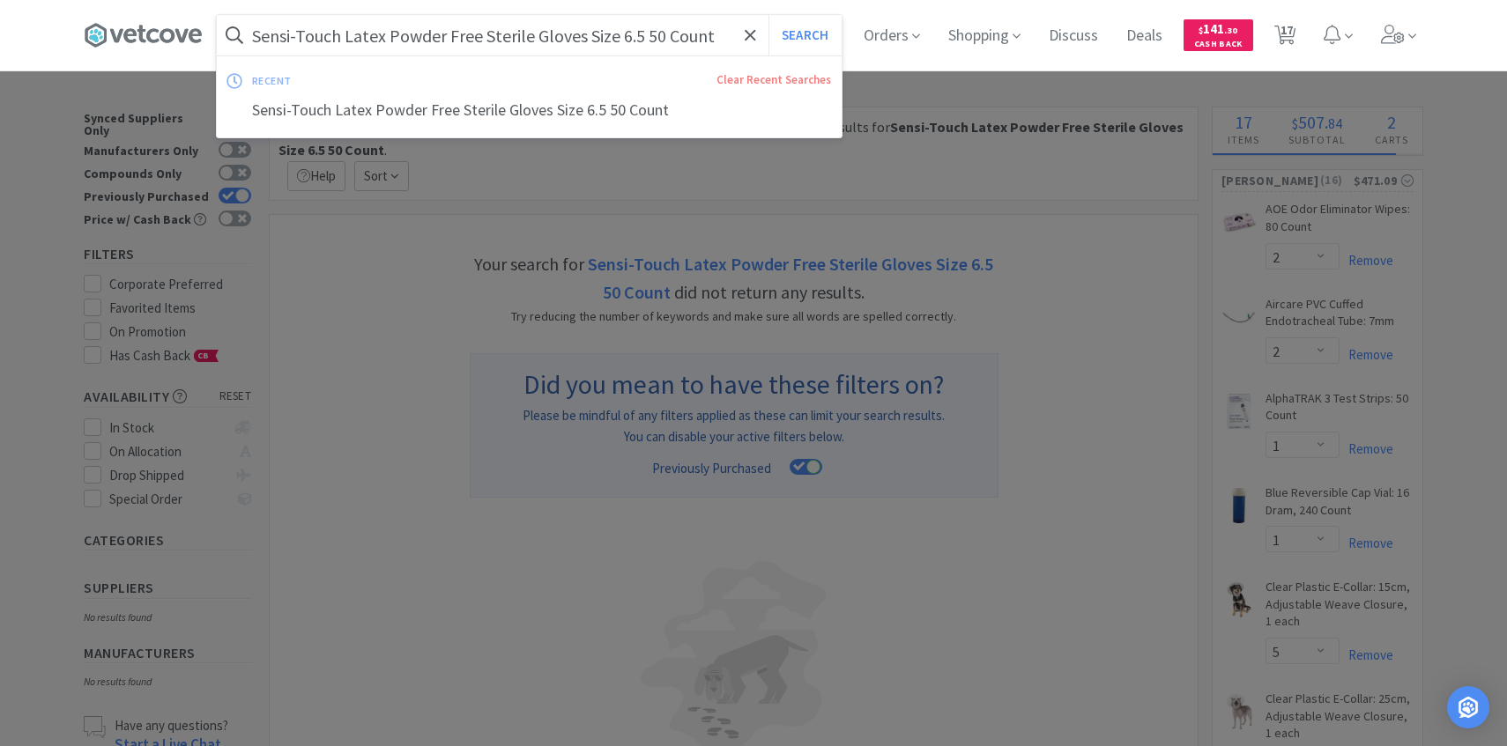
click at [597, 41] on input "Sensi-Touch Latex Powder Free Sterile Gloves Size 6.5 50 Count" at bounding box center [529, 35] width 625 height 41
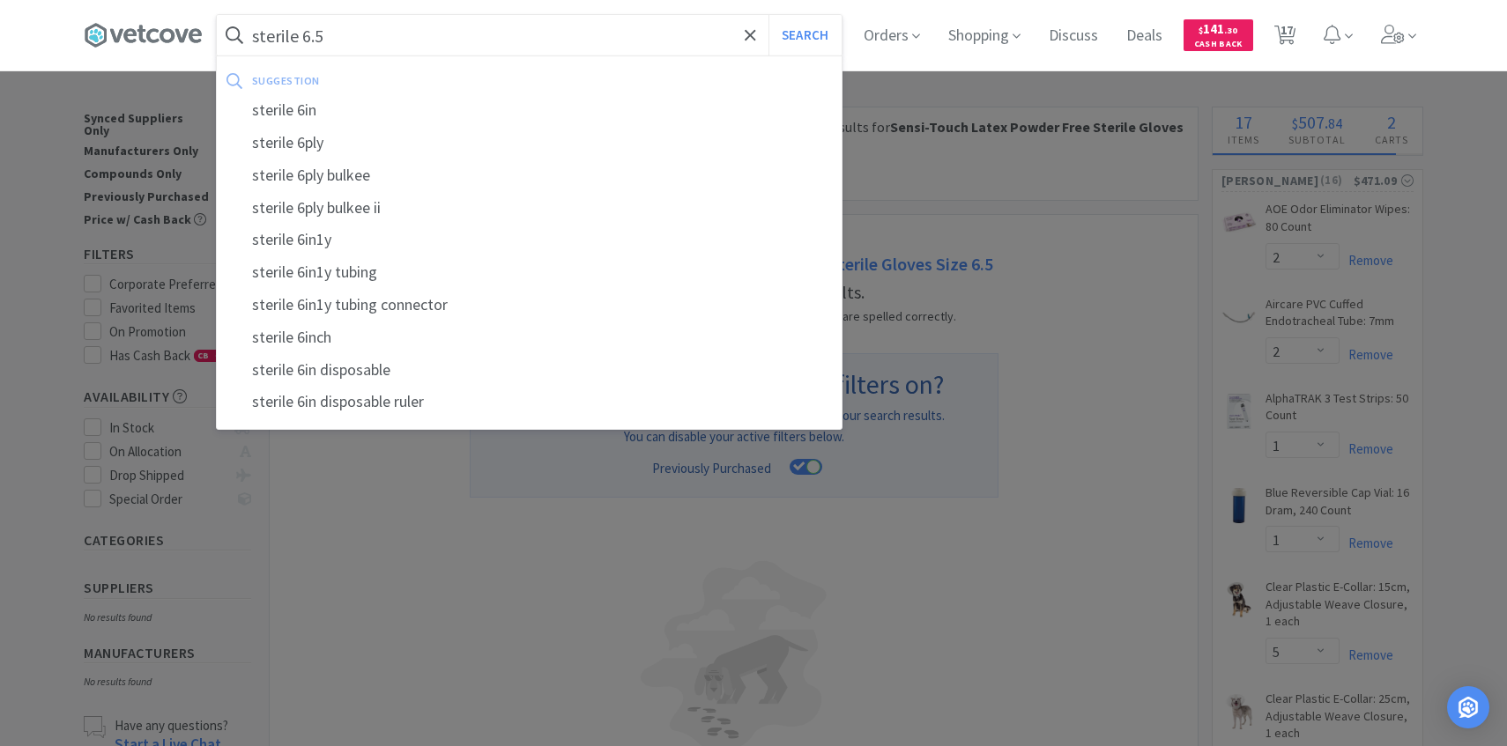
type input "sterile 6.5"
click at [768, 15] on button "Search" at bounding box center [804, 35] width 73 height 41
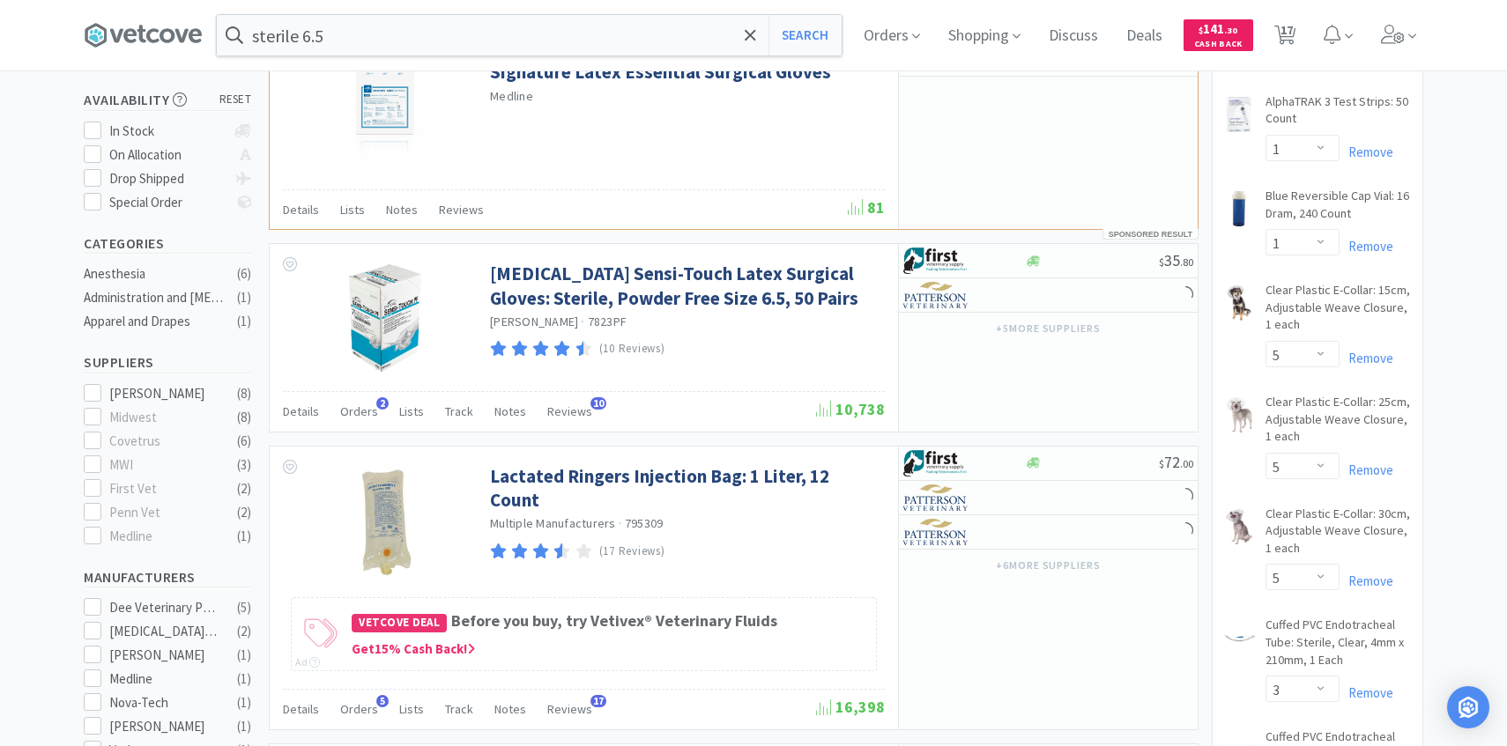
scroll to position [300, 0]
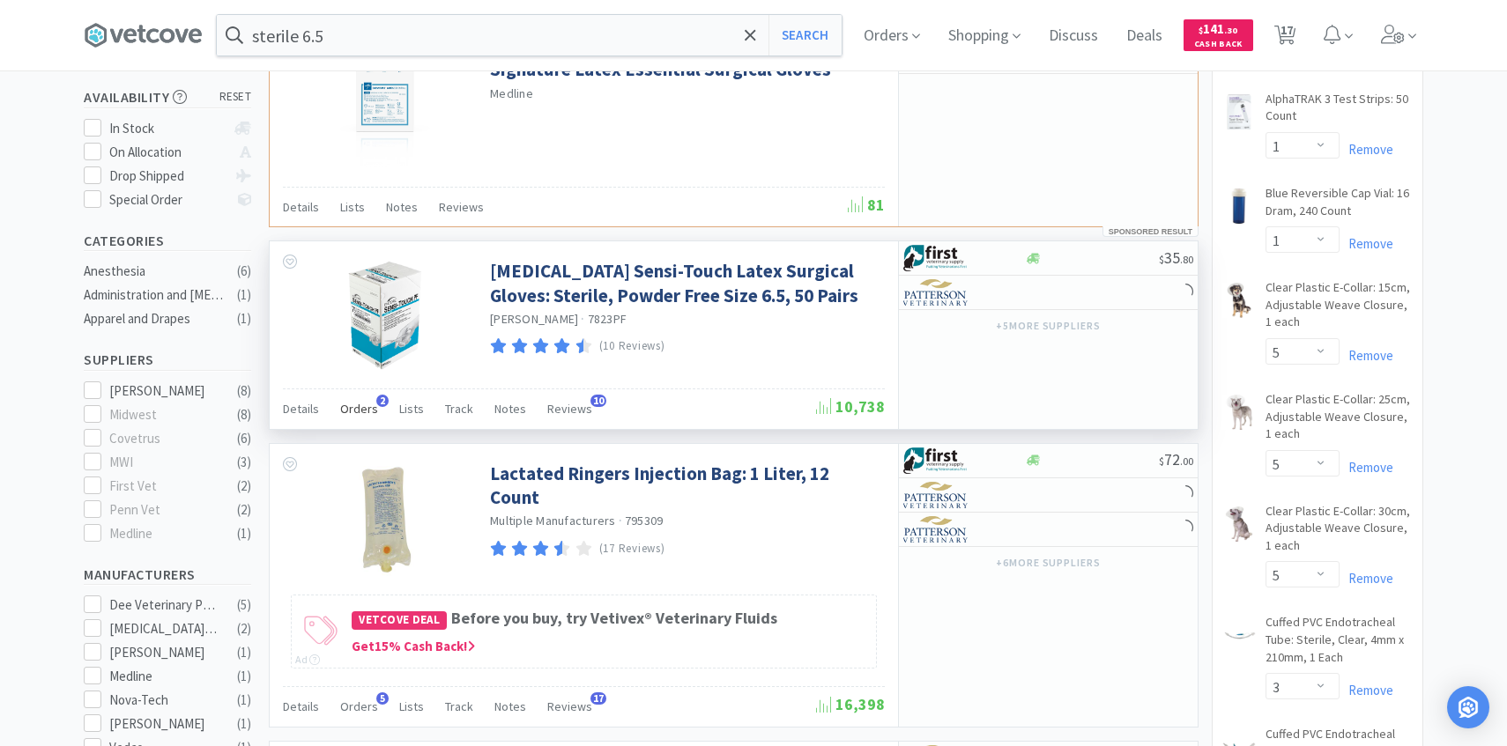
click at [371, 403] on span "Orders" at bounding box center [359, 409] width 38 height 16
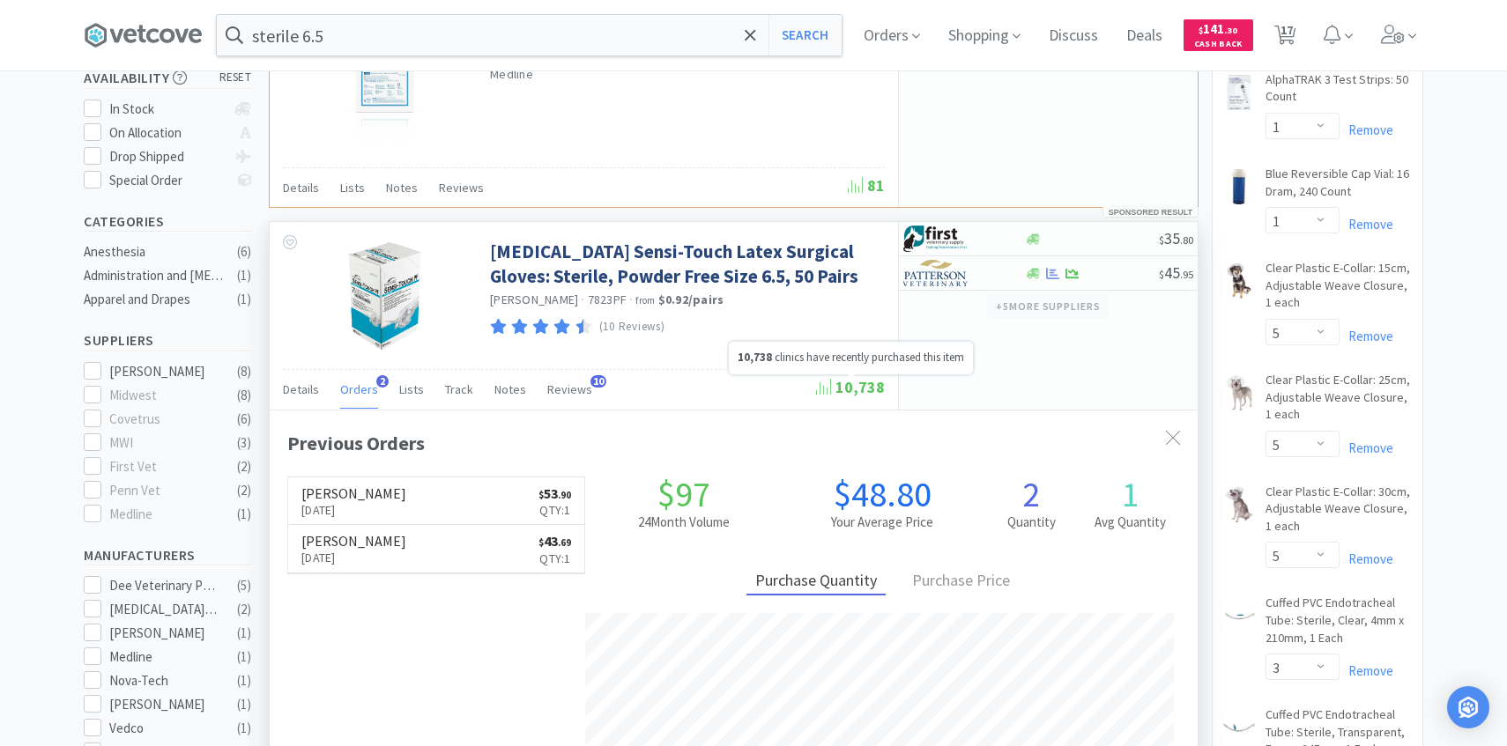
scroll to position [456, 928]
click at [983, 285] on div at bounding box center [951, 273] width 97 height 30
select select "1"
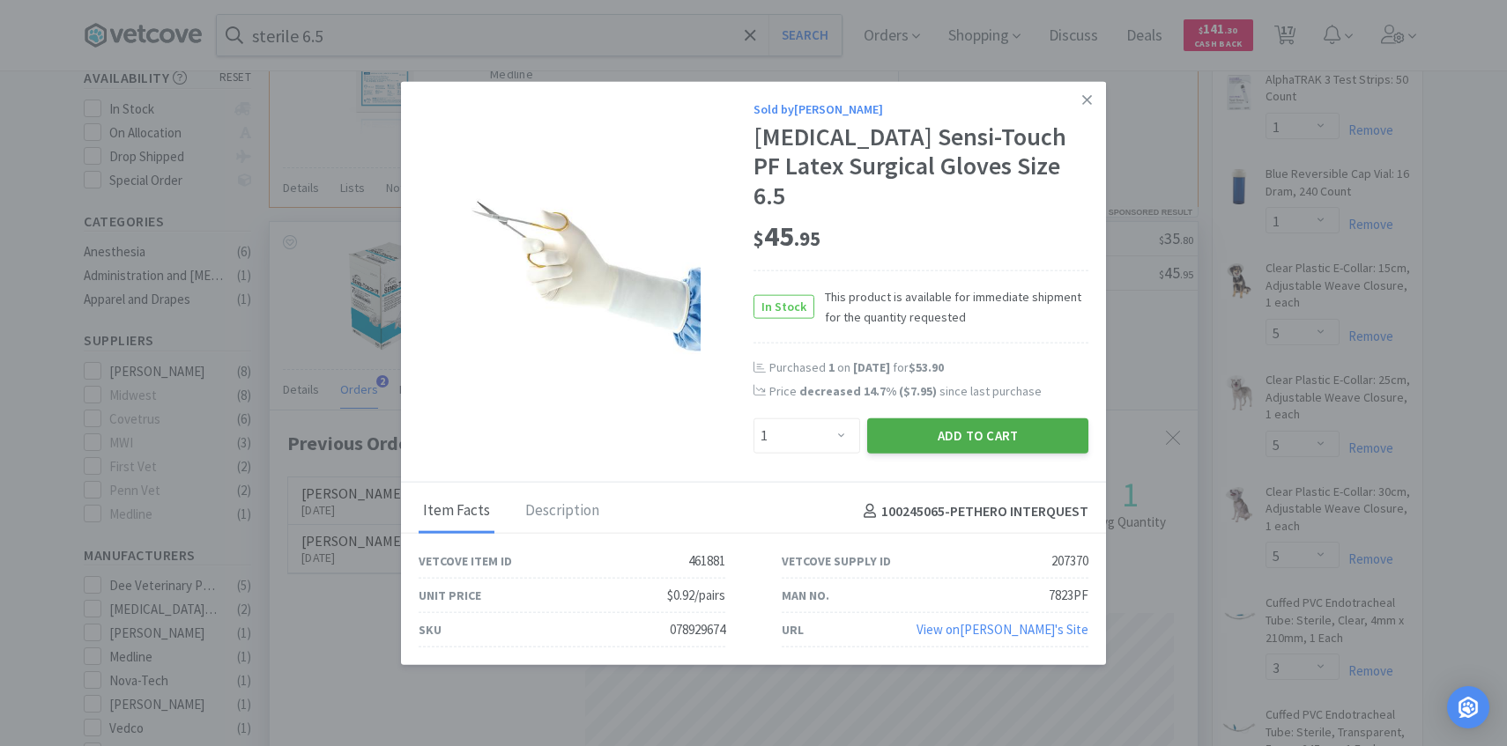
click at [938, 419] on button "Add to Cart" at bounding box center [977, 436] width 221 height 35
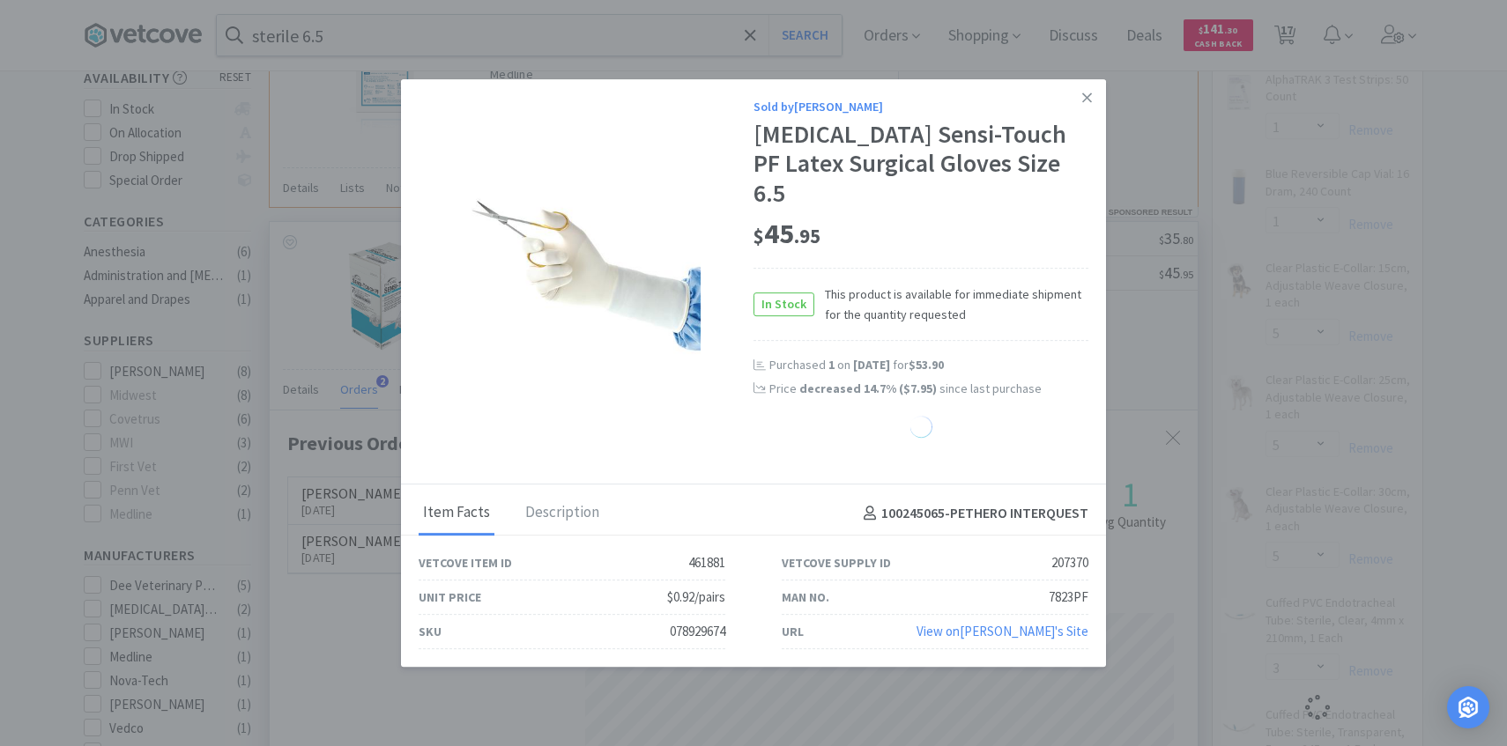
select select "1"
select select "3"
select select "6"
select select "1"
select select "5"
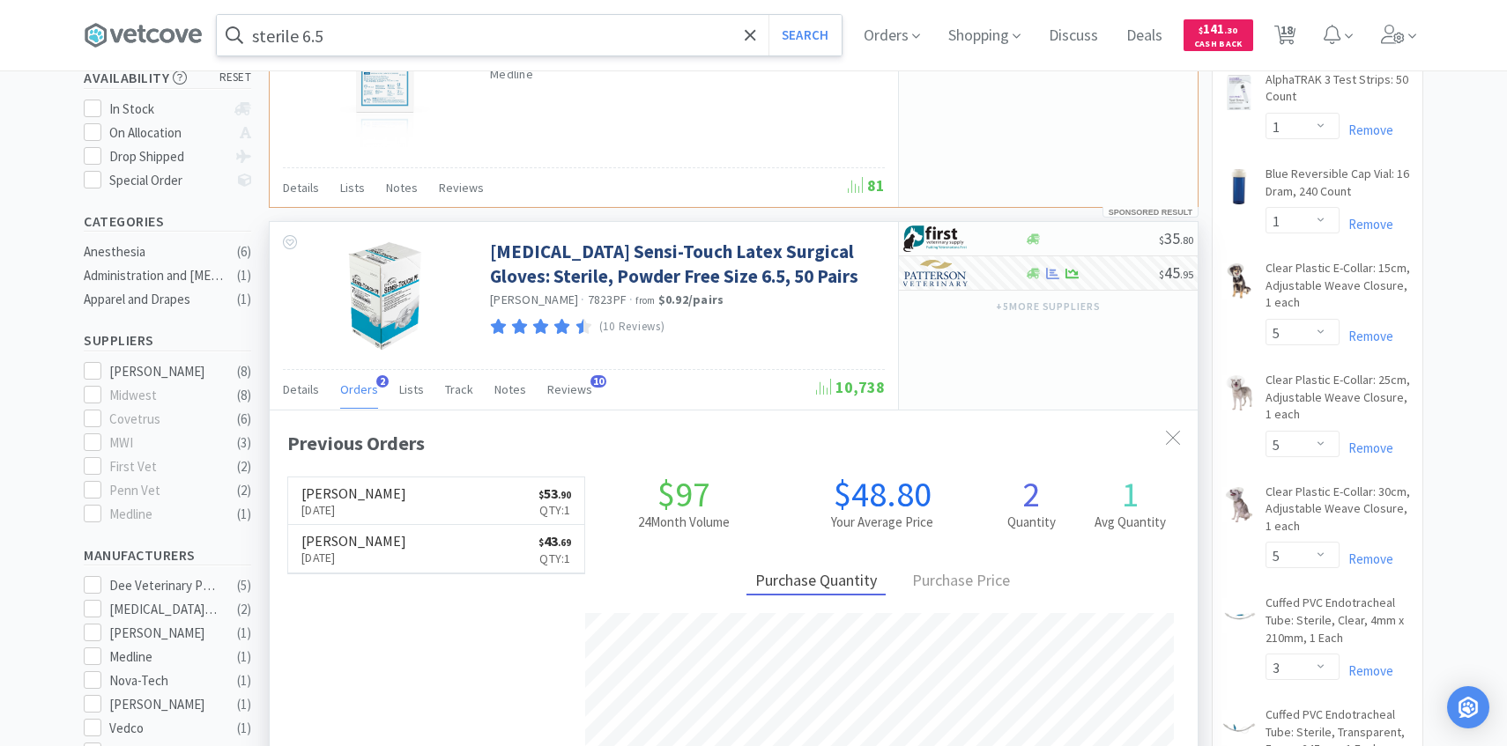
click at [457, 37] on input "sterile 6.5" at bounding box center [529, 35] width 625 height 41
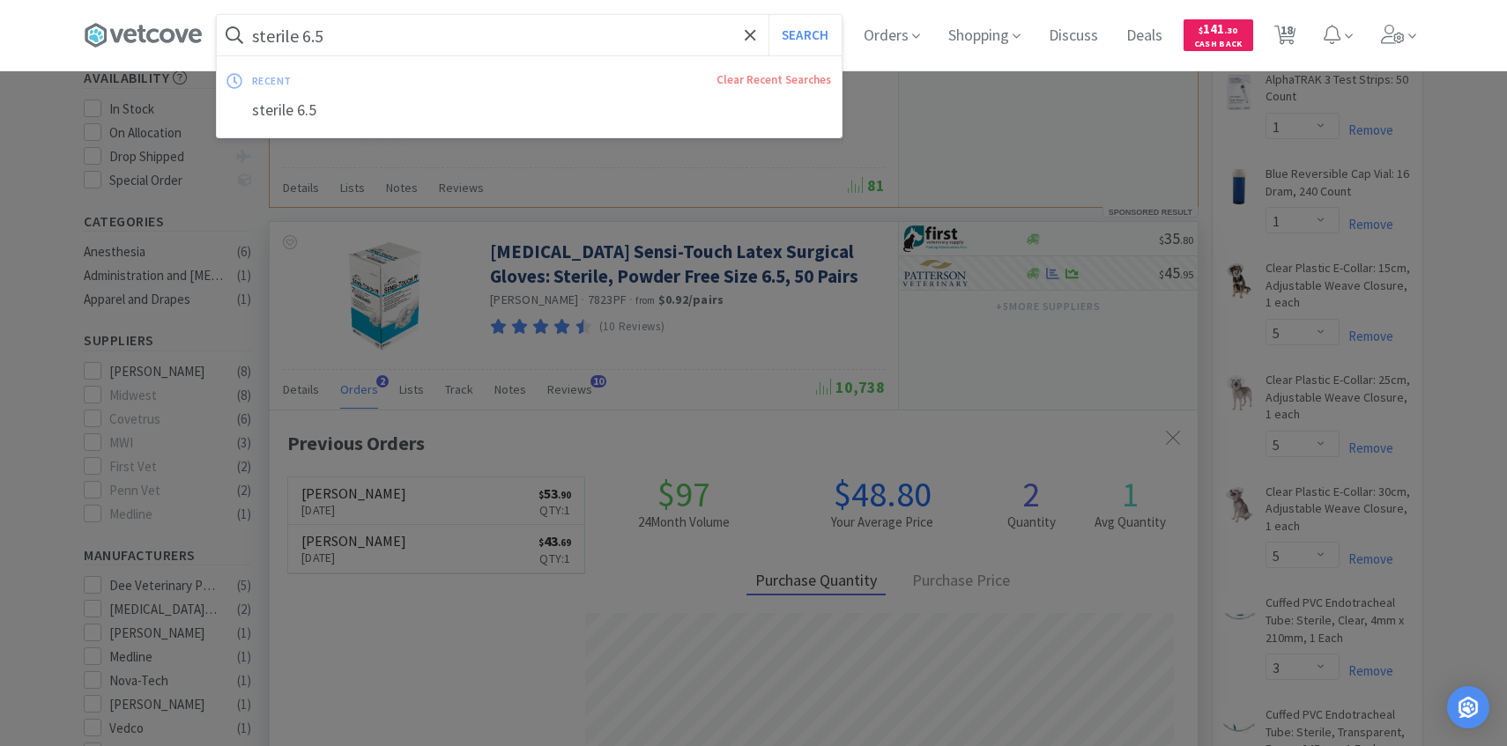
paste input "C7010"
type input "C7010"
click at [768, 15] on button "Search" at bounding box center [804, 35] width 73 height 41
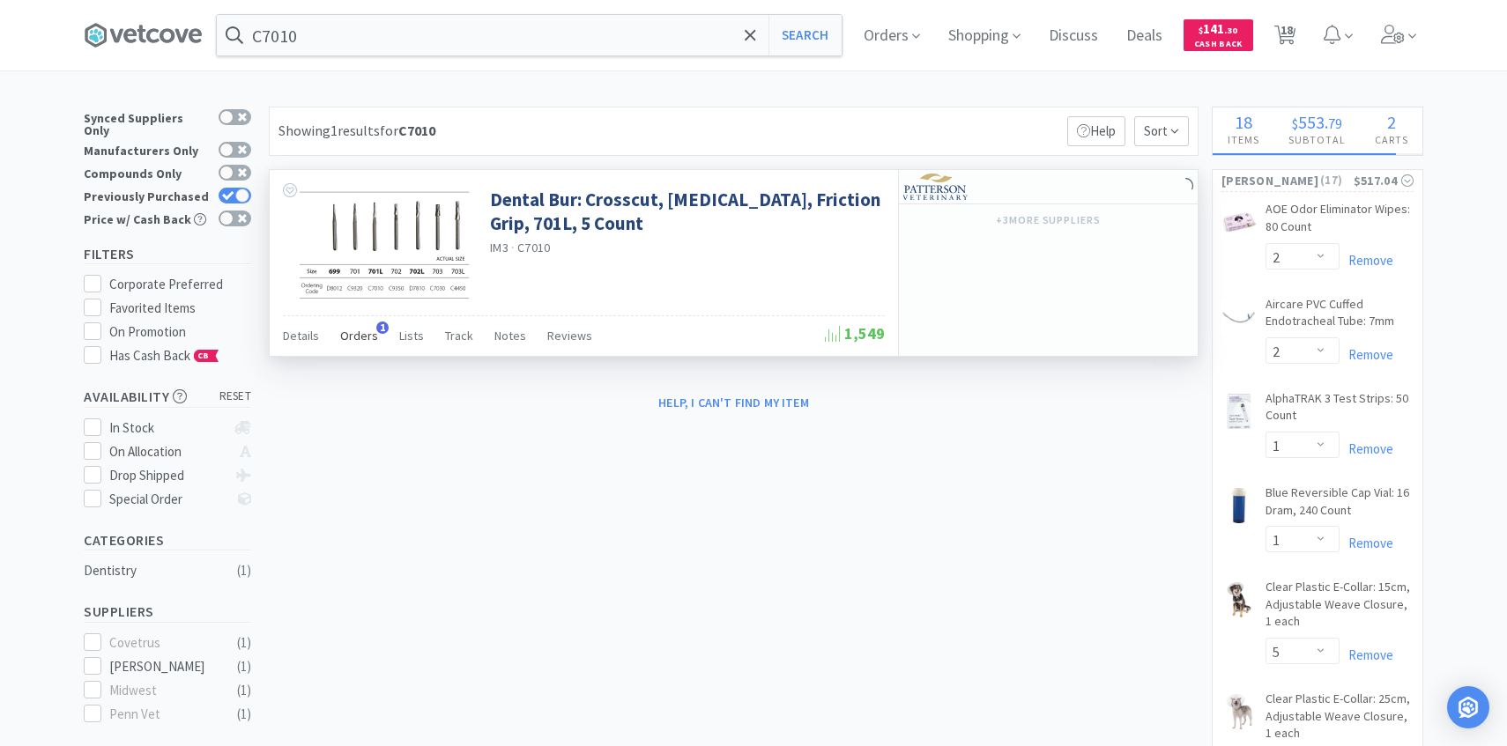
click at [349, 328] on span "Orders" at bounding box center [359, 336] width 38 height 16
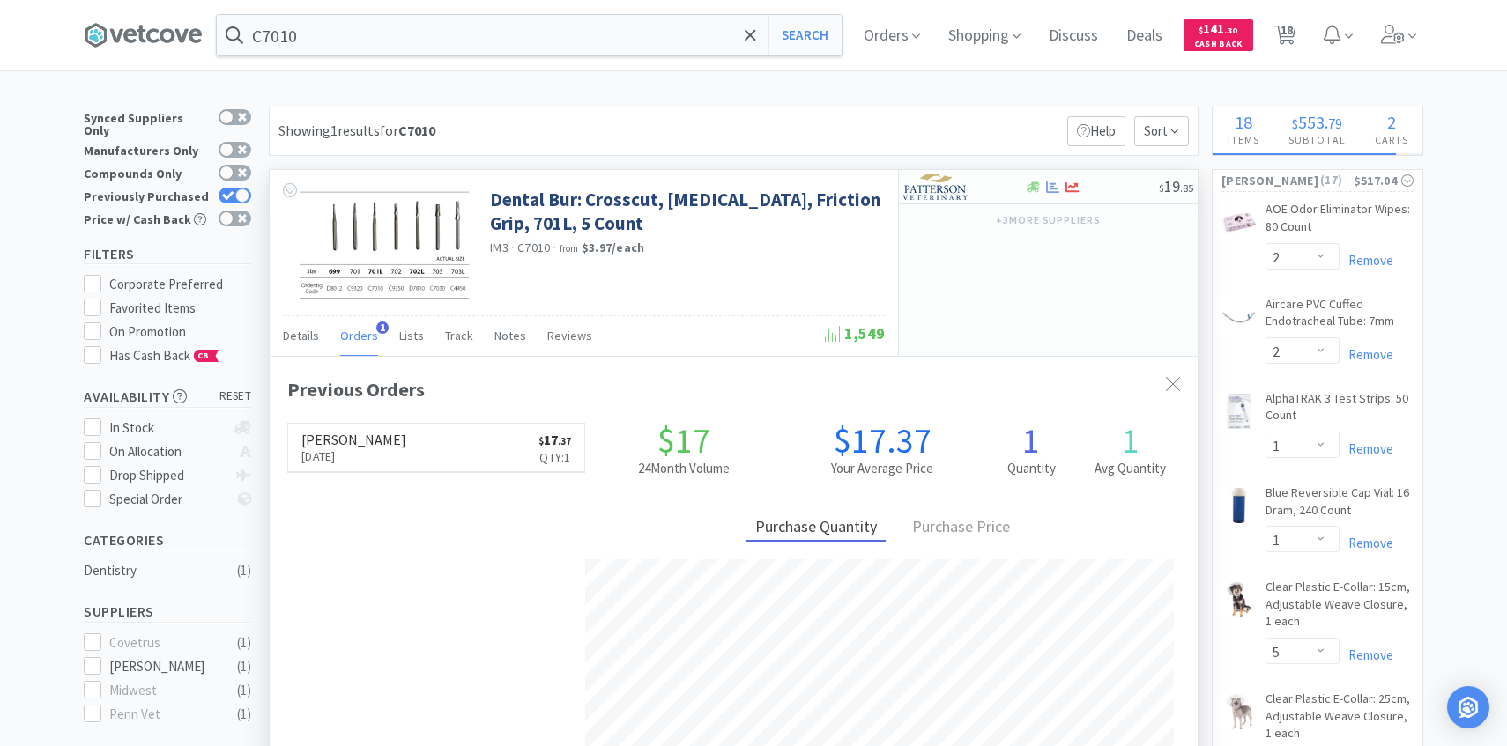
scroll to position [456, 928]
click at [943, 187] on img at bounding box center [936, 187] width 66 height 26
select select "1"
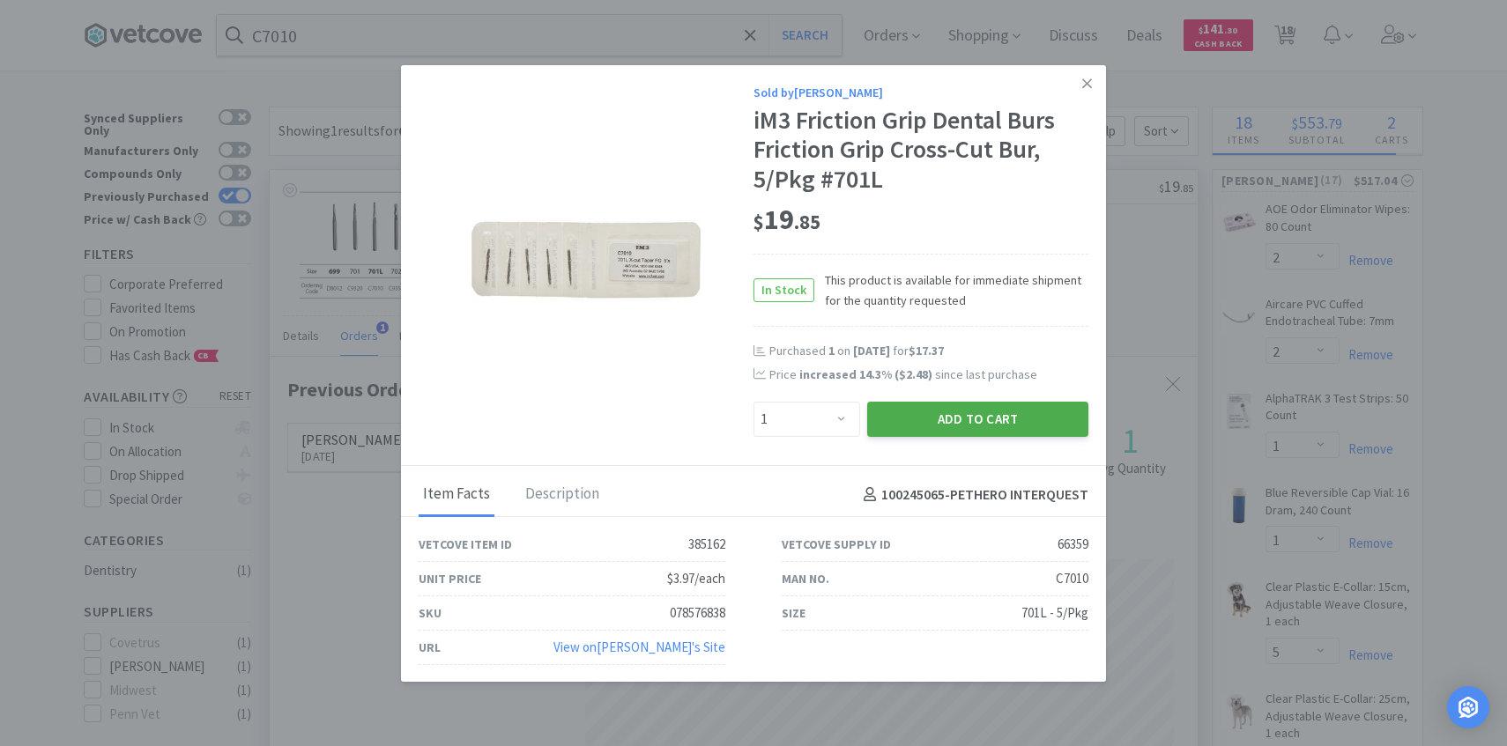
click at [929, 415] on button "Add to Cart" at bounding box center [977, 419] width 221 height 35
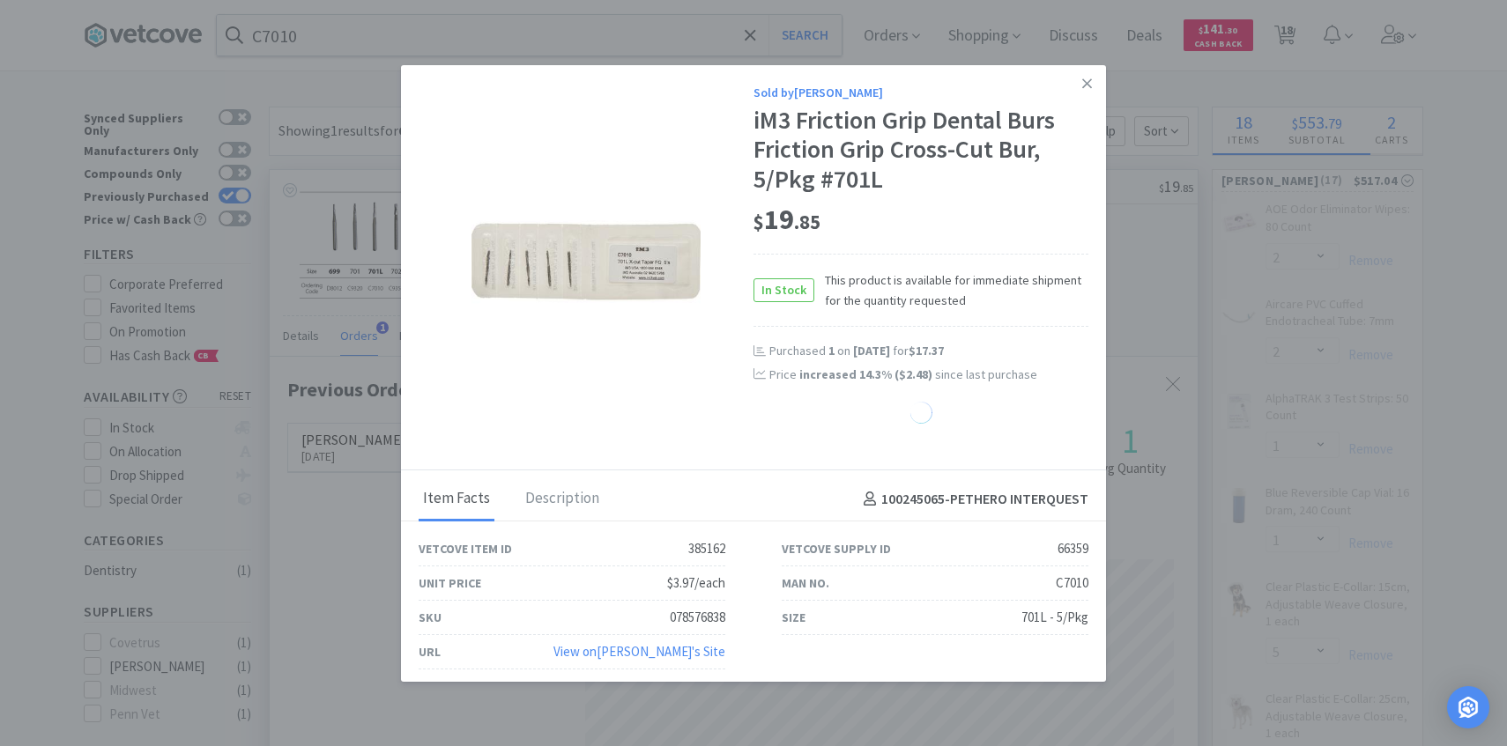
select select "1"
select select "3"
select select "6"
select select "1"
select select "5"
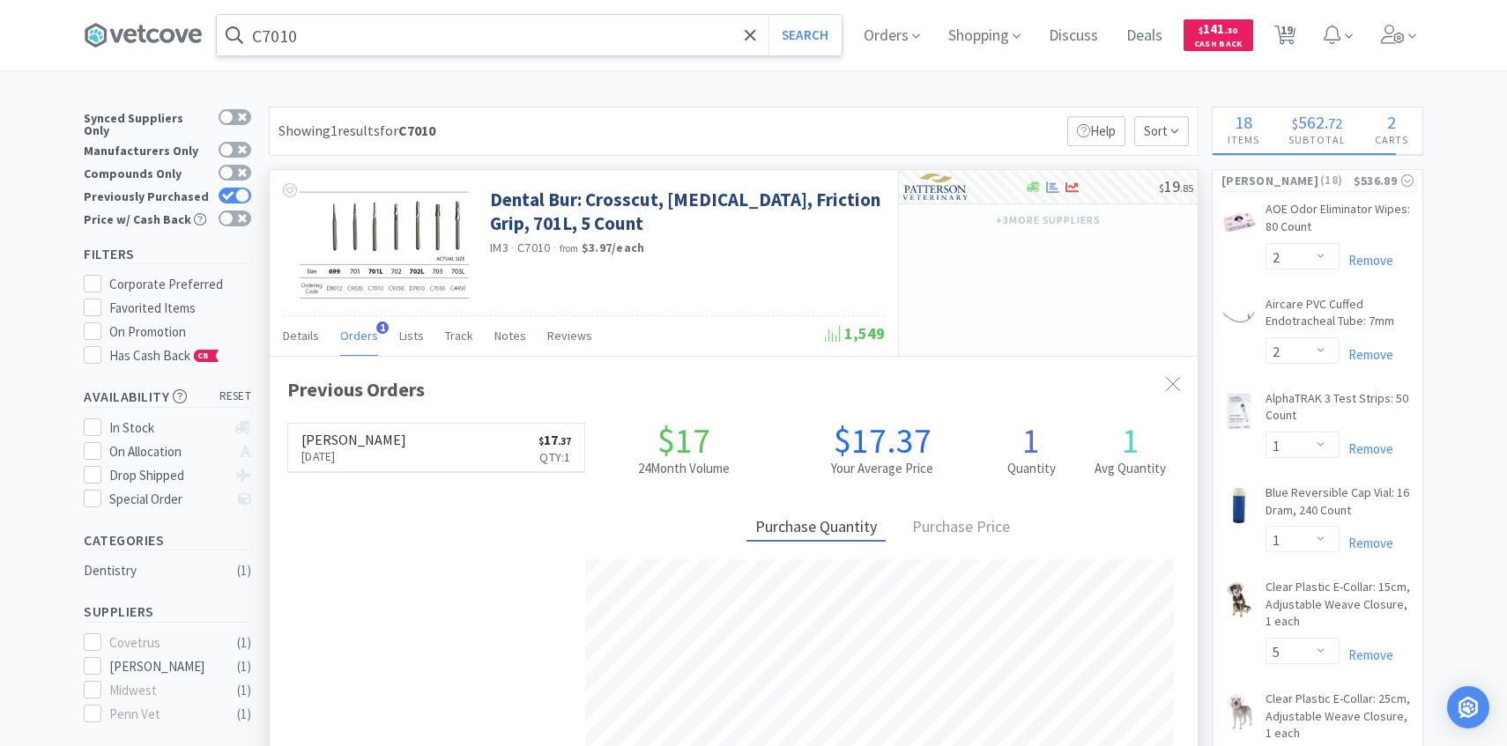
click at [620, 40] on input "C7010" at bounding box center [529, 35] width 625 height 41
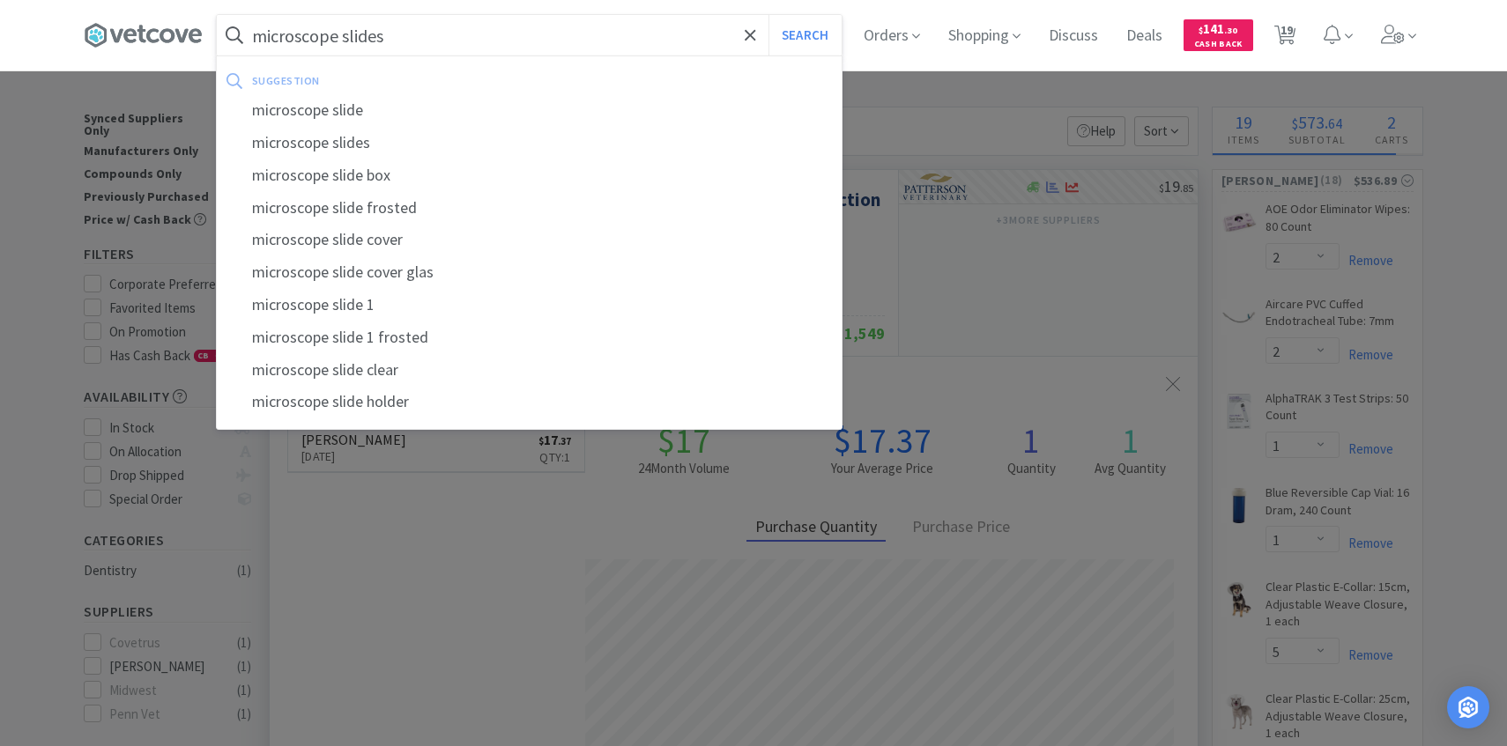
type input "microscope slides"
click at [768, 15] on button "Search" at bounding box center [804, 35] width 73 height 41
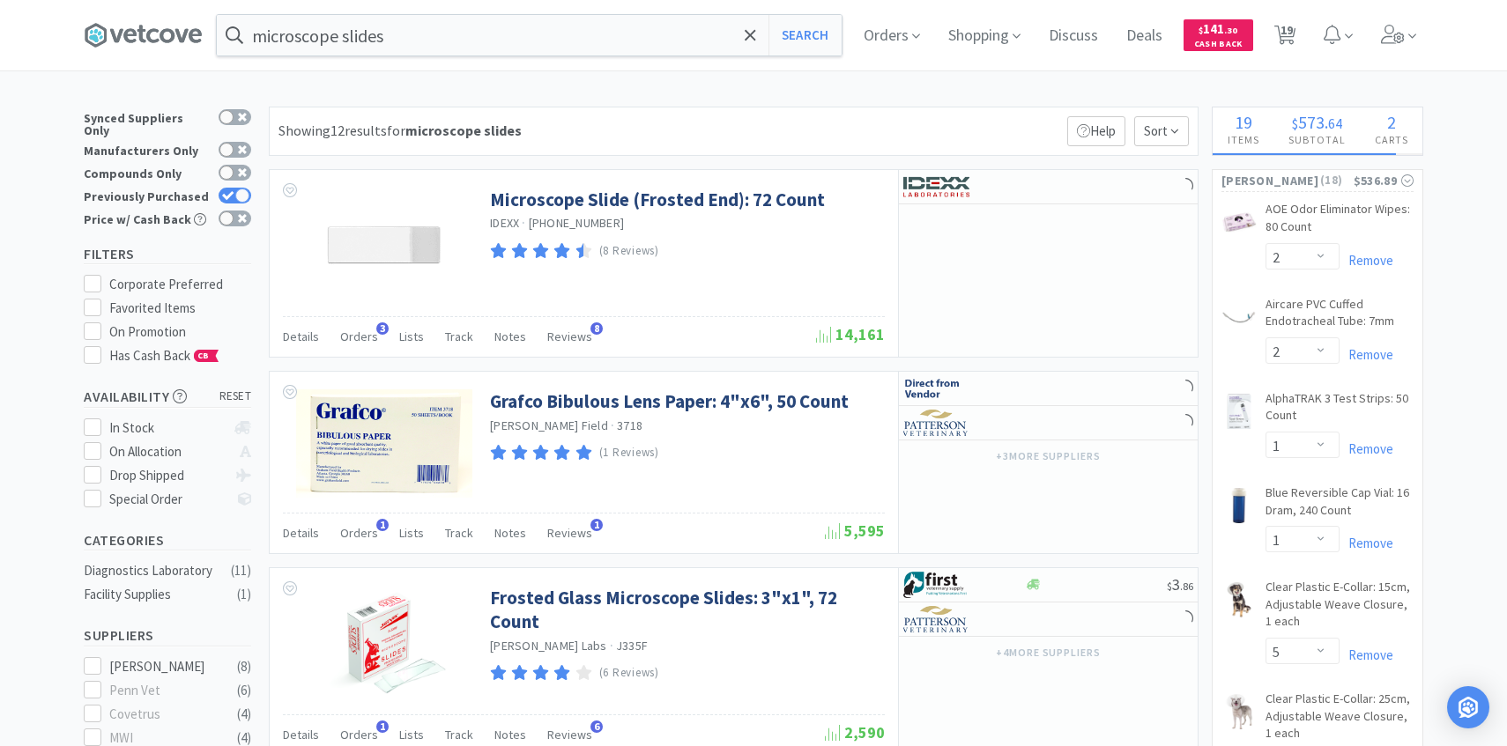
scroll to position [11, 0]
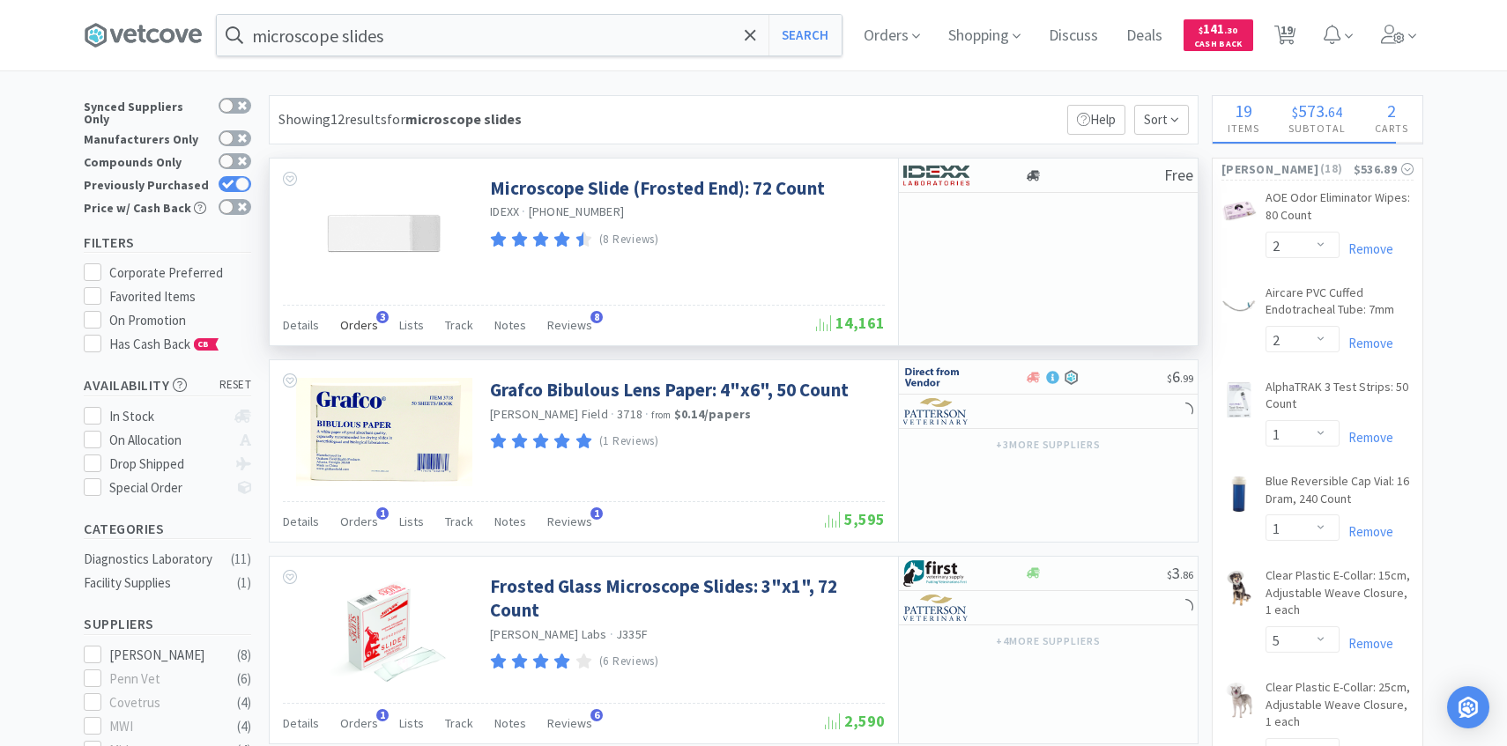
click at [350, 313] on div "Orders 3" at bounding box center [359, 327] width 38 height 33
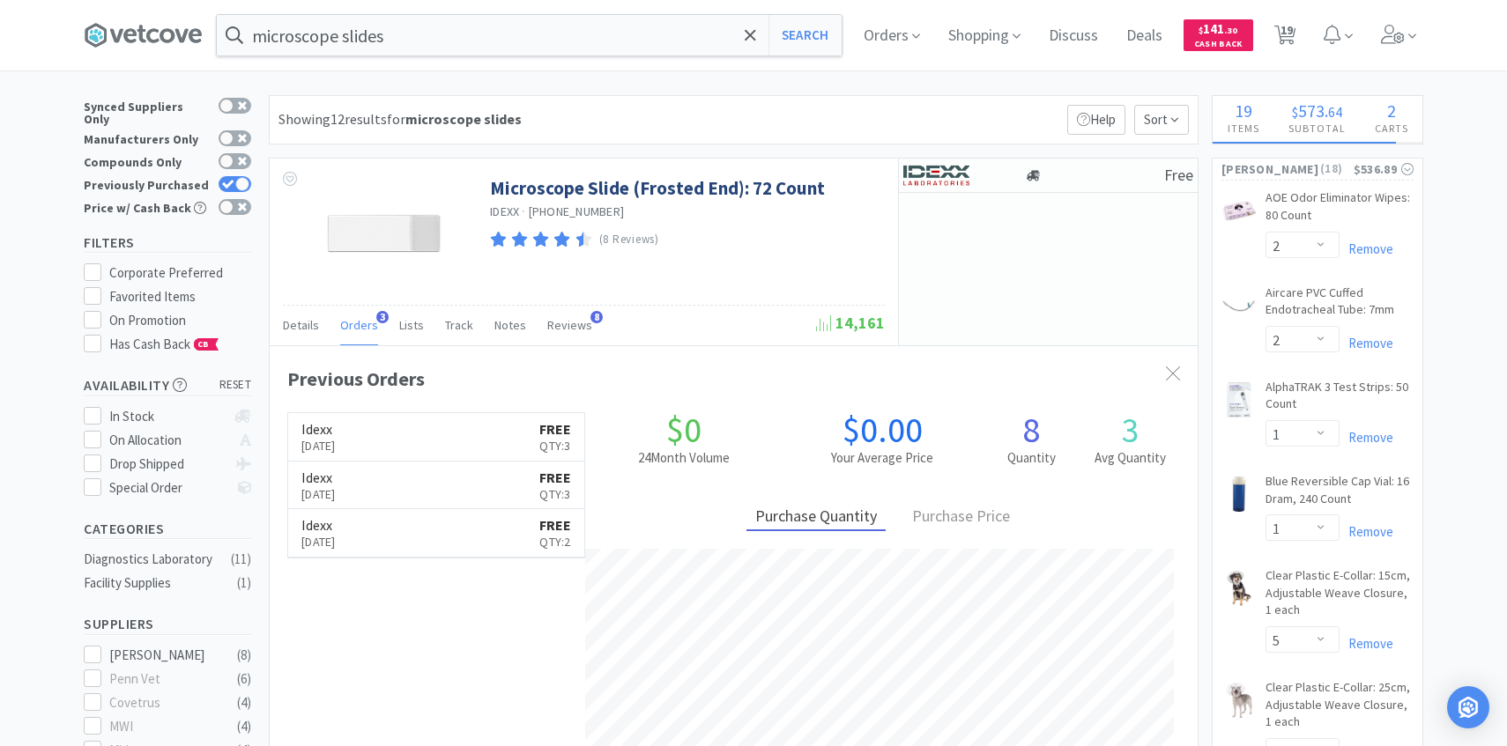
scroll to position [456, 928]
click at [956, 172] on img at bounding box center [936, 175] width 66 height 26
select select "1"
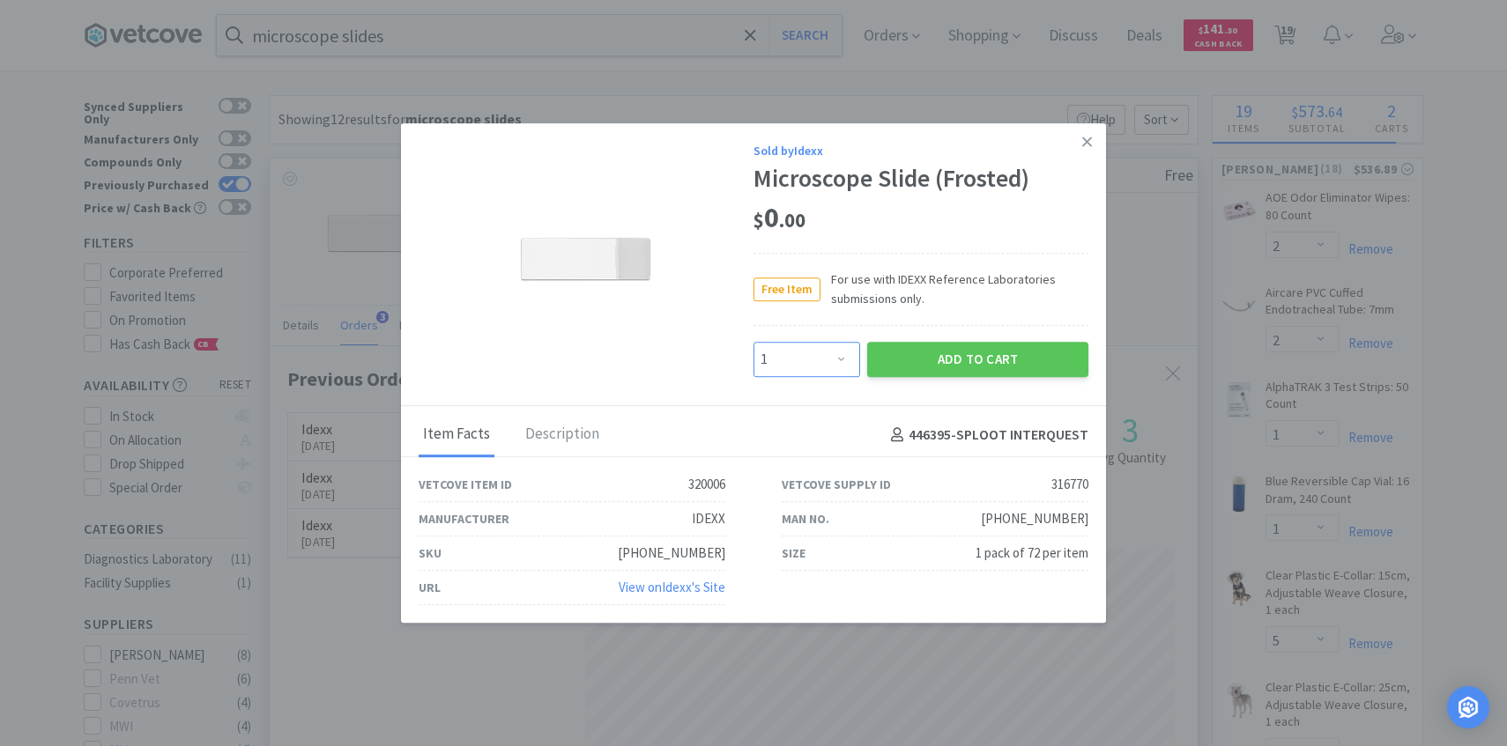
click at [795, 358] on select "Enter Quantity 1 2 3 4 5 6 7 8 9 10 11 12 13 14 15 16 17 18 19 20 Enter Quantity" at bounding box center [806, 359] width 107 height 35
click at [753, 342] on select "Enter Quantity 1 2 3 4 5 6 7 8 9 10 11 12 13 14 15 16 17 18 19 20 Enter Quantity" at bounding box center [806, 359] width 107 height 35
click at [933, 360] on button "Add to Cart" at bounding box center [977, 359] width 221 height 35
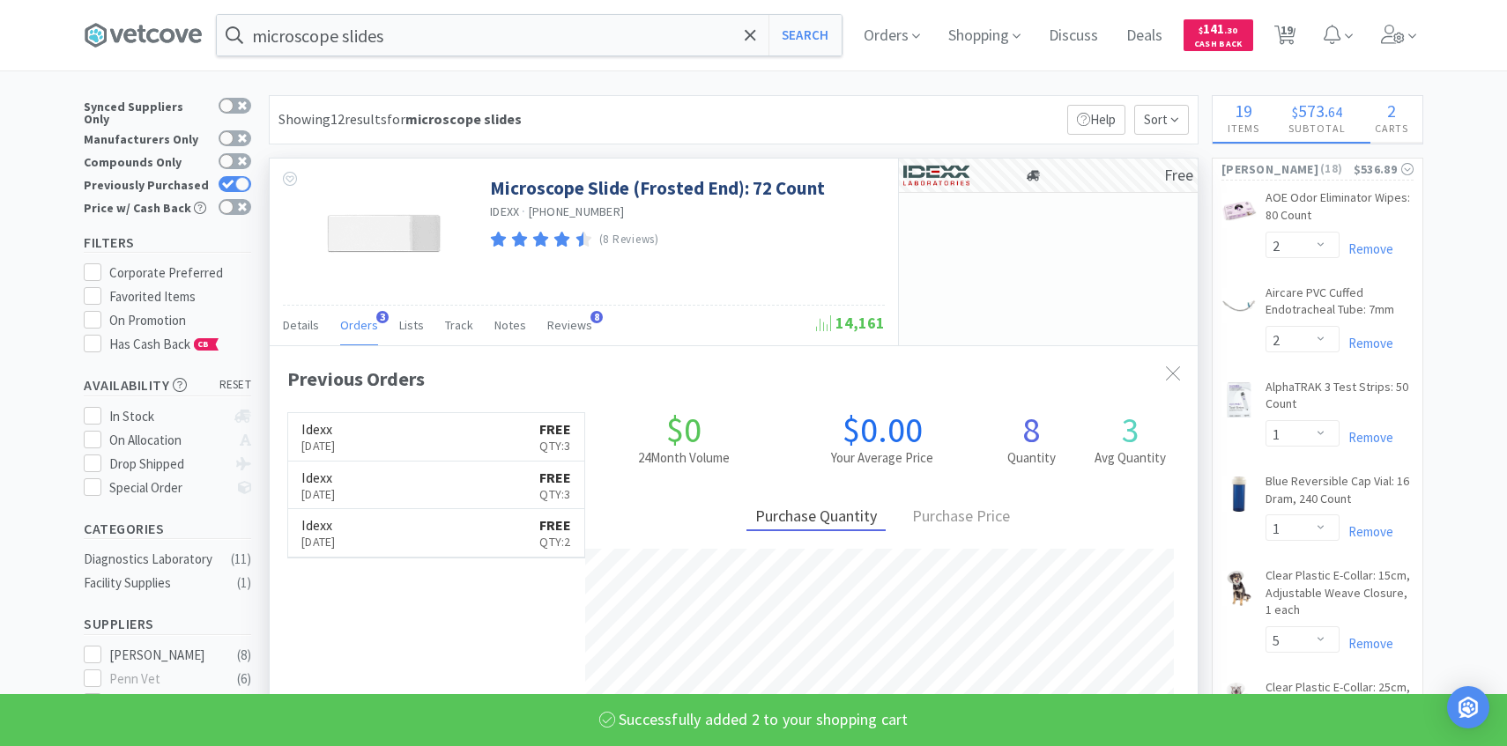
select select "2"
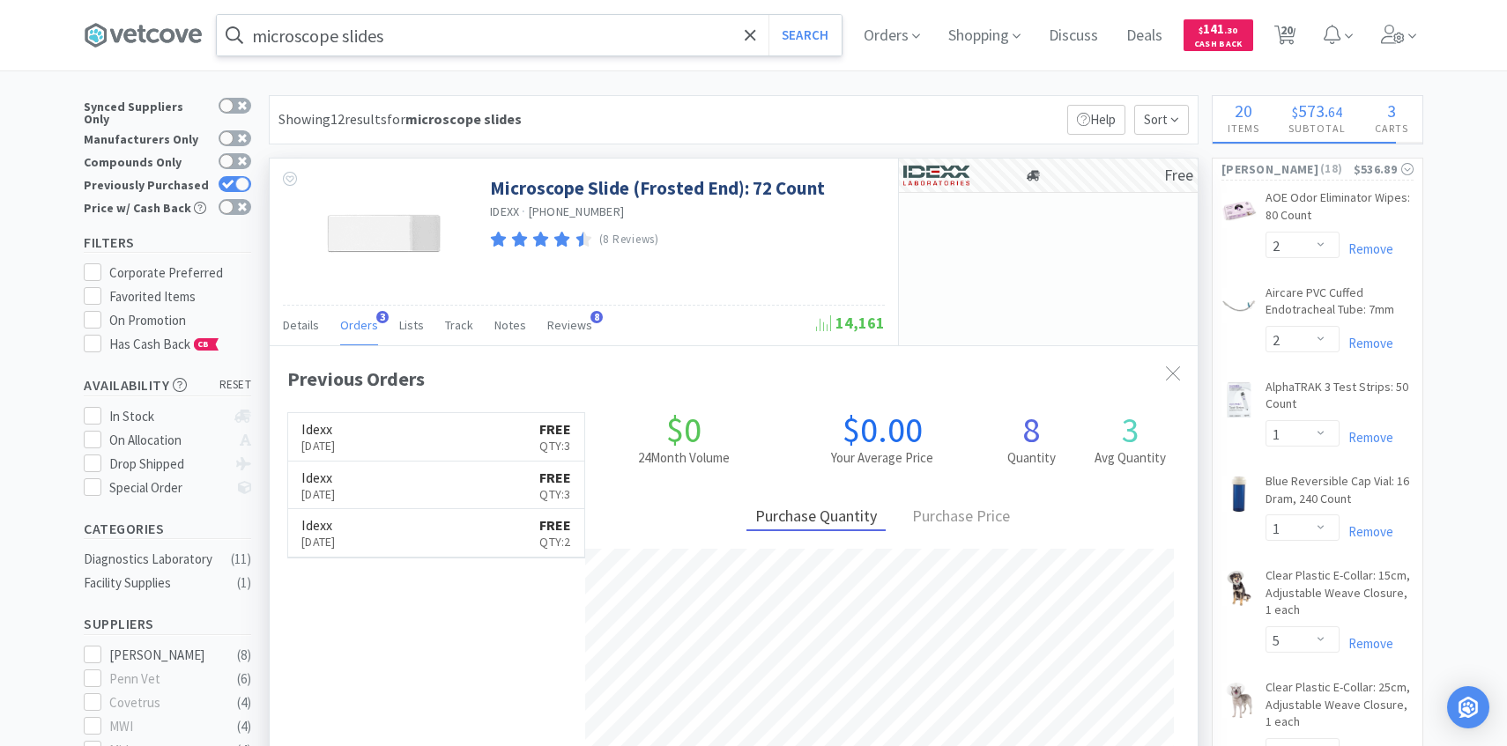
click at [393, 40] on input "microscope slides" at bounding box center [529, 35] width 625 height 41
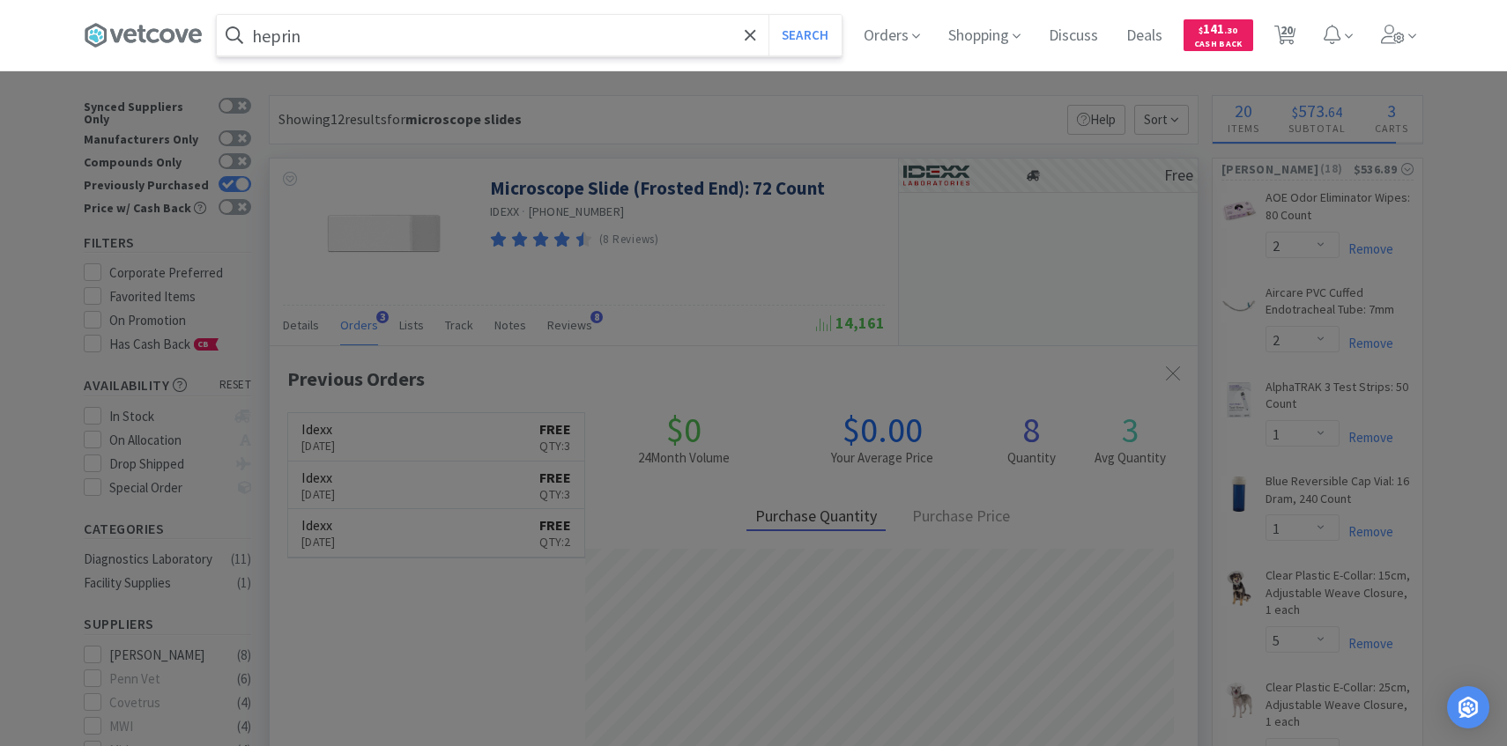
type input "heprin"
click at [768, 15] on button "Search" at bounding box center [804, 35] width 73 height 41
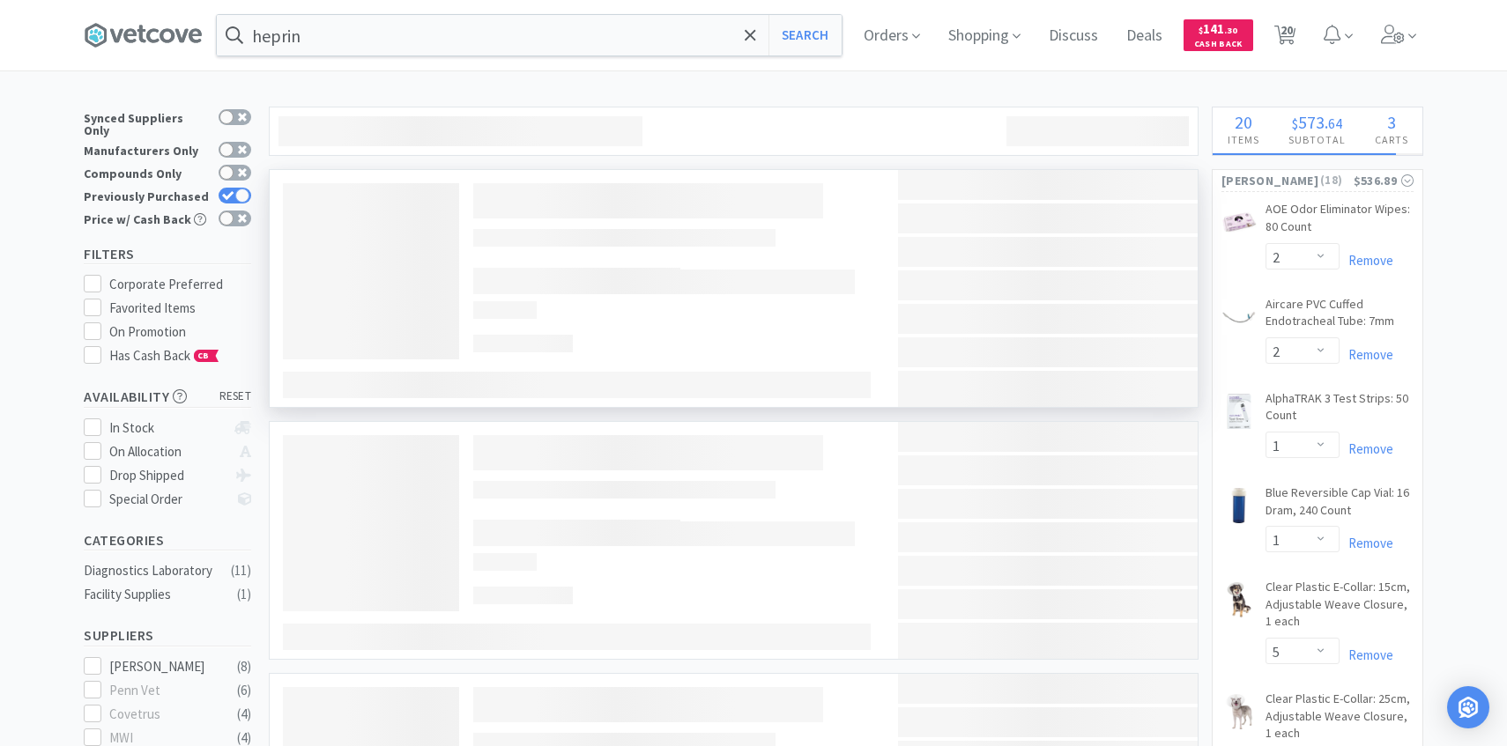
scroll to position [60, 0]
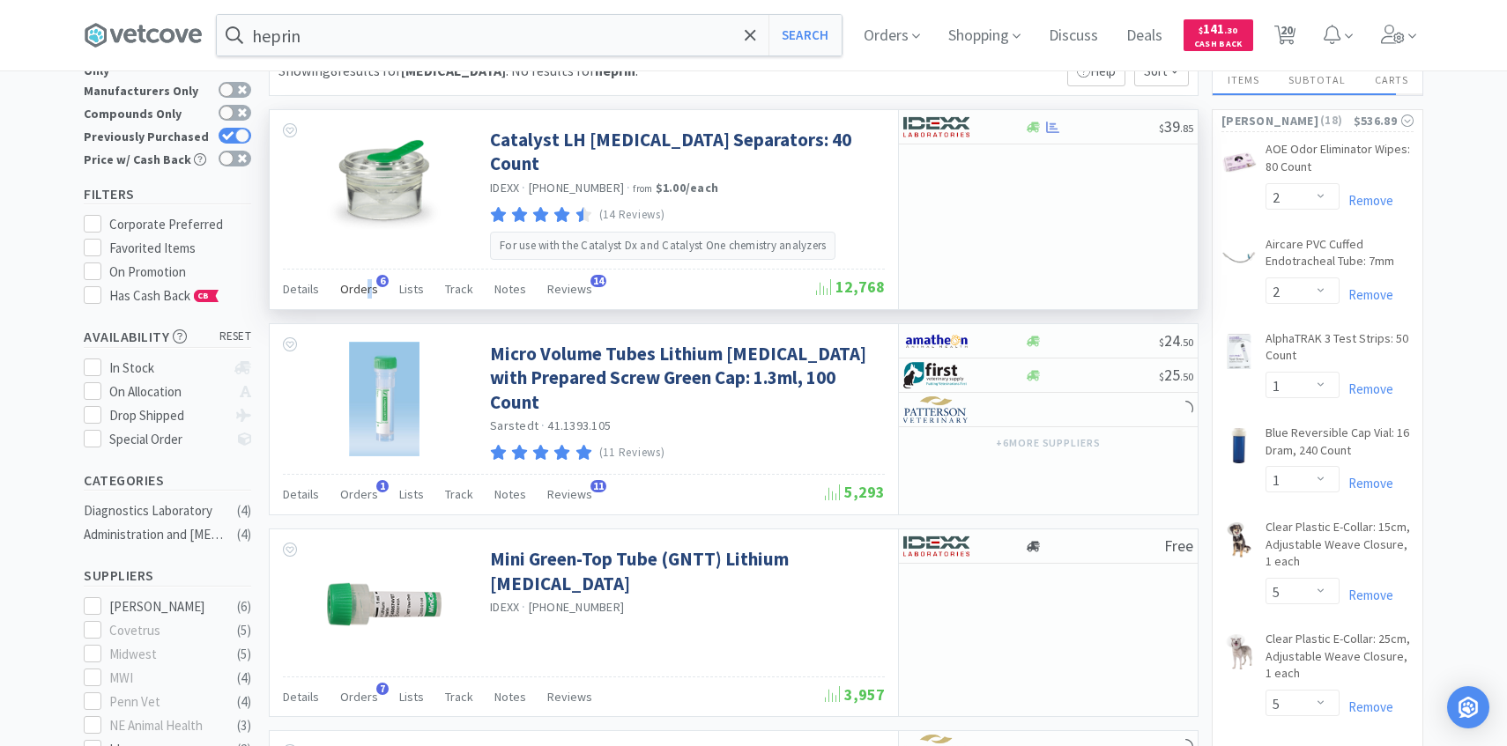
click at [366, 281] on span "Orders" at bounding box center [359, 289] width 38 height 16
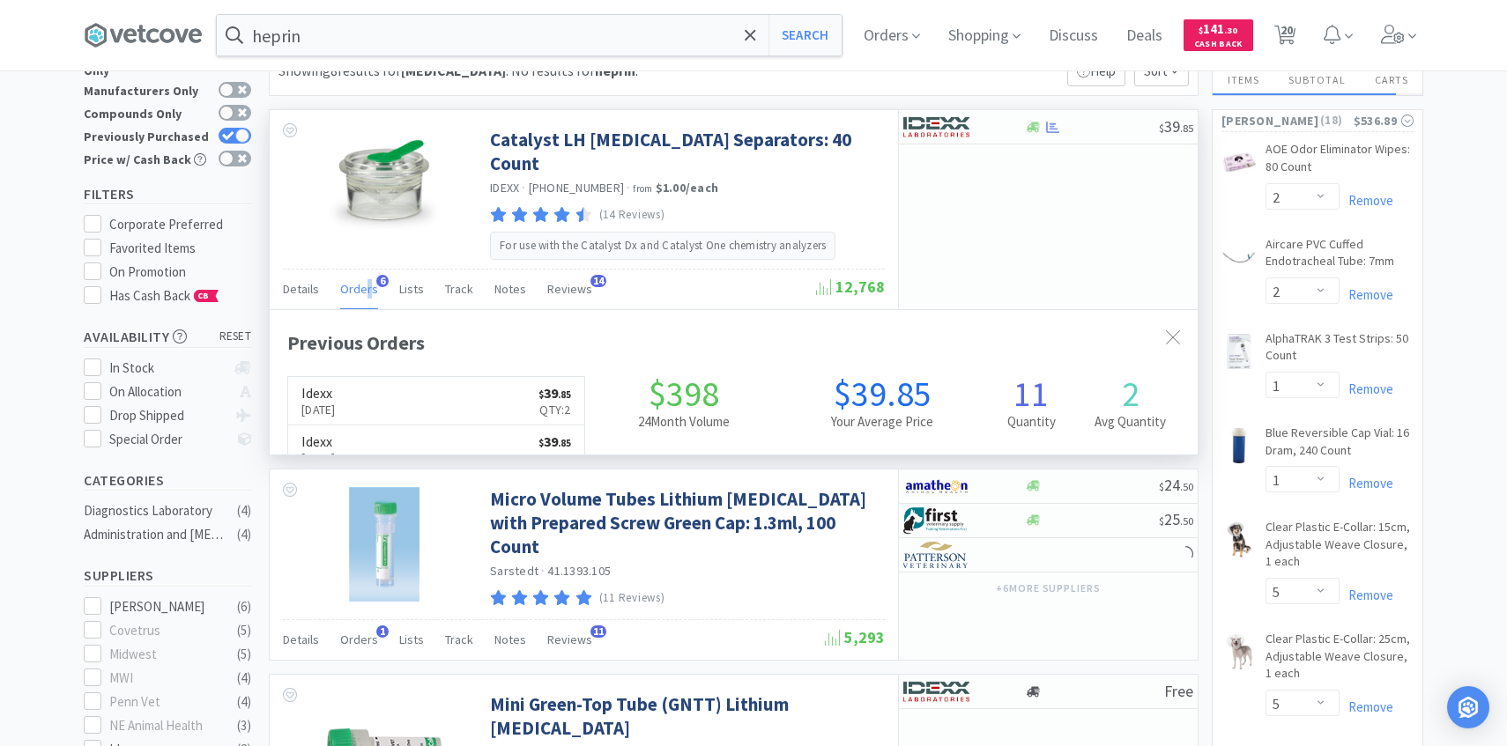
scroll to position [456, 928]
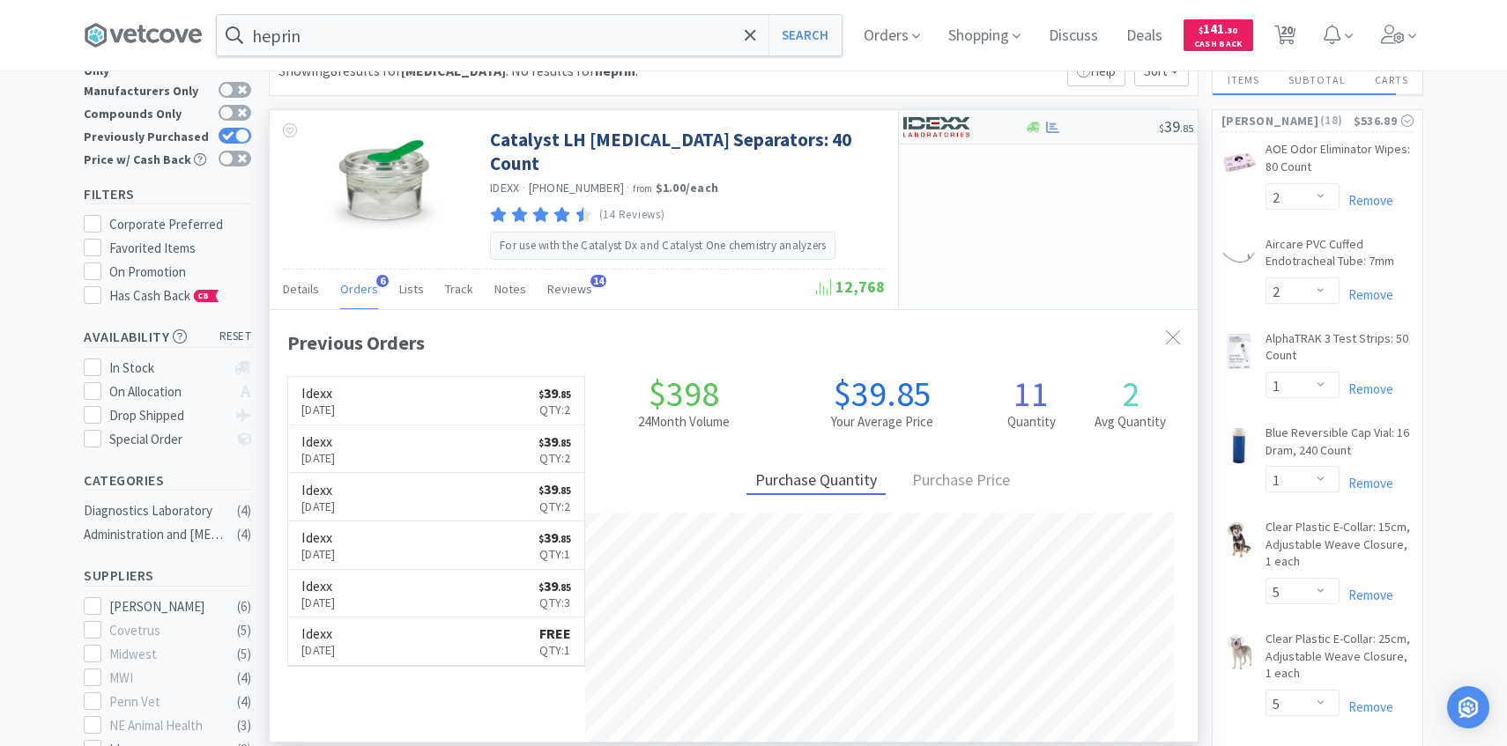
click at [997, 130] on div at bounding box center [951, 127] width 97 height 30
select select "1"
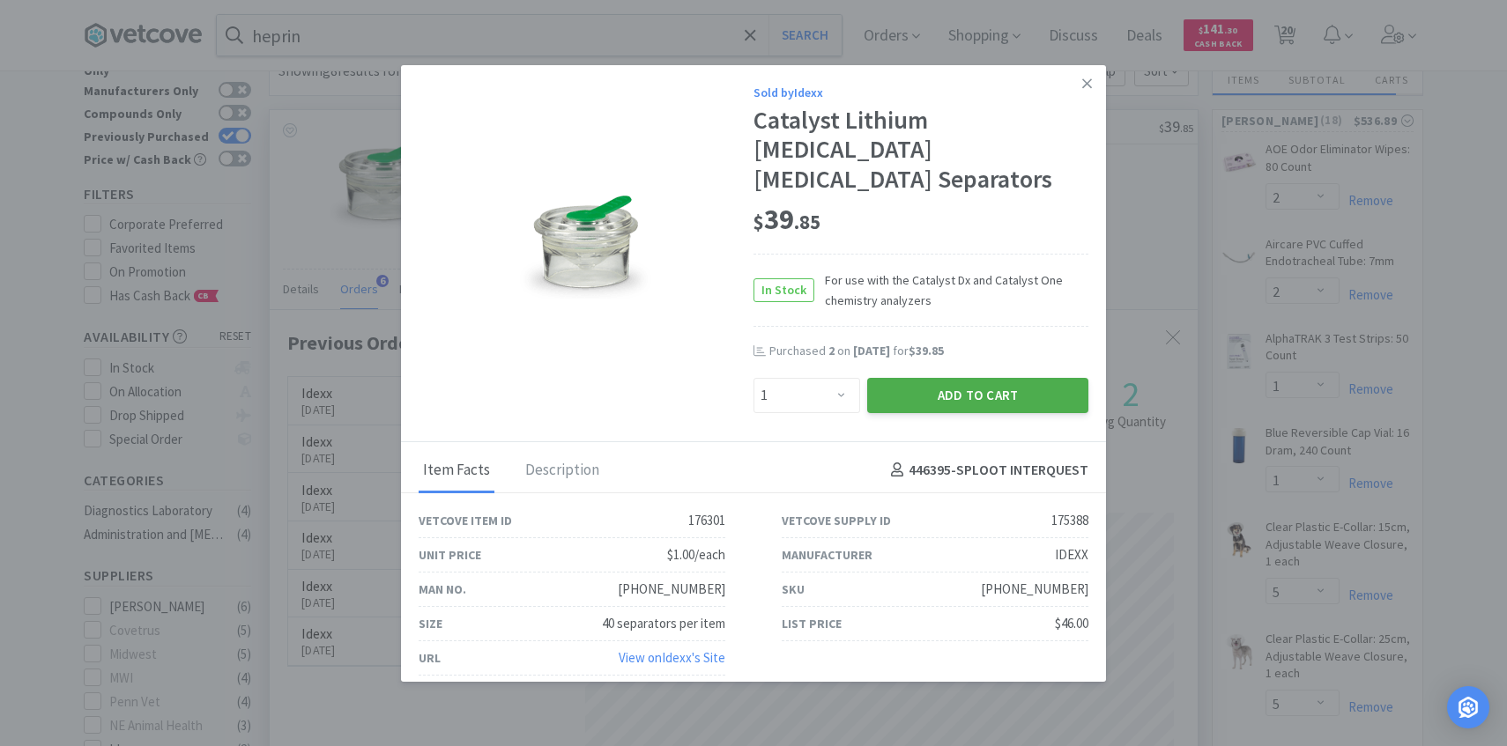
click at [905, 378] on button "Add to Cart" at bounding box center [977, 395] width 221 height 35
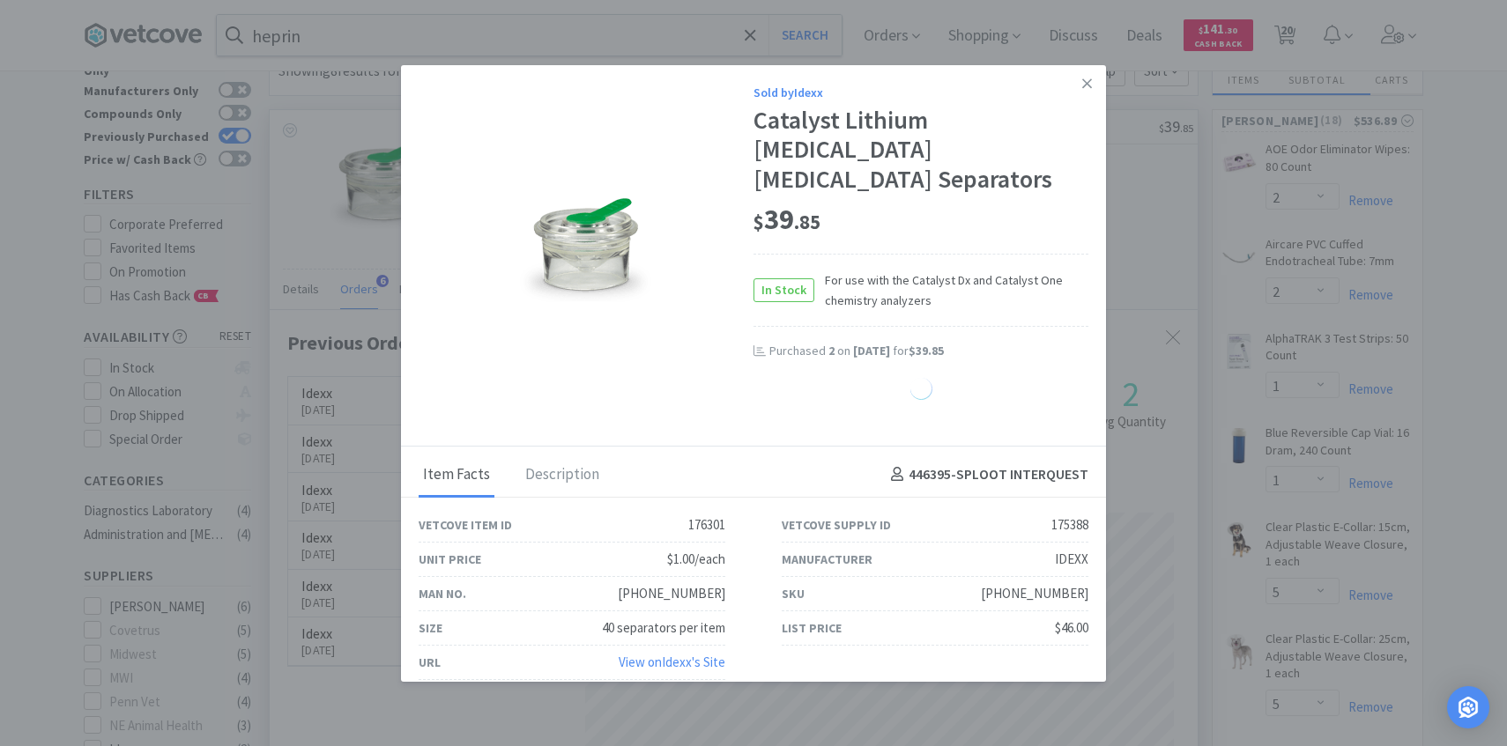
select select "1"
select select "2"
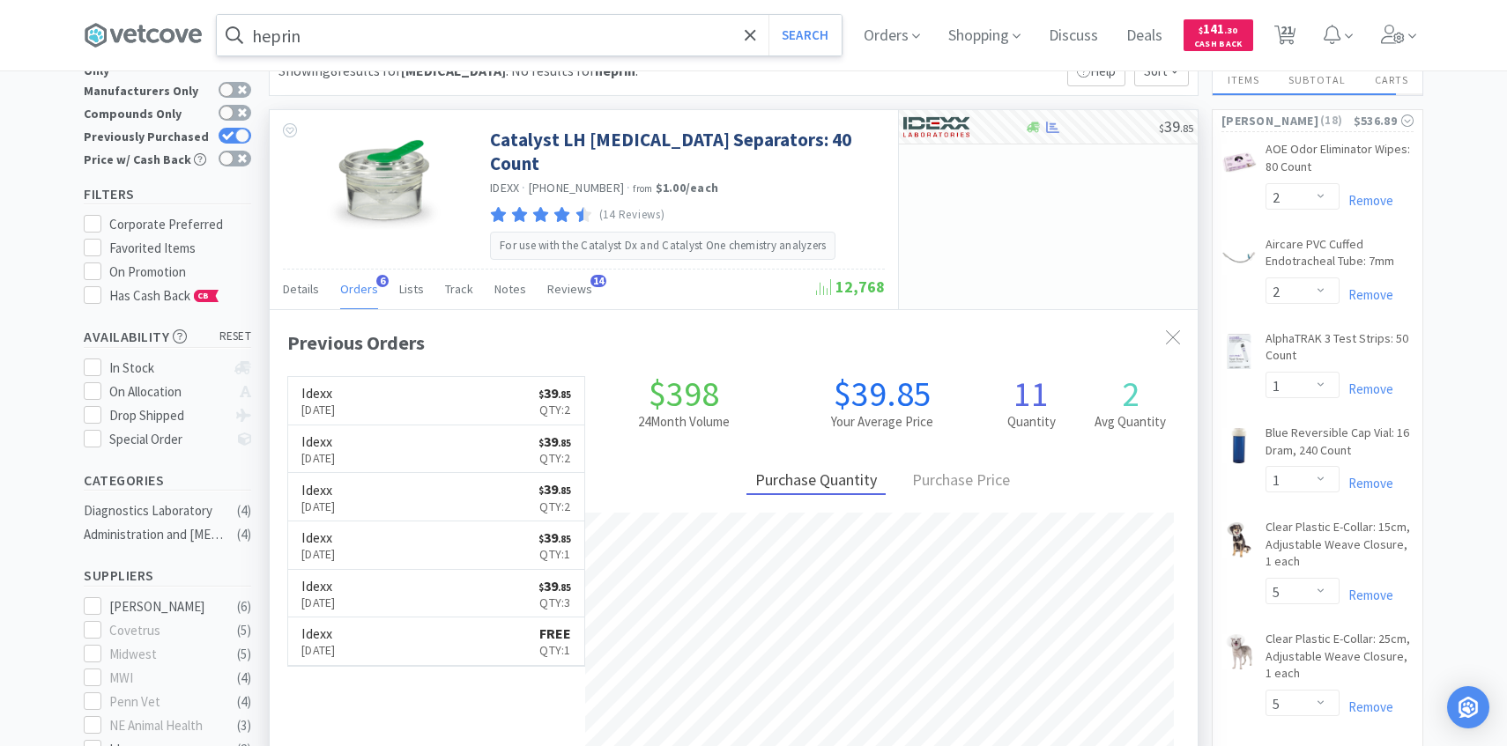
click at [538, 41] on input "heprin" at bounding box center [529, 35] width 625 height 41
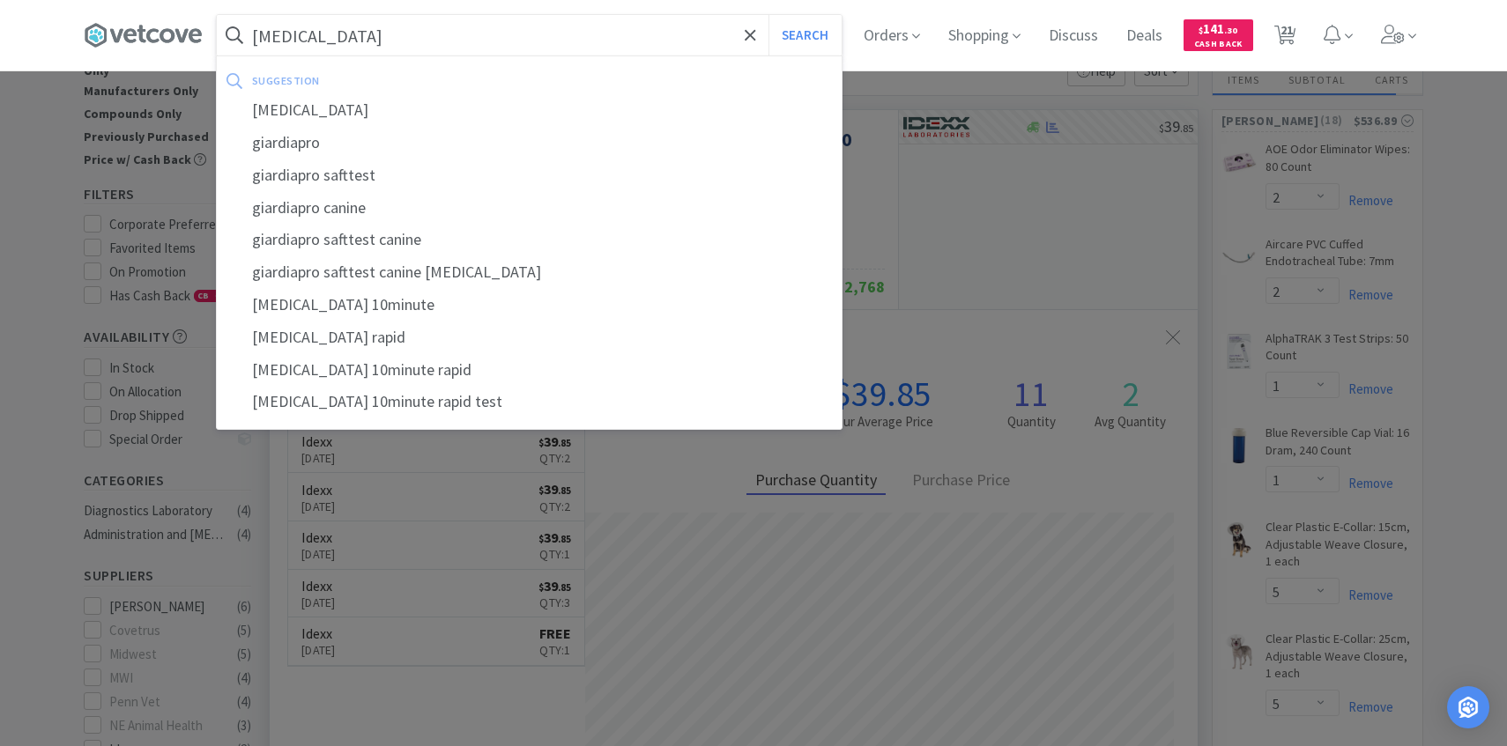
type input "giardia"
click at [768, 15] on button "Search" at bounding box center [804, 35] width 73 height 41
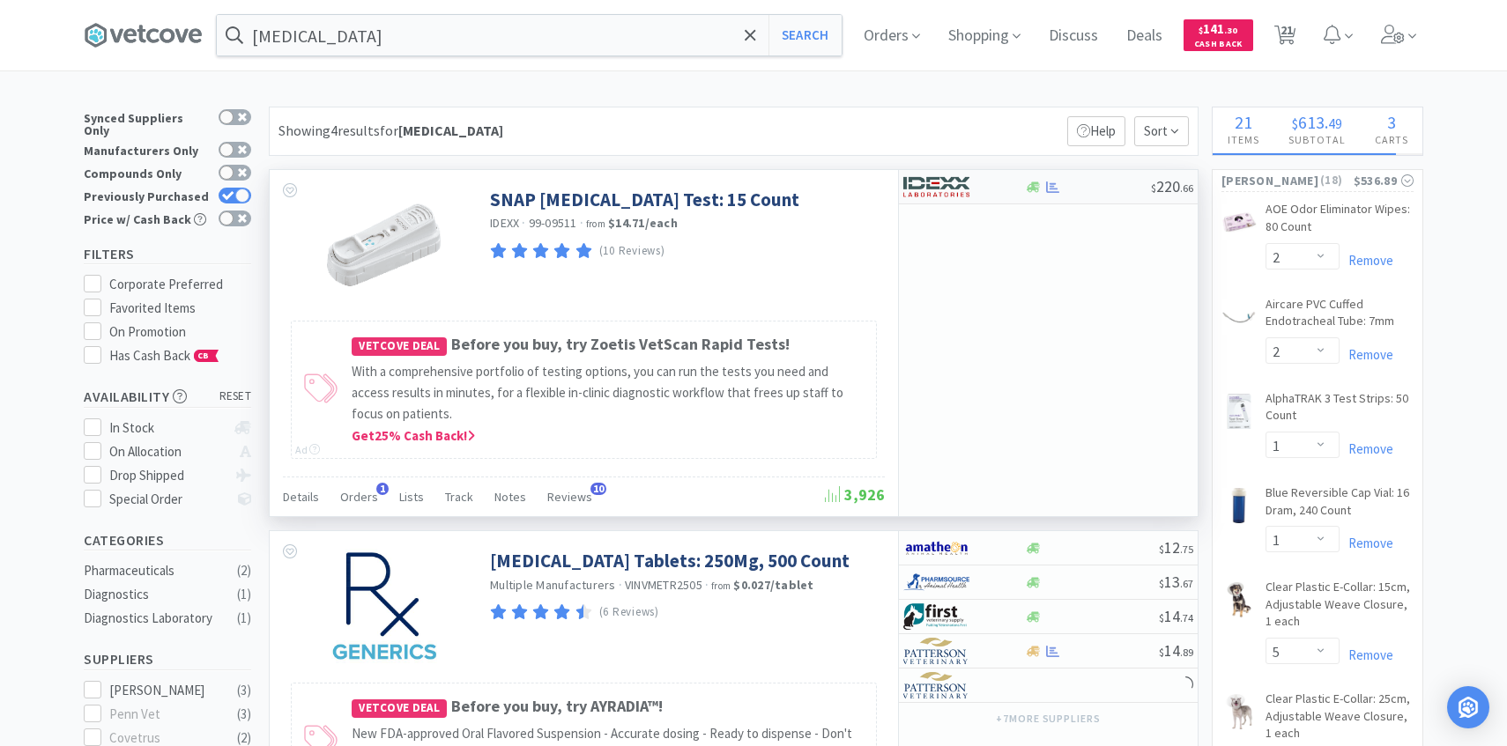
click at [965, 194] on img at bounding box center [936, 187] width 66 height 26
select select "1"
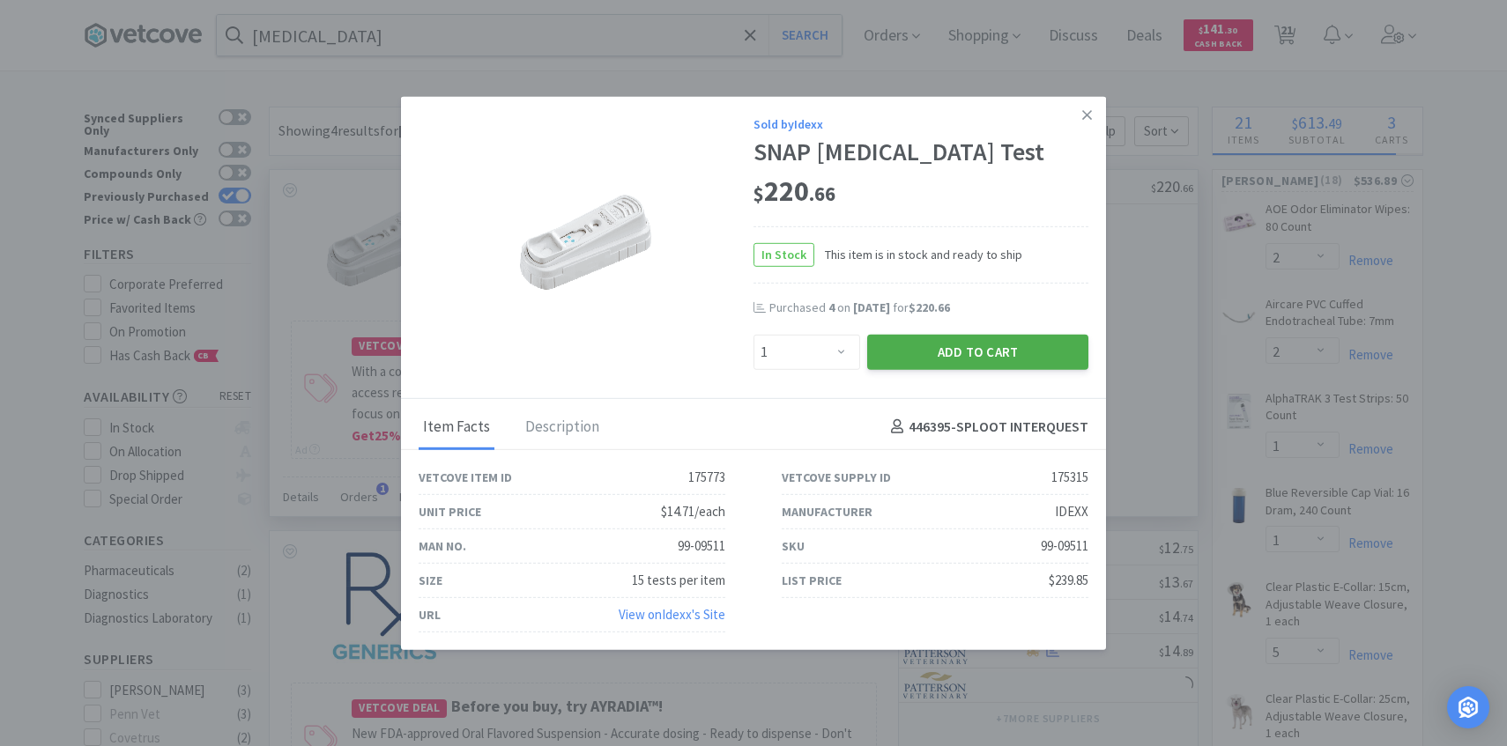
click at [962, 362] on button "Add to Cart" at bounding box center [977, 351] width 221 height 35
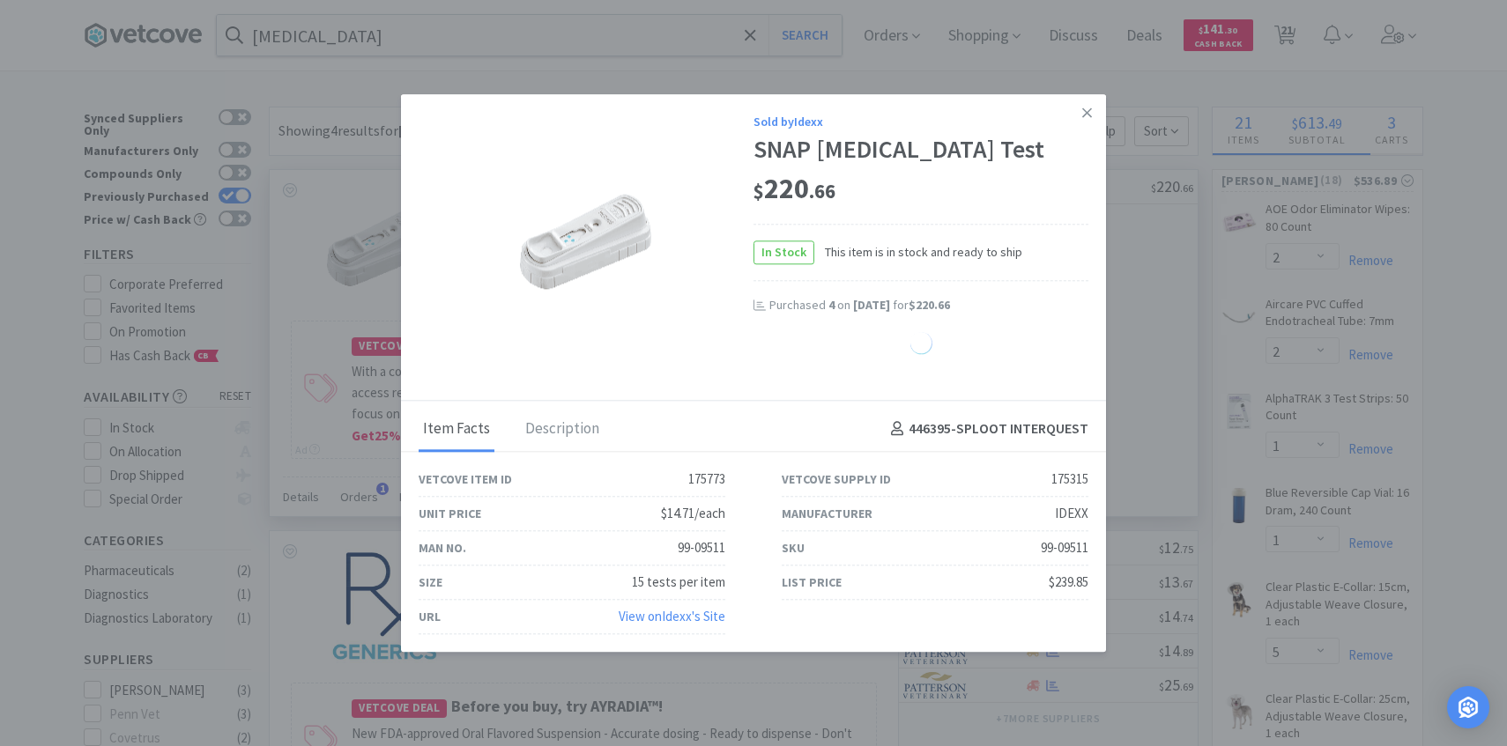
select select "1"
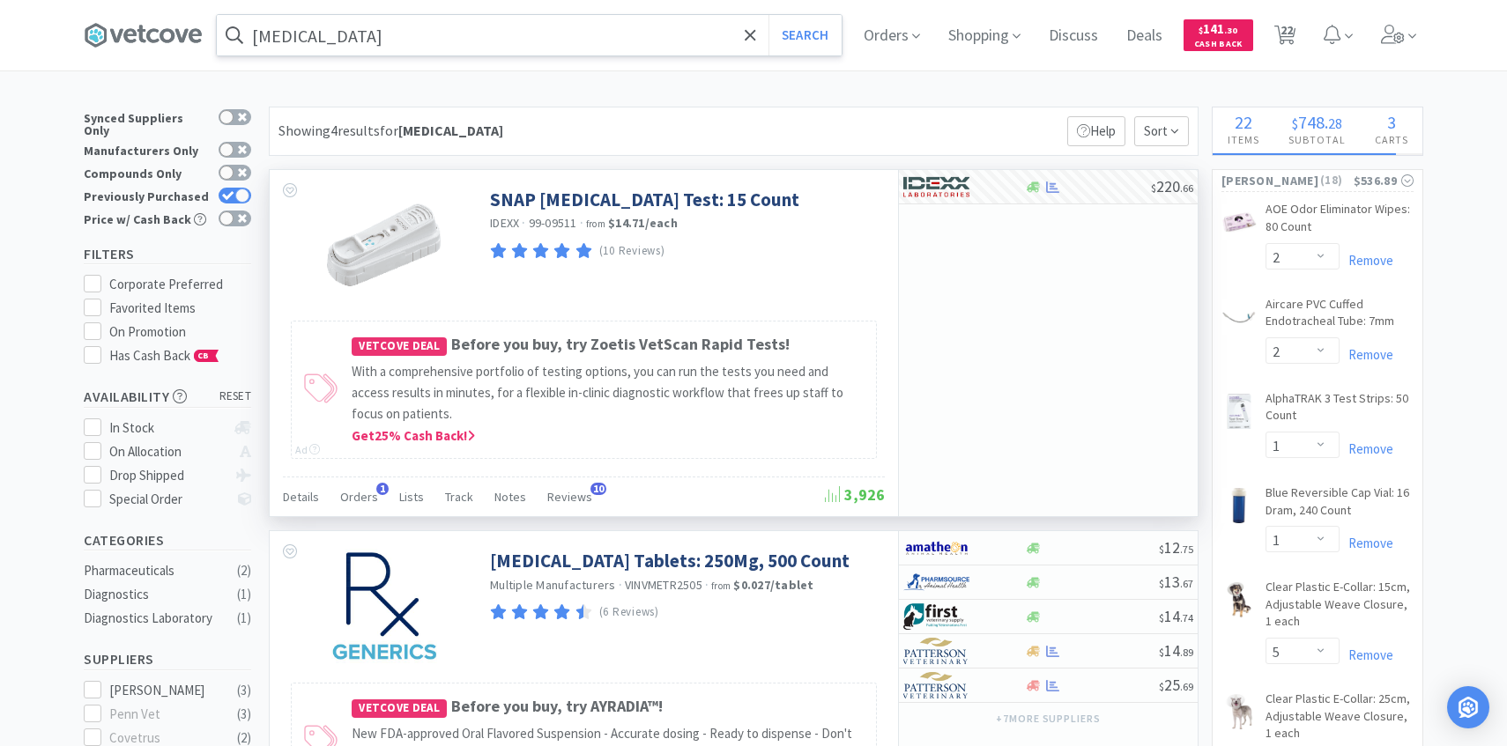
click at [518, 46] on input "giardia" at bounding box center [529, 35] width 625 height 41
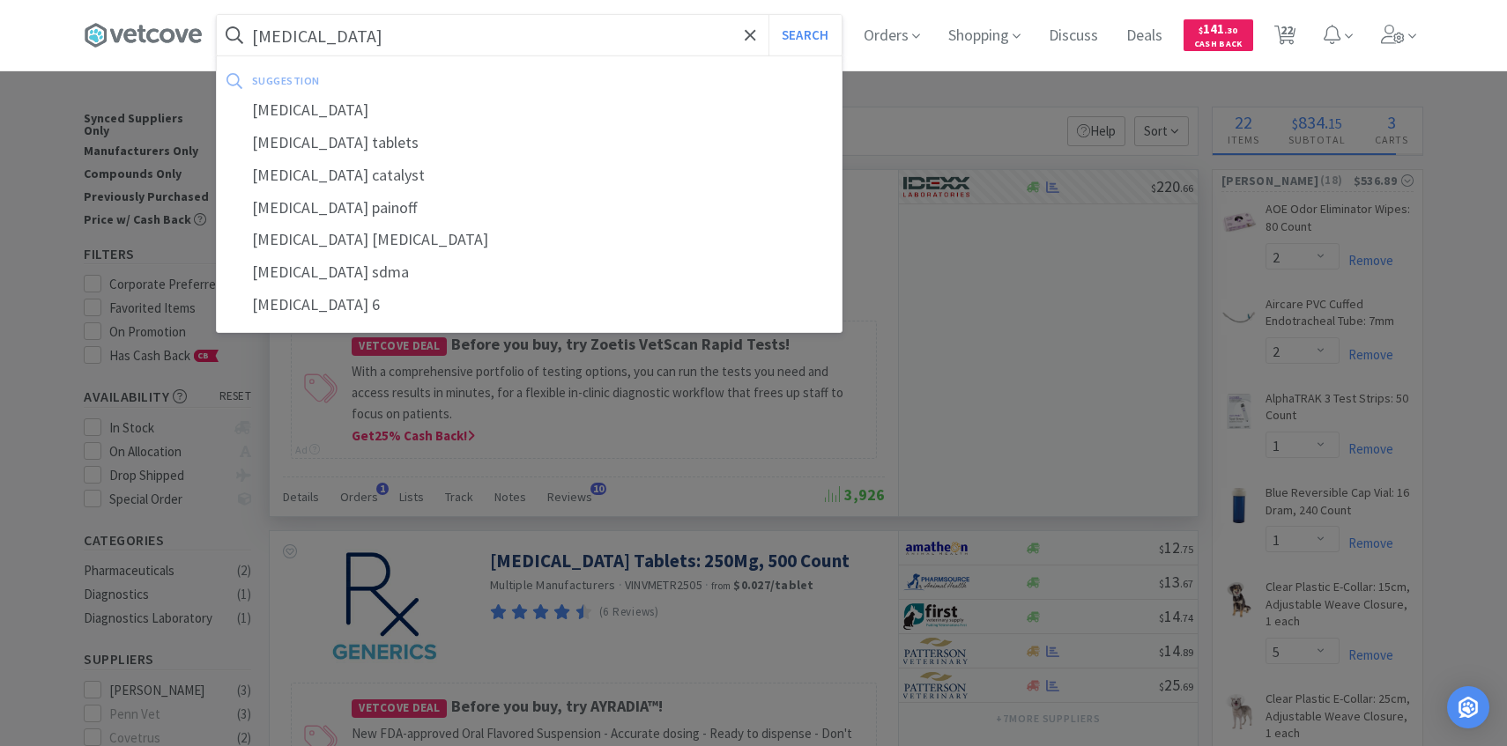
type input "nsaid"
click at [768, 15] on button "Search" at bounding box center [804, 35] width 73 height 41
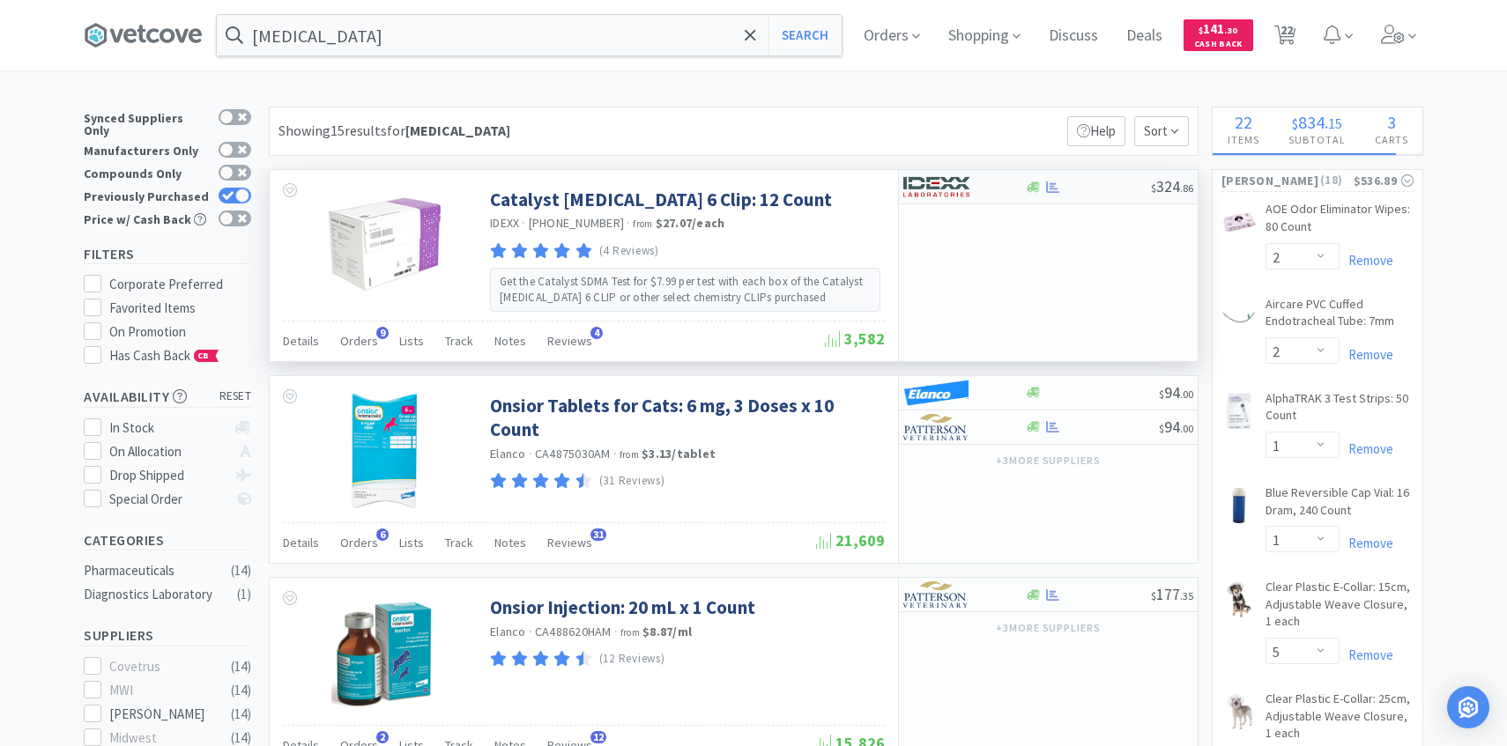
click at [992, 182] on div at bounding box center [951, 187] width 97 height 30
select select "1"
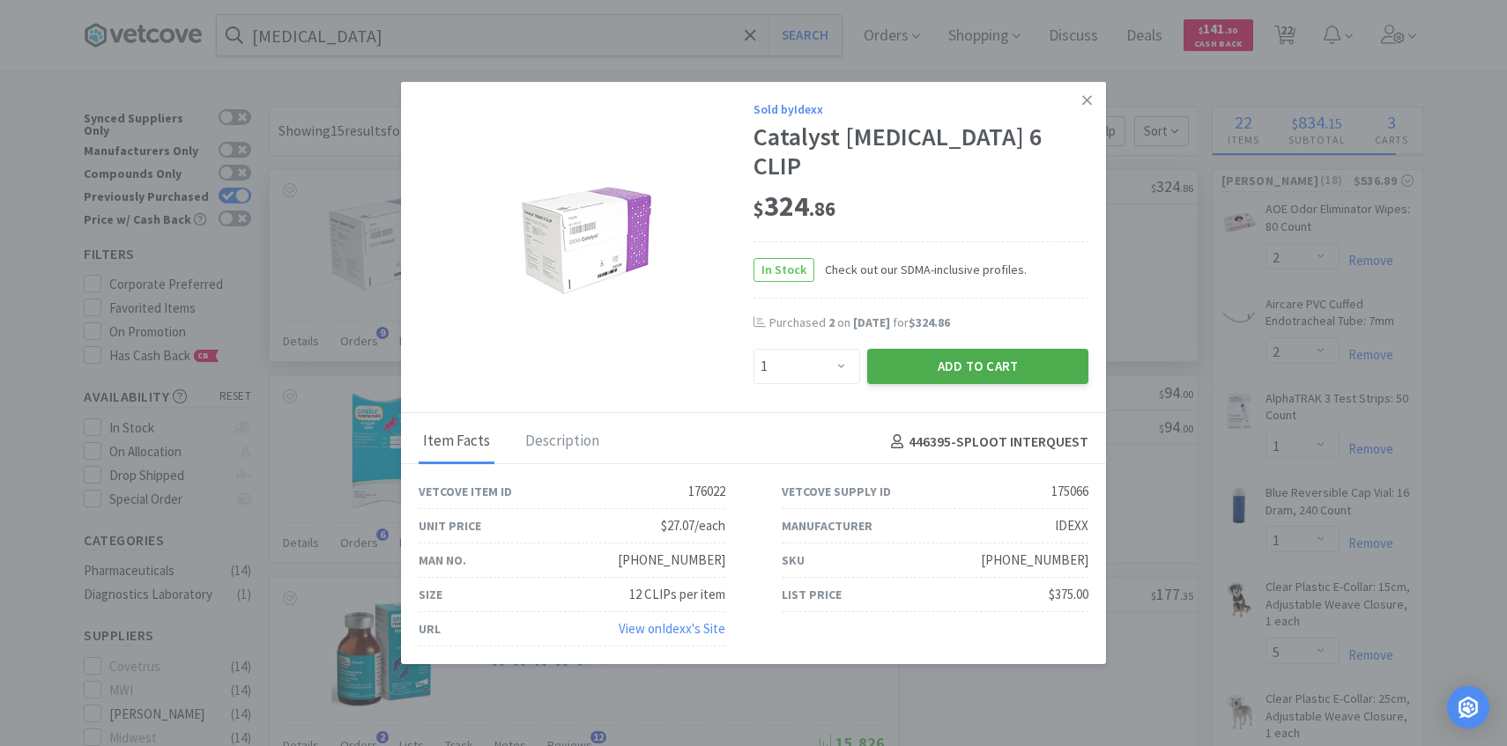
click at [968, 356] on button "Add to Cart" at bounding box center [977, 366] width 221 height 35
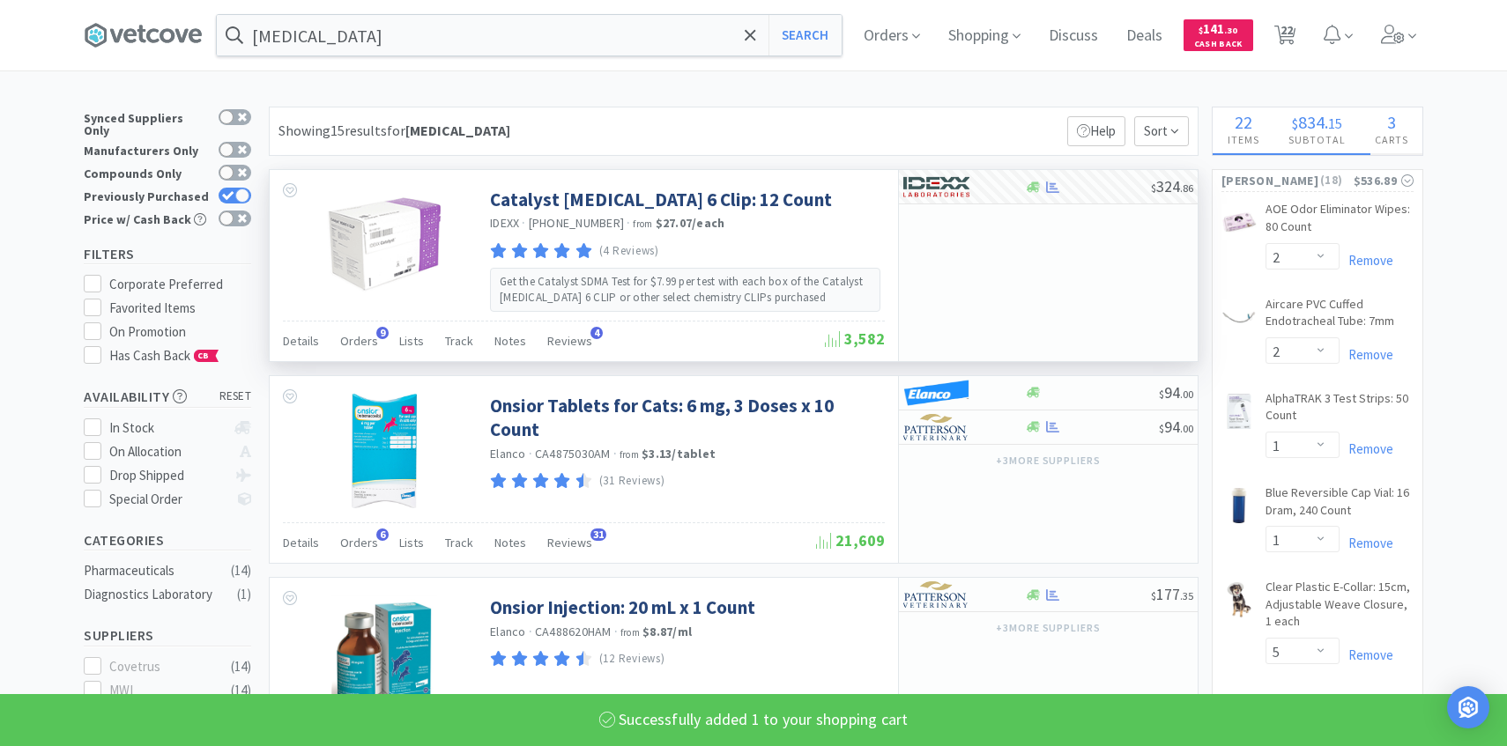
select select "1"
select select "2"
select select "1"
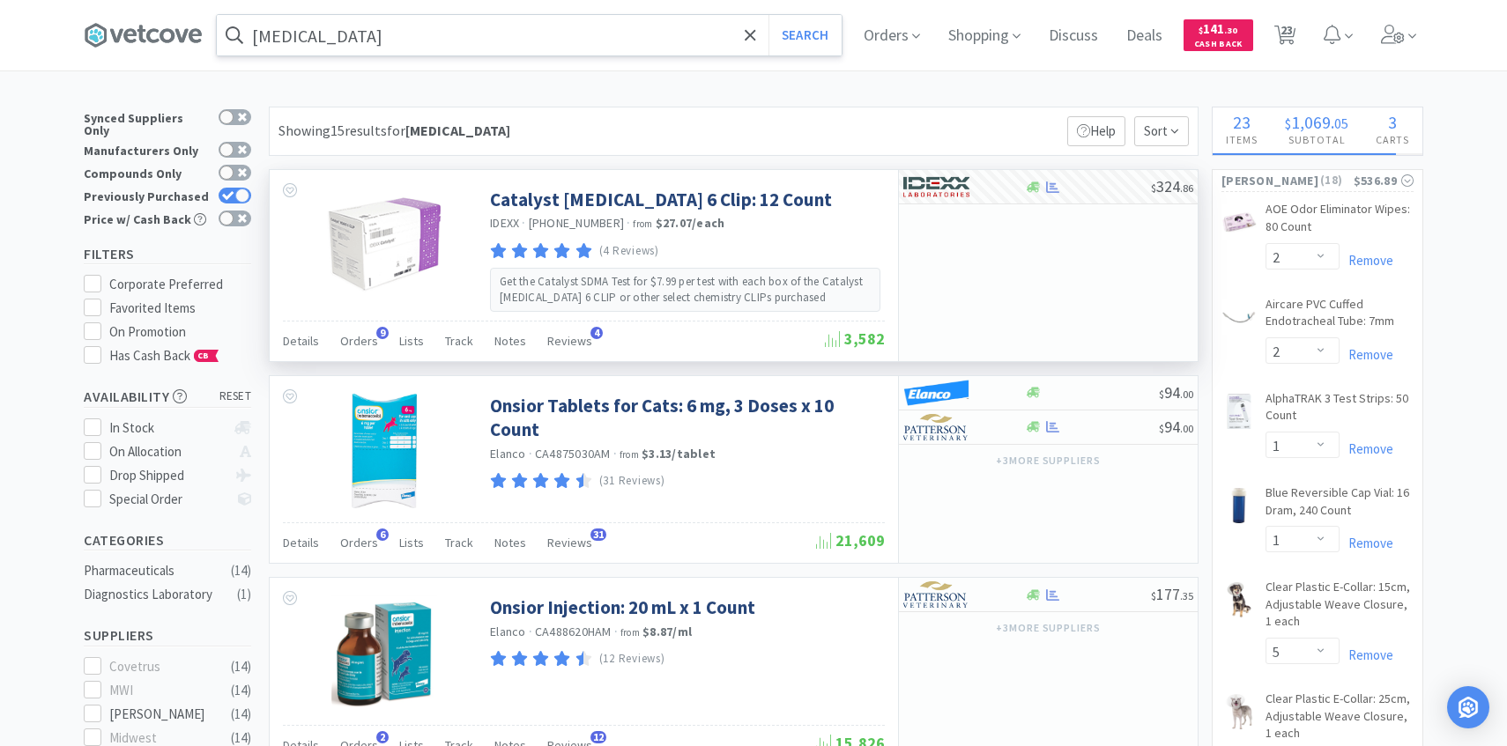
click at [552, 38] on input "nsaid" at bounding box center [529, 35] width 625 height 41
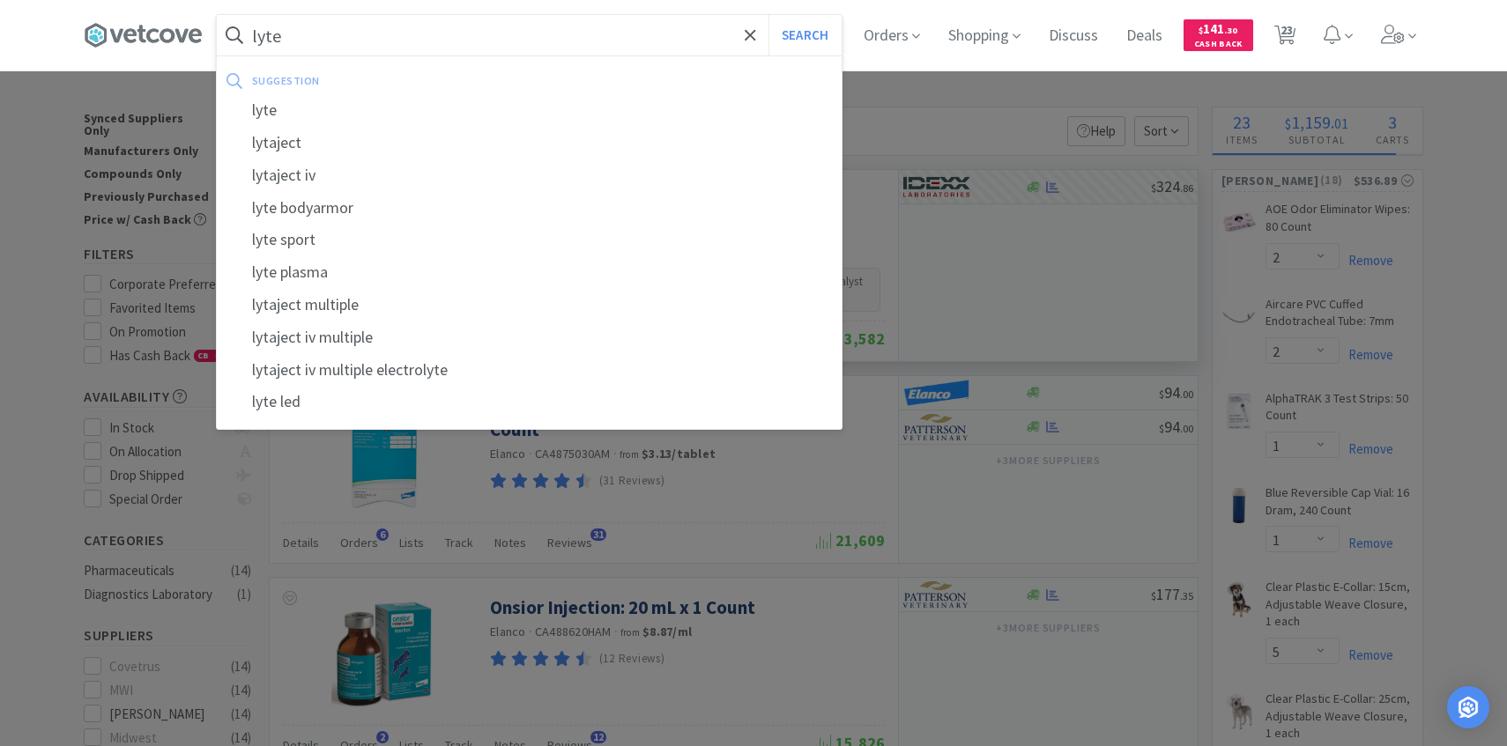
type input "lyte"
click at [768, 15] on button "Search" at bounding box center [804, 35] width 73 height 41
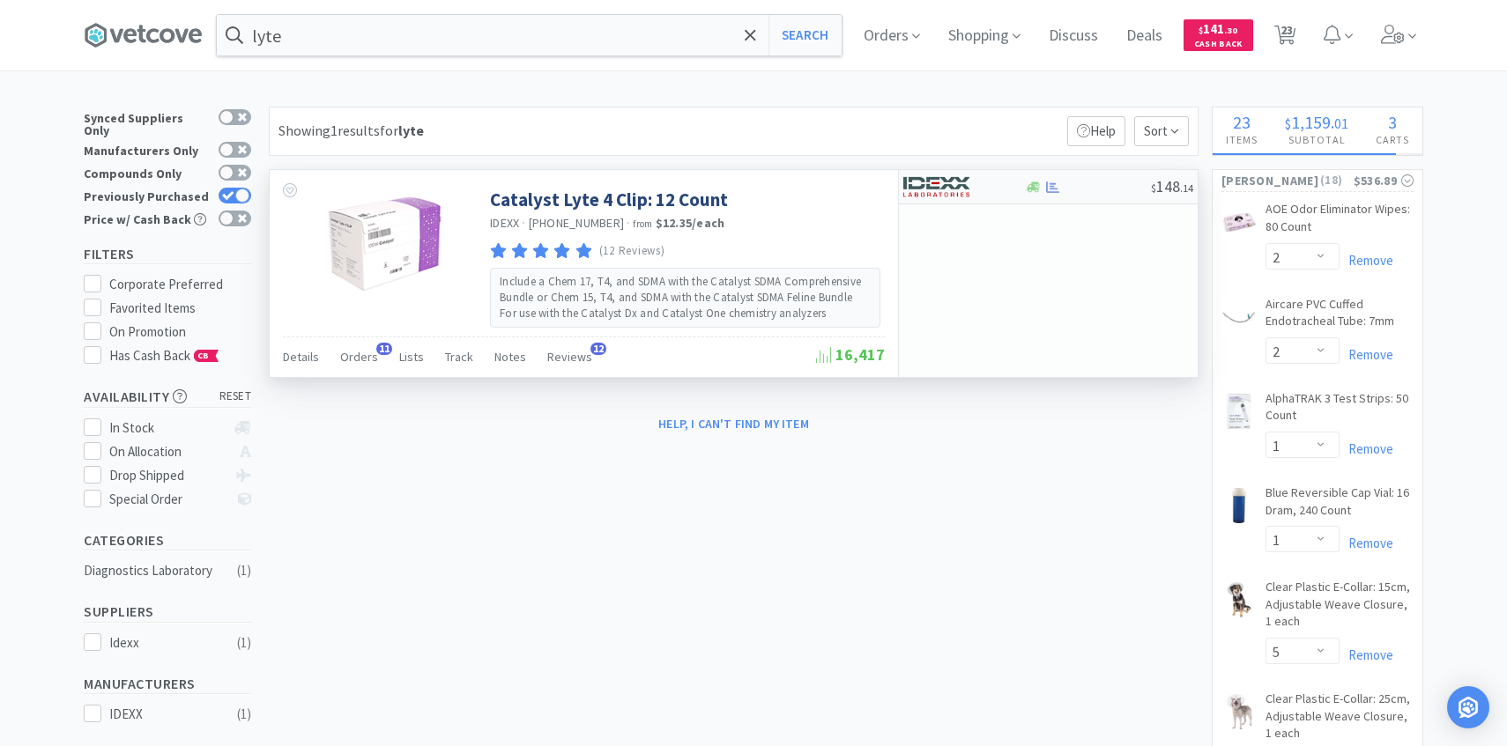
click at [949, 188] on img at bounding box center [936, 187] width 66 height 26
select select "1"
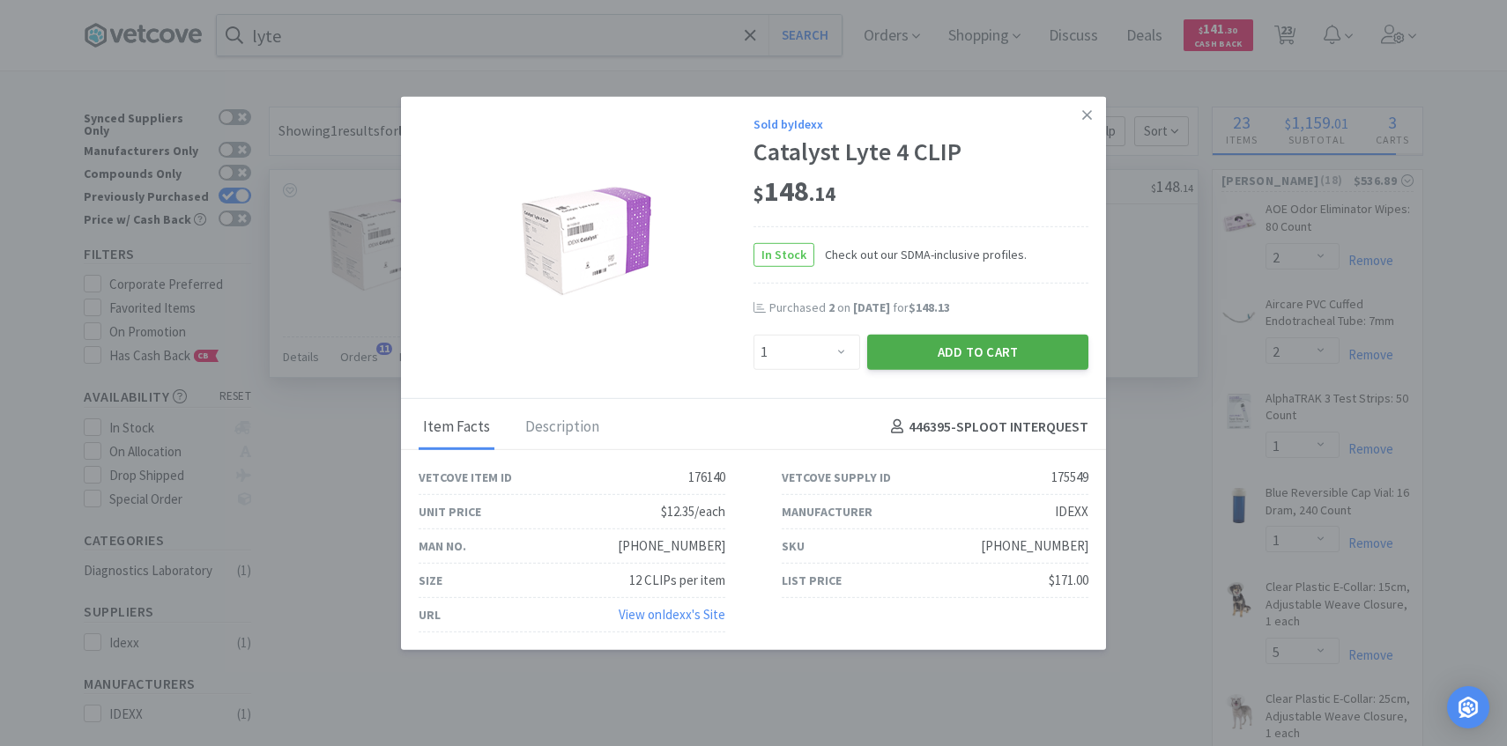
click at [907, 352] on button "Add to Cart" at bounding box center [977, 351] width 221 height 35
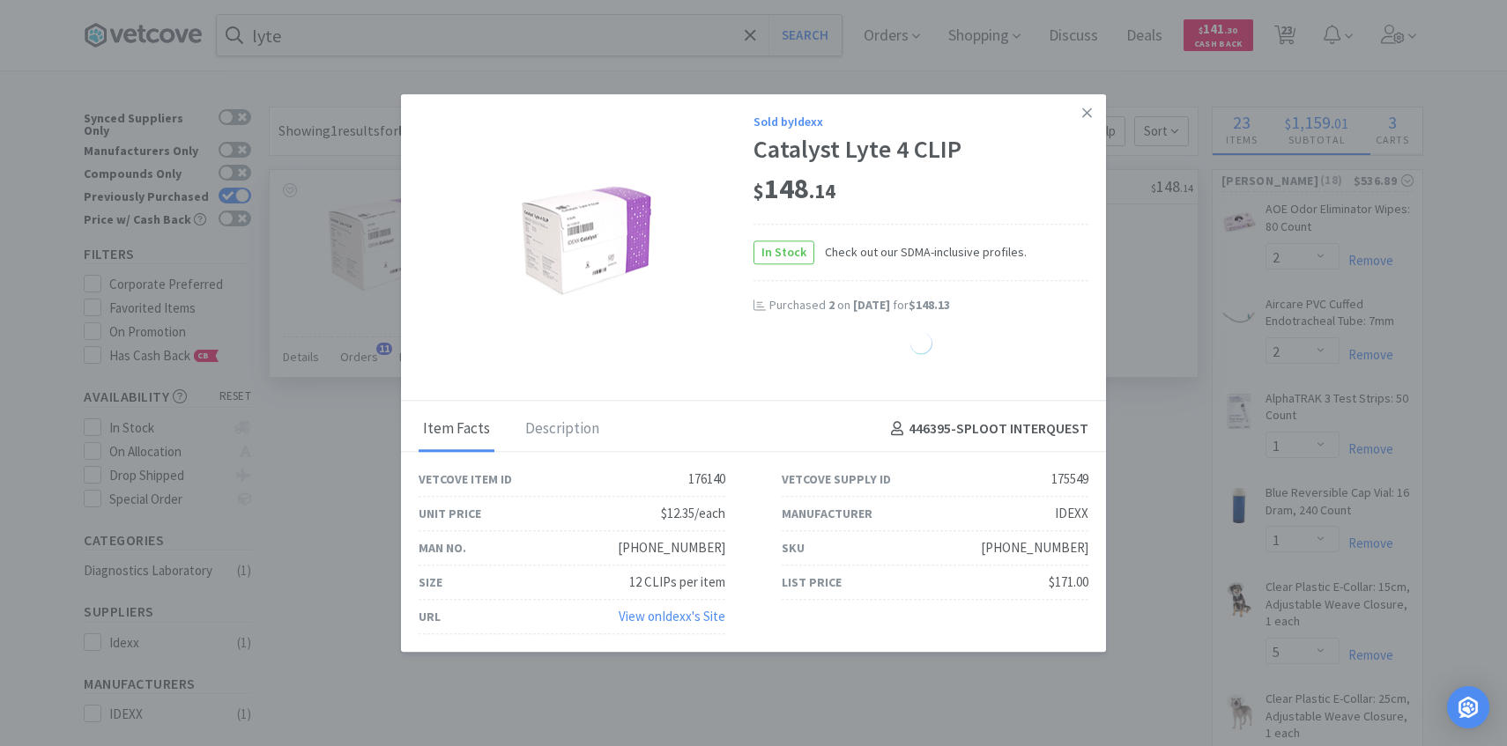
select select "1"
select select "2"
select select "1"
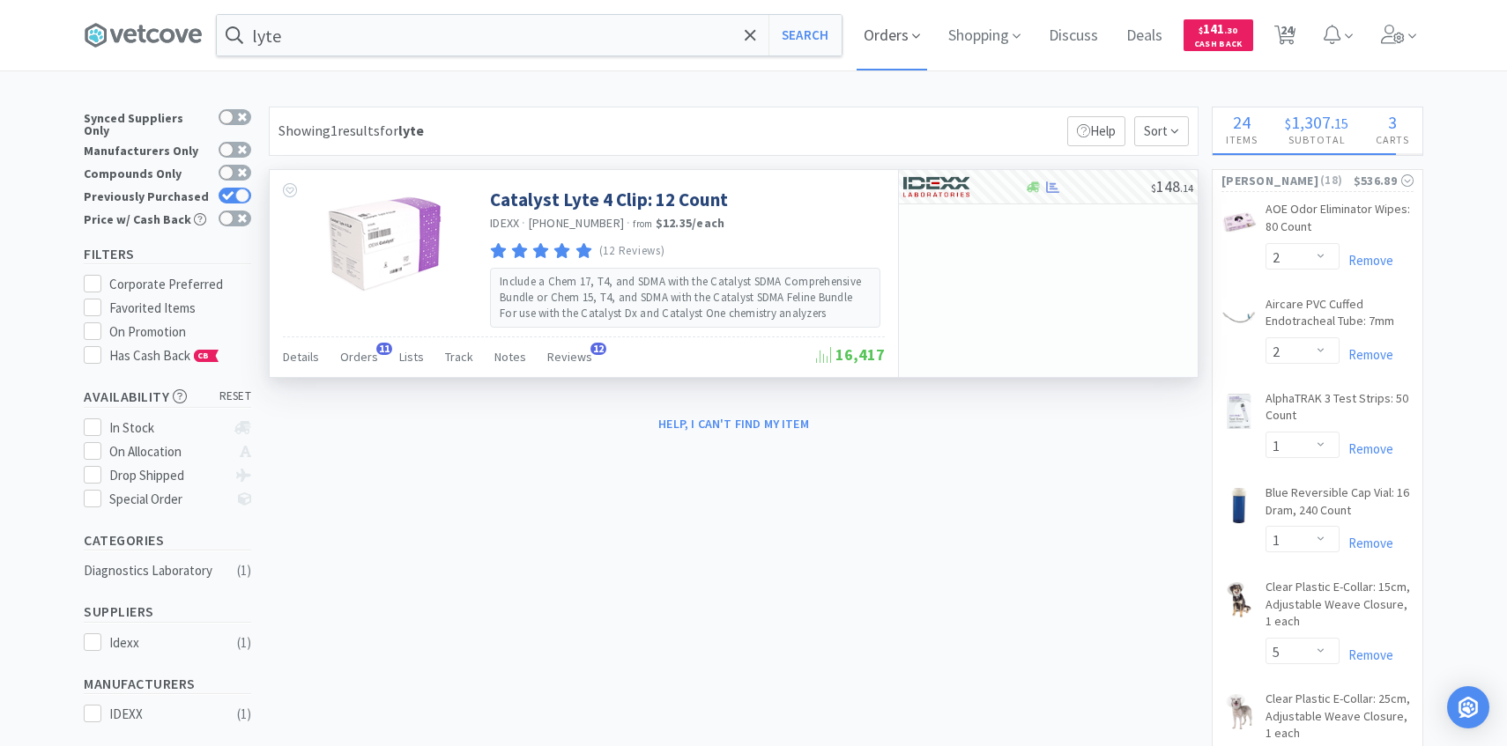
click at [899, 19] on span "Orders" at bounding box center [891, 35] width 70 height 70
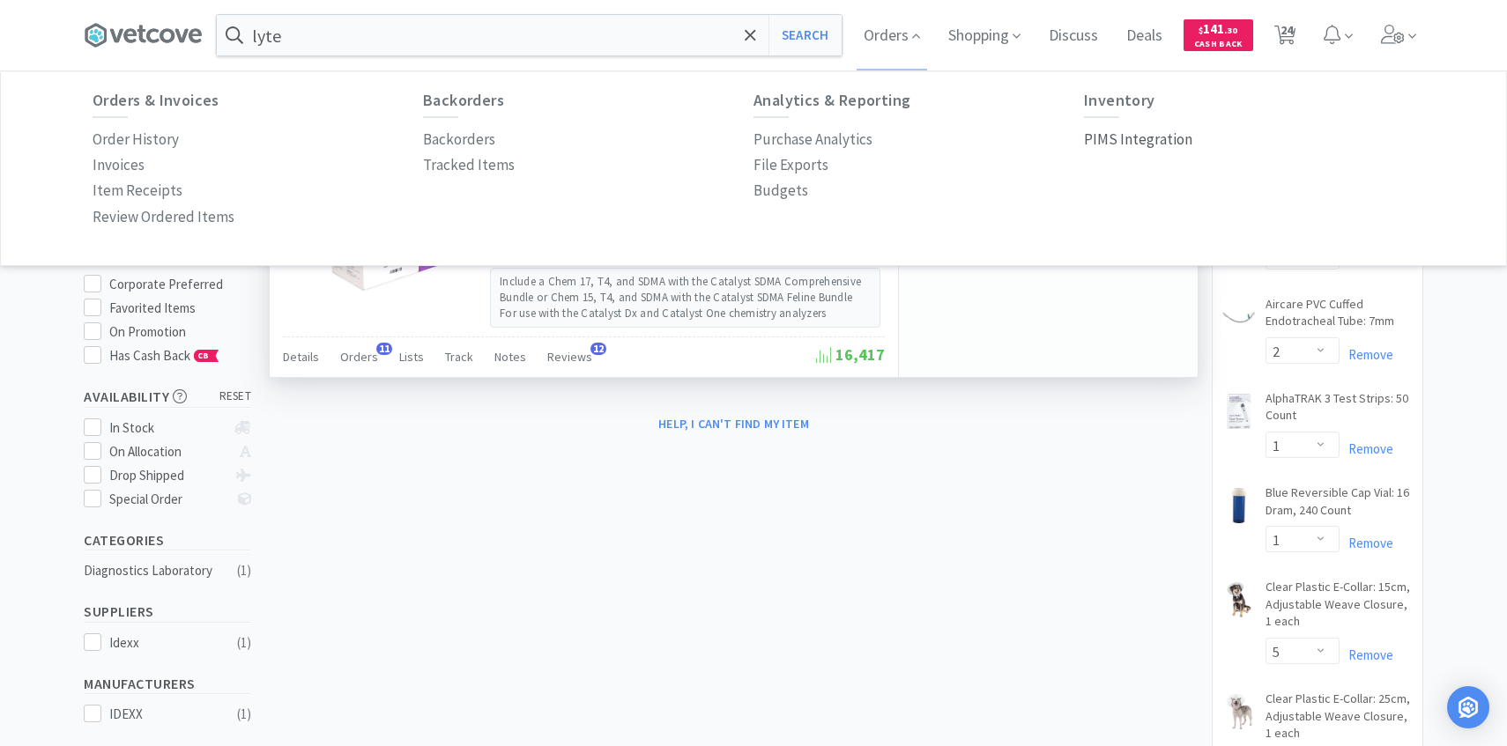
click at [1119, 144] on p "PIMS Integration" at bounding box center [1138, 140] width 108 height 24
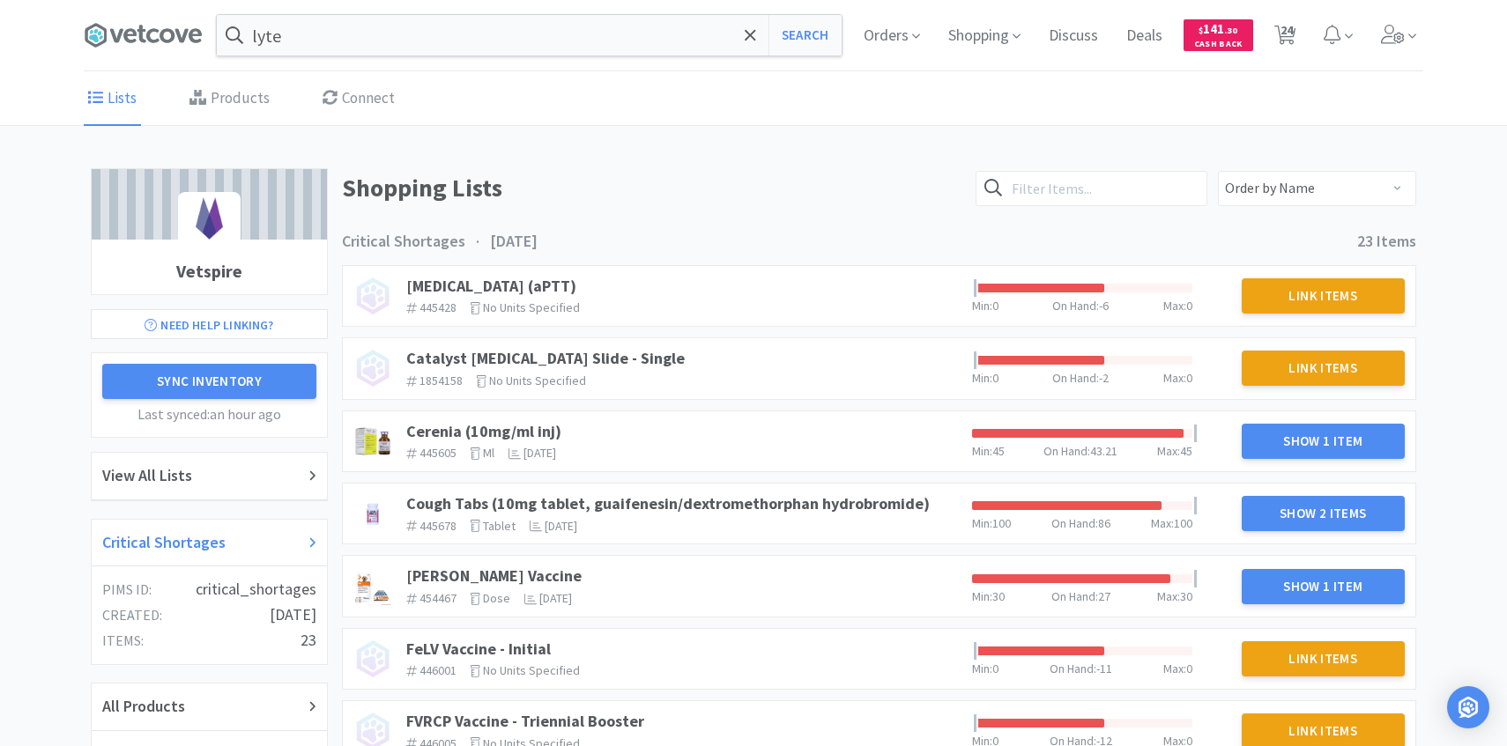
click at [226, 525] on div "Critical Shortages" at bounding box center [209, 544] width 235 height 48
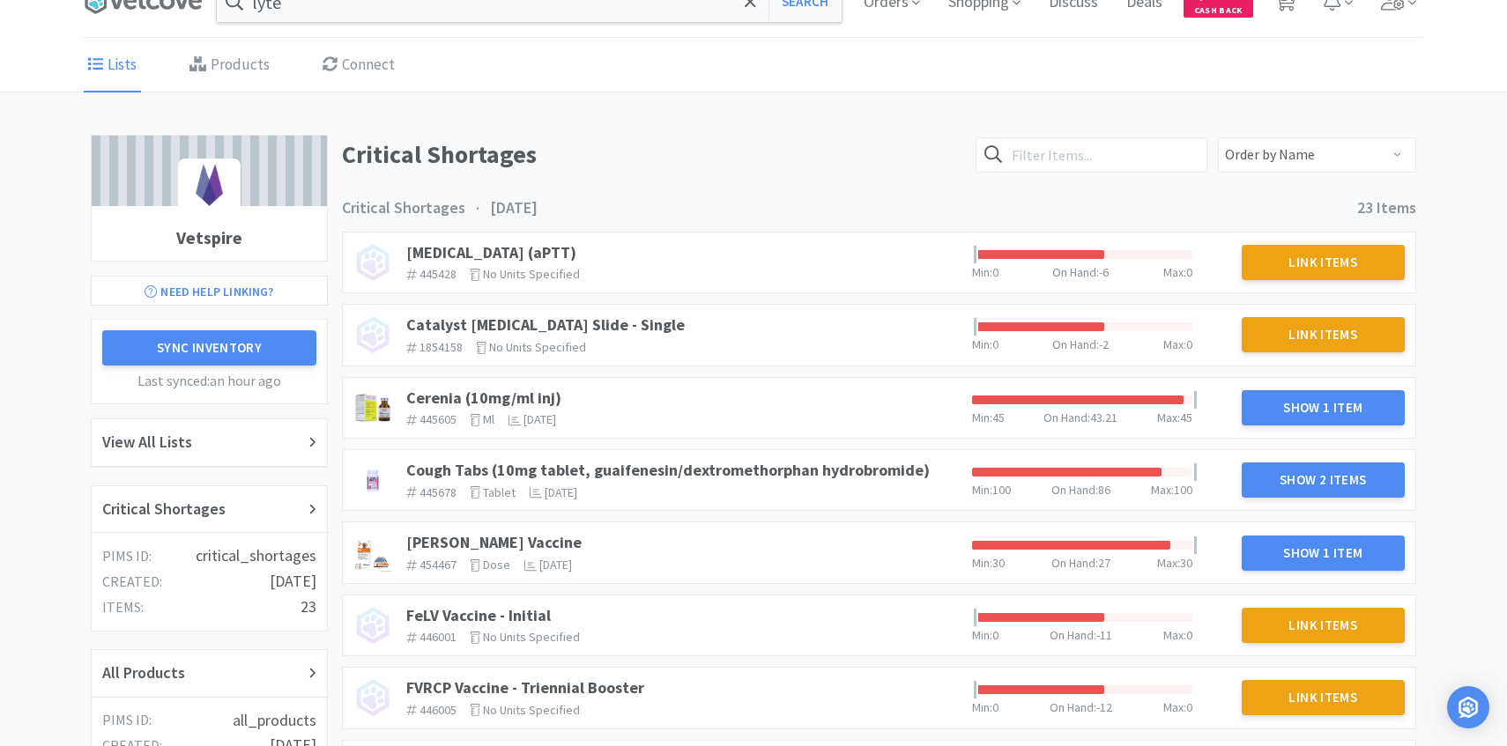
scroll to position [55, 0]
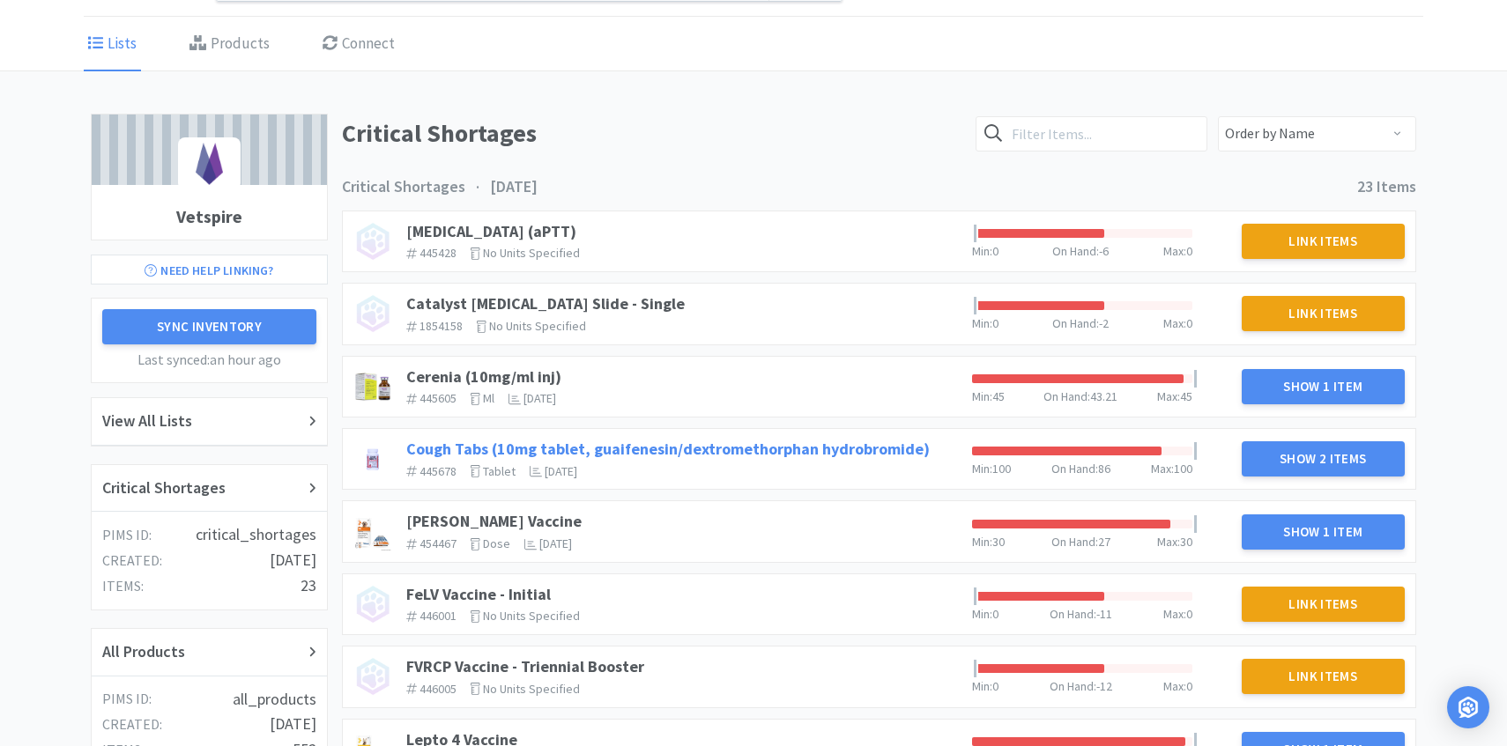
click at [628, 447] on link "Cough Tabs (10mg tablet, guaifenesin/dextromethorphan hydrobromide)" at bounding box center [667, 449] width 523 height 20
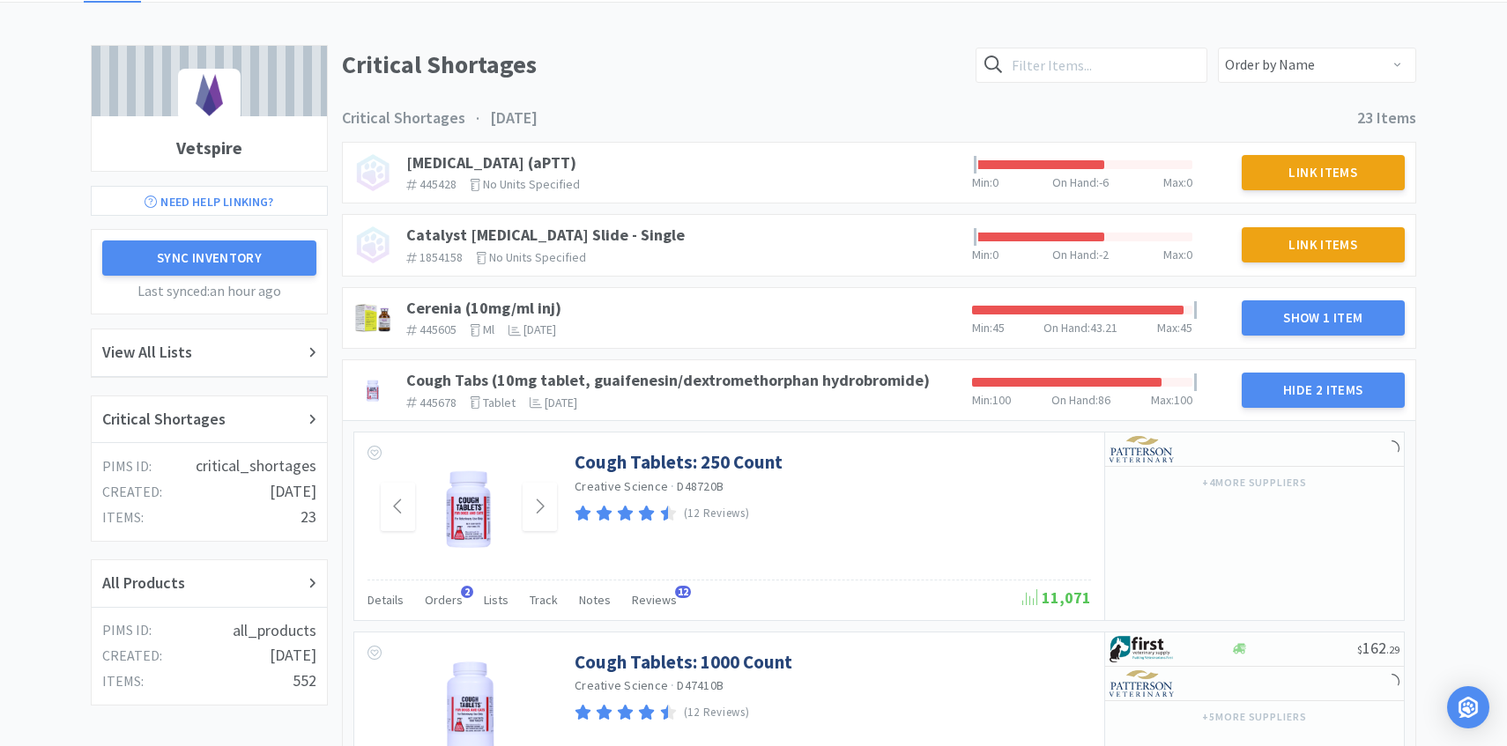
scroll to position [138, 0]
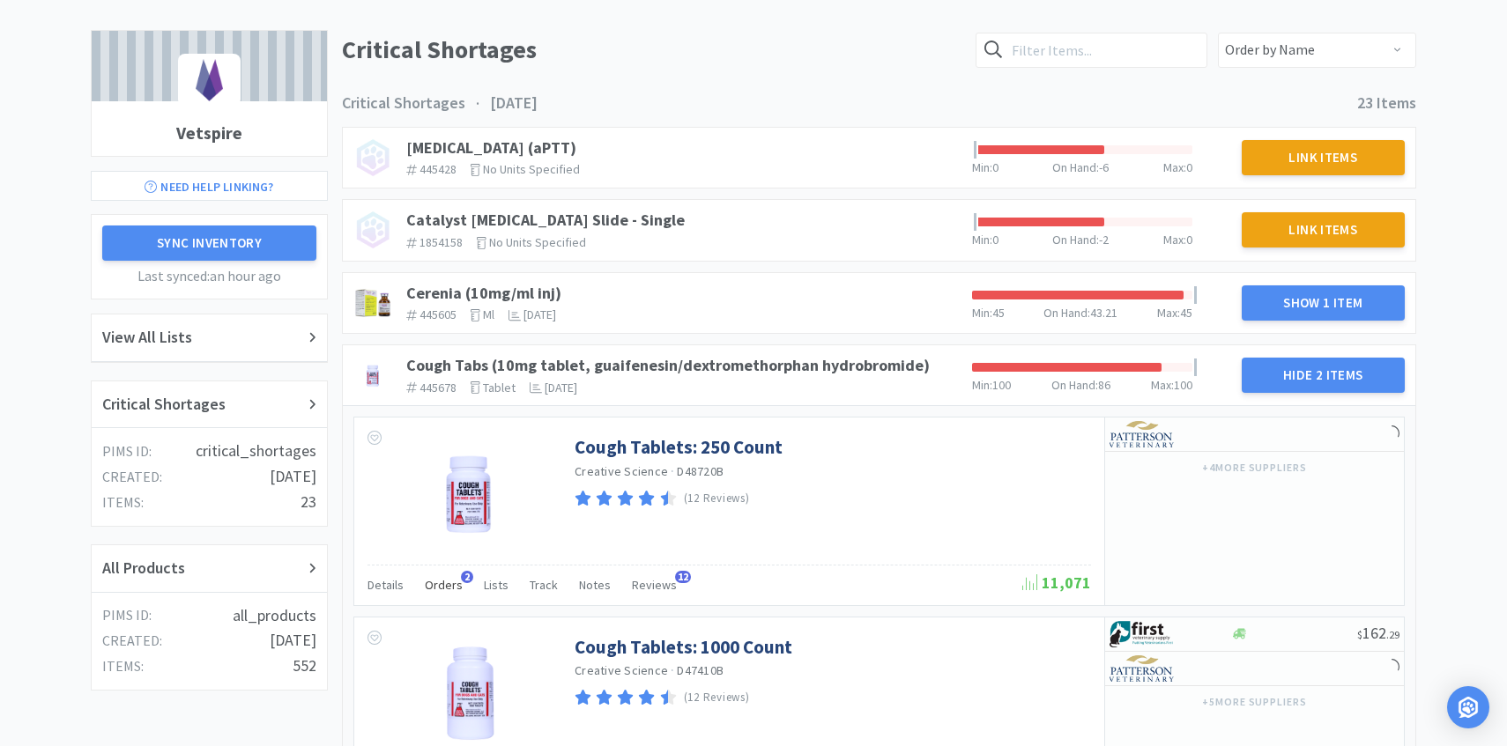
click at [430, 589] on span "Orders" at bounding box center [444, 585] width 38 height 16
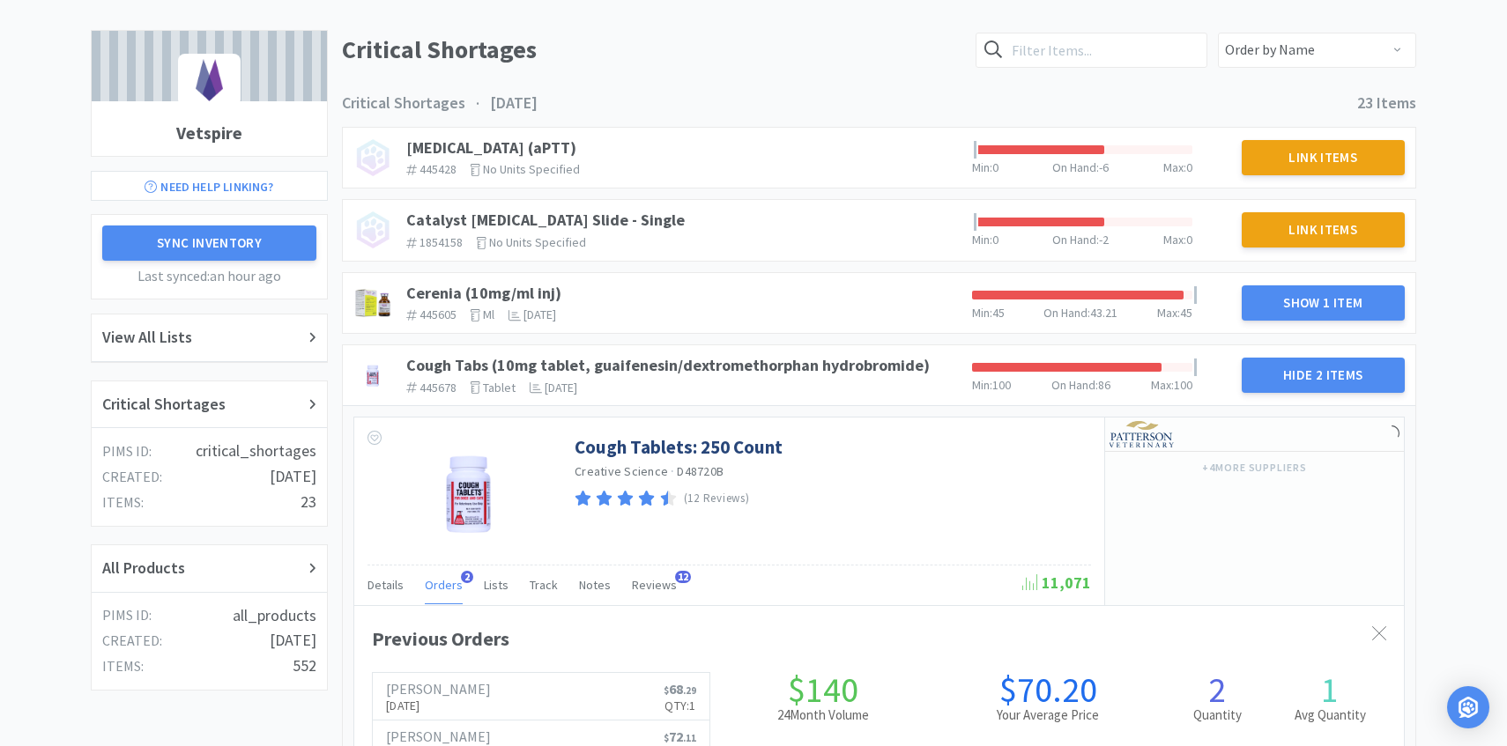
click at [436, 588] on span "Orders" at bounding box center [444, 585] width 38 height 16
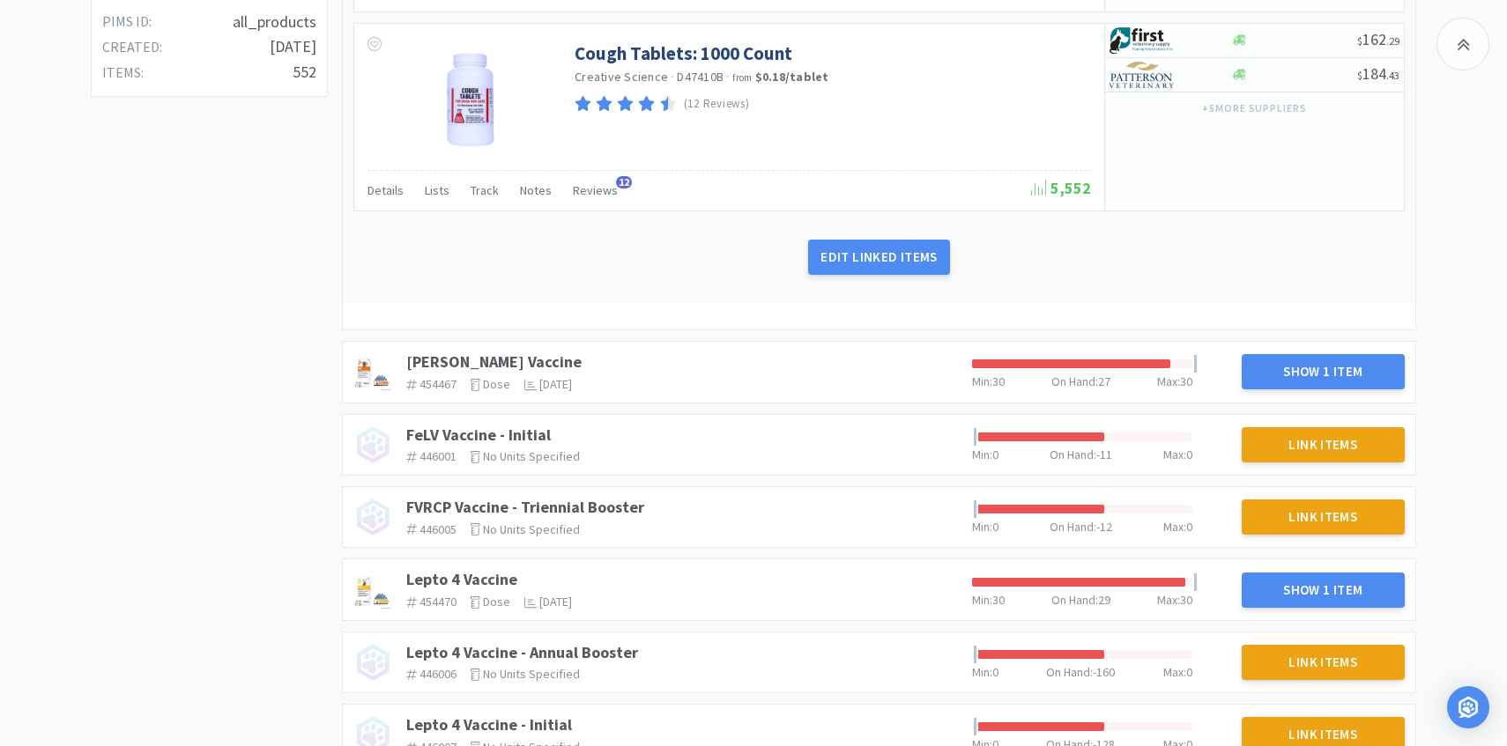
scroll to position [797, 0]
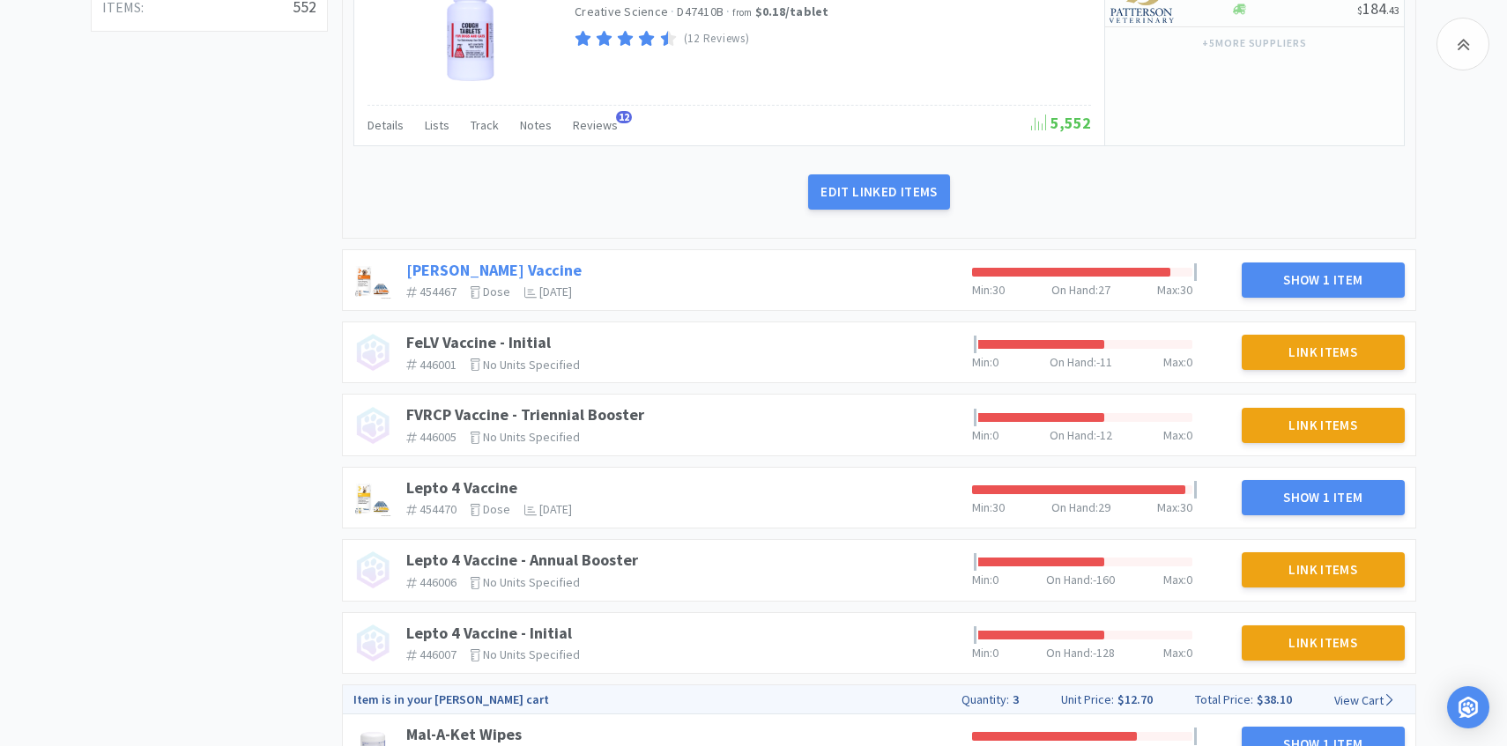
click at [478, 263] on link "DAPP Vaccine" at bounding box center [493, 270] width 175 height 20
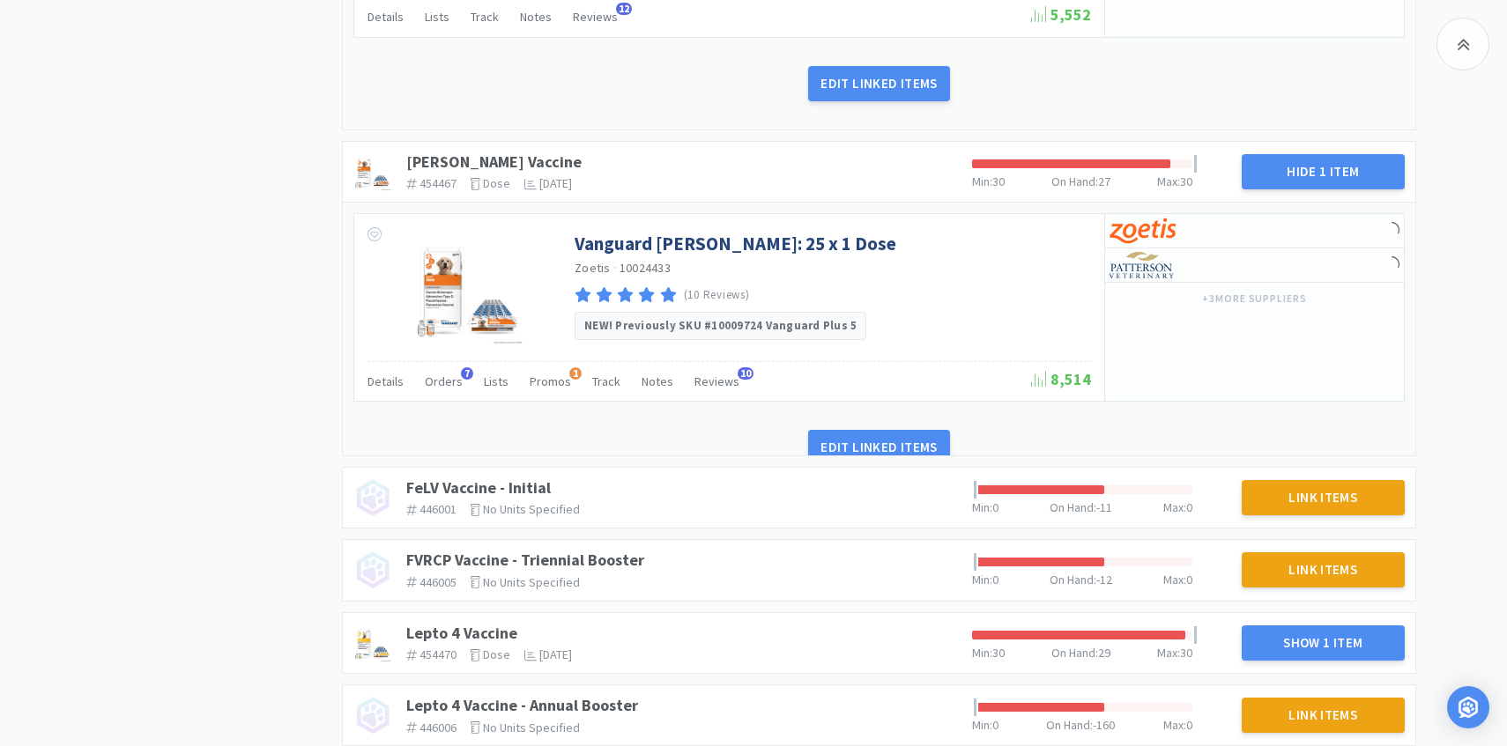
scroll to position [916, 0]
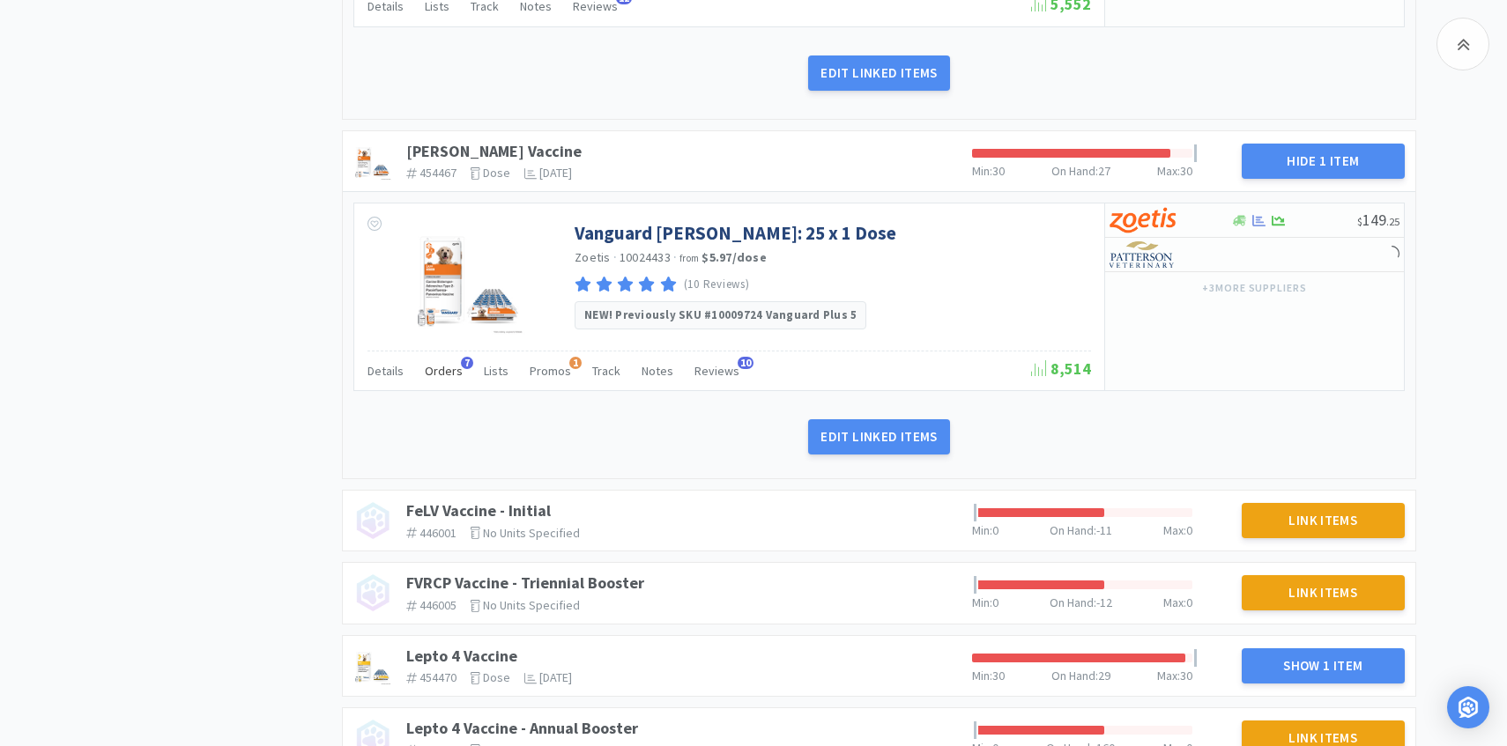
click at [439, 363] on span "Orders" at bounding box center [444, 371] width 38 height 16
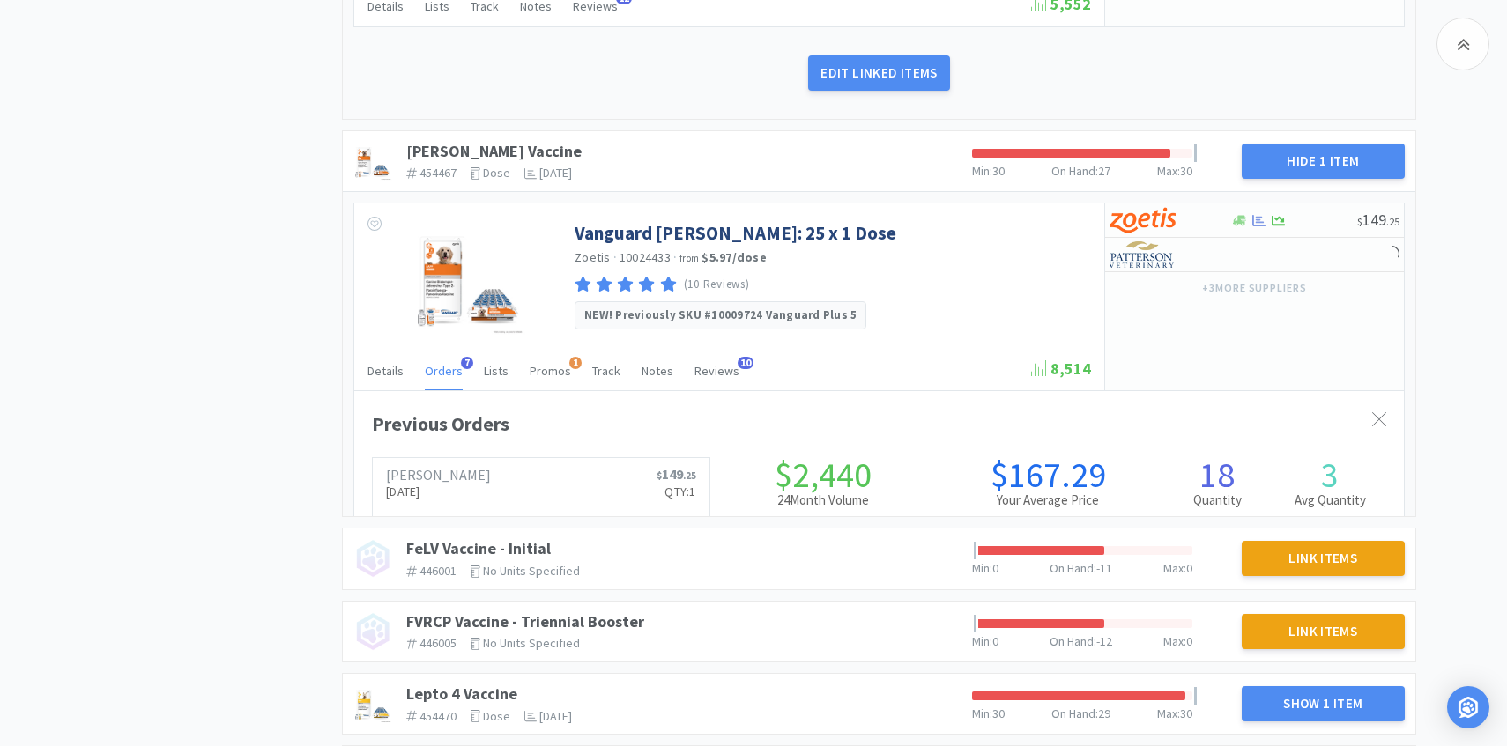
scroll to position [483, 1049]
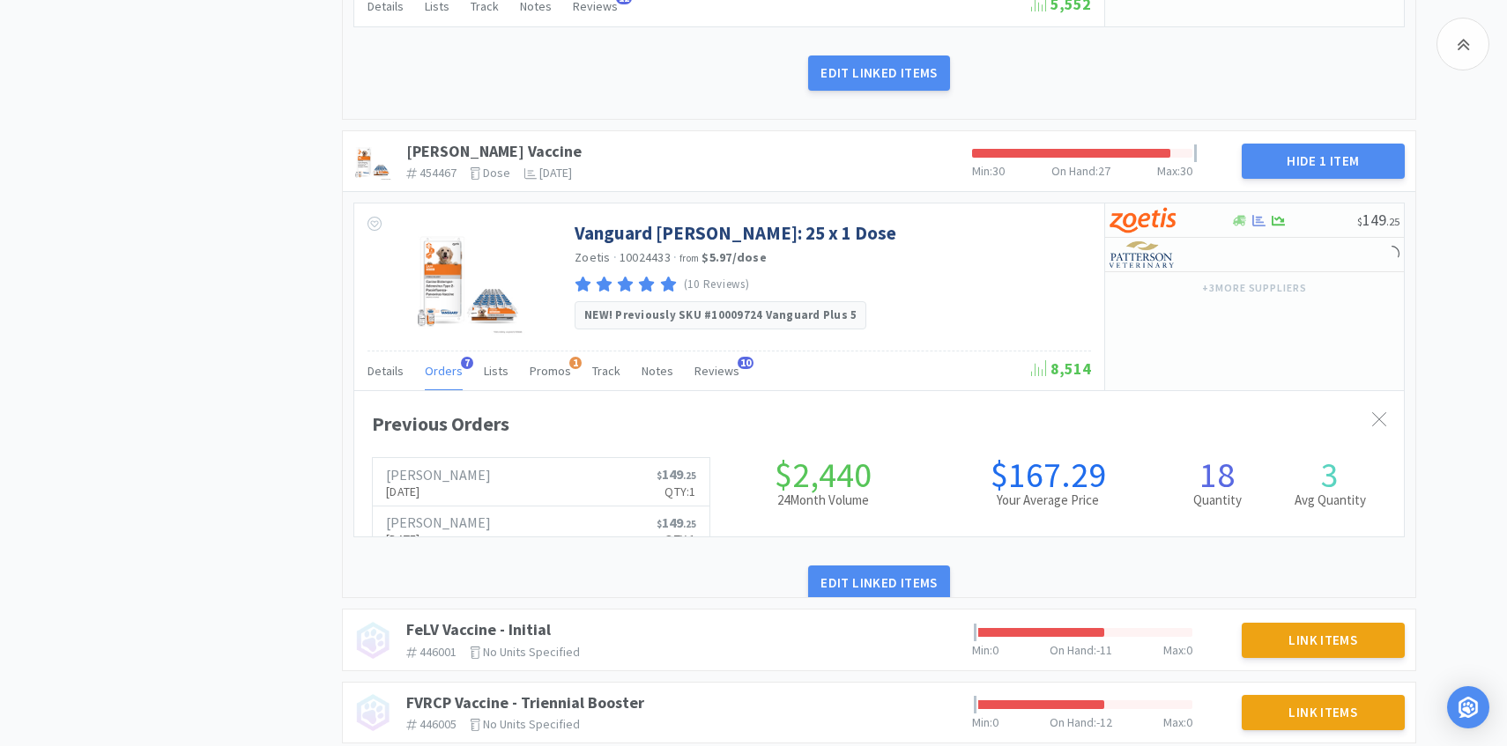
click at [439, 363] on span "Orders" at bounding box center [444, 371] width 38 height 16
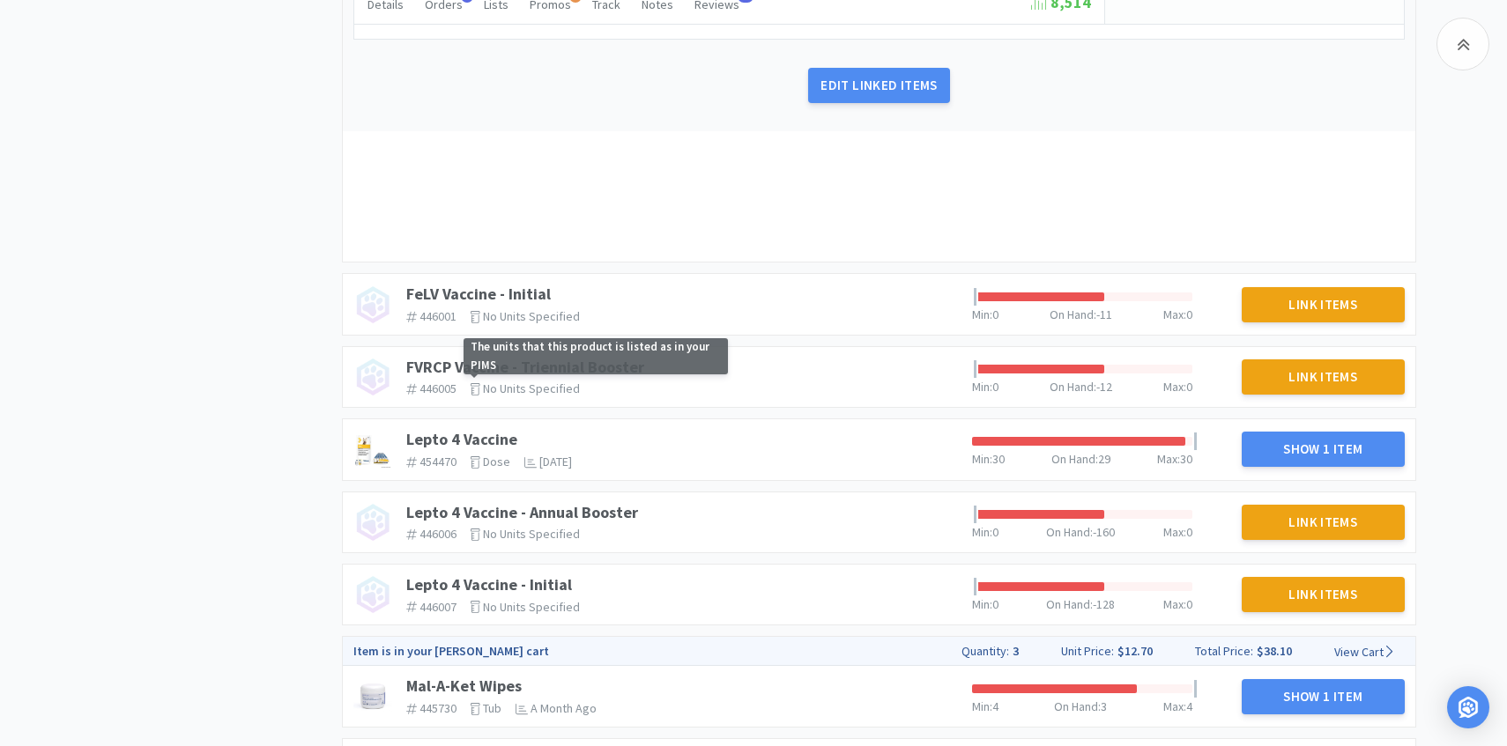
scroll to position [1346, 0]
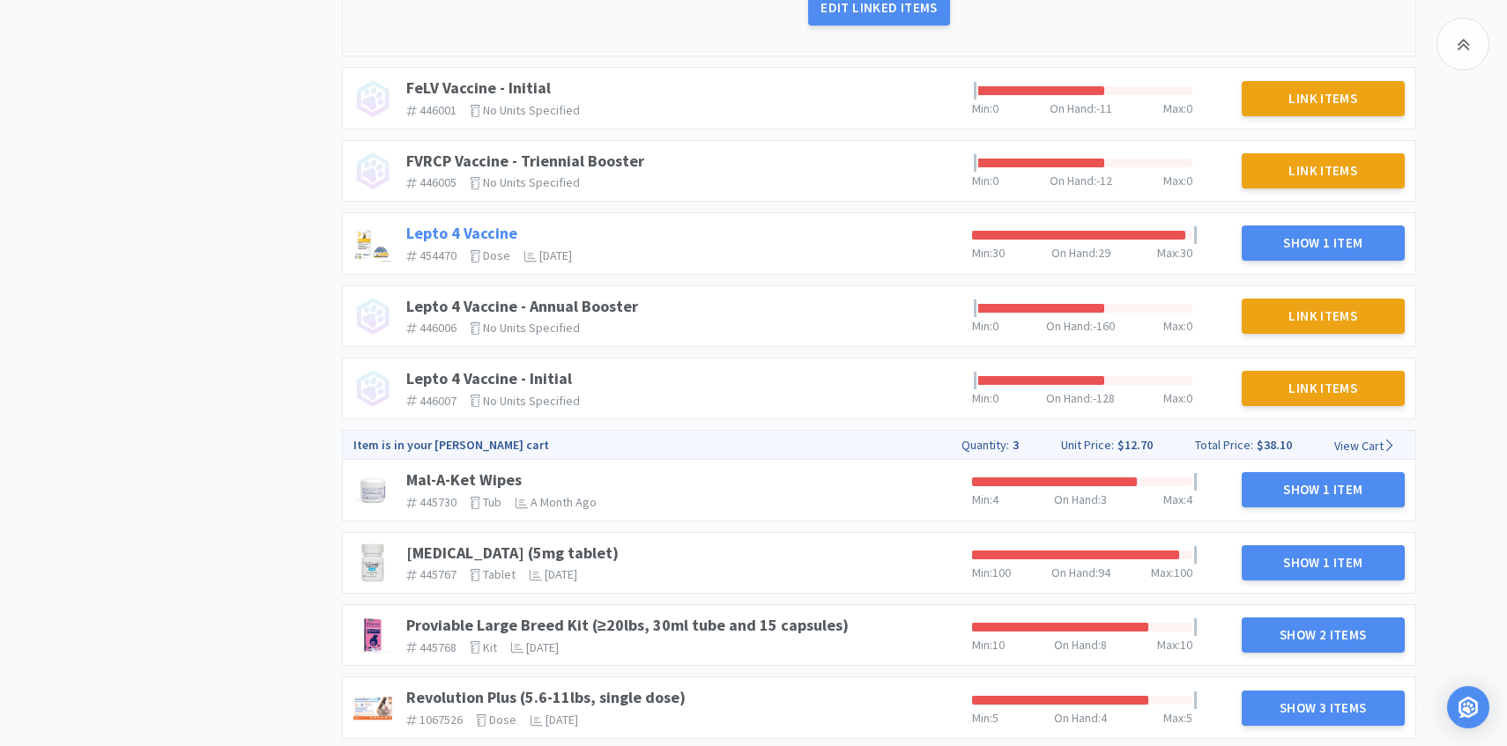
click at [484, 227] on link "Lepto 4 Vaccine" at bounding box center [461, 233] width 111 height 20
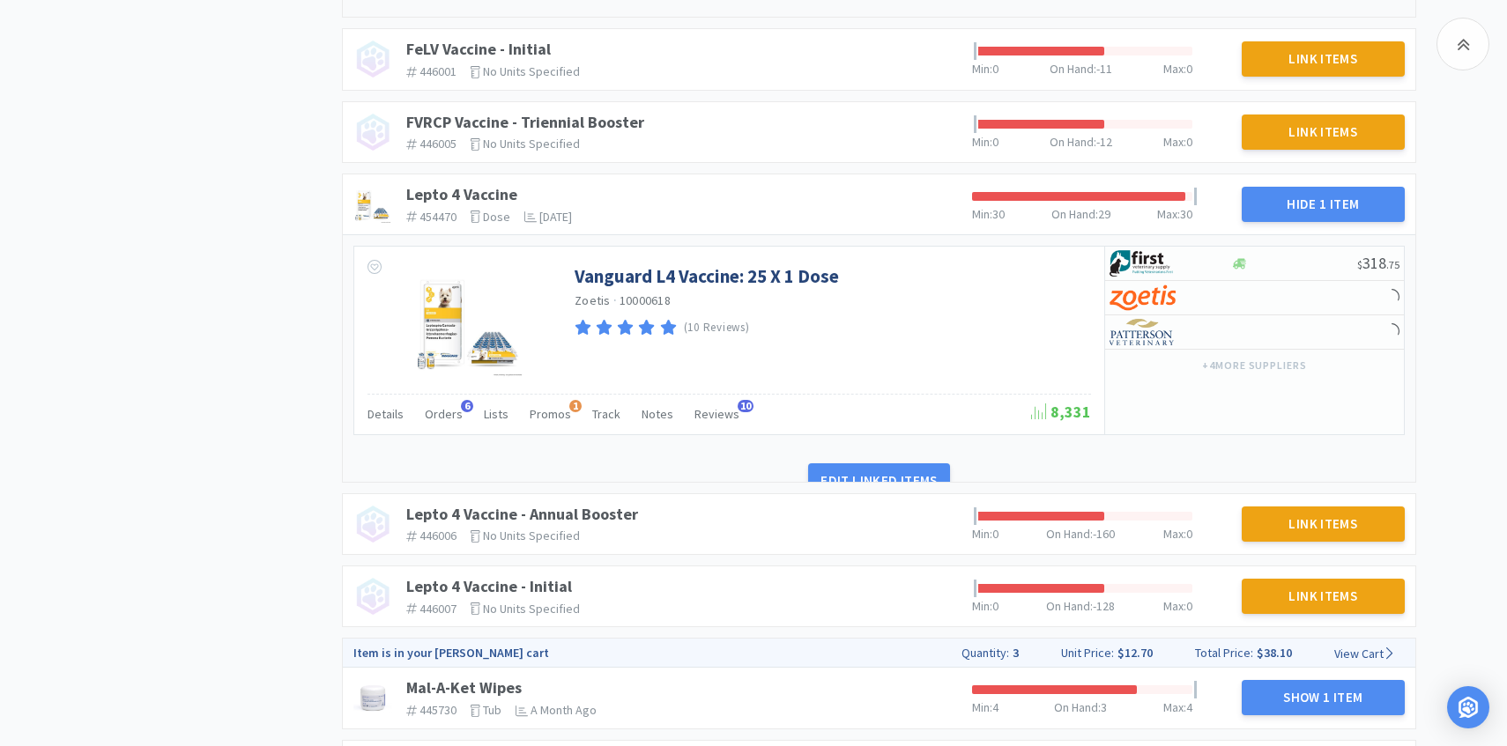
scroll to position [1399, 0]
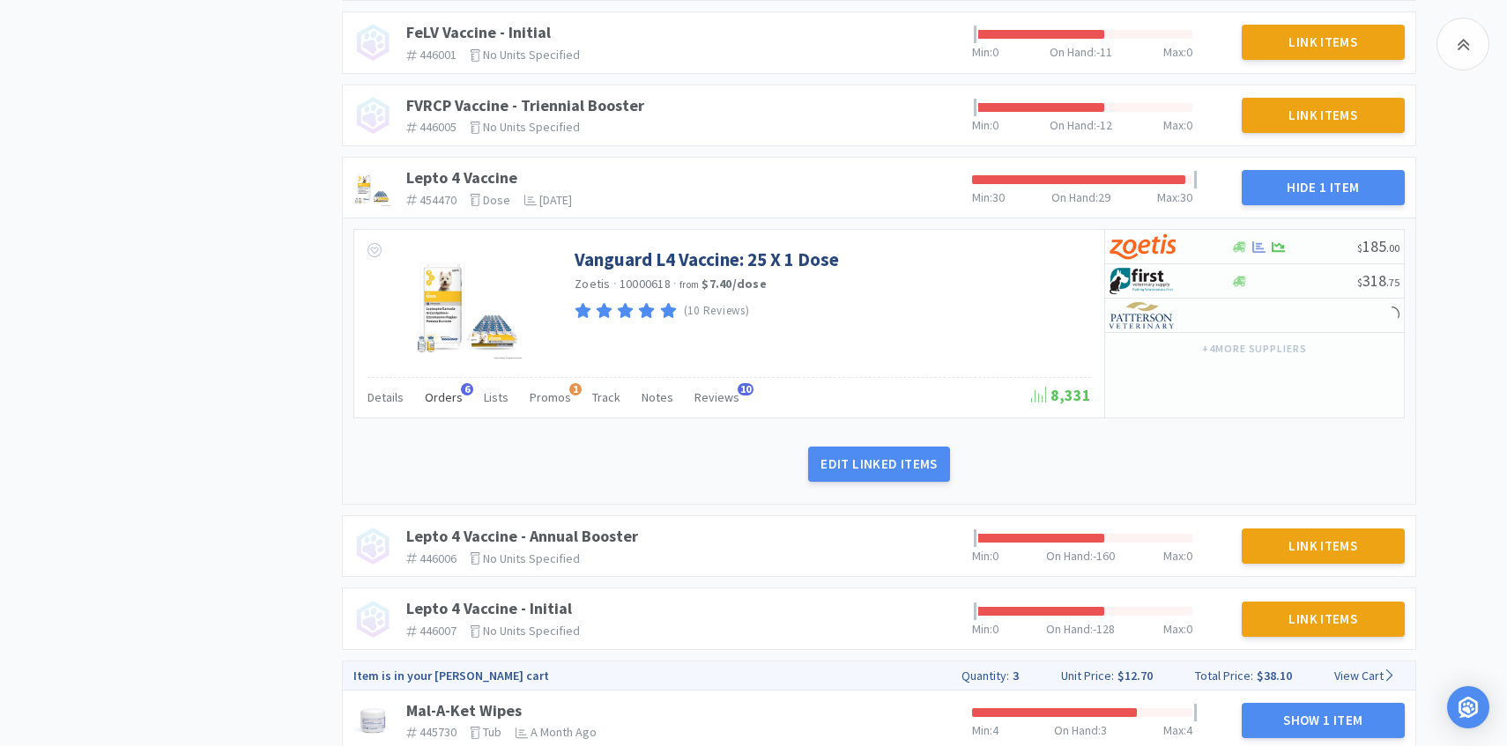
click at [441, 399] on span "Orders" at bounding box center [444, 397] width 38 height 16
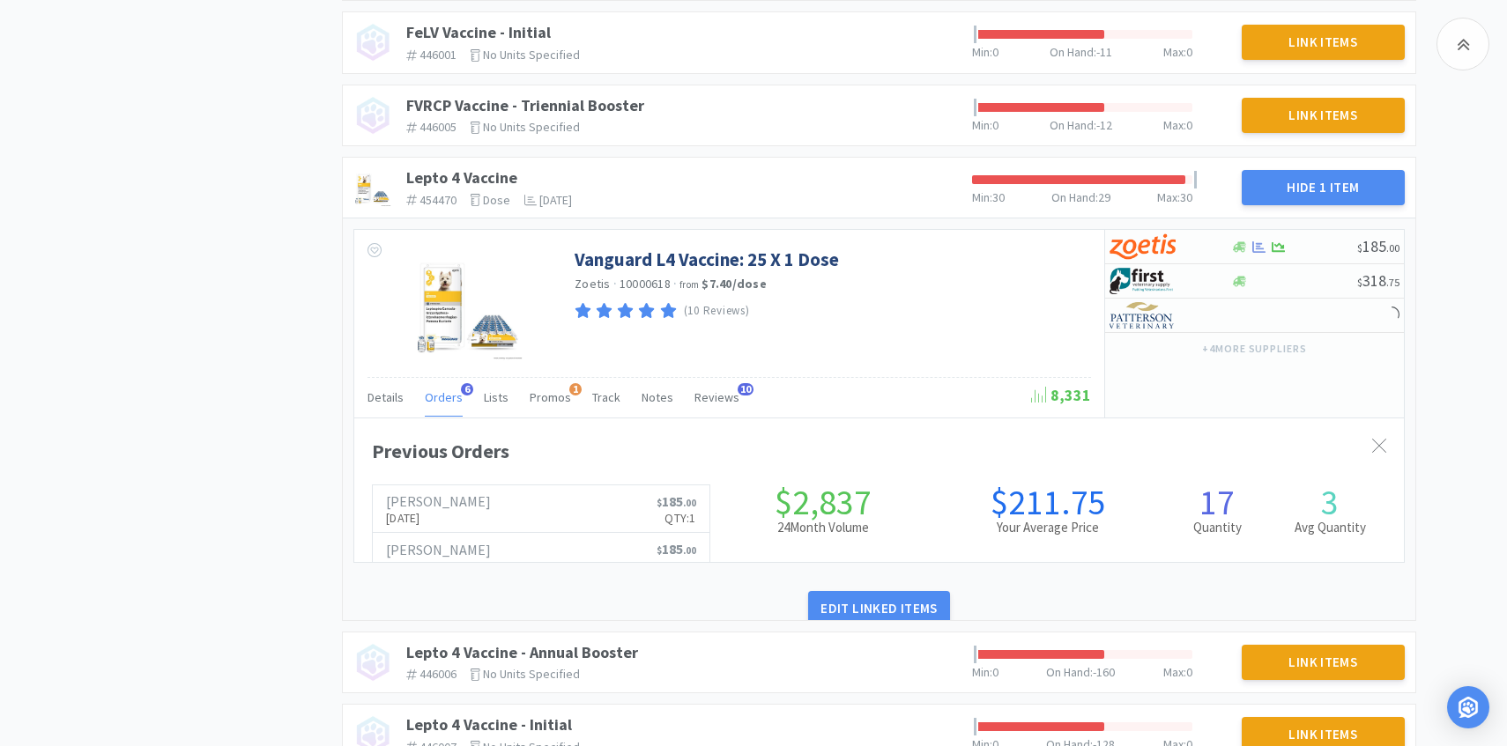
click at [441, 400] on span "Orders" at bounding box center [444, 397] width 38 height 16
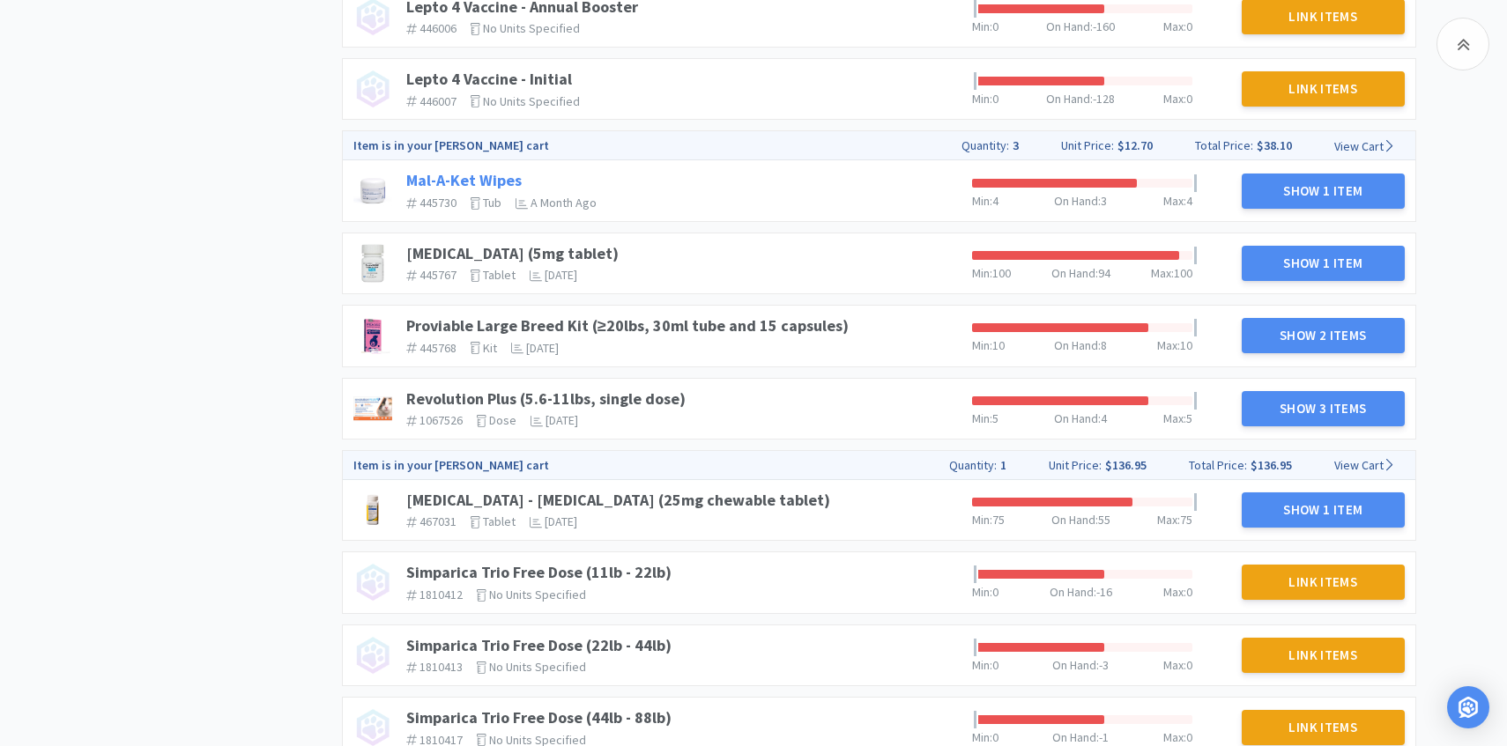
click at [493, 182] on link "Mal-A-Ket Wipes" at bounding box center [463, 180] width 115 height 20
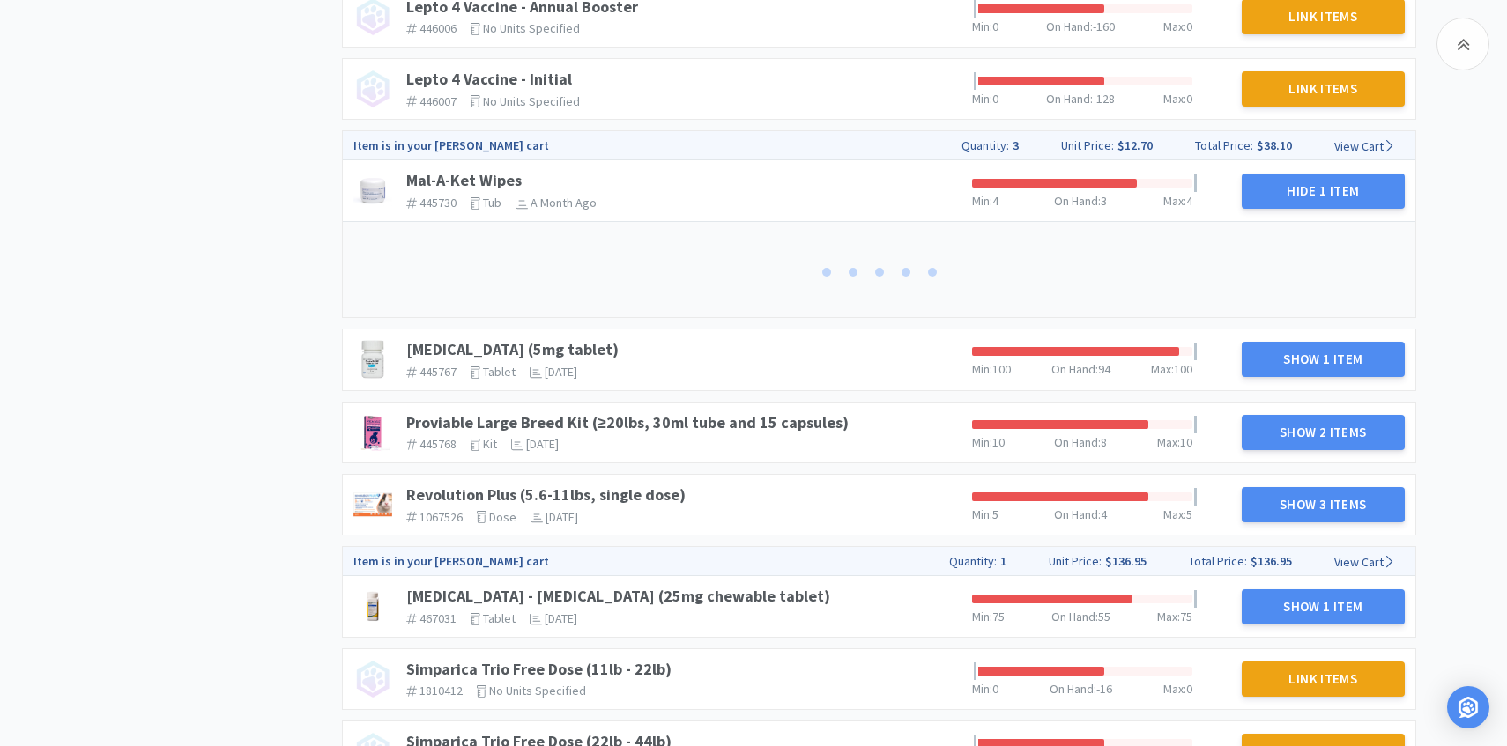
scroll to position [1946, 0]
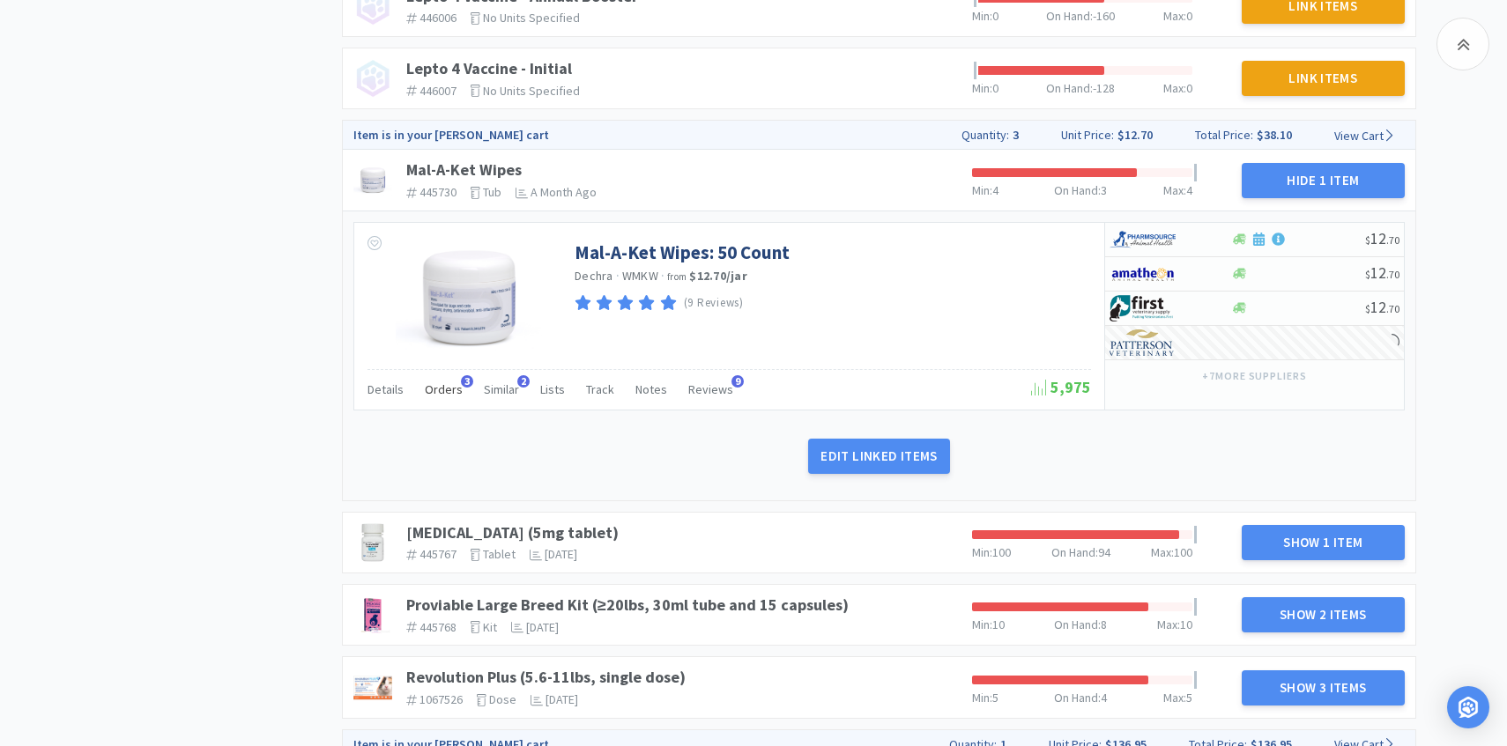
click at [441, 393] on span "Orders" at bounding box center [444, 390] width 38 height 16
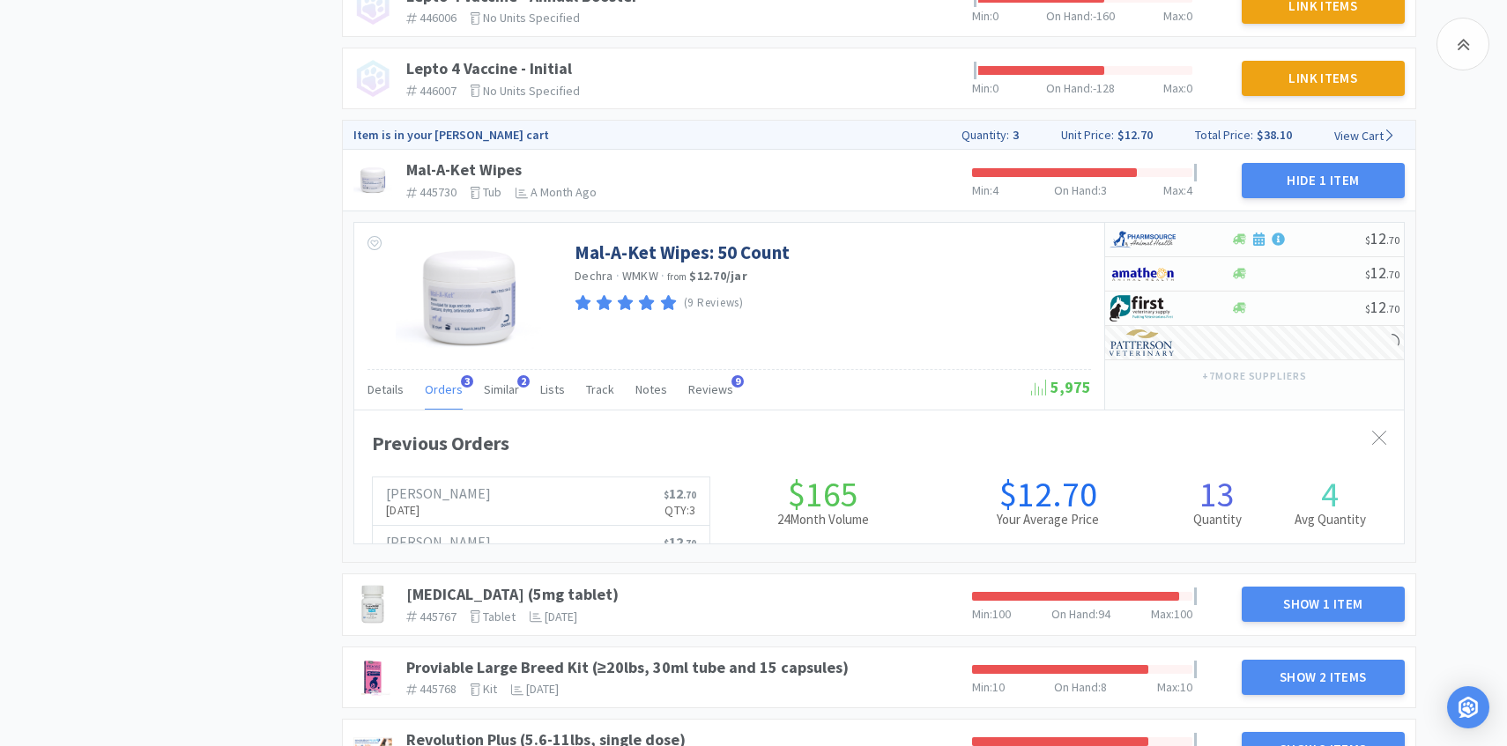
scroll to position [483, 1049]
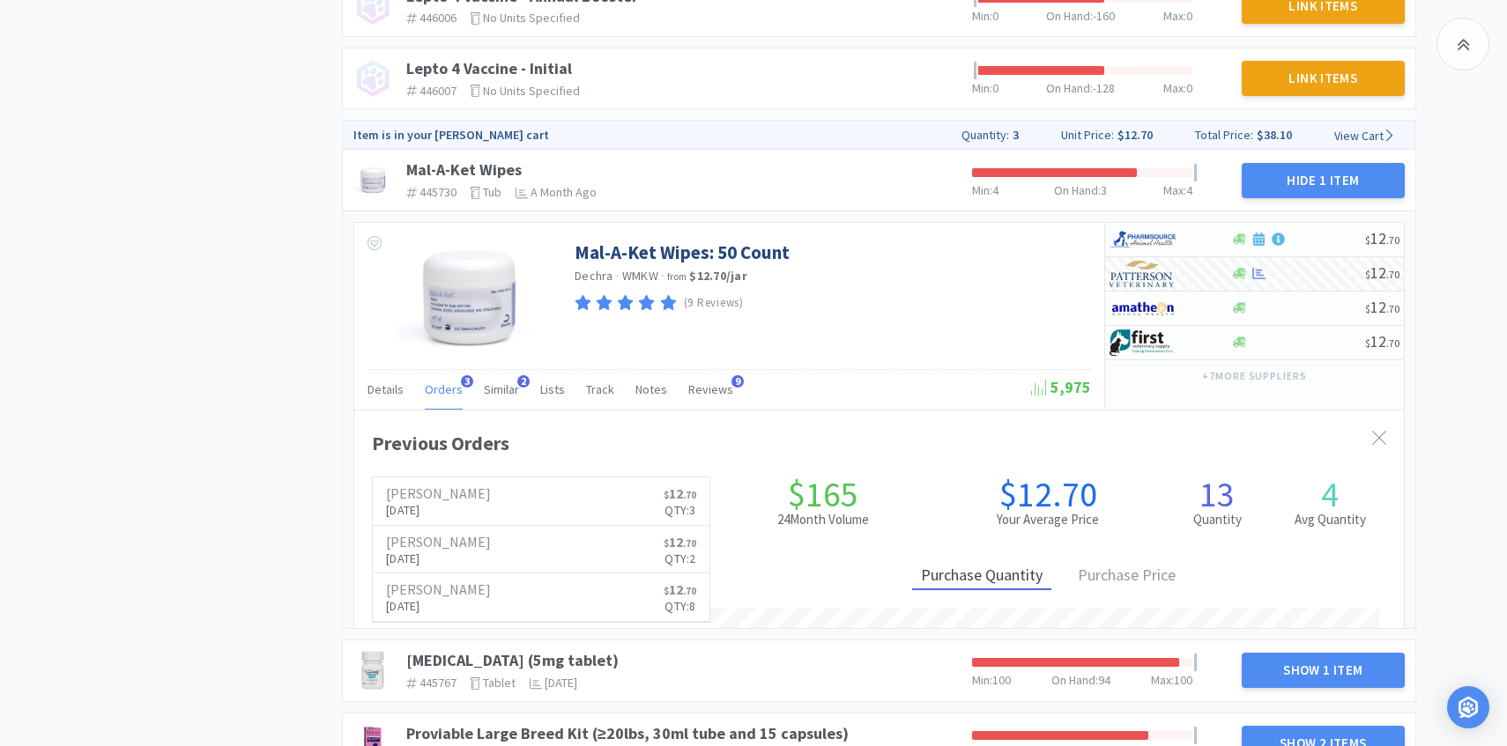
click at [441, 391] on span "Orders" at bounding box center [444, 390] width 38 height 16
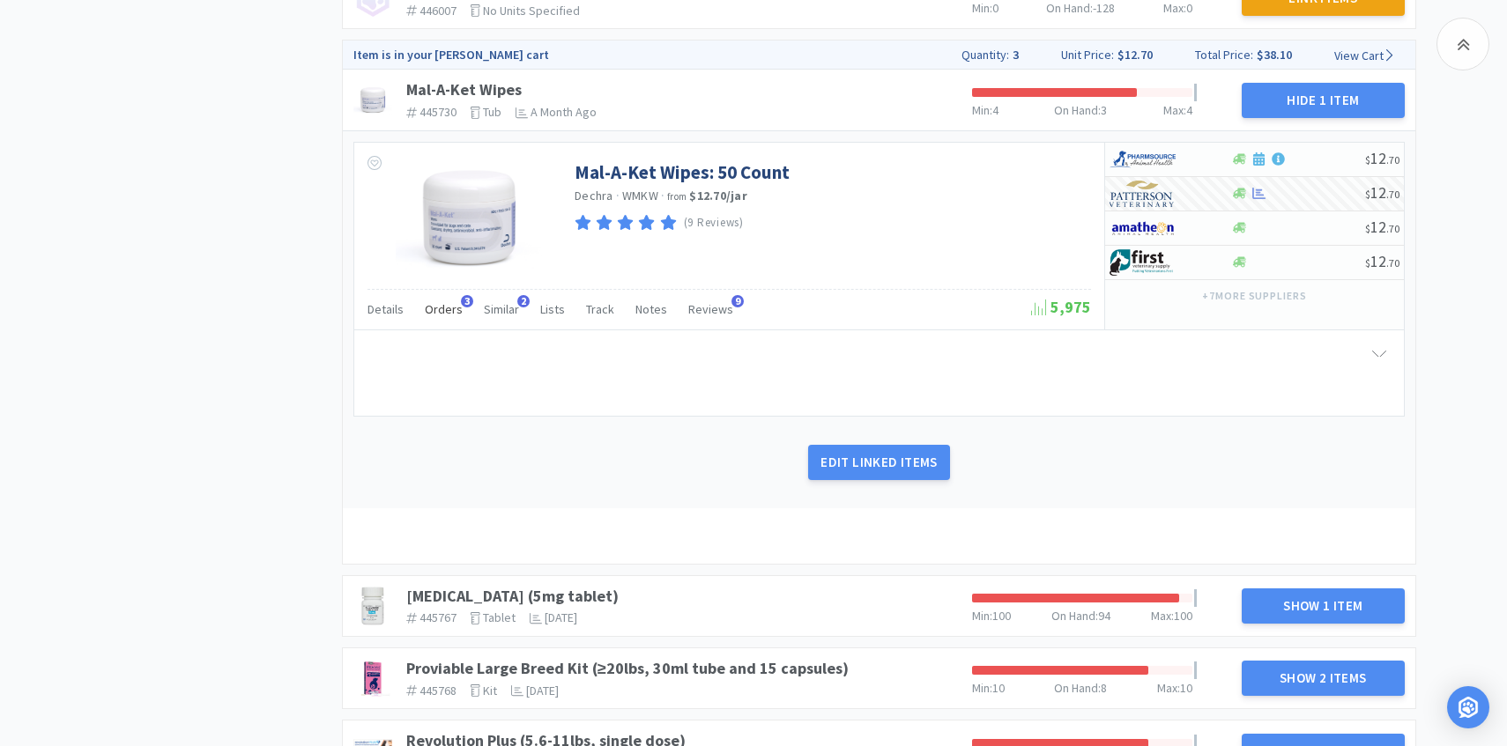
scroll to position [2137, 0]
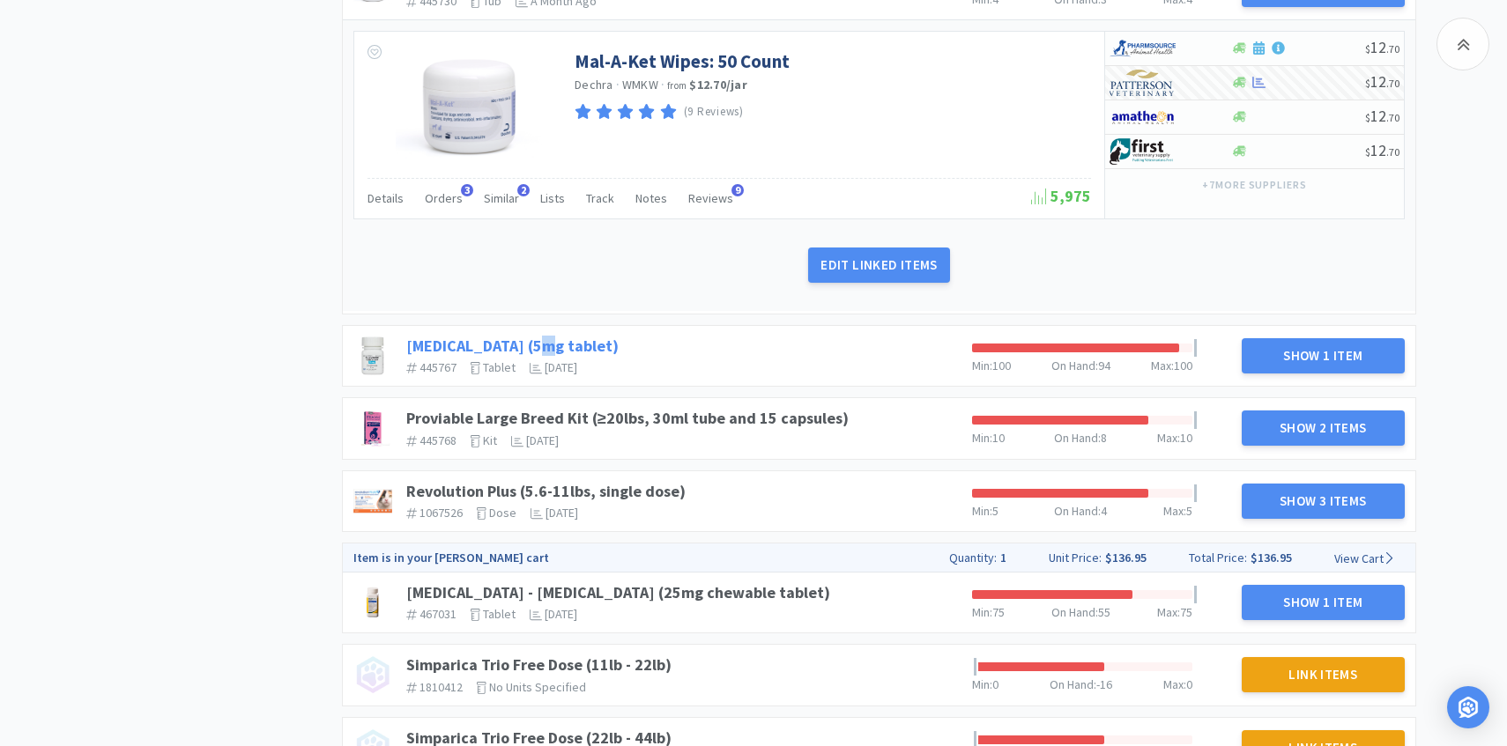
click at [538, 337] on link "Prednisone (5mg tablet)" at bounding box center [512, 346] width 212 height 20
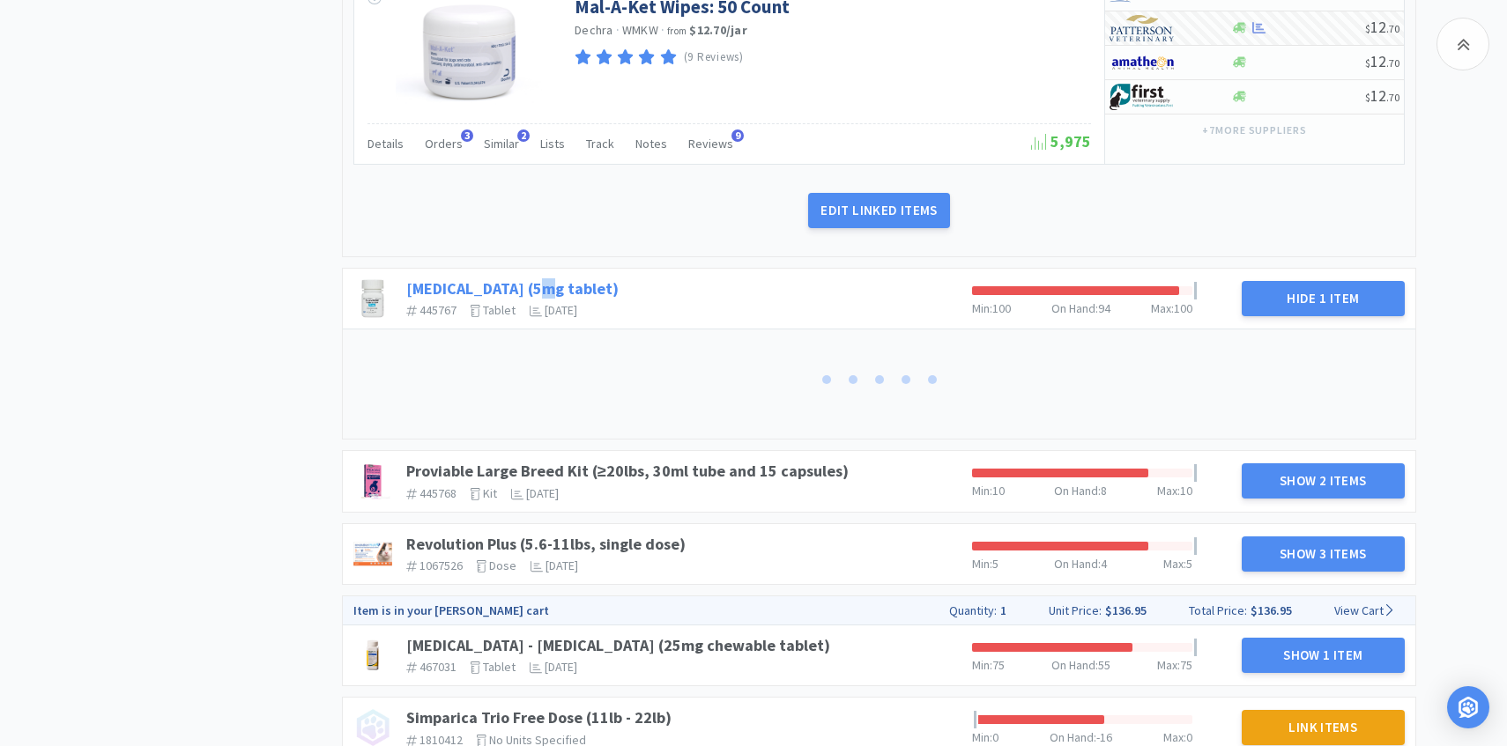
scroll to position [2260, 0]
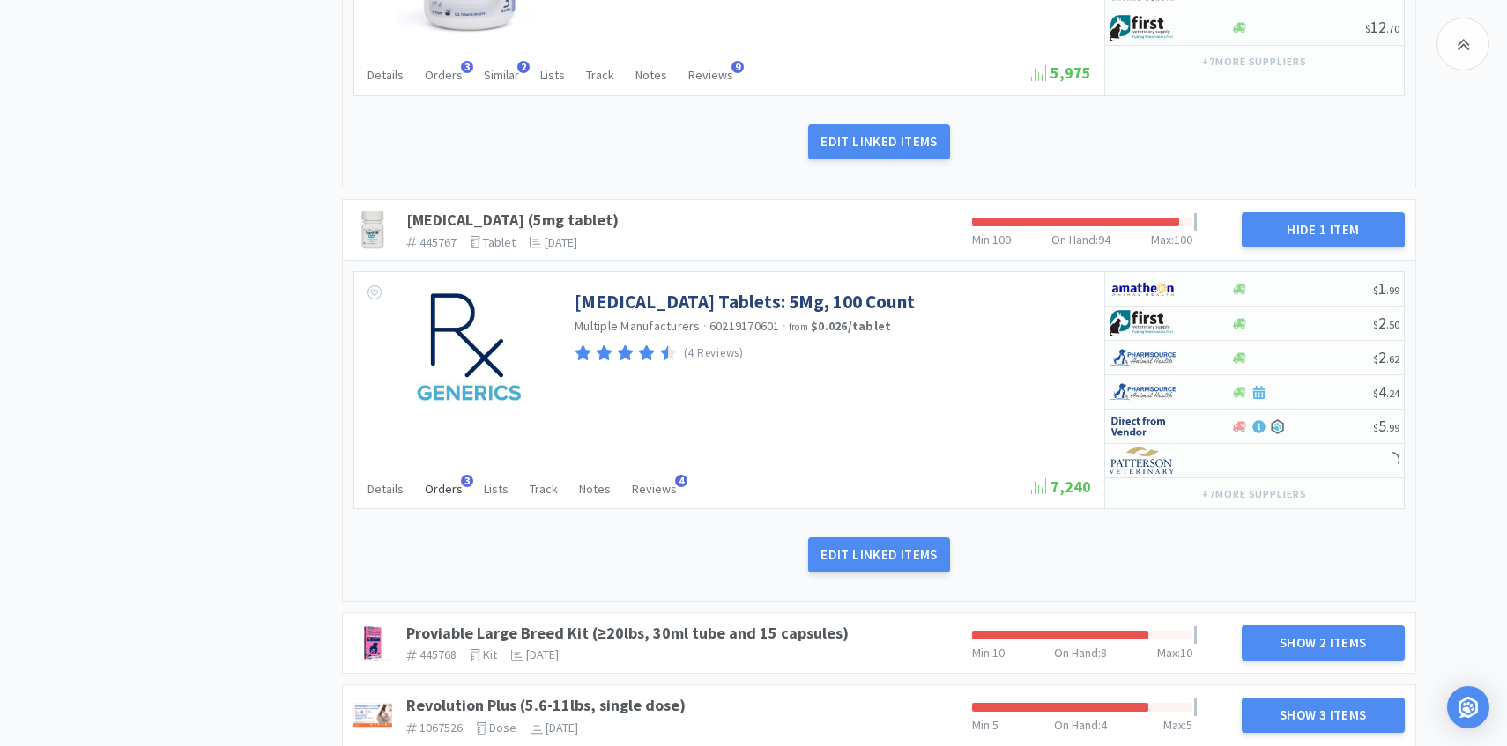
click at [434, 486] on span "Orders" at bounding box center [444, 489] width 38 height 16
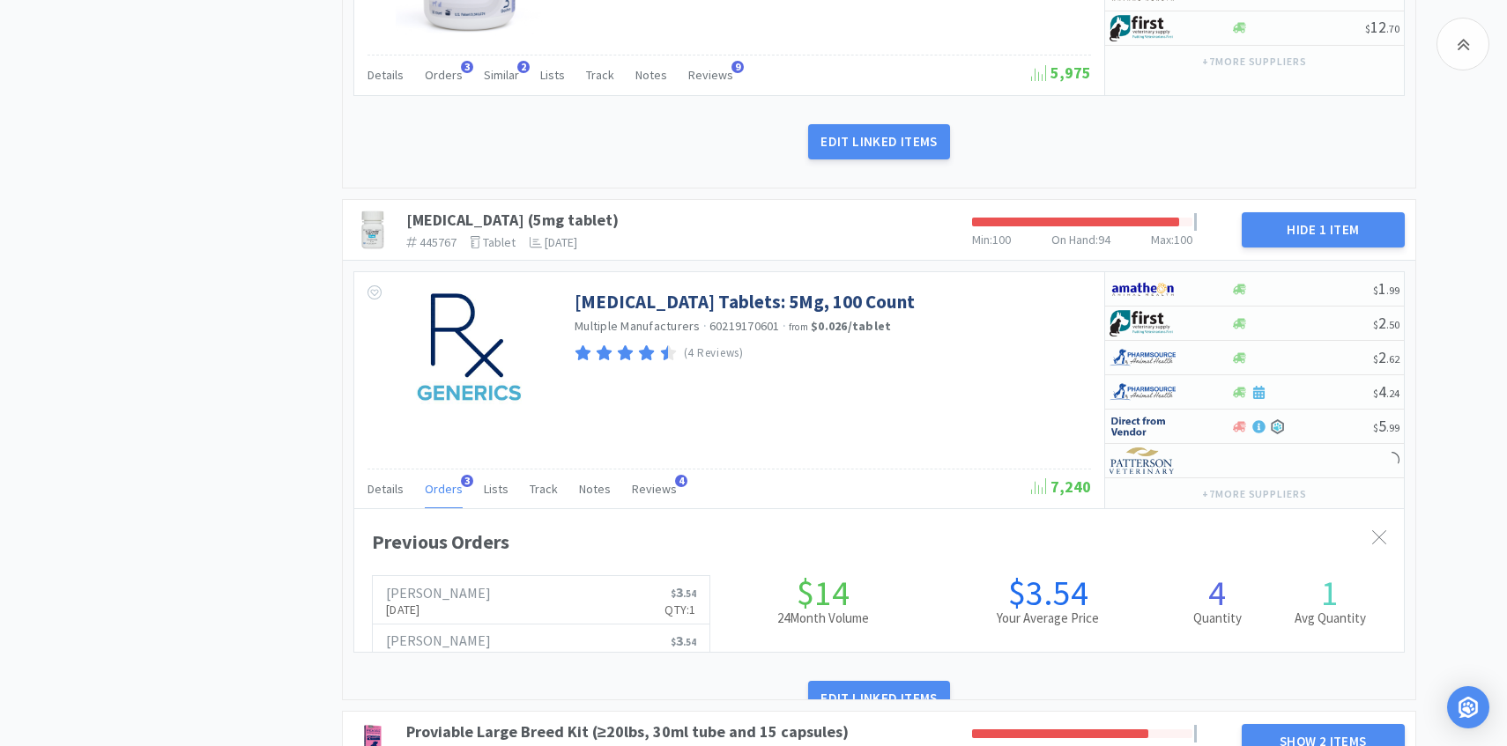
scroll to position [0, 0]
click at [434, 487] on span "Orders" at bounding box center [444, 489] width 38 height 16
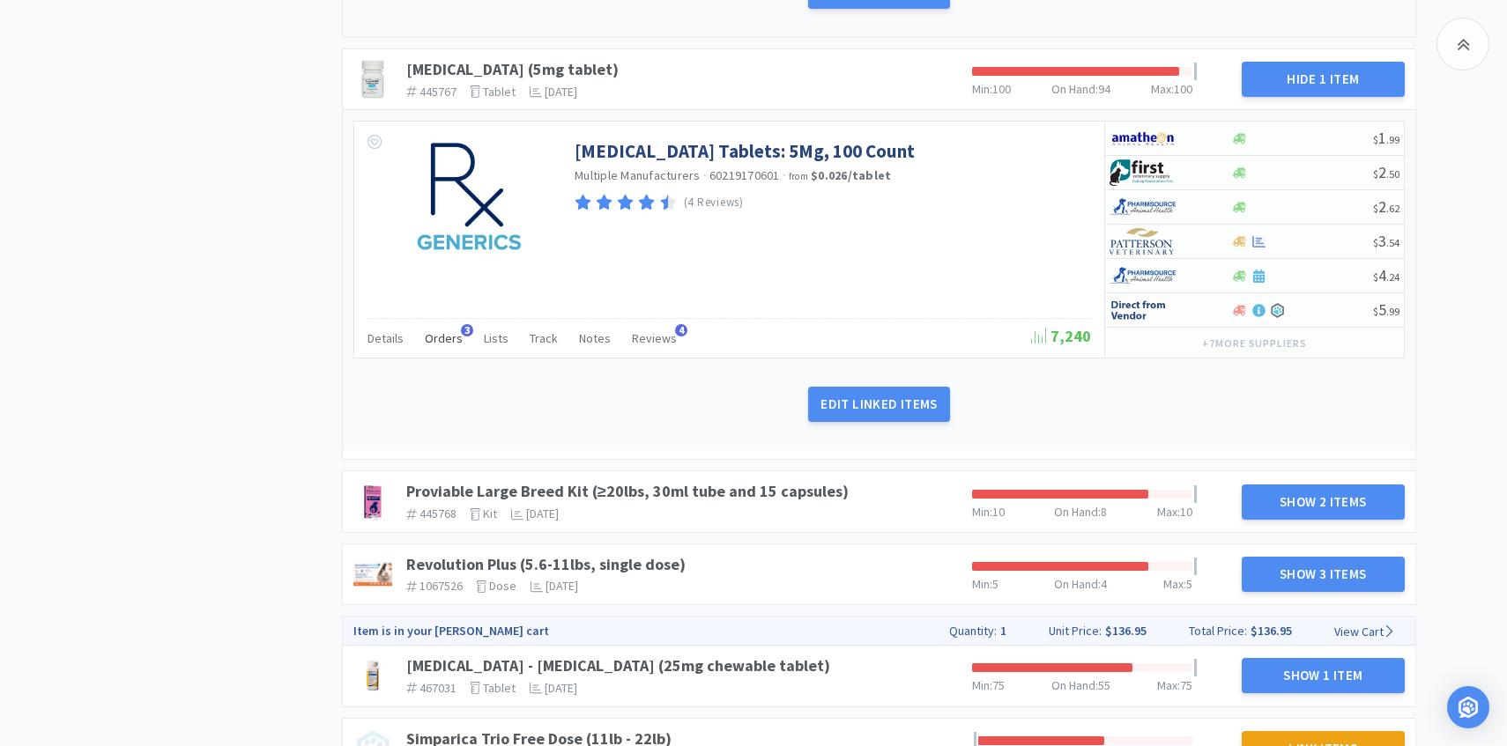
scroll to position [2584, 0]
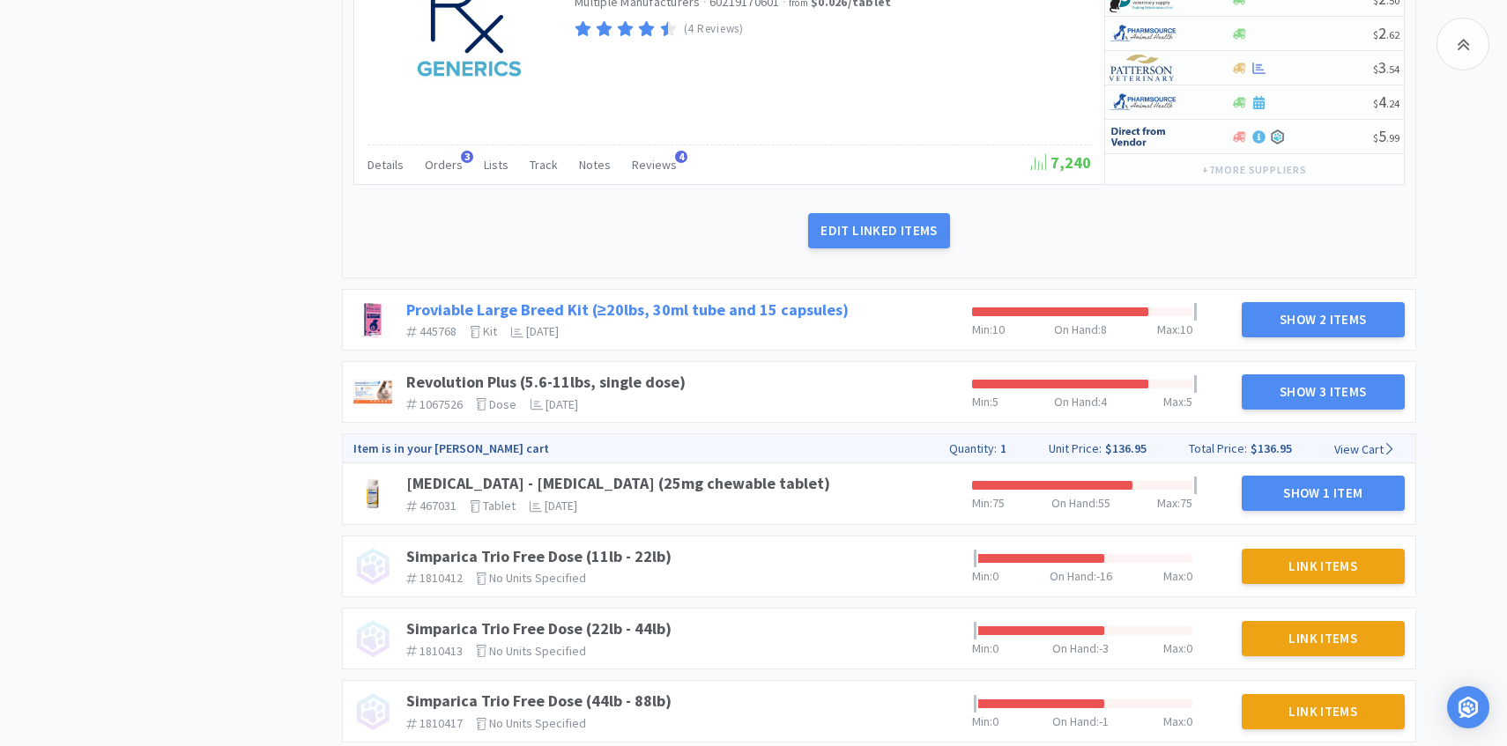
click at [782, 313] on link "Proviable Large Breed Kit (≥20lbs, 30ml tube and 15 capsules)" at bounding box center [627, 310] width 442 height 20
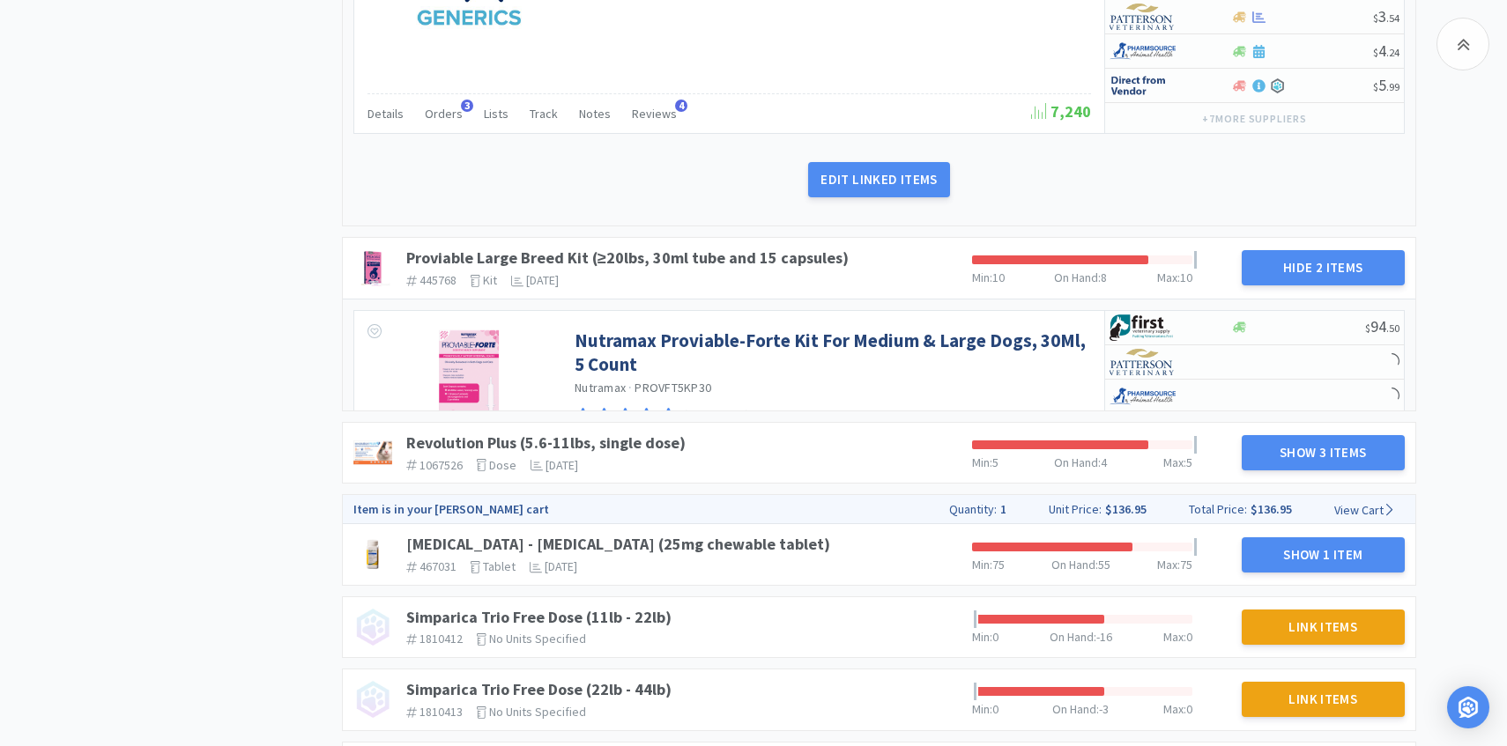
scroll to position [2670, 0]
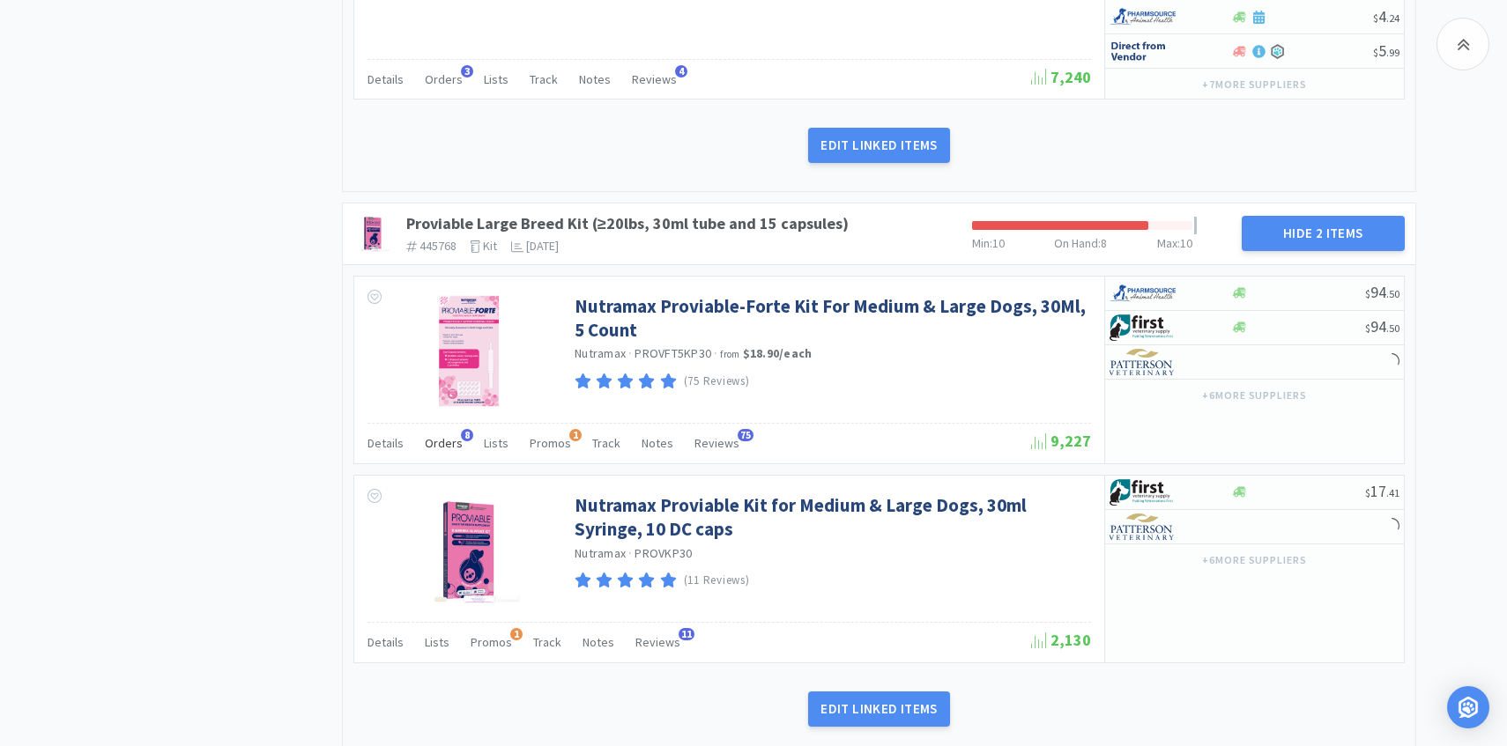
click at [449, 453] on div "Orders 8" at bounding box center [444, 445] width 38 height 33
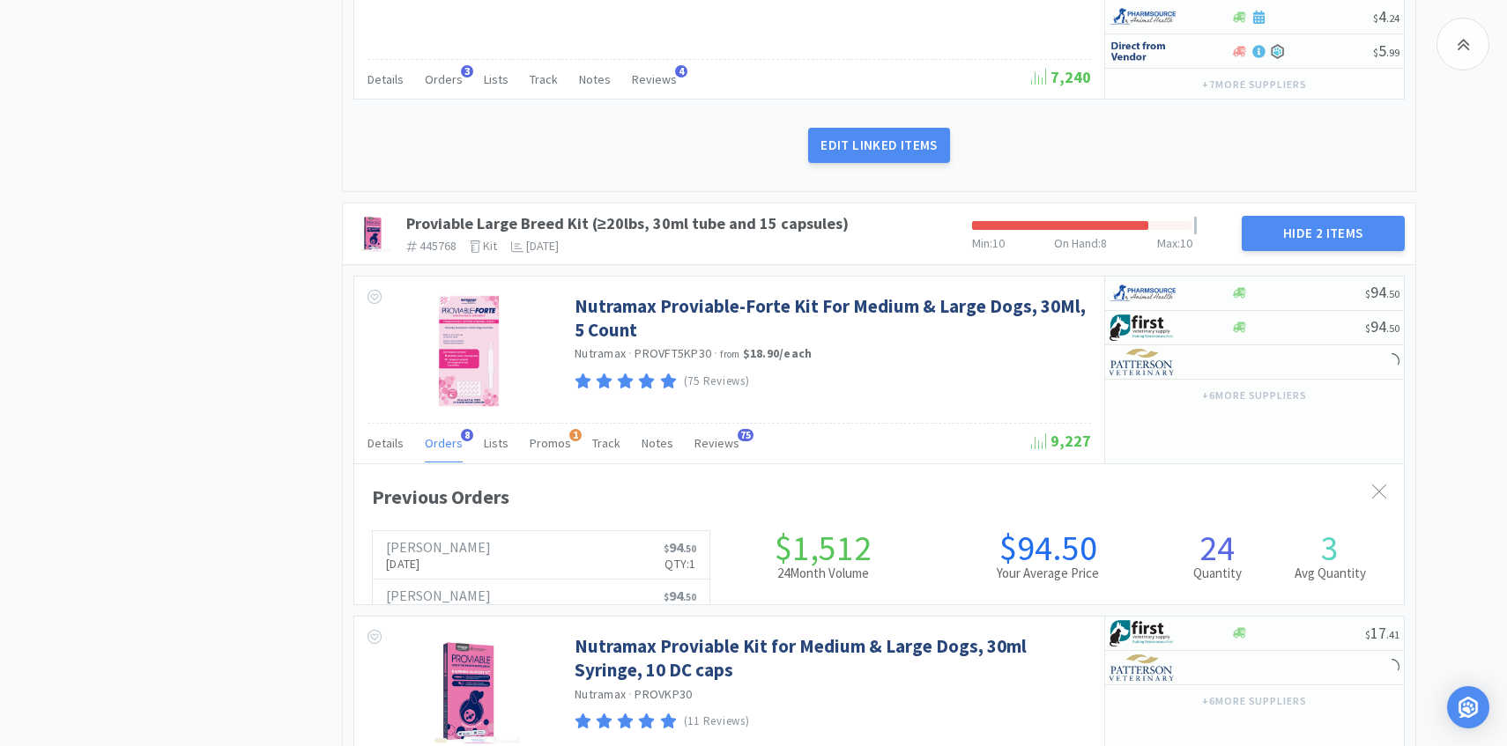
scroll to position [483, 1049]
click at [449, 453] on div "Orders 8" at bounding box center [444, 445] width 38 height 33
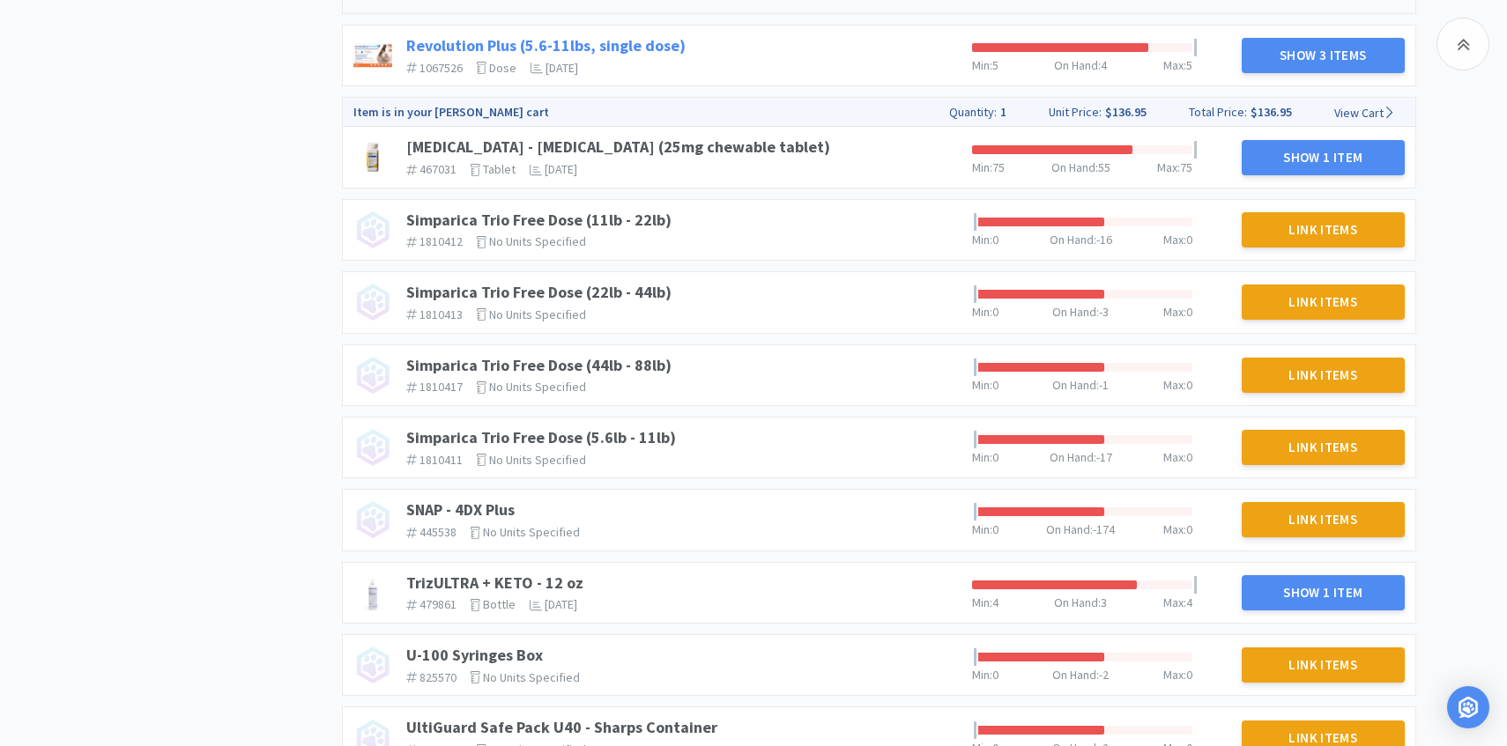
scroll to position [3512, 0]
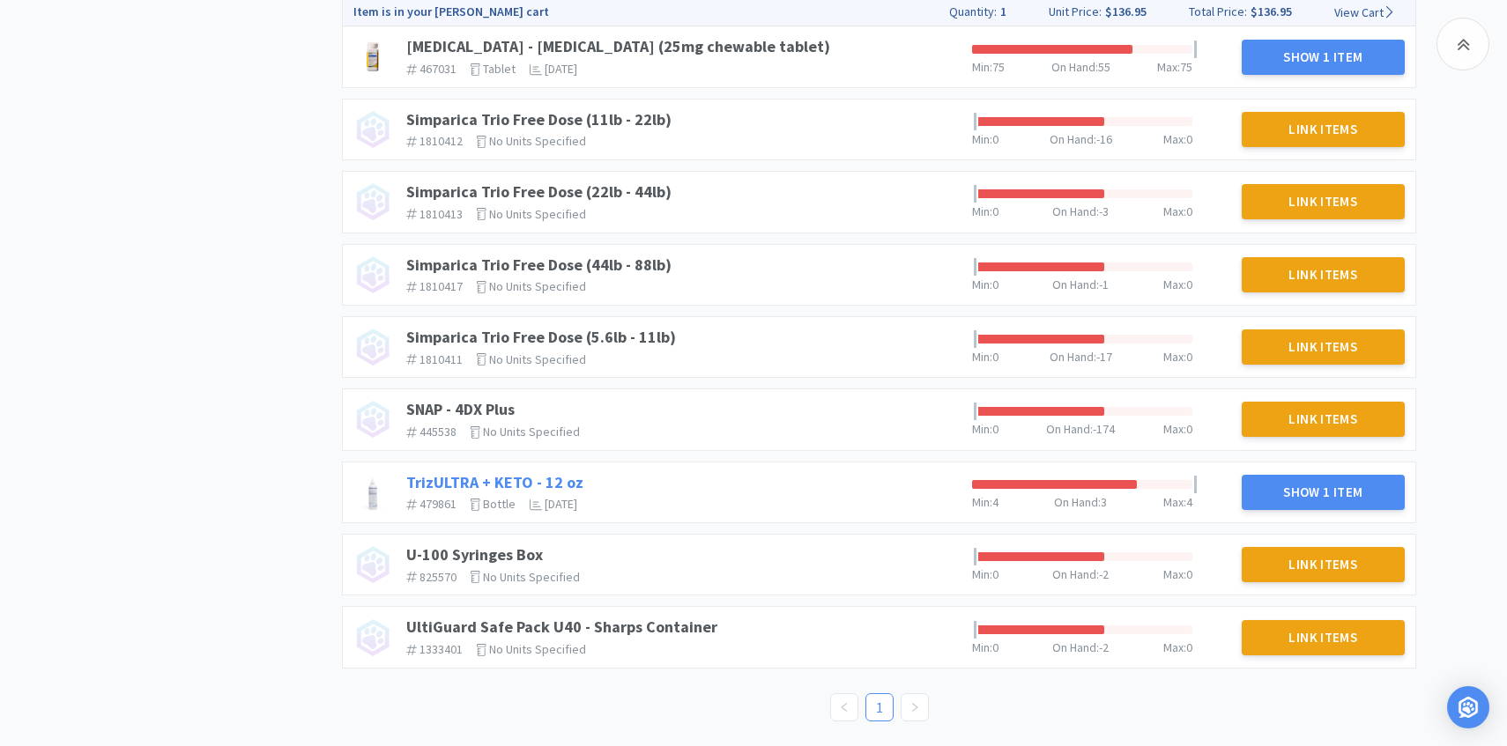
click at [530, 484] on link "TrizULTRA + KETO - 12 oz" at bounding box center [494, 482] width 177 height 20
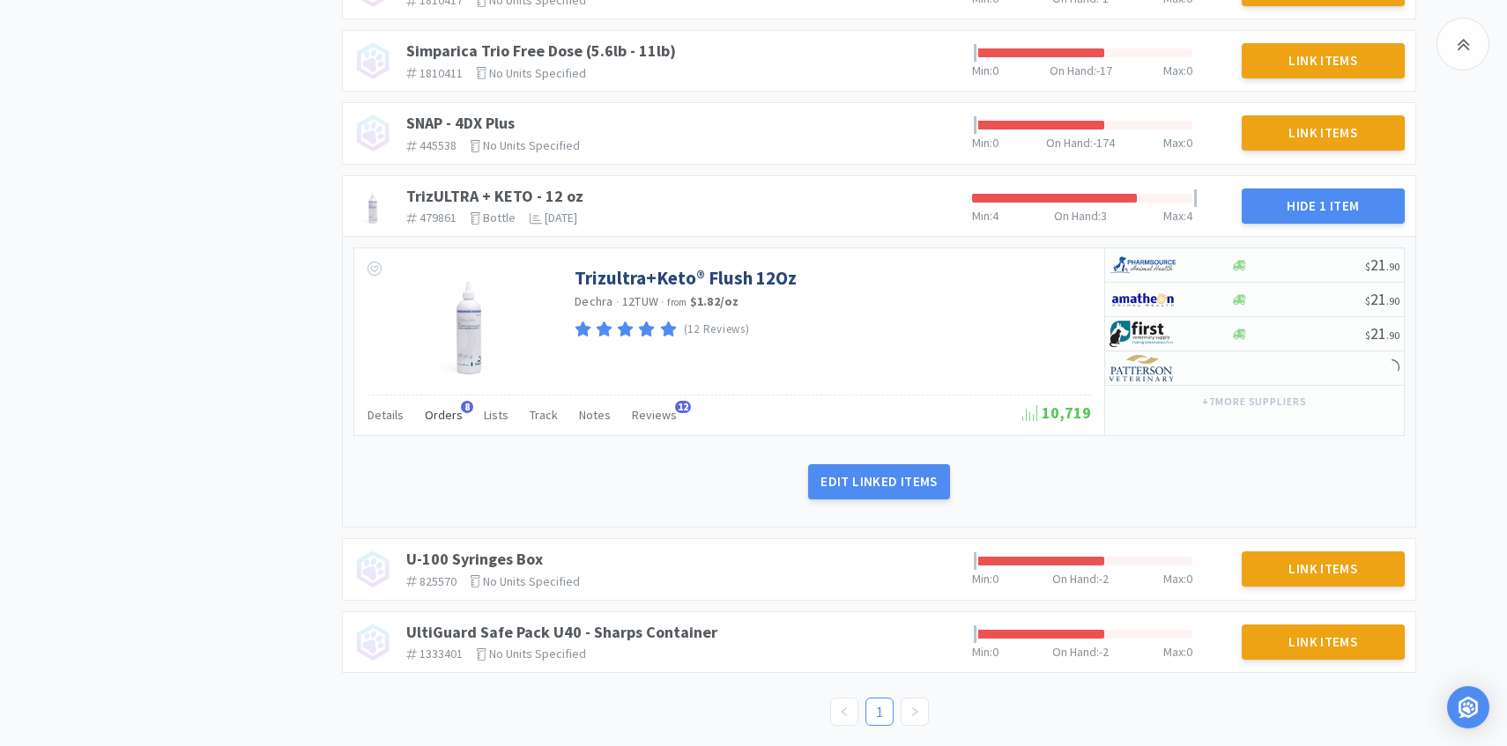
scroll to position [3800, 0]
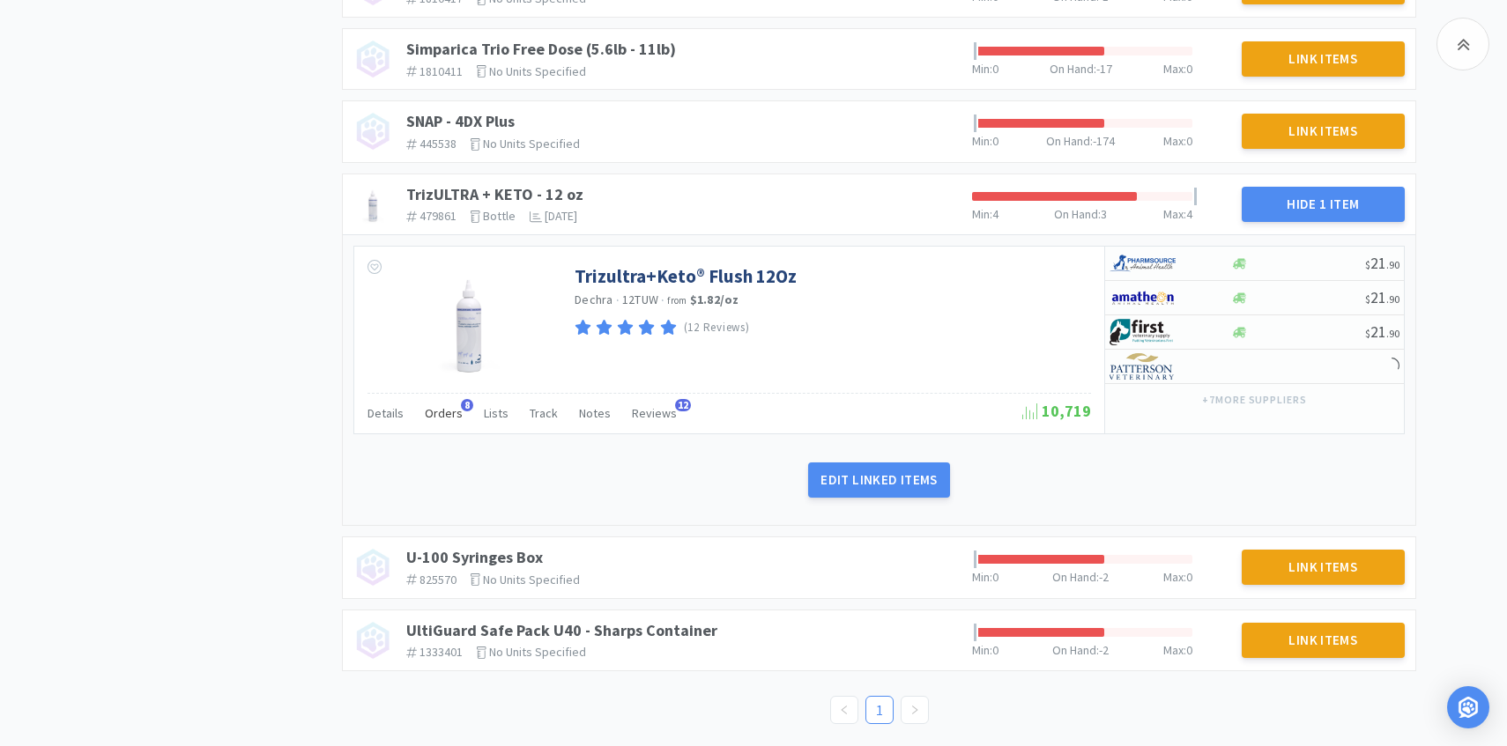
click at [437, 417] on span "Orders" at bounding box center [444, 413] width 38 height 16
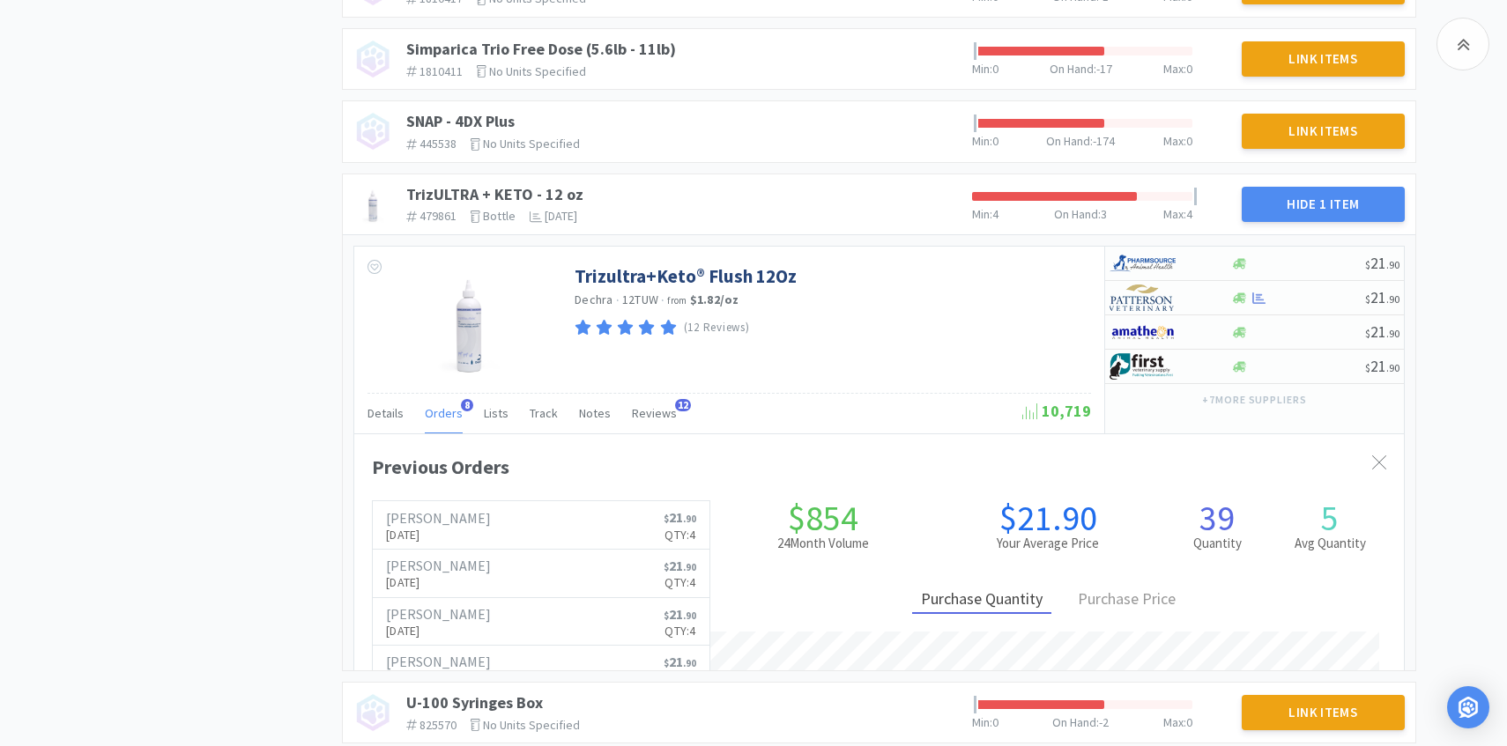
scroll to position [0, 0]
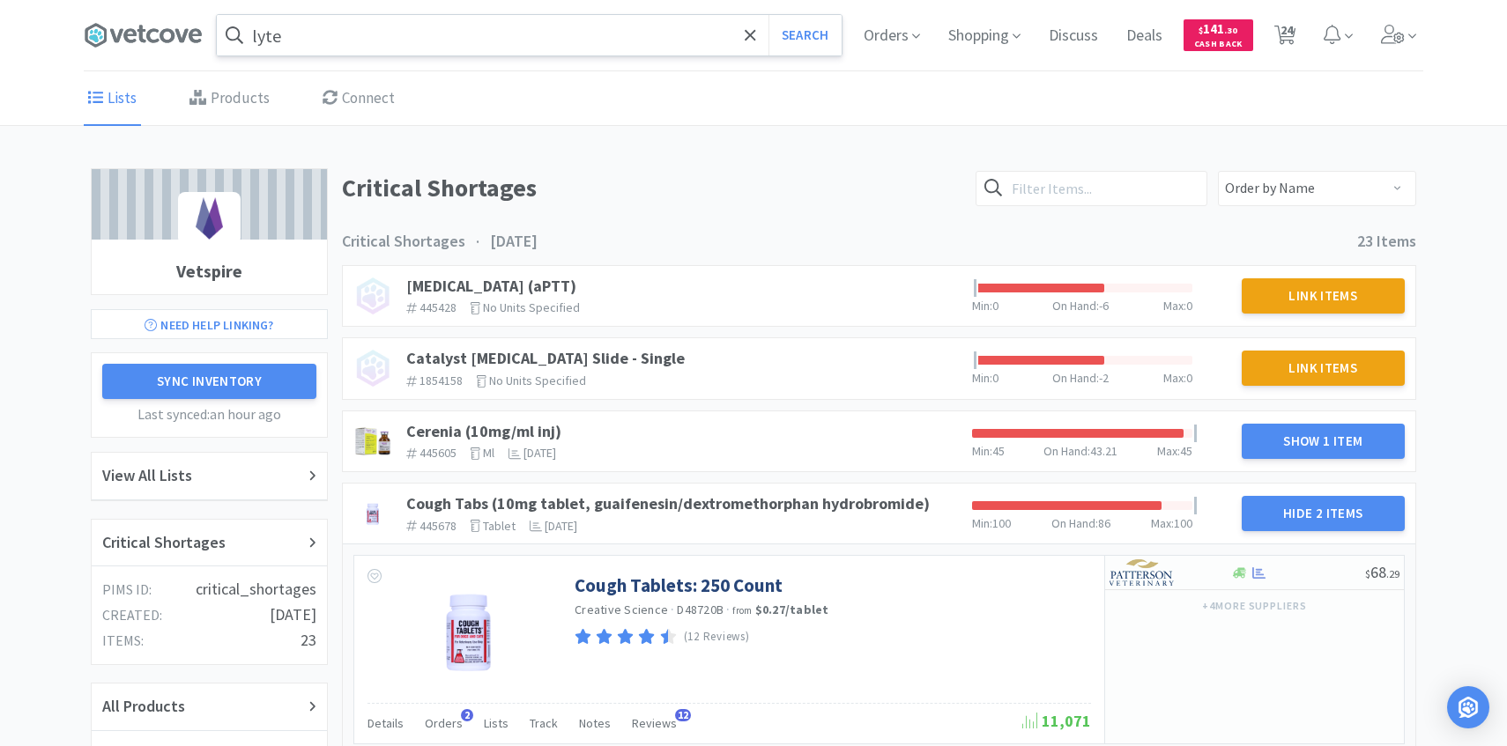
click at [416, 34] on input "lyte" at bounding box center [529, 35] width 625 height 41
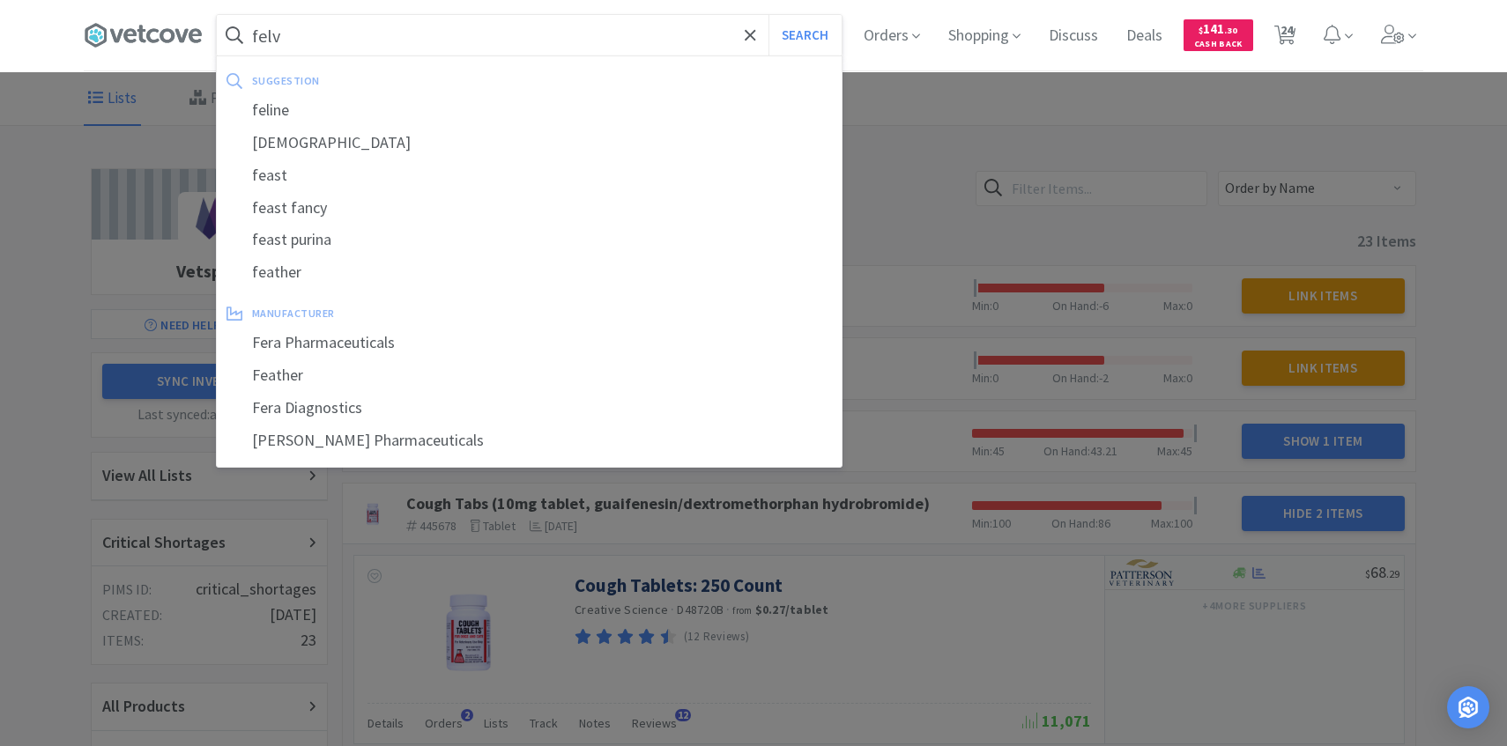
type input "felv"
click at [768, 15] on button "Search" at bounding box center [804, 35] width 73 height 41
select select "2"
select select "1"
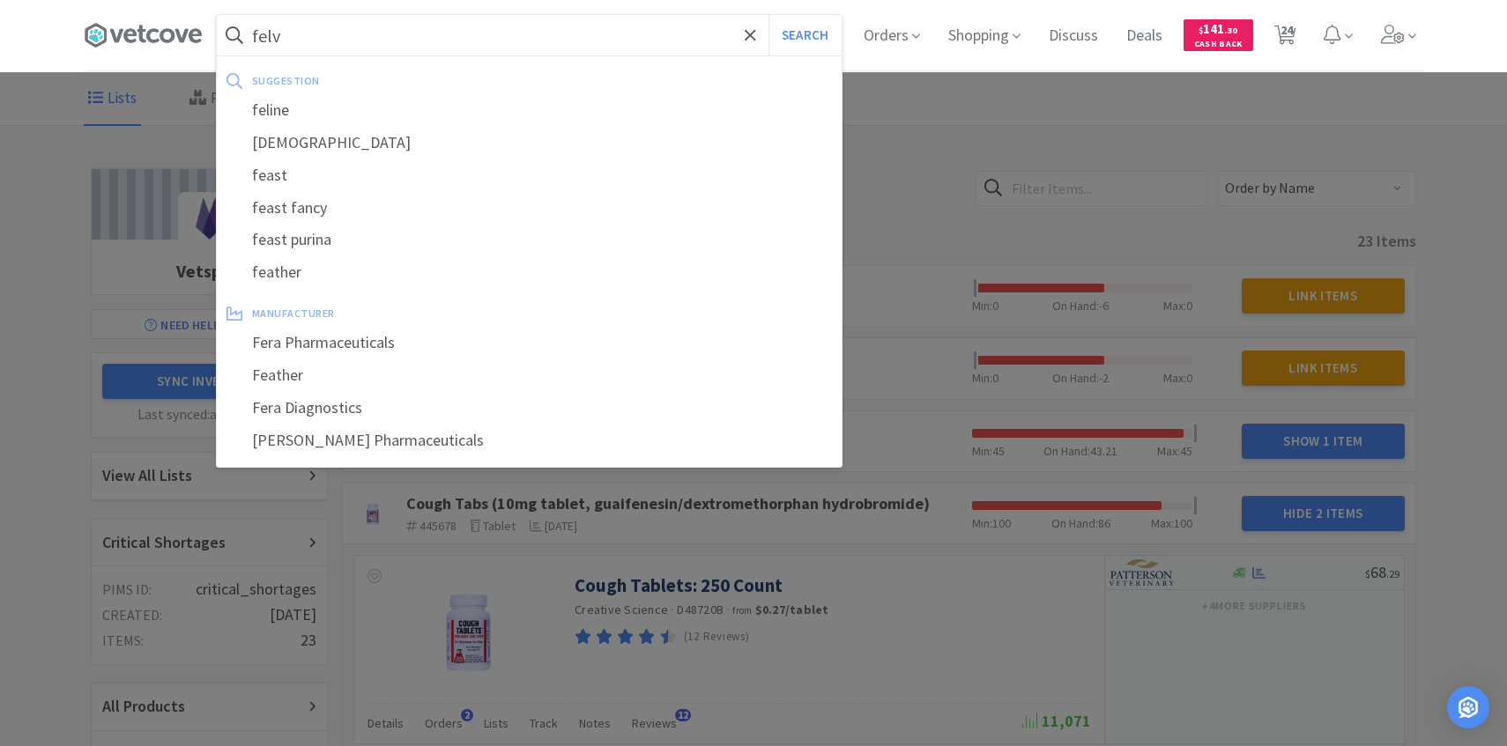
select select "1"
select select "5"
select select "3"
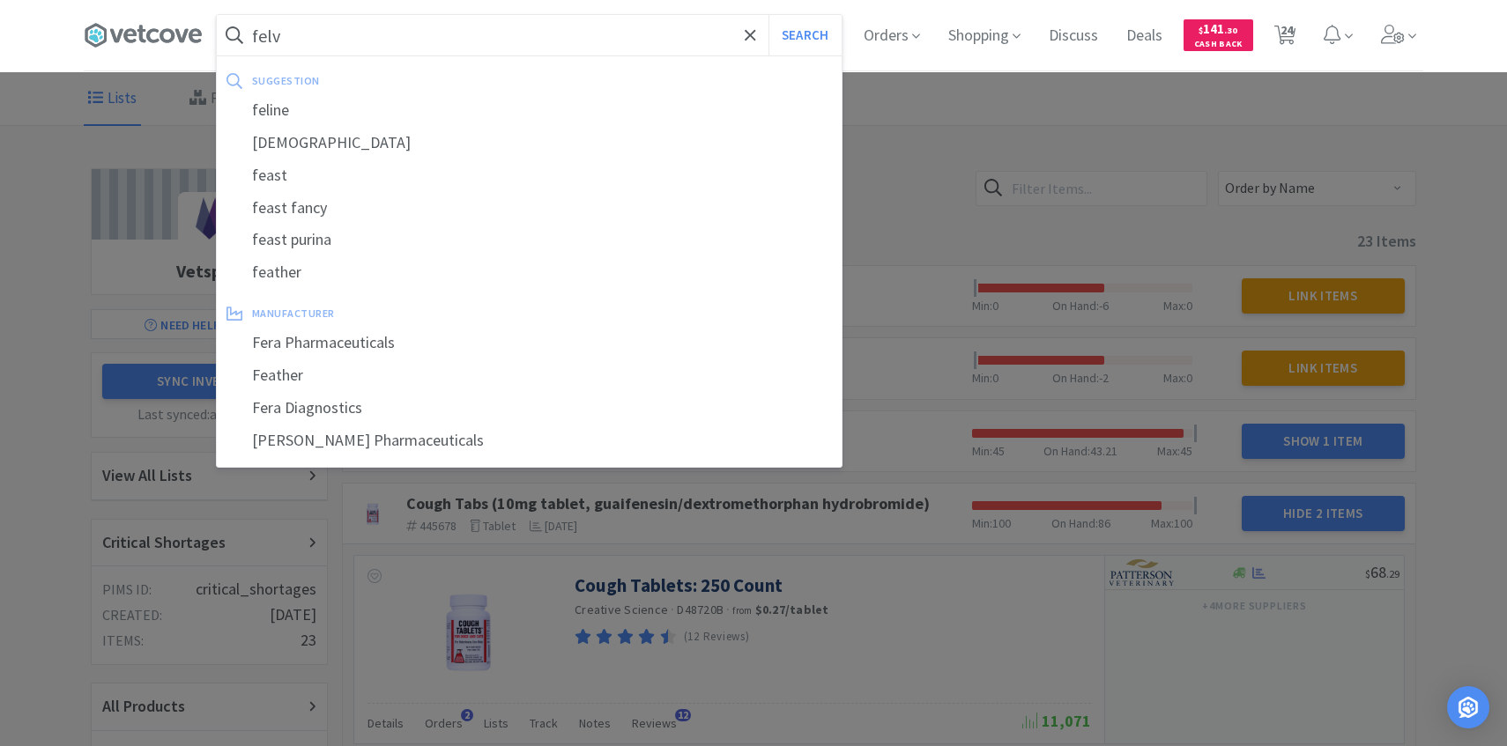
select select "1"
select select "3"
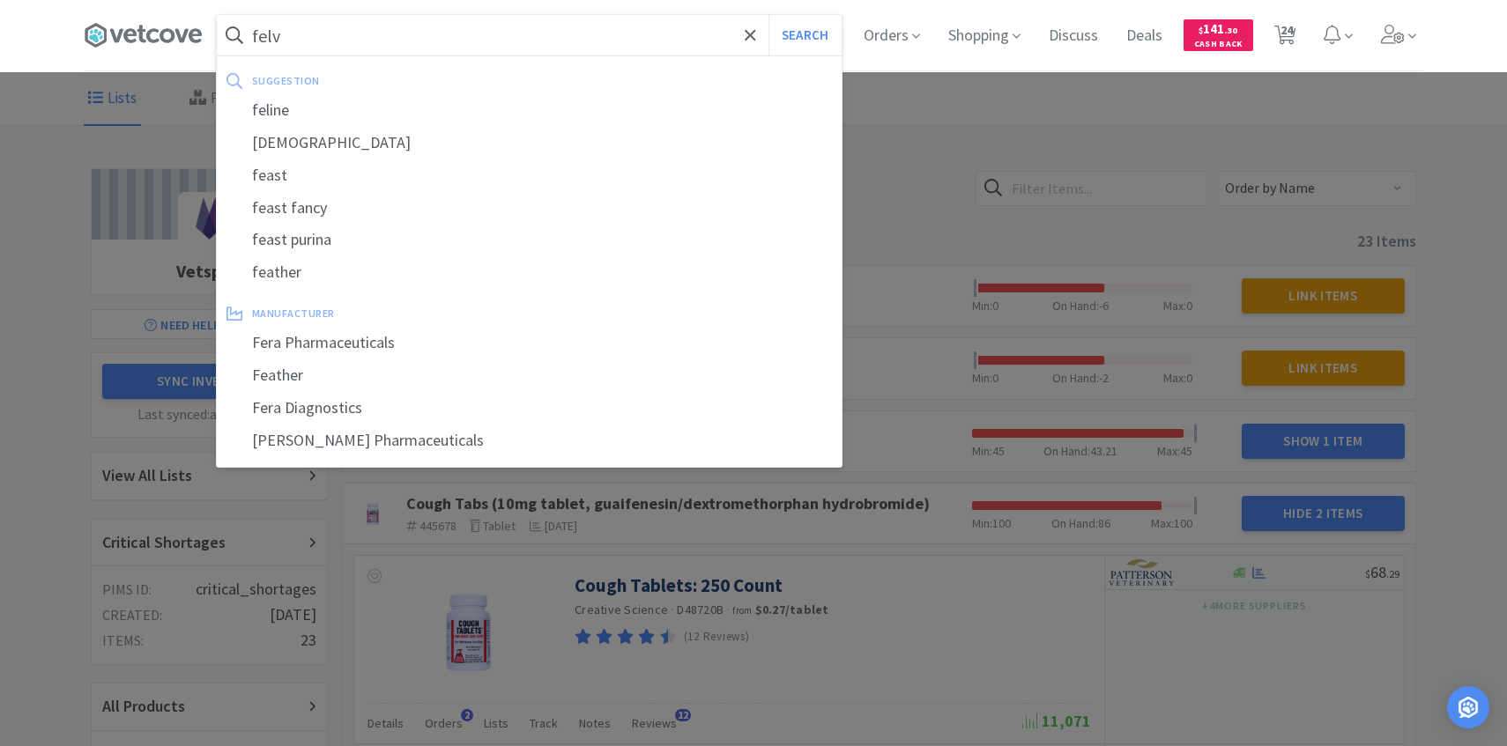
select select "6"
select select "1"
select select "5"
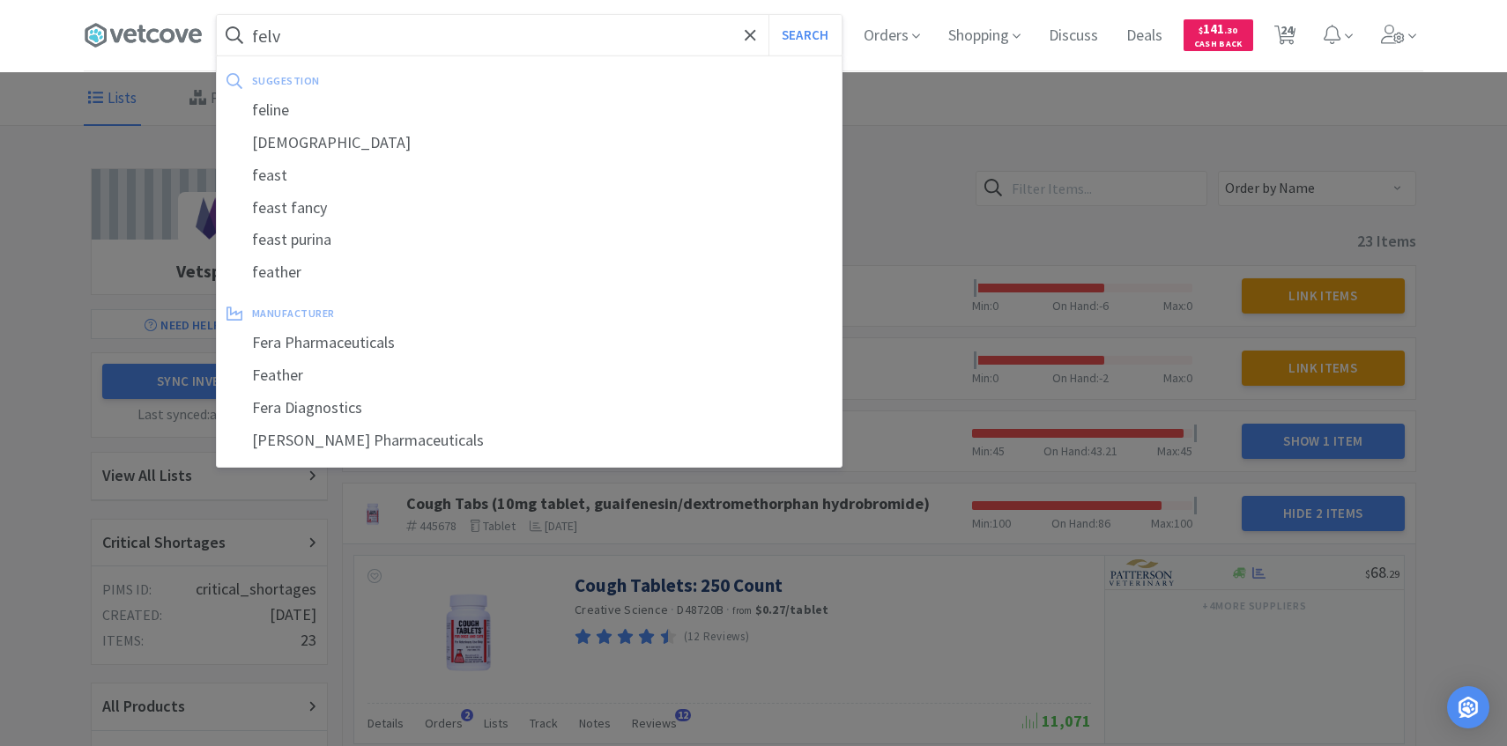
select select "1"
select select "2"
select select "1"
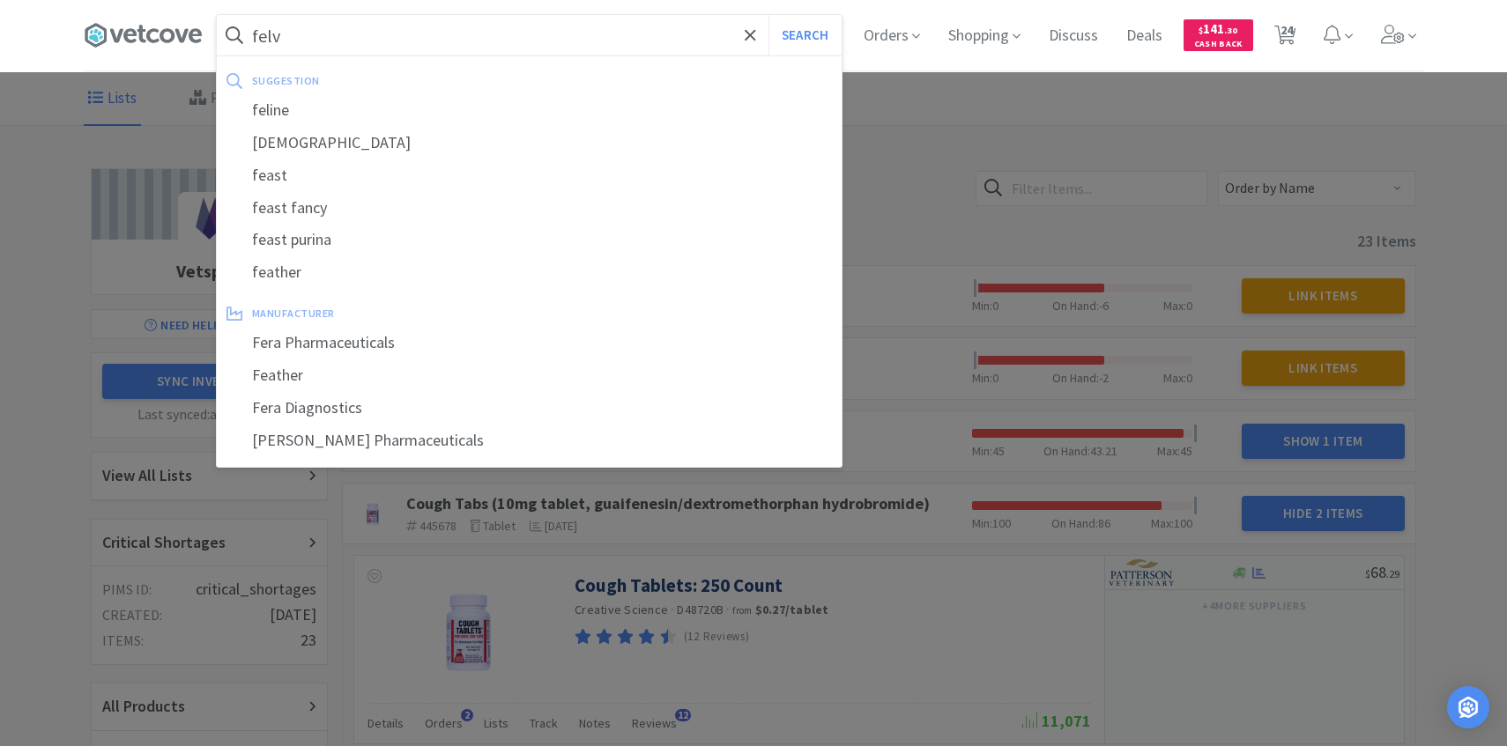
select select "3"
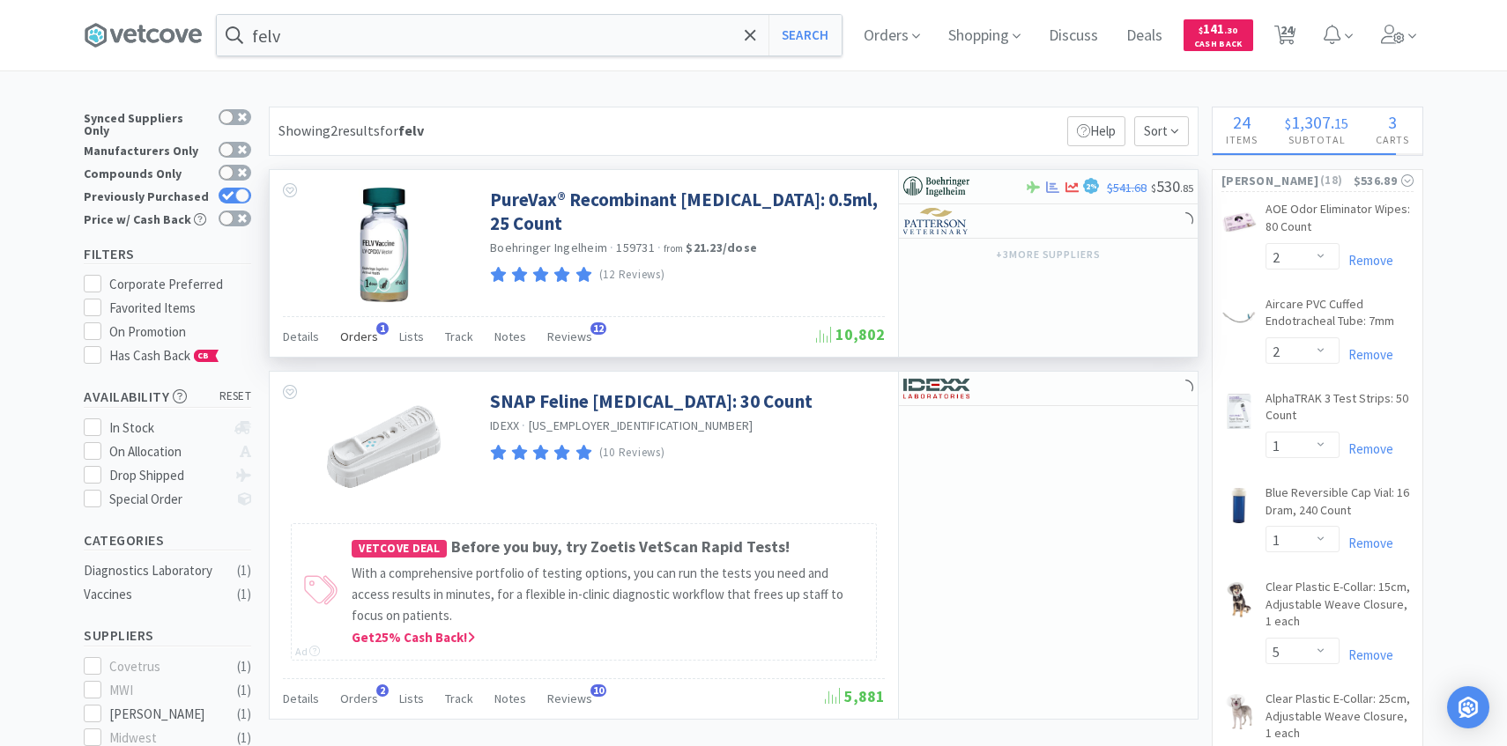
click at [359, 341] on span "Orders" at bounding box center [359, 337] width 38 height 16
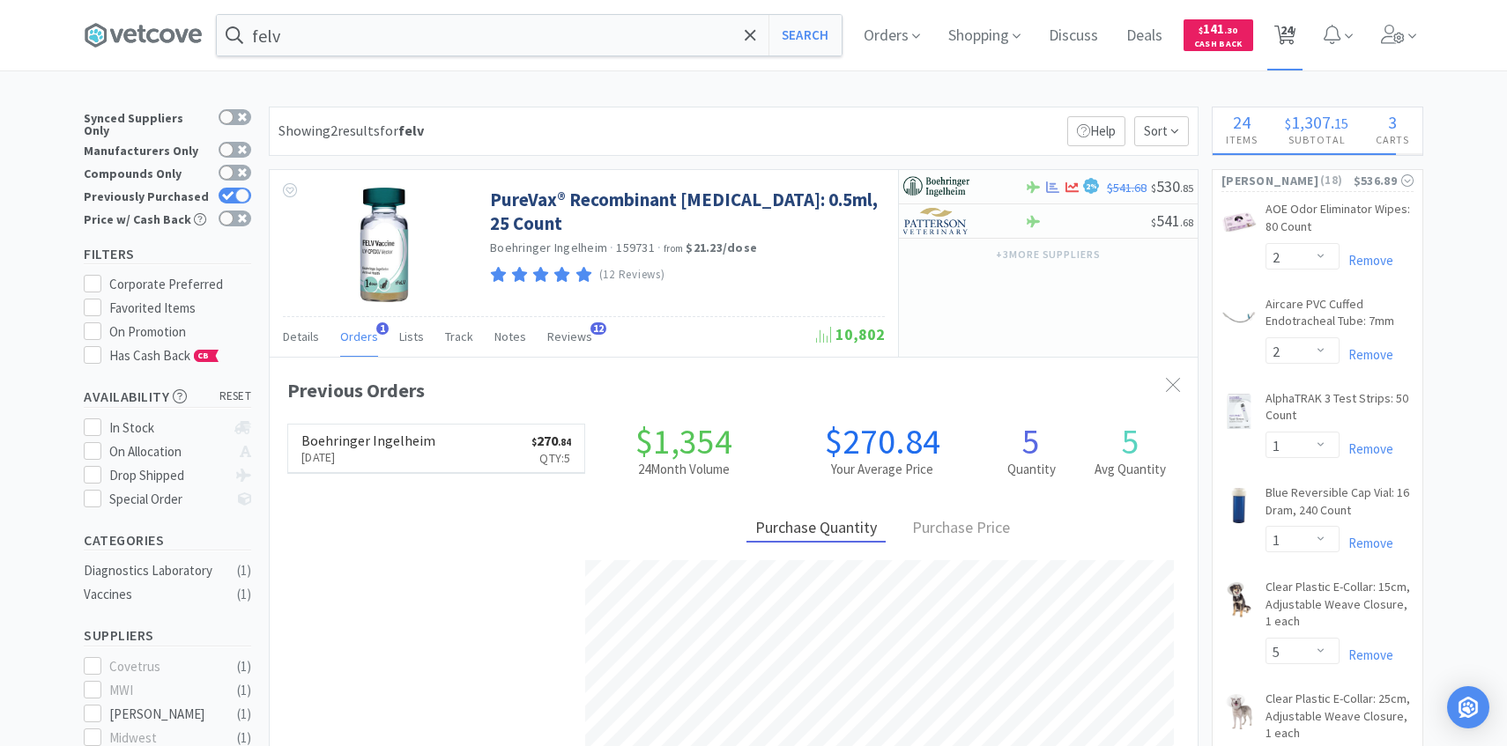
click at [1288, 26] on span "24" at bounding box center [1286, 30] width 12 height 70
select select "1"
select select "2"
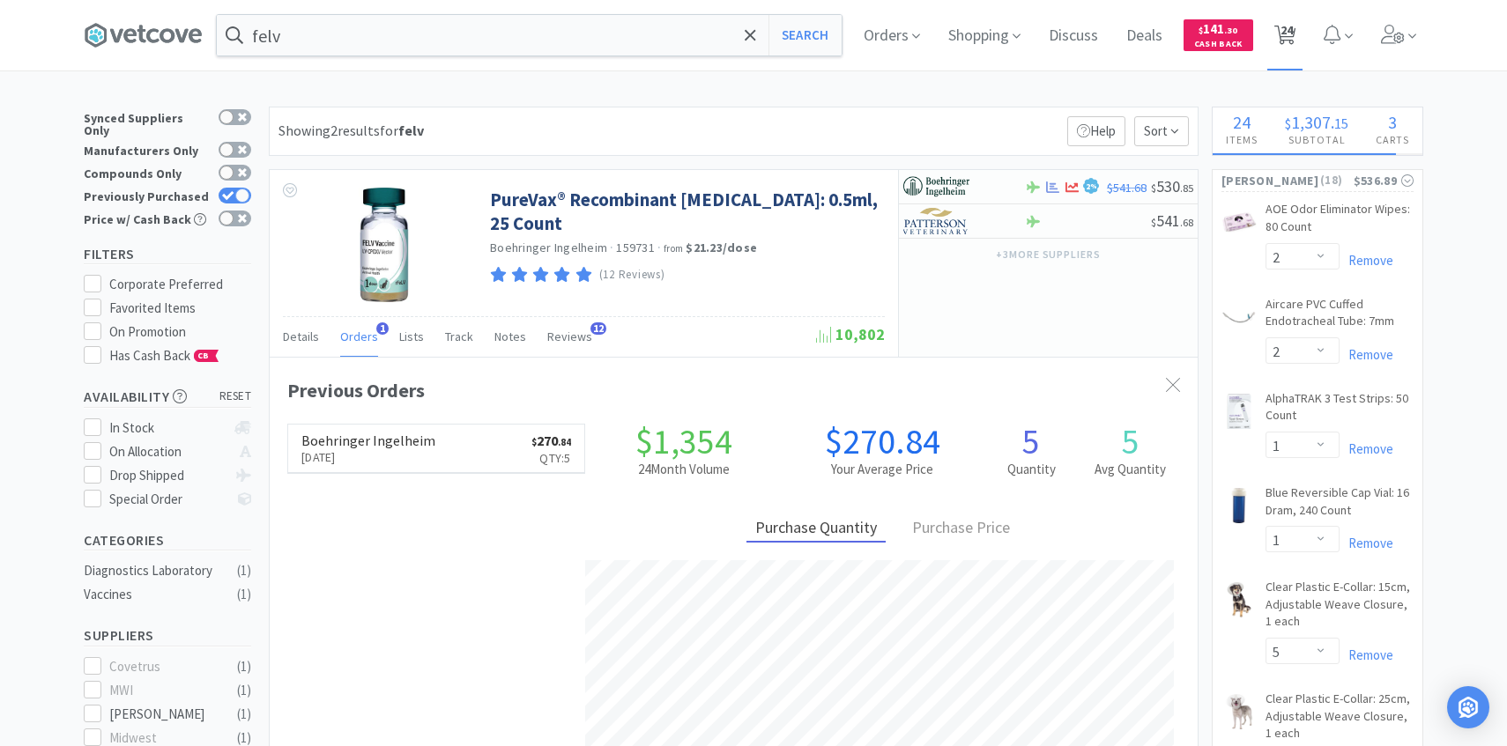
select select "1"
select select "2"
select select "1"
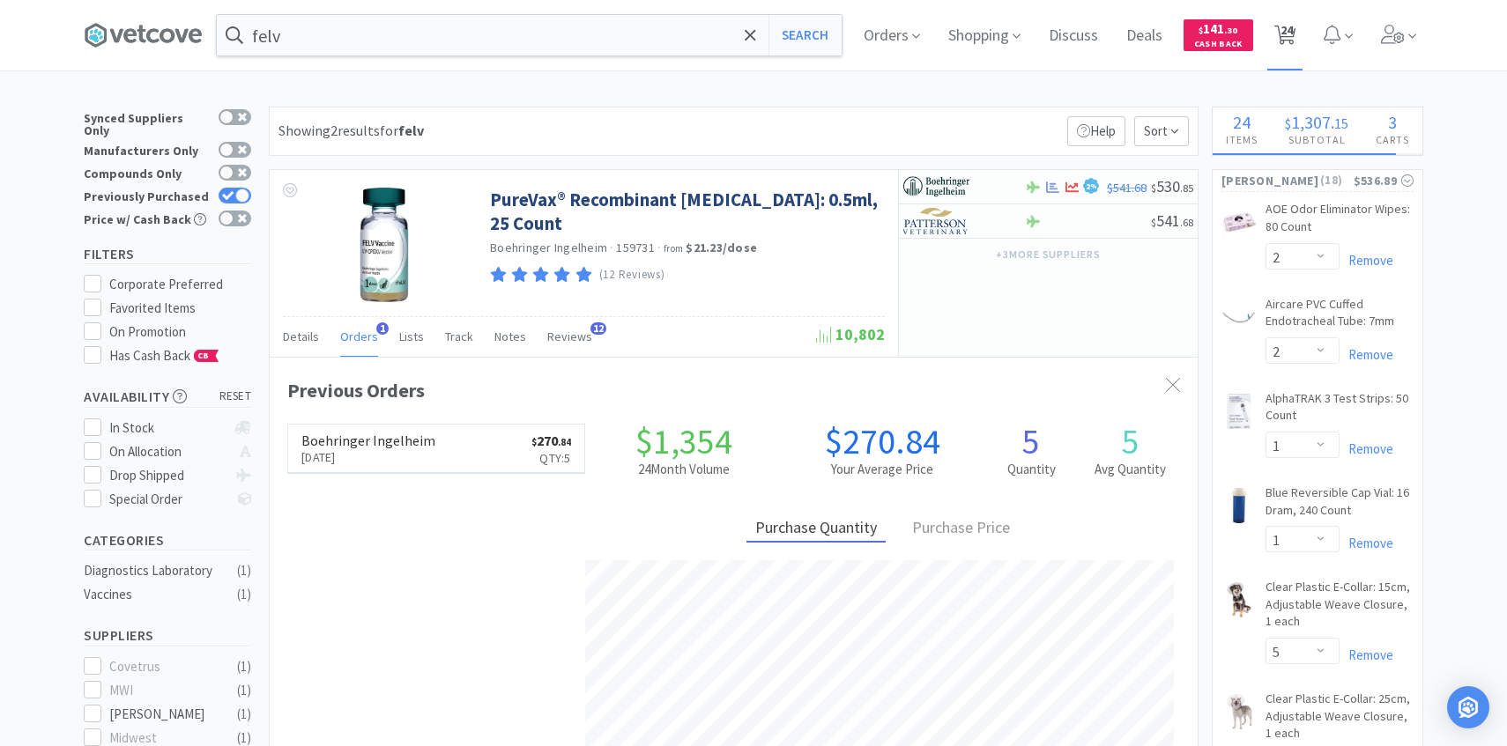
select select "5"
select select "3"
select select "1"
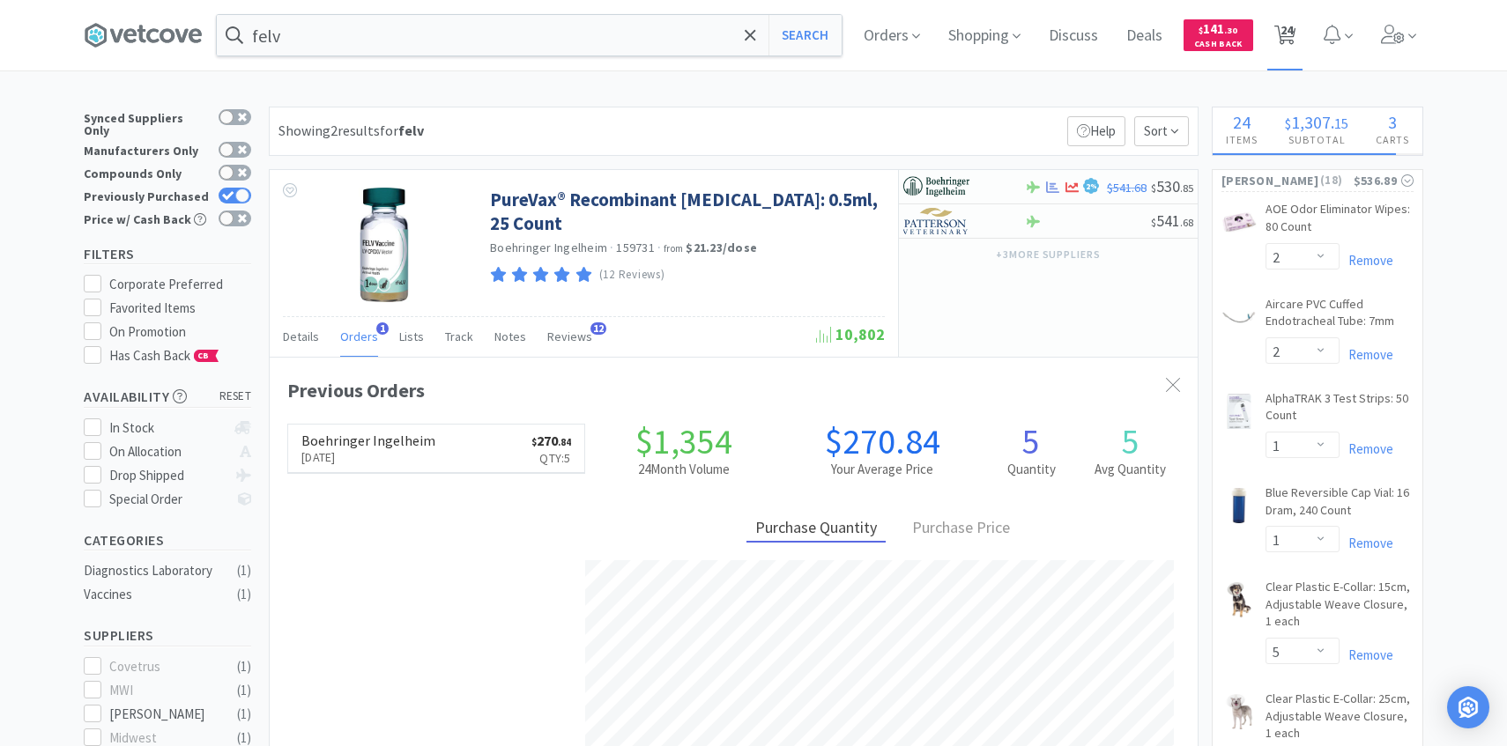
select select "1"
select select "3"
select select "6"
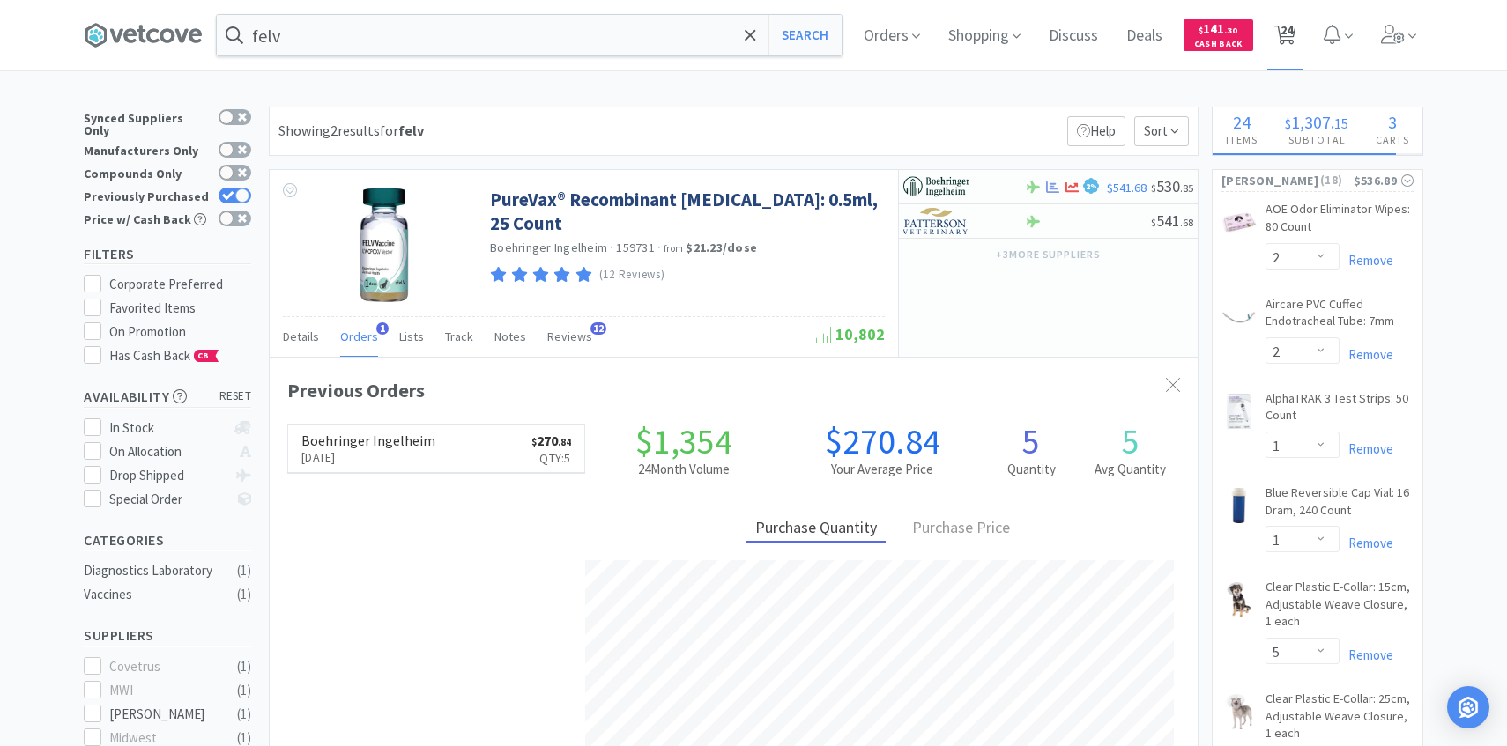
select select "1"
select select "5"
select select "3"
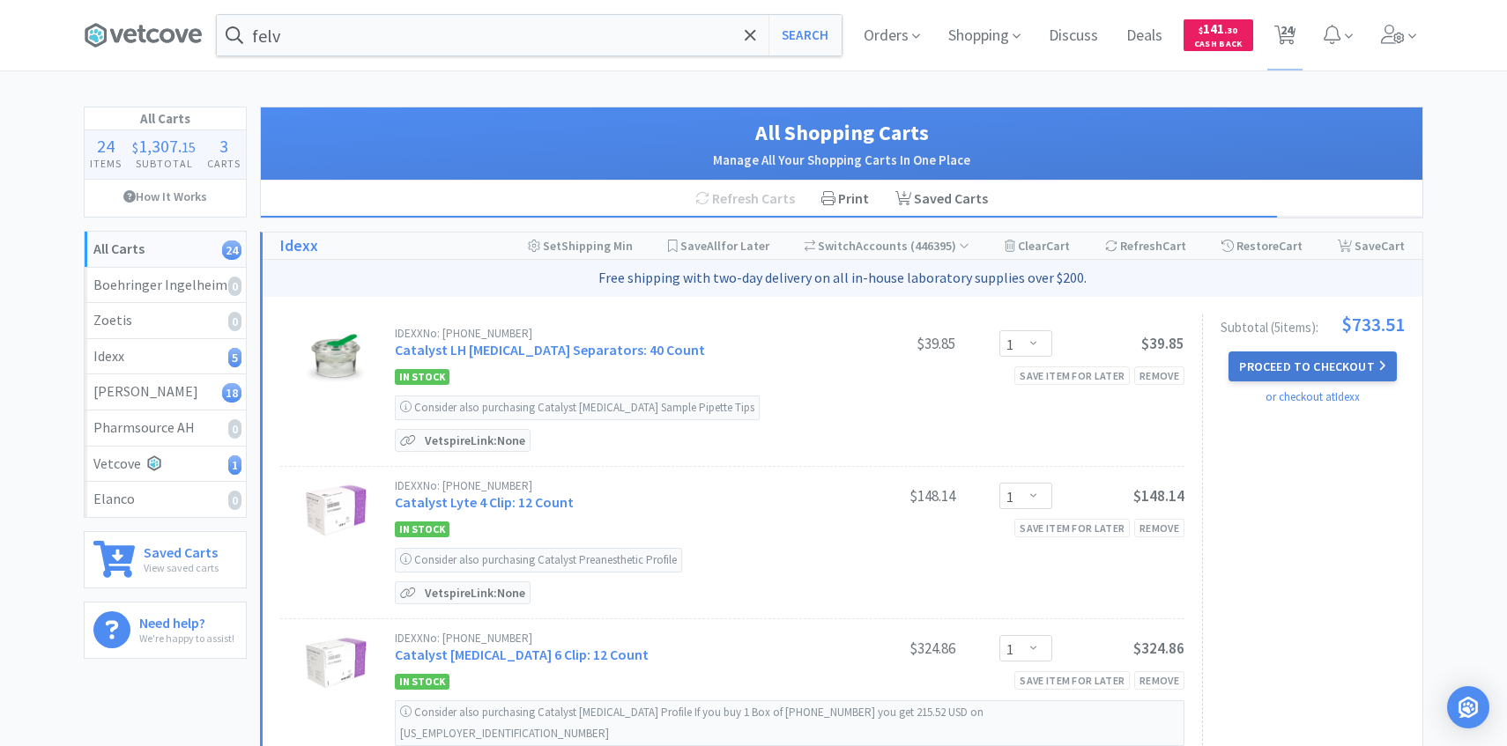
click at [1282, 360] on button "Proceed to Checkout" at bounding box center [1311, 367] width 167 height 30
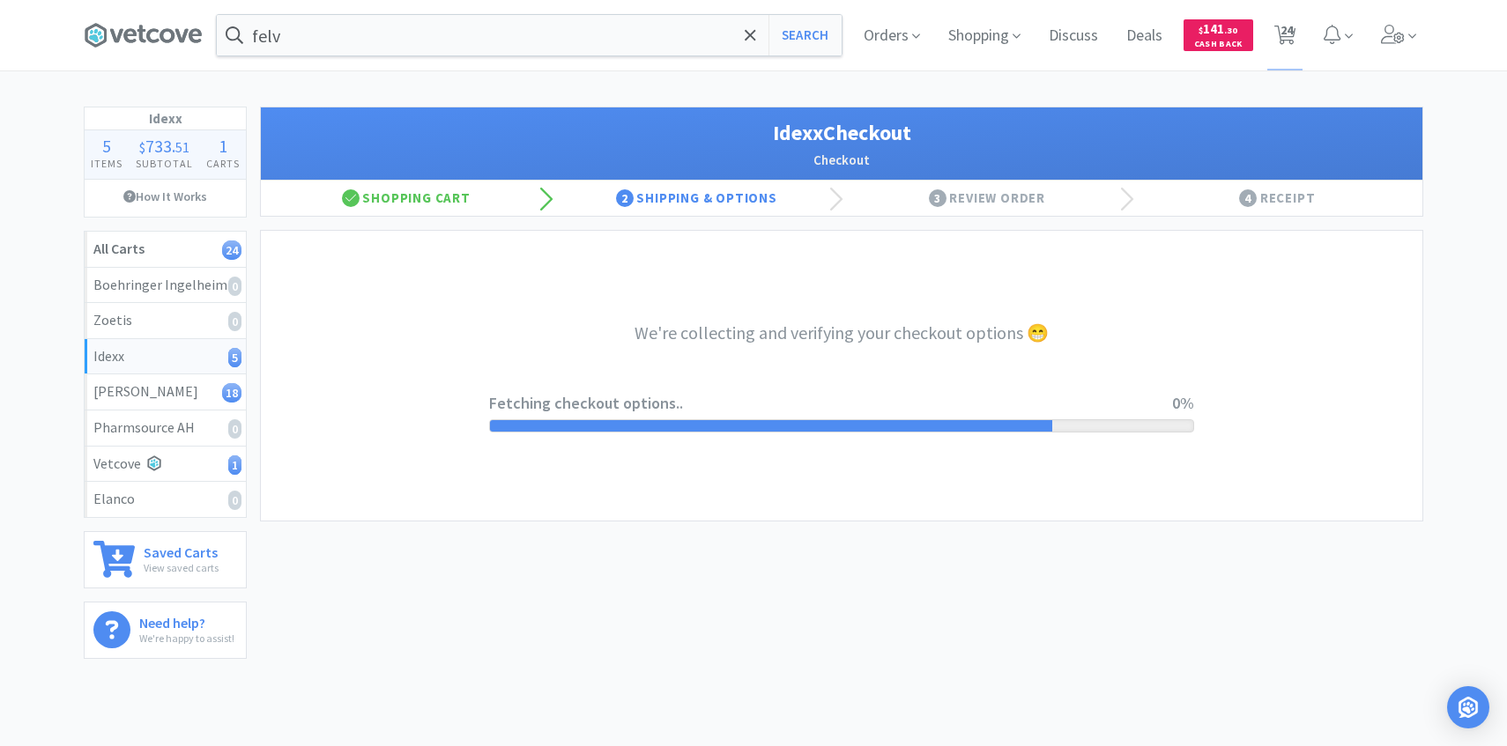
select select "904"
select select "003"
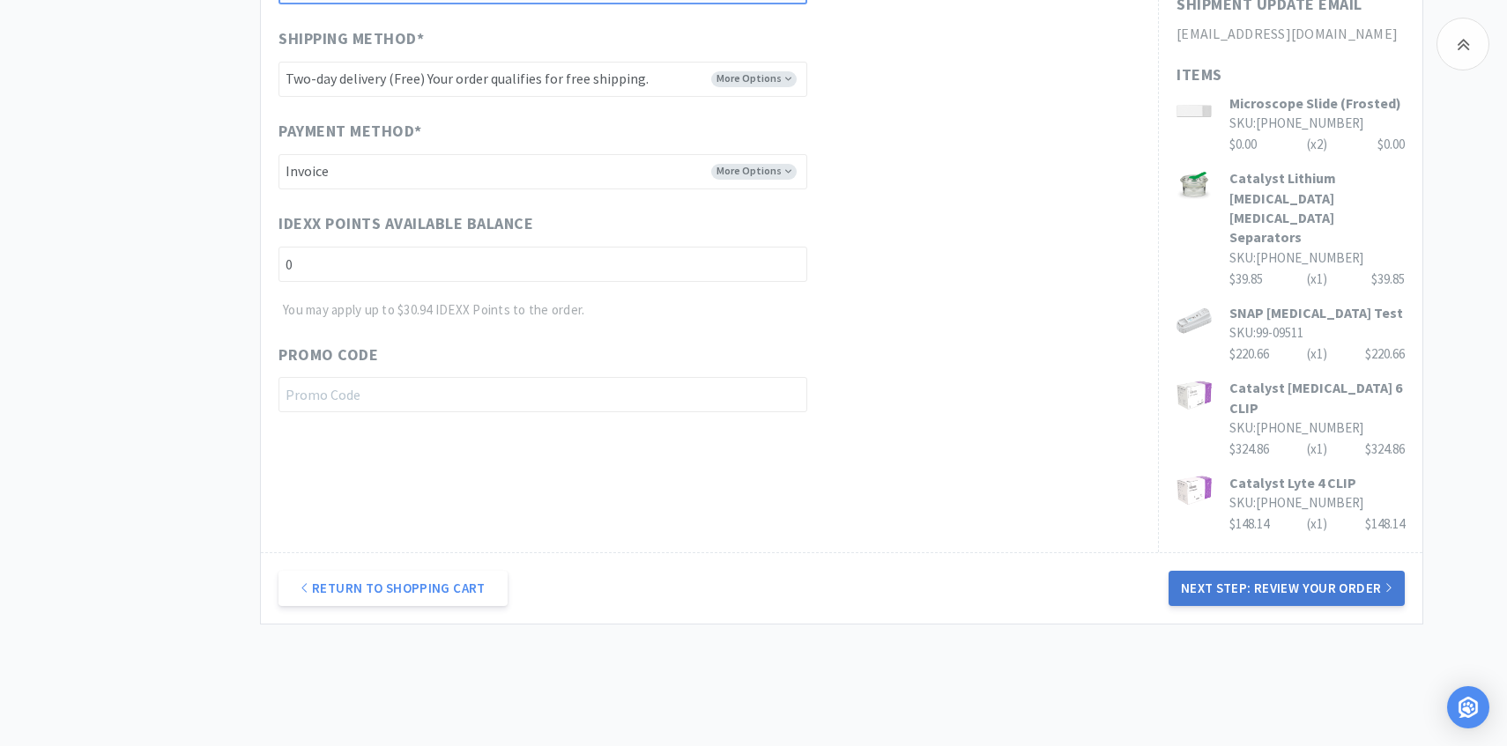
click at [1228, 571] on button "Next Step: Review Your Order" at bounding box center [1286, 588] width 236 height 35
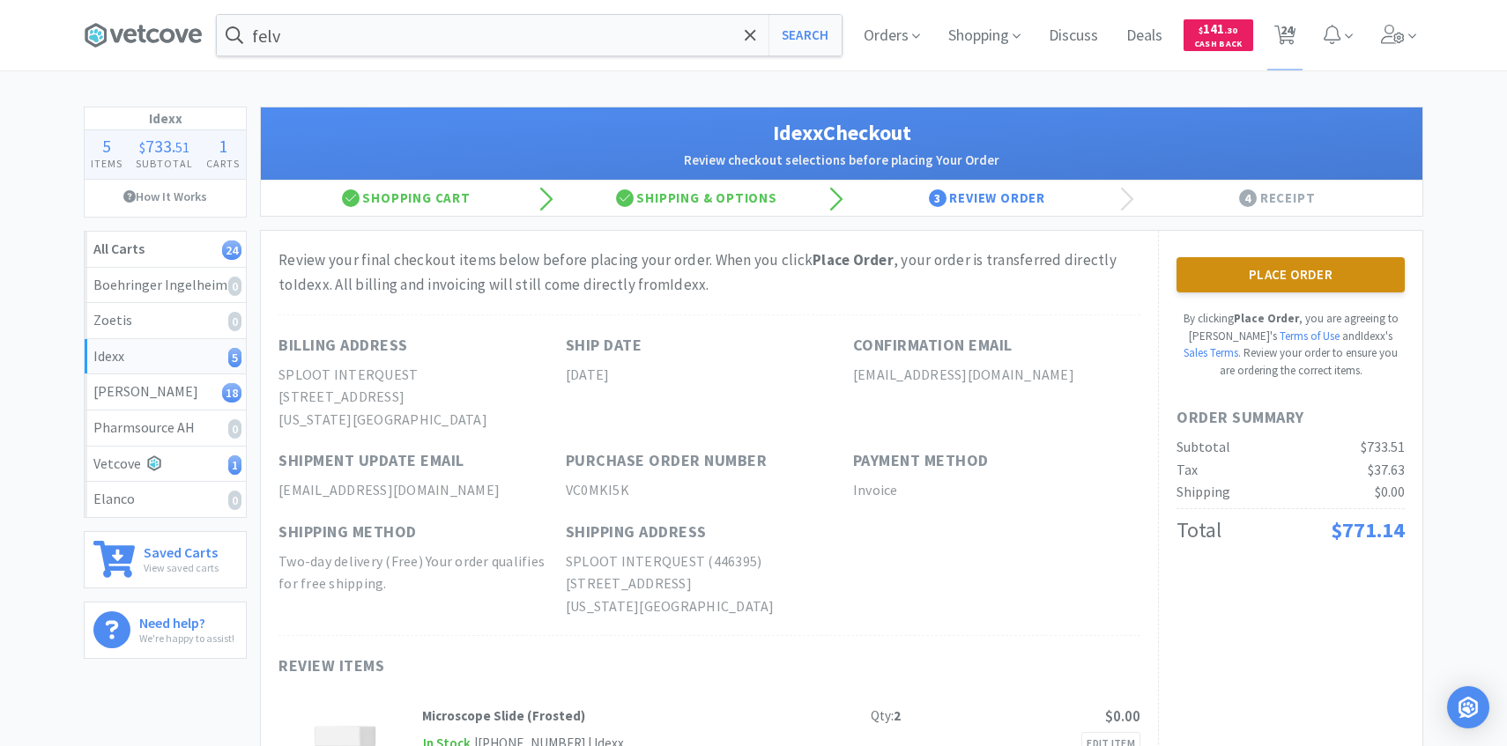
click at [1257, 285] on button "Place Order" at bounding box center [1290, 274] width 228 height 35
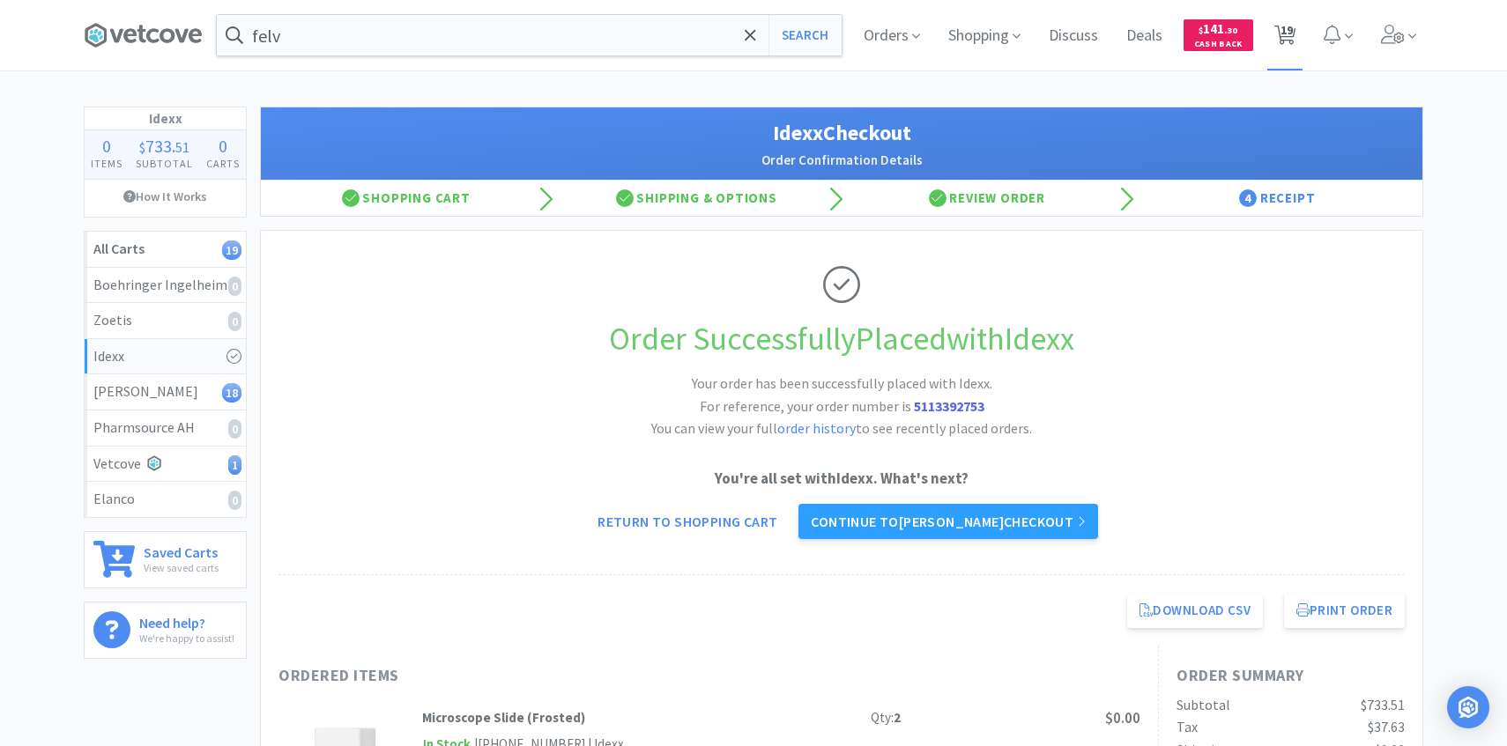
click at [1279, 34] on icon at bounding box center [1285, 35] width 22 height 19
select select "2"
select select "1"
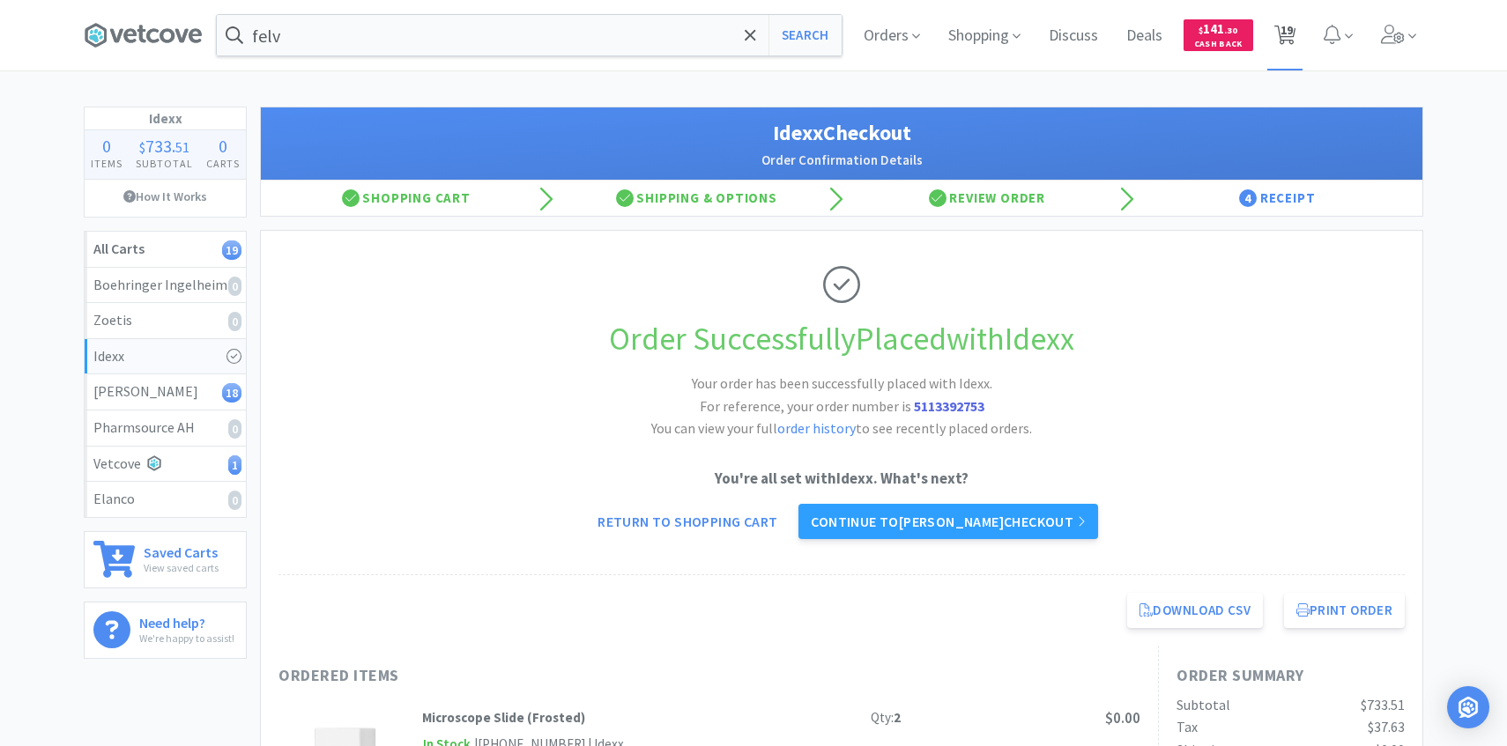
select select "5"
select select "3"
select select "1"
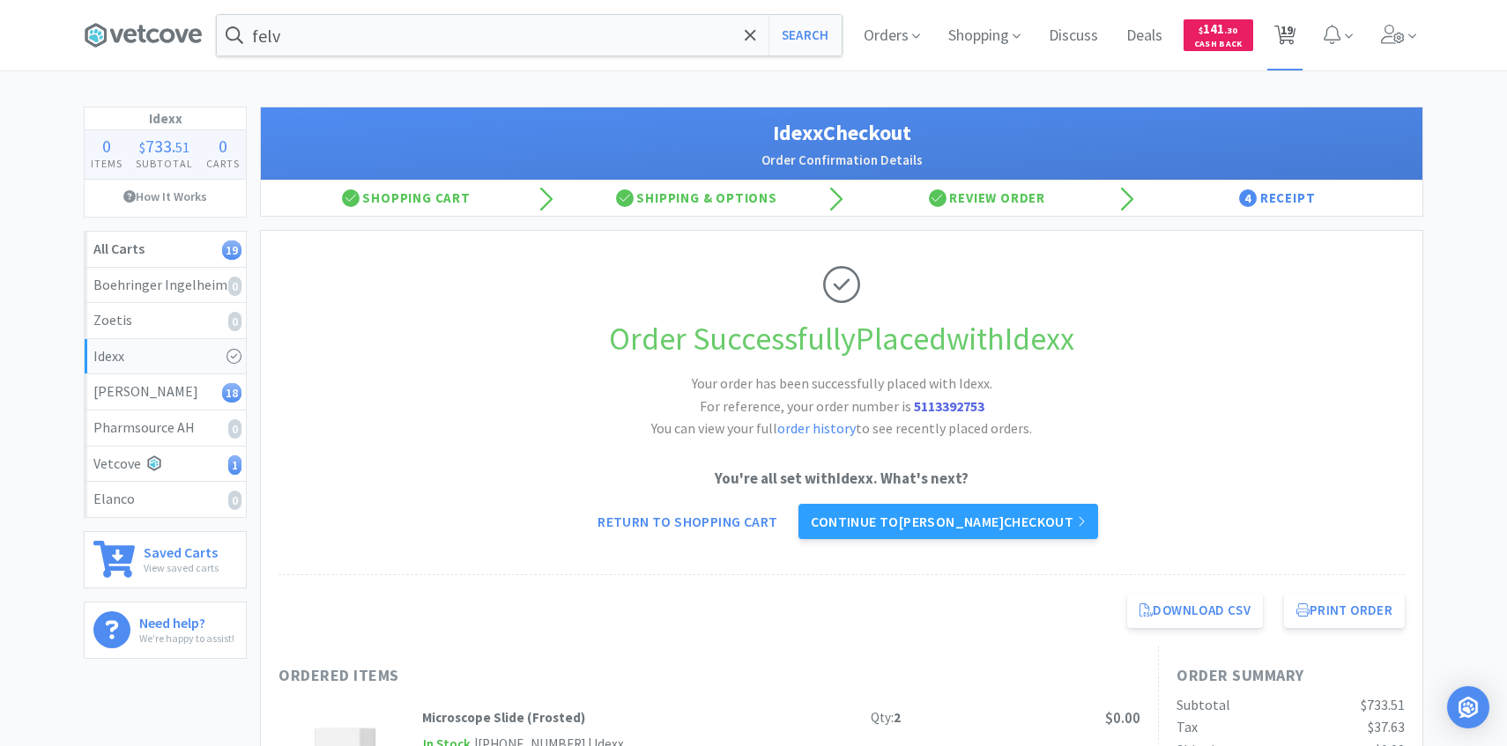
select select "1"
select select "3"
select select "6"
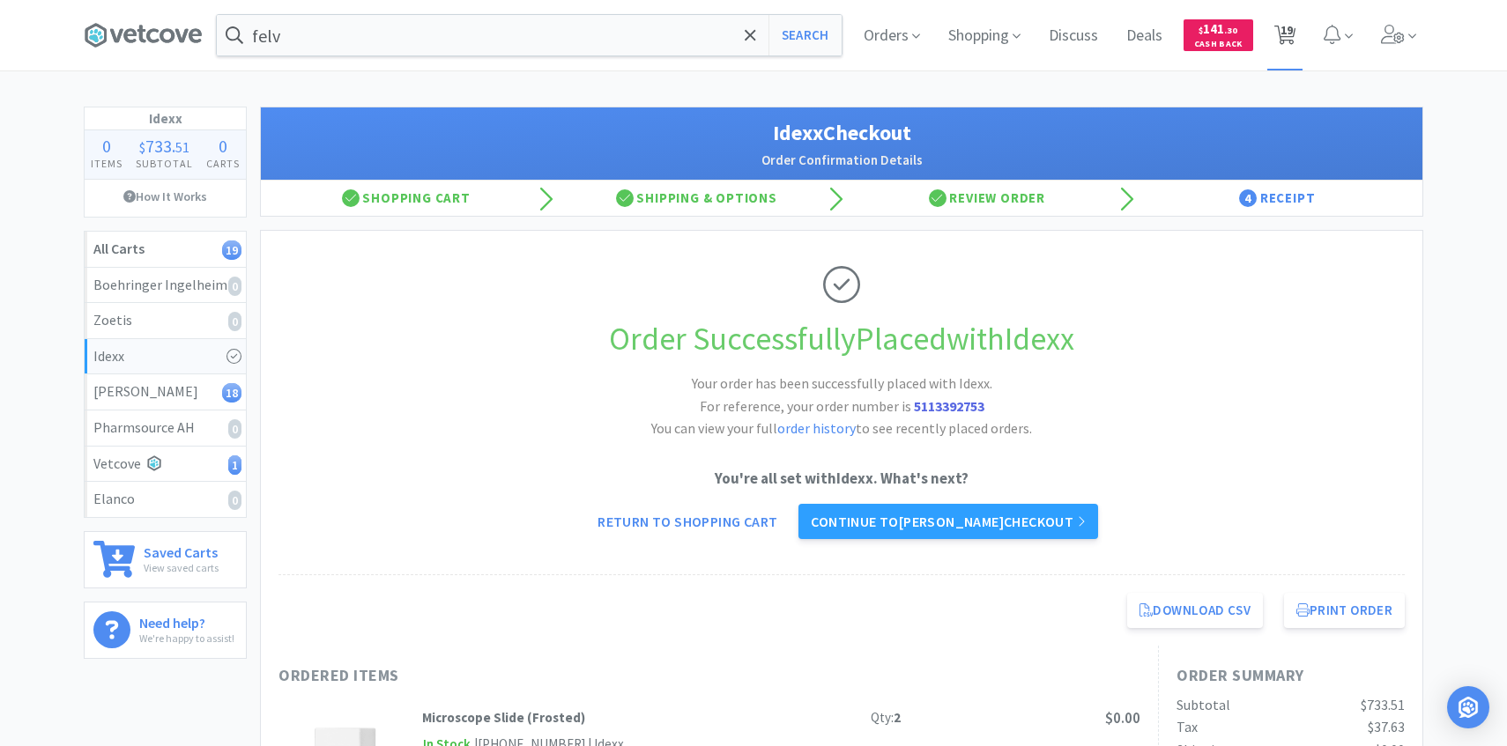
select select "1"
select select "5"
select select "3"
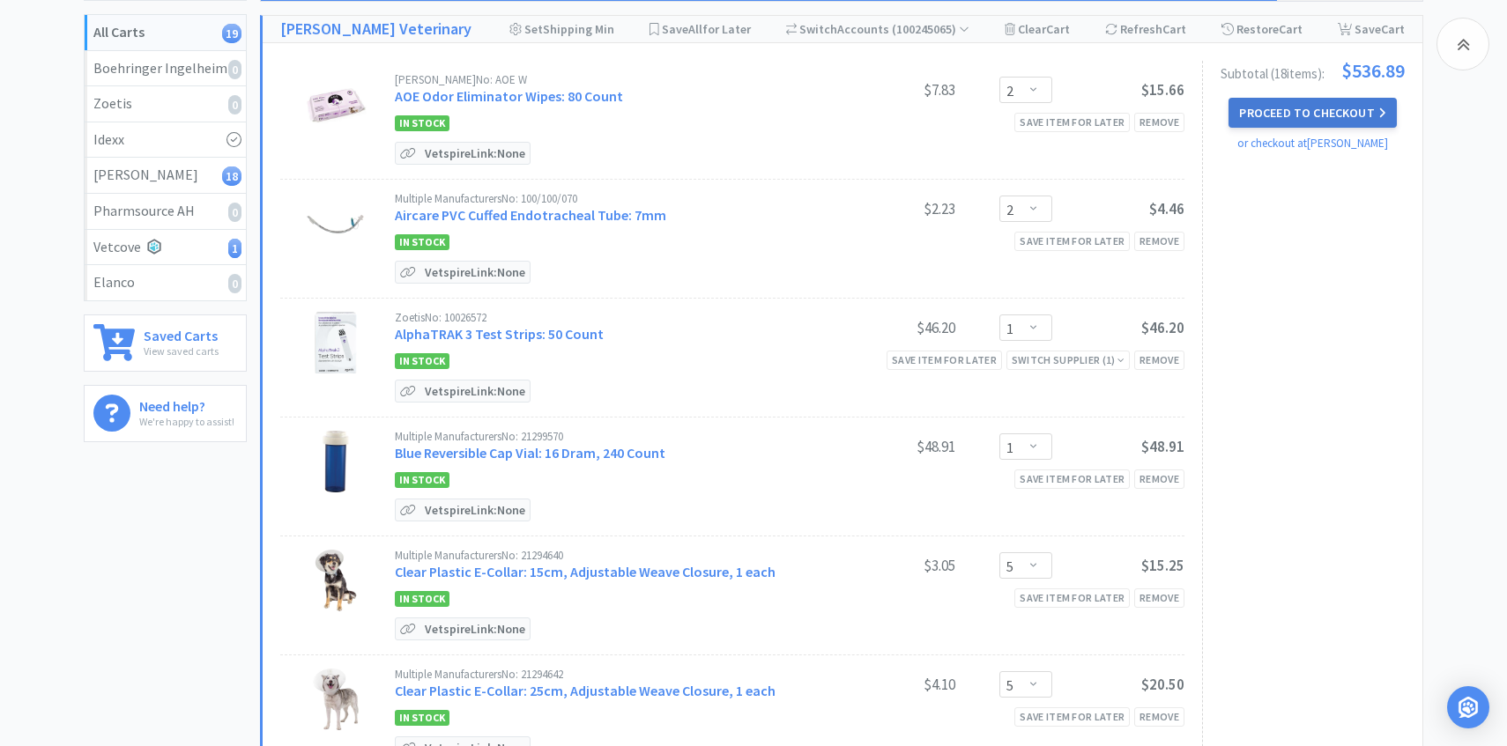
click at [1270, 112] on button "Proceed to Checkout" at bounding box center [1311, 113] width 167 height 30
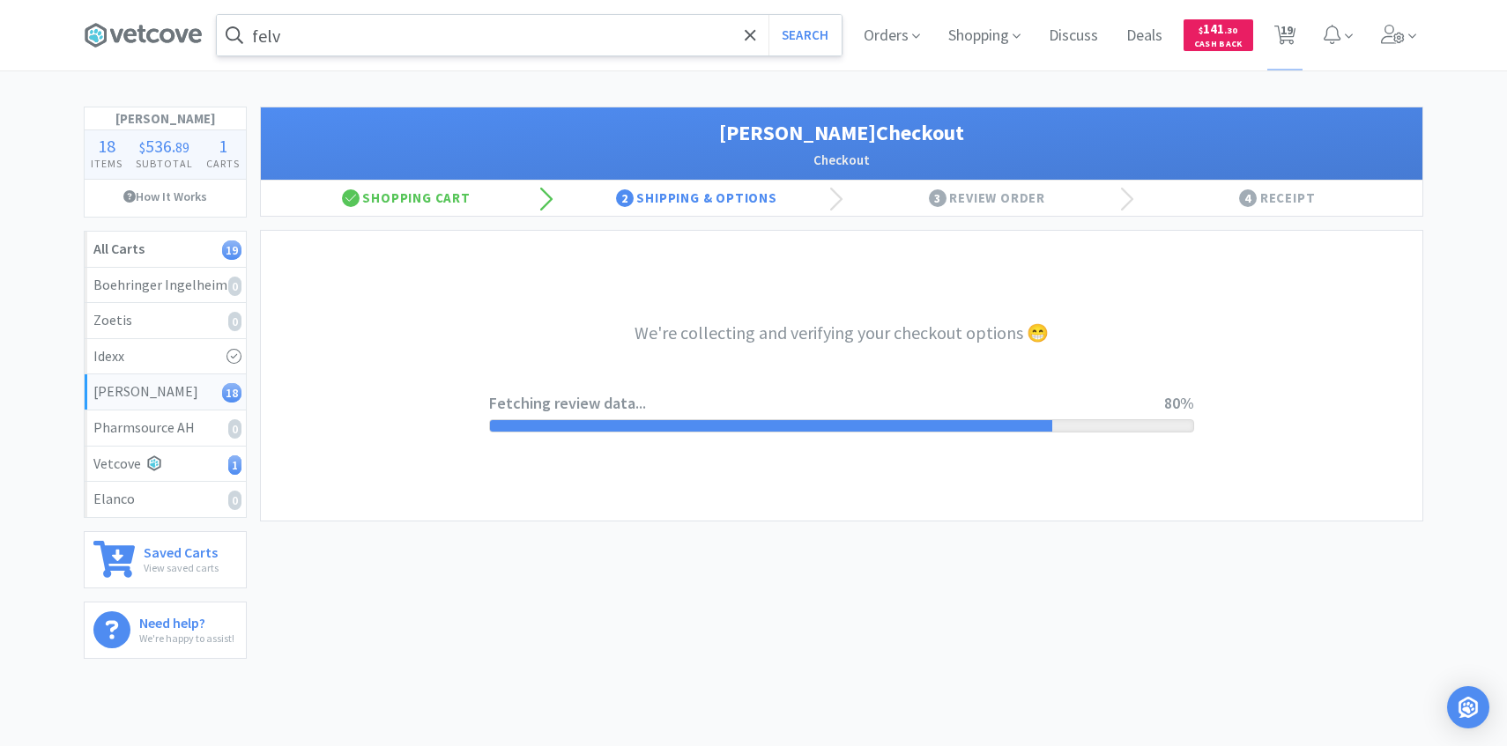
select select "1"
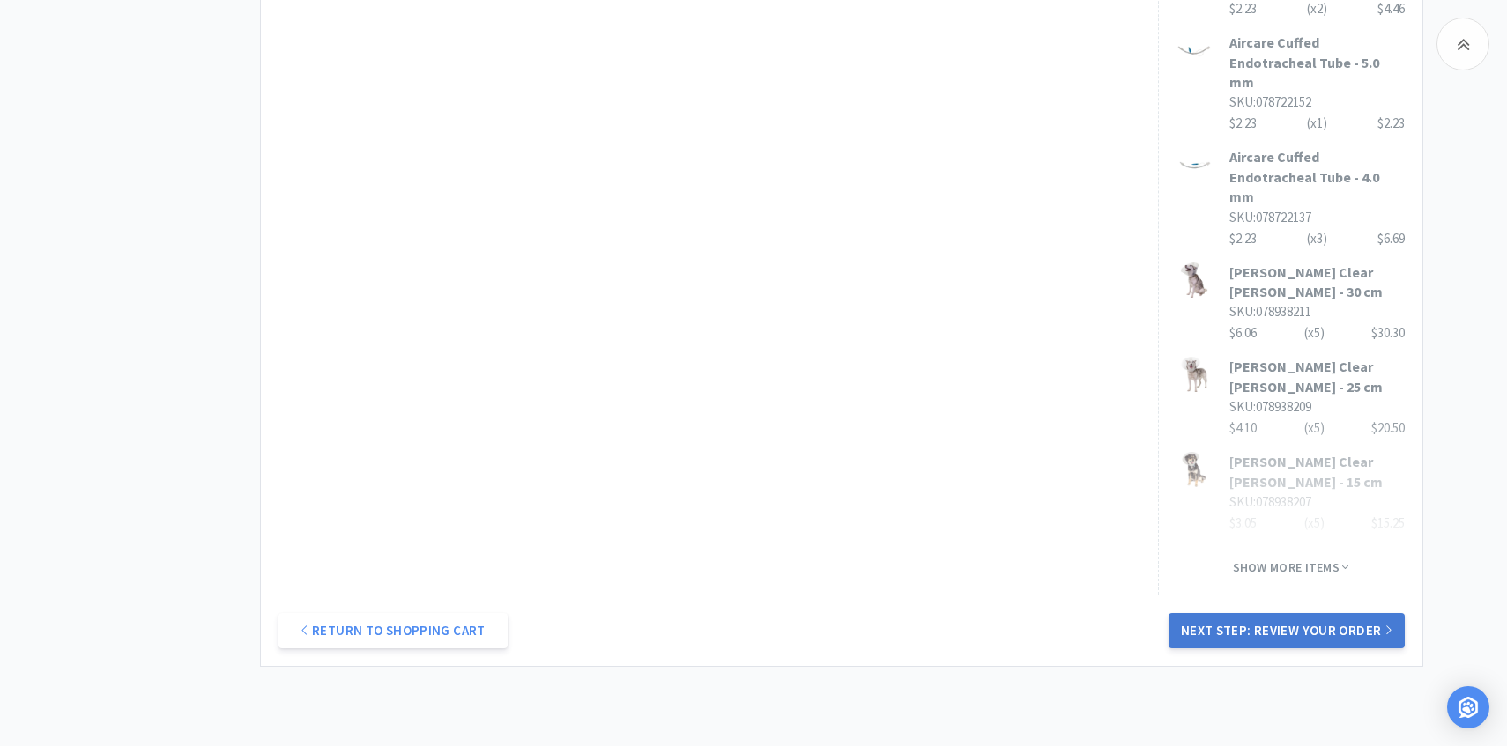
click at [1316, 613] on button "Next Step: Review Your Order" at bounding box center [1286, 630] width 236 height 35
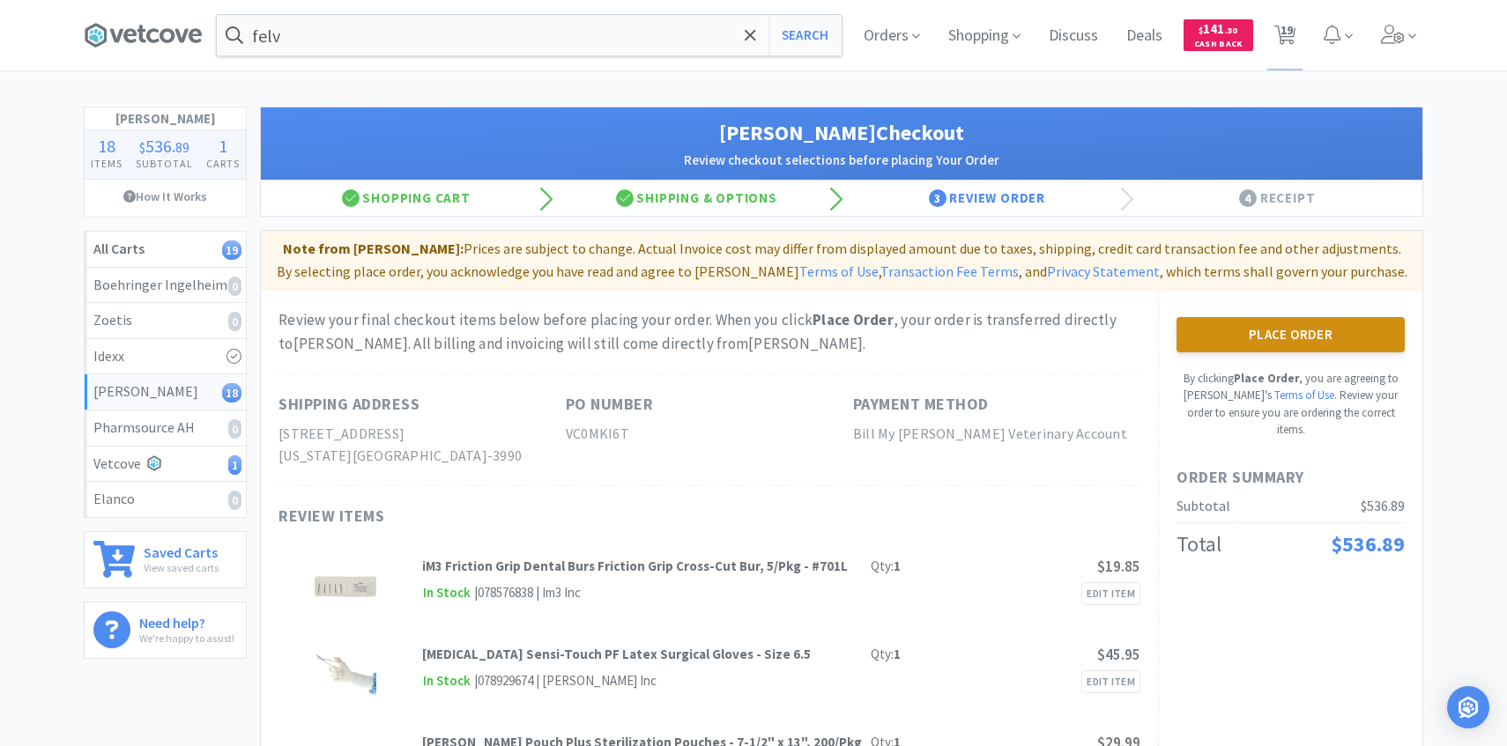
click at [1287, 335] on button "Place Order" at bounding box center [1290, 334] width 228 height 35
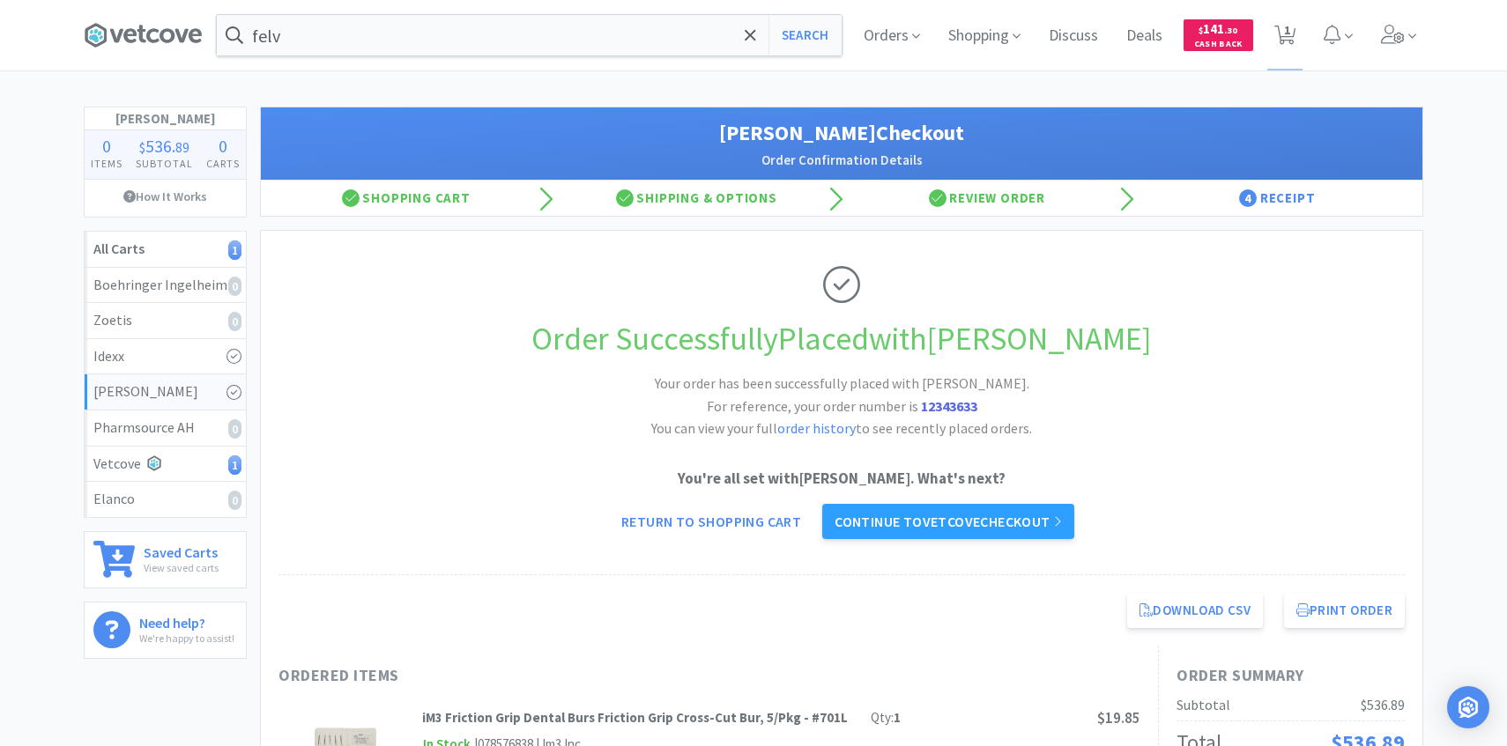
click at [1304, 33] on div "Orders Shopping Discuss Discuss Deals Deals $ 141 . 30 Cash Back 1 1" at bounding box center [1136, 35] width 574 height 70
click at [1287, 33] on span "1" at bounding box center [1287, 30] width 6 height 70
select select "3"
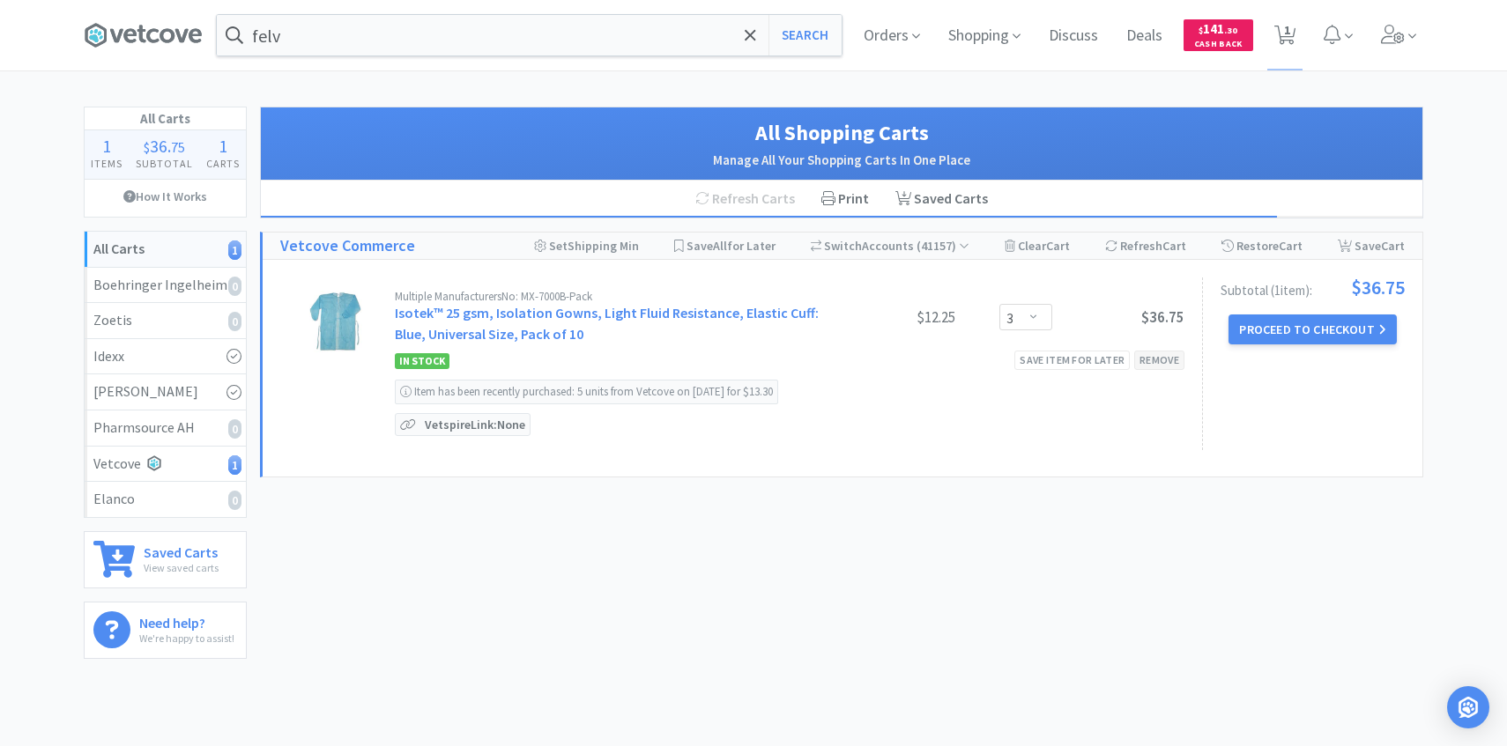
click at [1163, 361] on div "Remove" at bounding box center [1159, 360] width 50 height 19
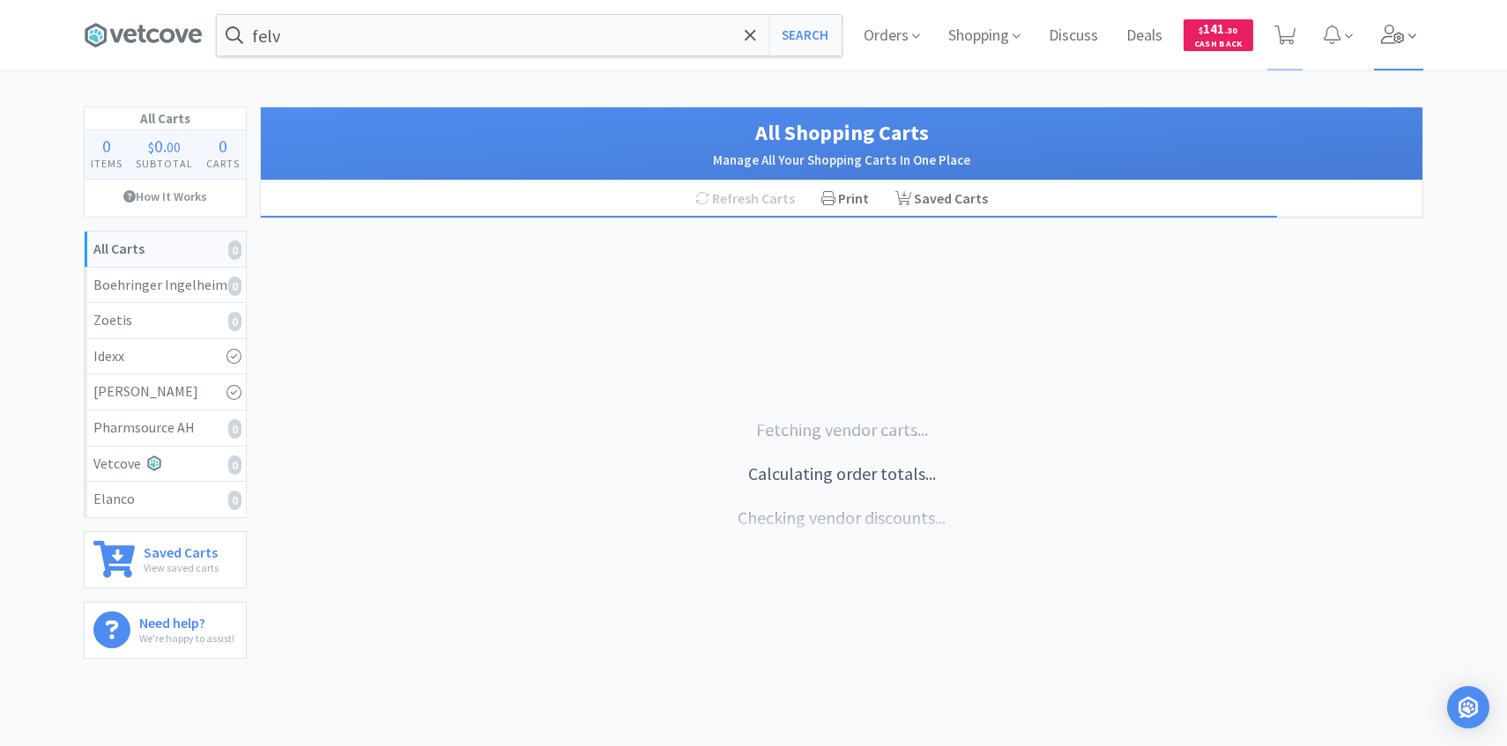
click at [1392, 35] on icon at bounding box center [1393, 34] width 25 height 19
